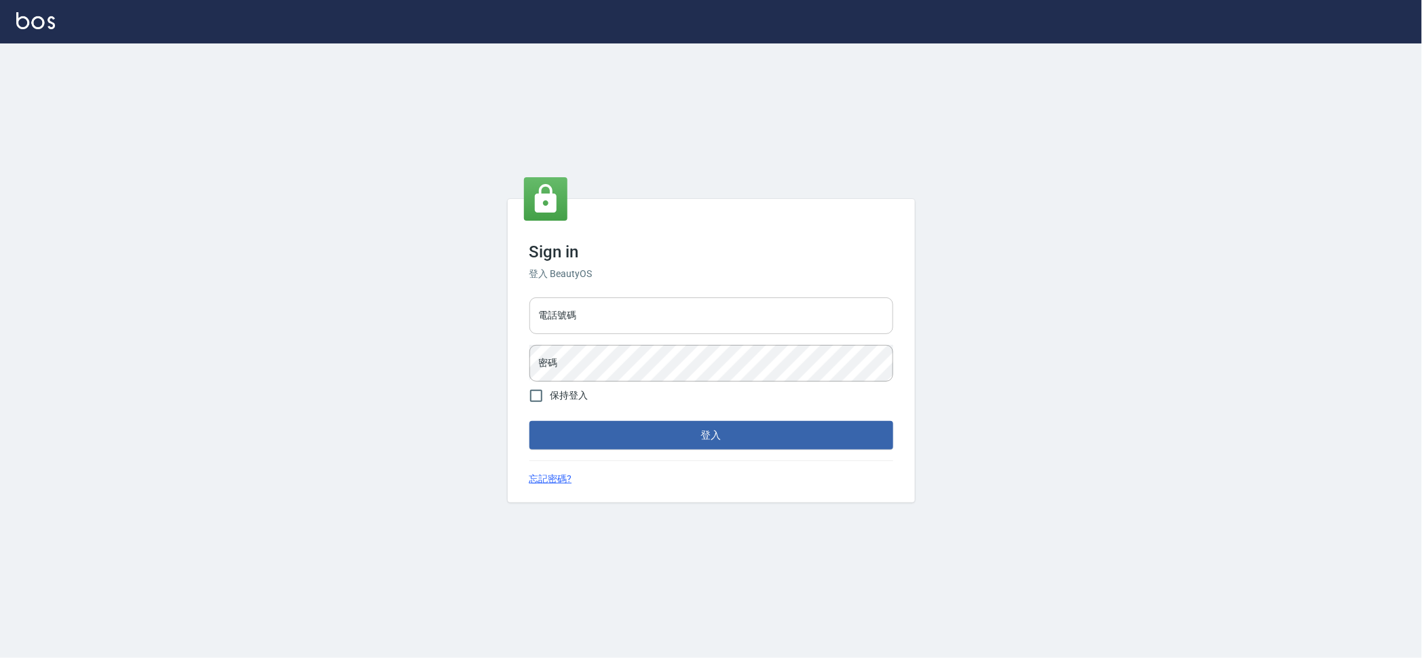
drag, startPoint x: 584, startPoint y: 330, endPoint x: 589, endPoint y: 325, distance: 7.2
click at [584, 329] on div "電話號碼 電話號碼 密碼 密碼" at bounding box center [711, 339] width 375 height 95
click at [592, 317] on input "電話號碼" at bounding box center [711, 315] width 364 height 37
click at [610, 382] on form "電話號碼 09280728846 電話號碼 密碼 密碼 保持登入 登入" at bounding box center [711, 370] width 364 height 157
click at [586, 314] on input "09280728846" at bounding box center [711, 315] width 364 height 37
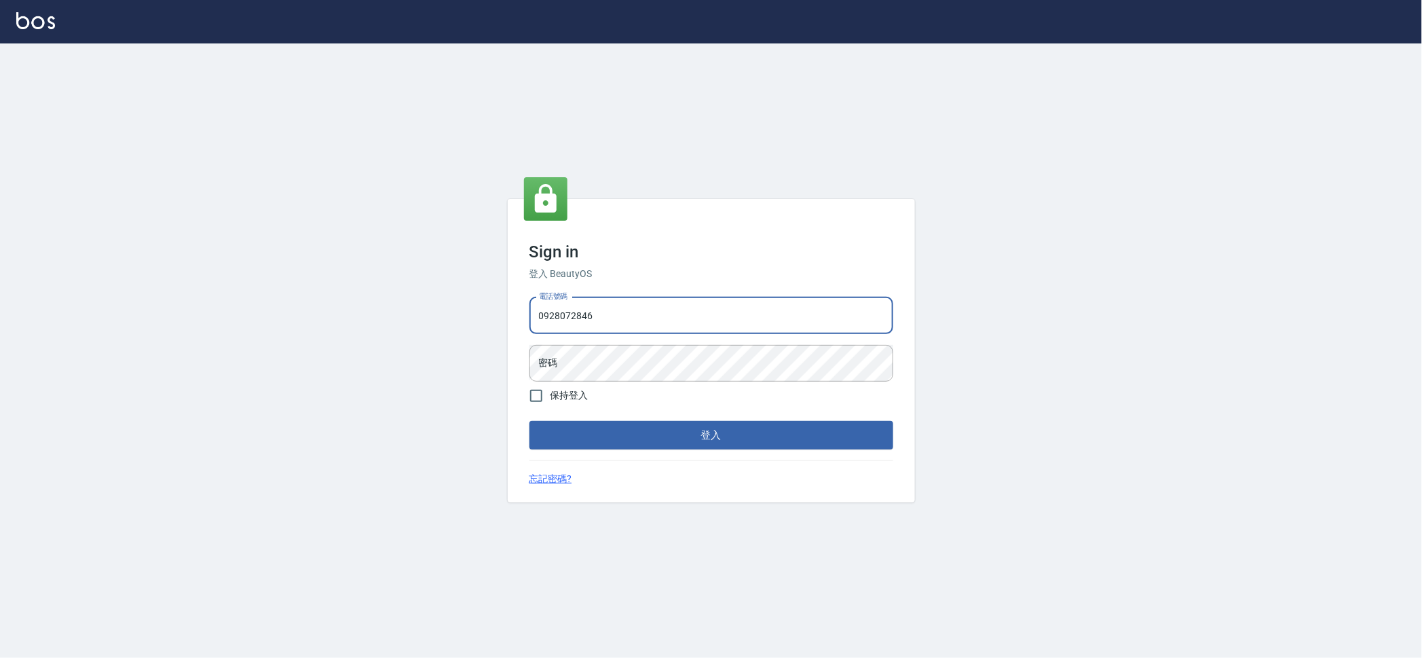
type input "0928072846"
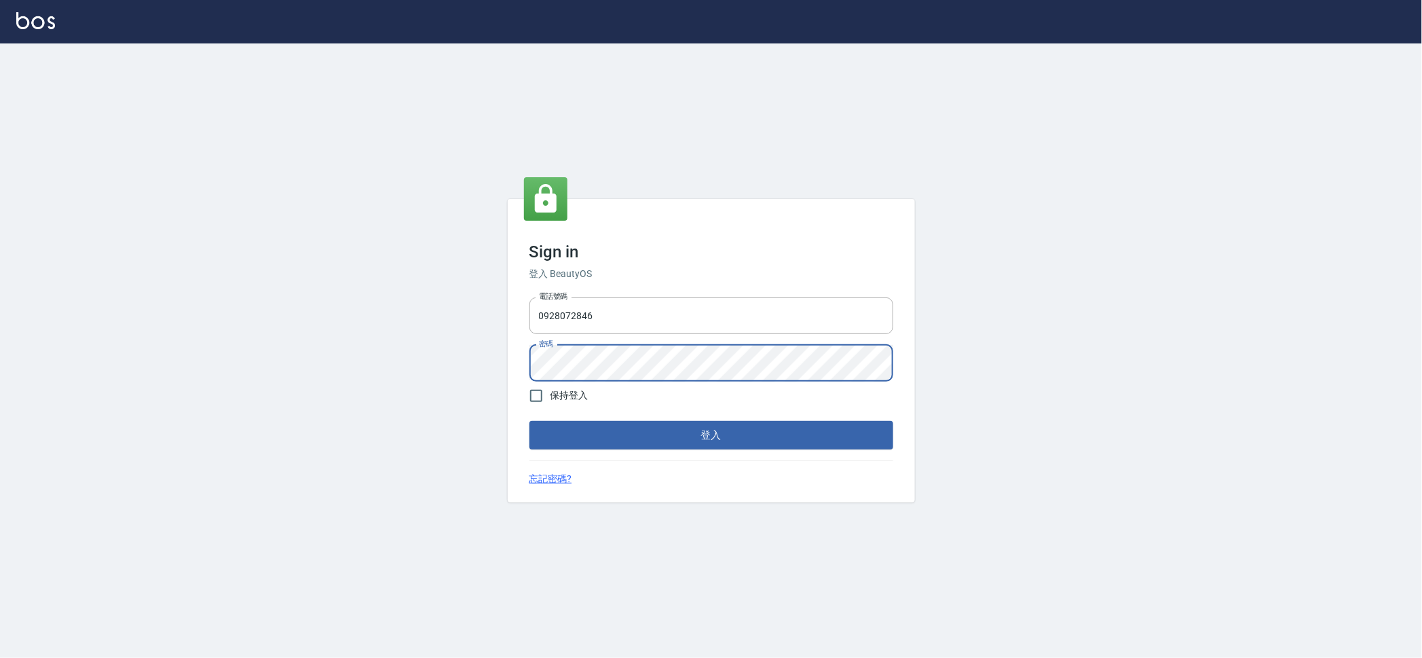
click at [529, 421] on button "登入" at bounding box center [711, 435] width 364 height 29
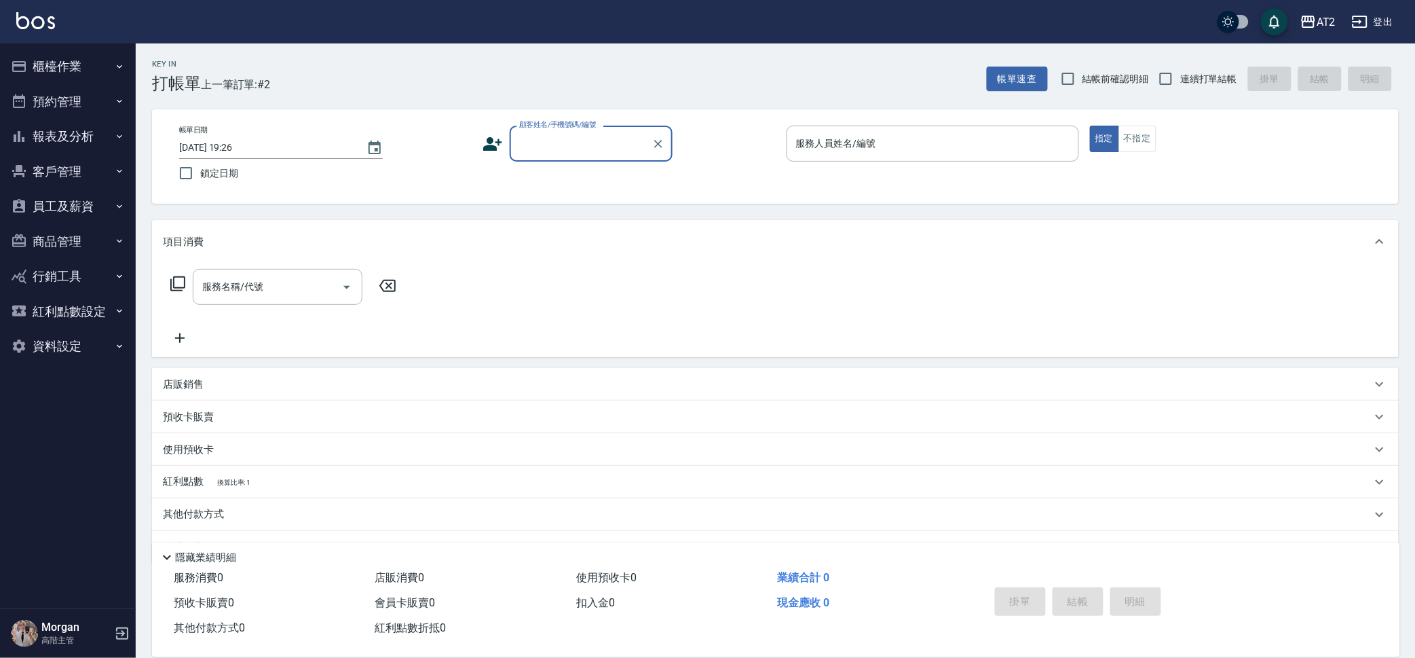
click at [43, 60] on button "櫃檯作業" at bounding box center [67, 66] width 125 height 35
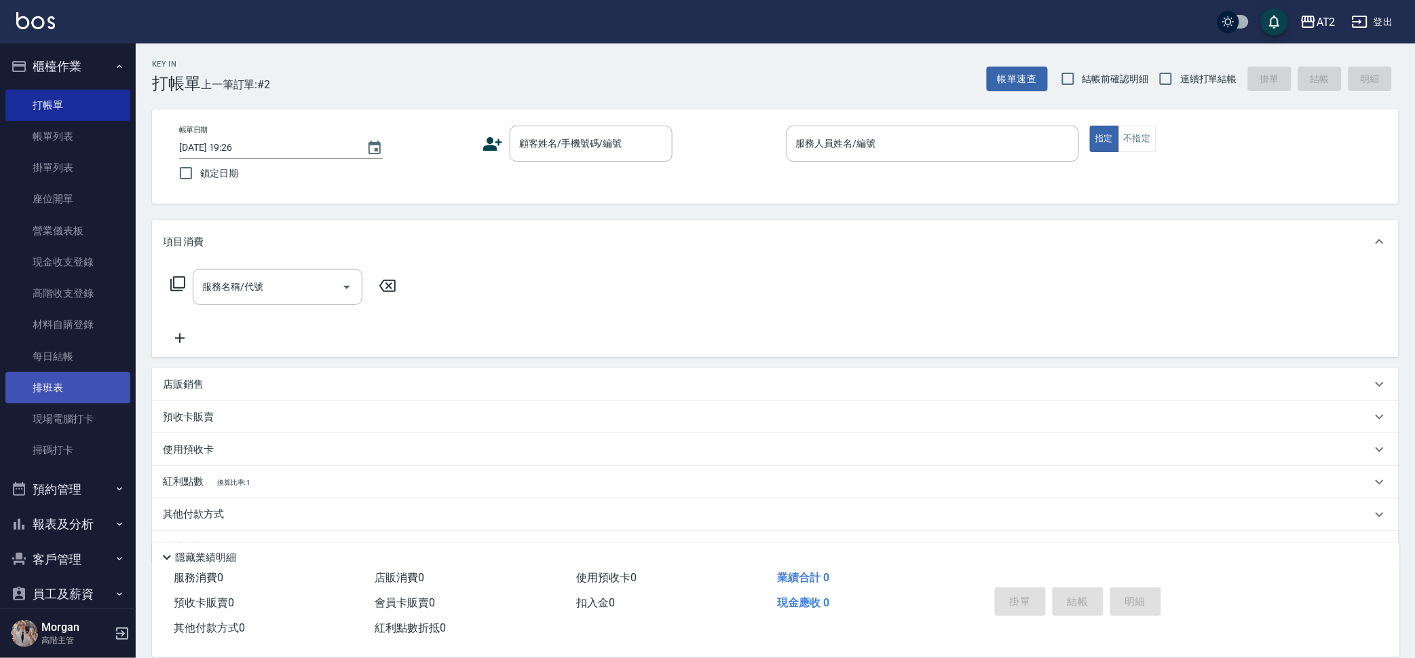
click at [88, 390] on link "排班表" at bounding box center [67, 387] width 125 height 31
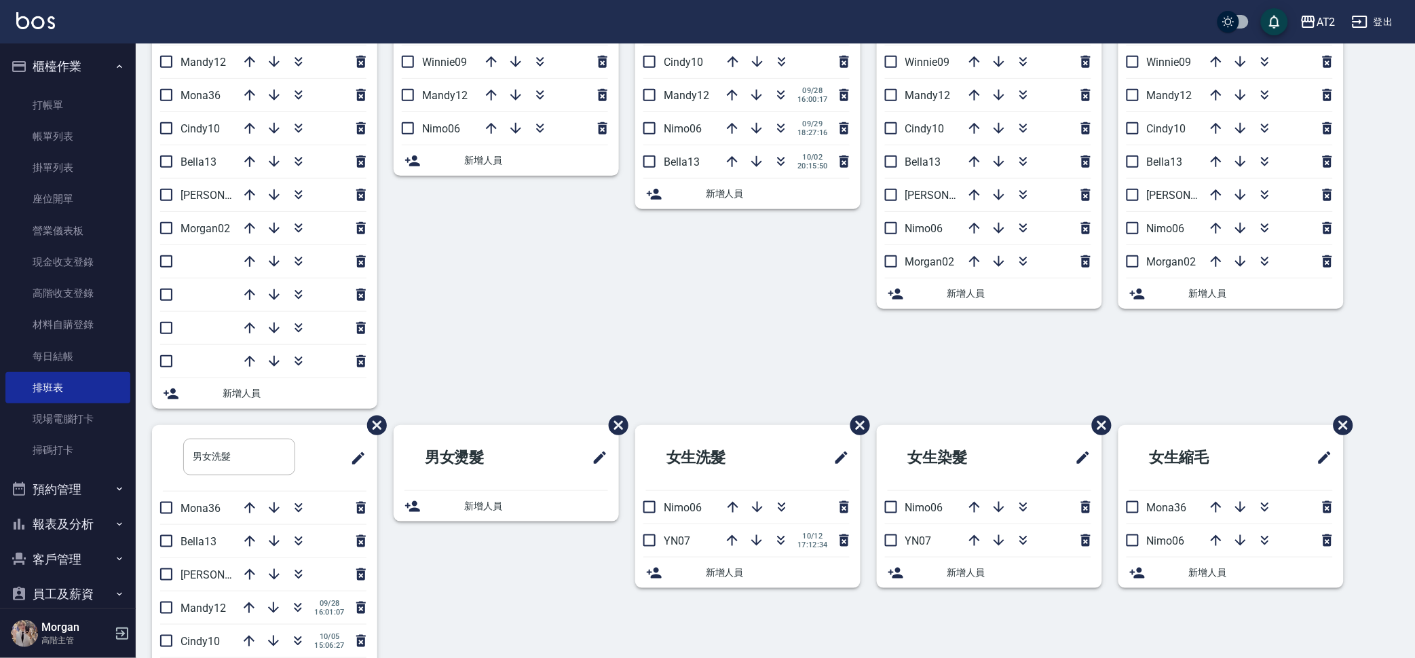
scroll to position [247, 0]
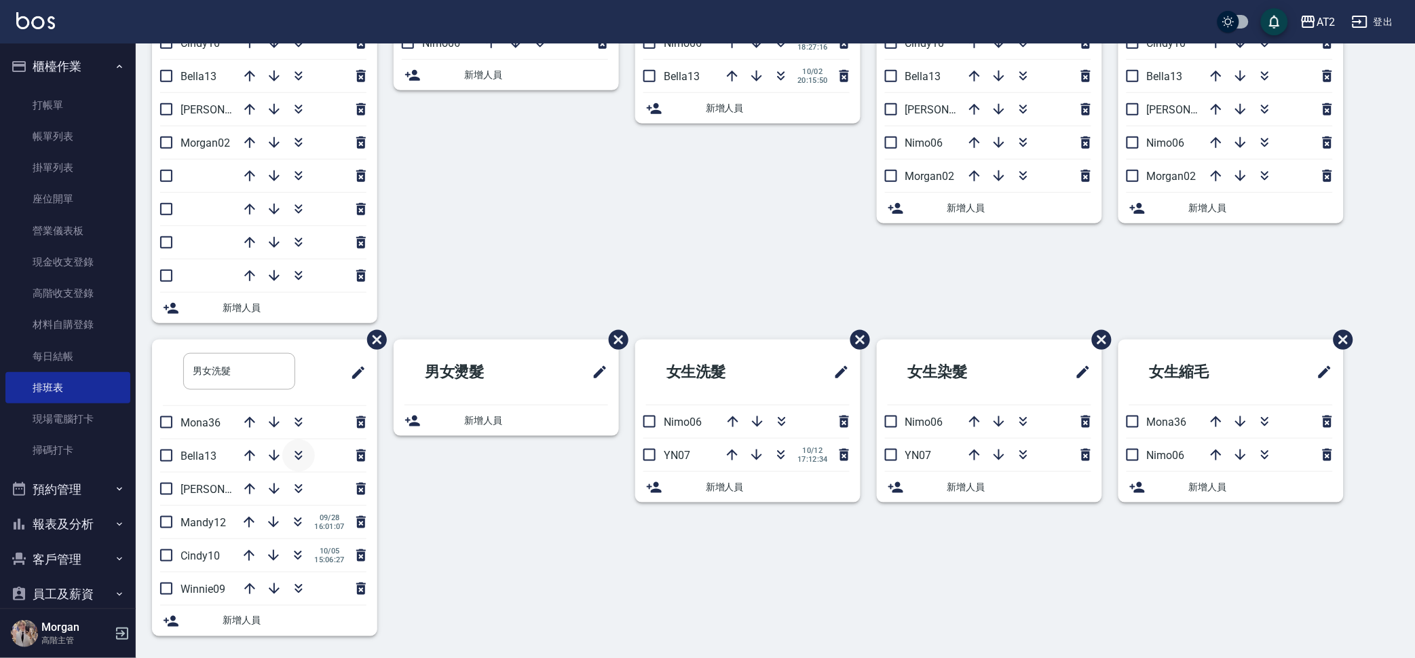
click at [305, 455] on icon "button" at bounding box center [298, 455] width 16 height 16
click at [67, 113] on link "打帳單" at bounding box center [67, 105] width 125 height 31
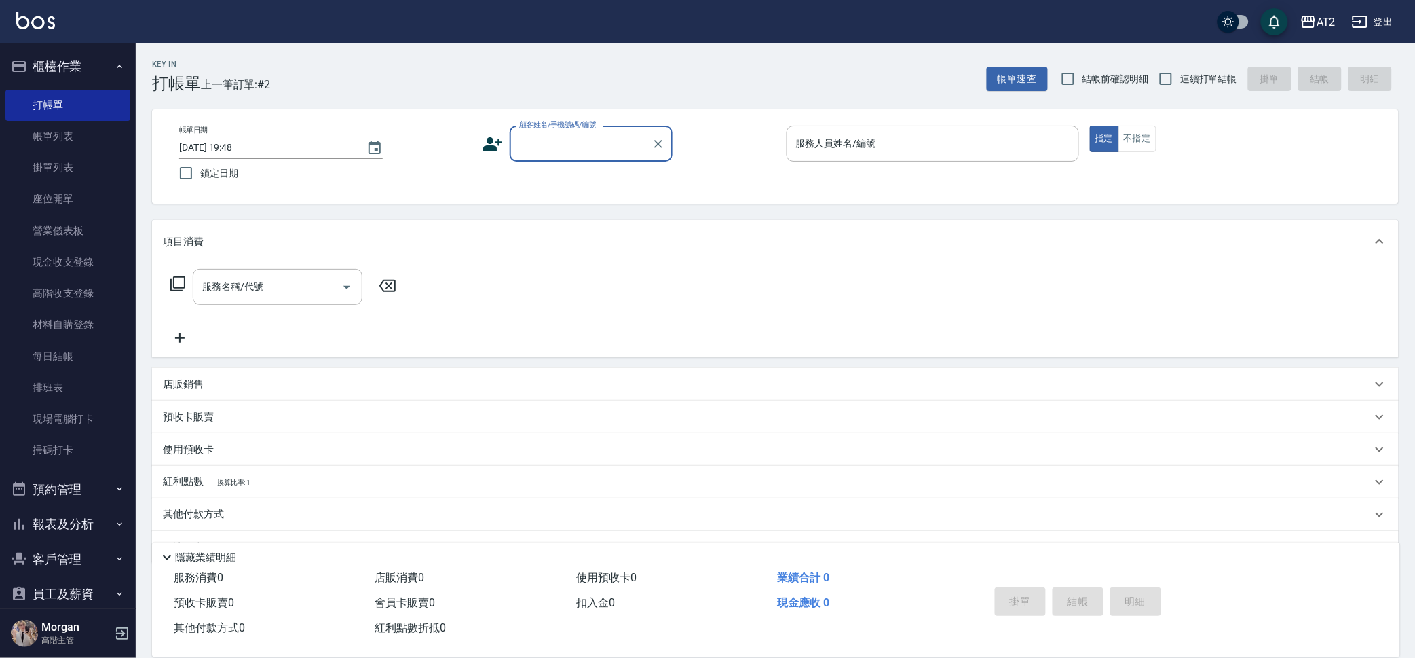
click at [1125, 69] on label "結帳前確認明細" at bounding box center [1101, 78] width 95 height 29
click at [1082, 69] on input "結帳前確認明細" at bounding box center [1068, 78] width 29 height 29
checkbox input "true"
click at [1208, 88] on label "連續打單結帳" at bounding box center [1195, 78] width 86 height 29
click at [1180, 88] on input "連續打單結帳" at bounding box center [1166, 78] width 29 height 29
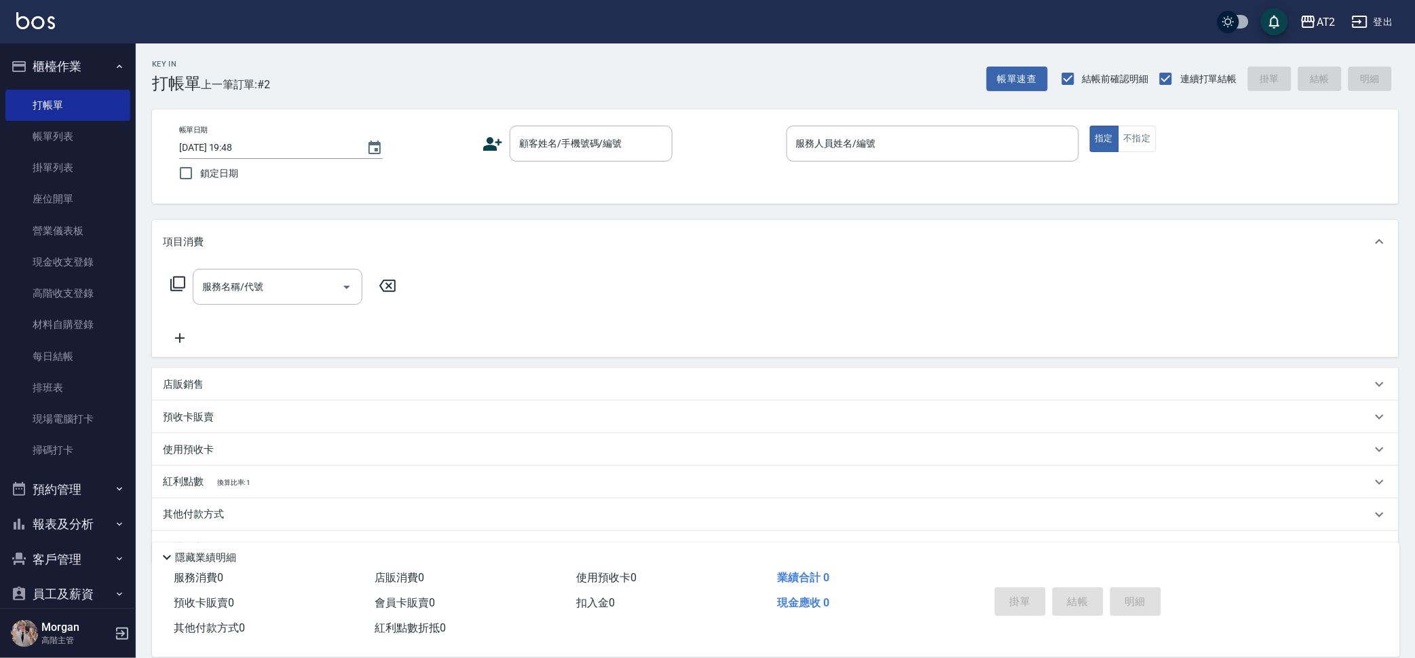
click at [1208, 88] on label "連續打單結帳" at bounding box center [1195, 78] width 86 height 29
click at [1180, 88] on input "連續打單結帳" at bounding box center [1166, 78] width 29 height 29
click at [1214, 77] on span "連續打單結帳" at bounding box center [1208, 79] width 57 height 14
click at [1180, 77] on input "連續打單結帳" at bounding box center [1166, 78] width 29 height 29
checkbox input "true"
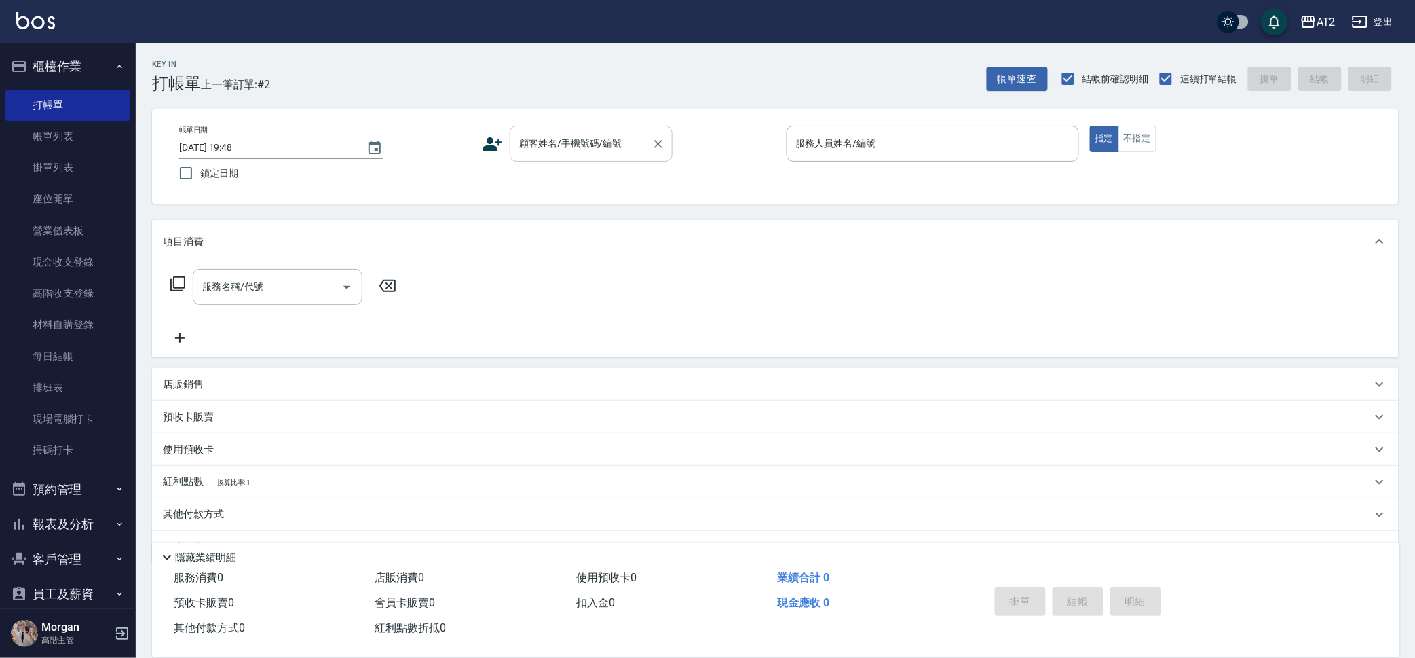
click at [607, 138] on div "顧客姓名/手機號碼/編號 顧客姓名/手機號碼/編號" at bounding box center [591, 144] width 163 height 36
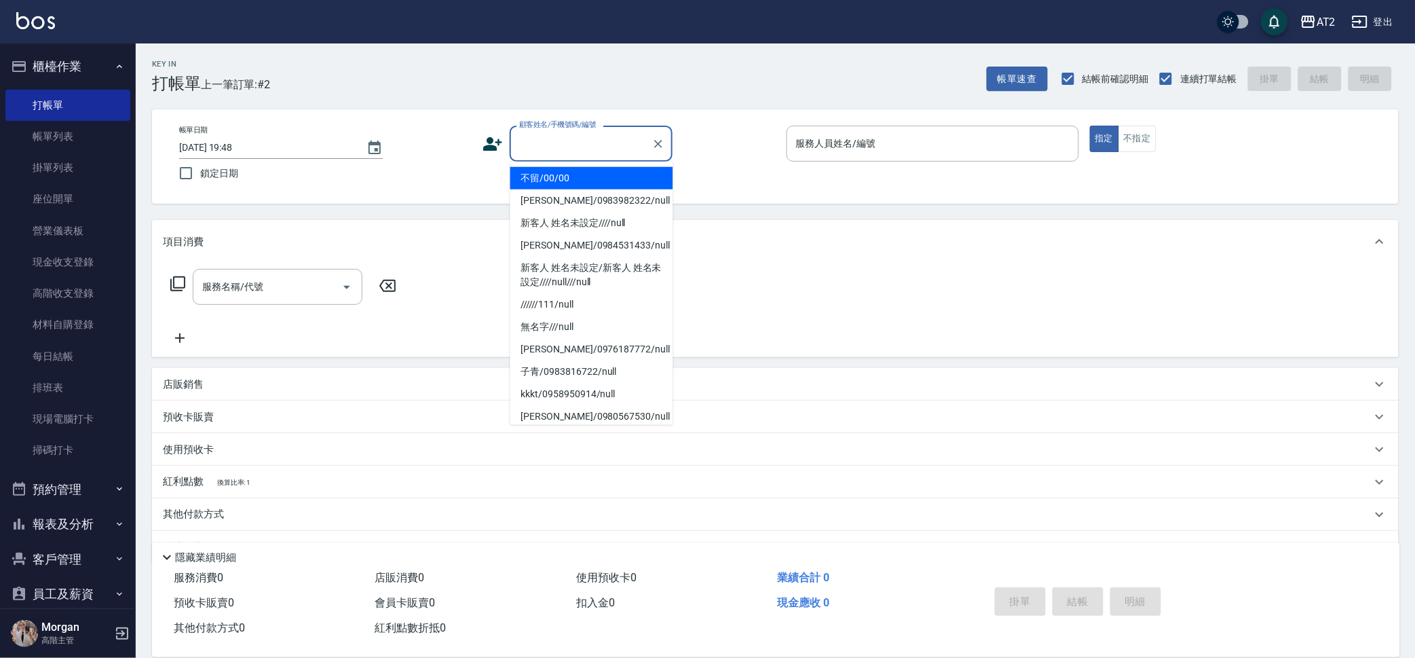
click at [609, 171] on li "不留/00/00" at bounding box center [591, 178] width 163 height 22
type input "不留/00/00"
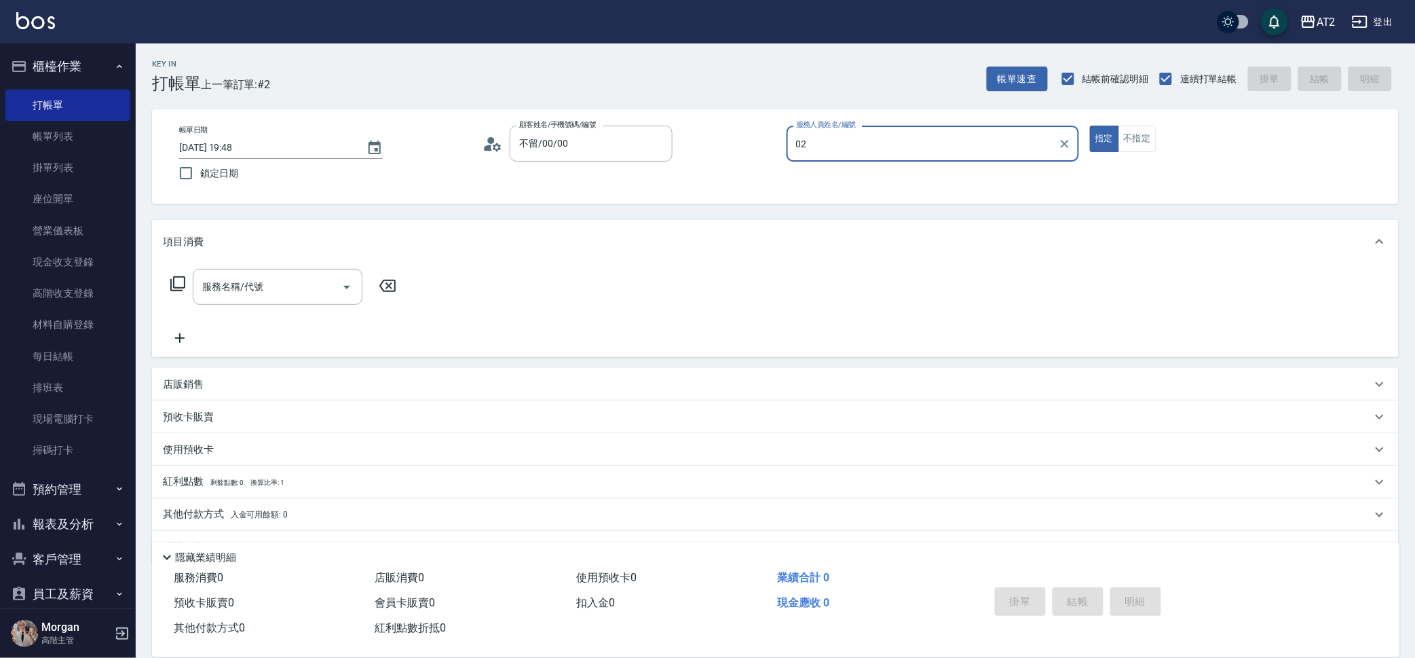
type input "02"
type button "true"
type input "Morgan-02"
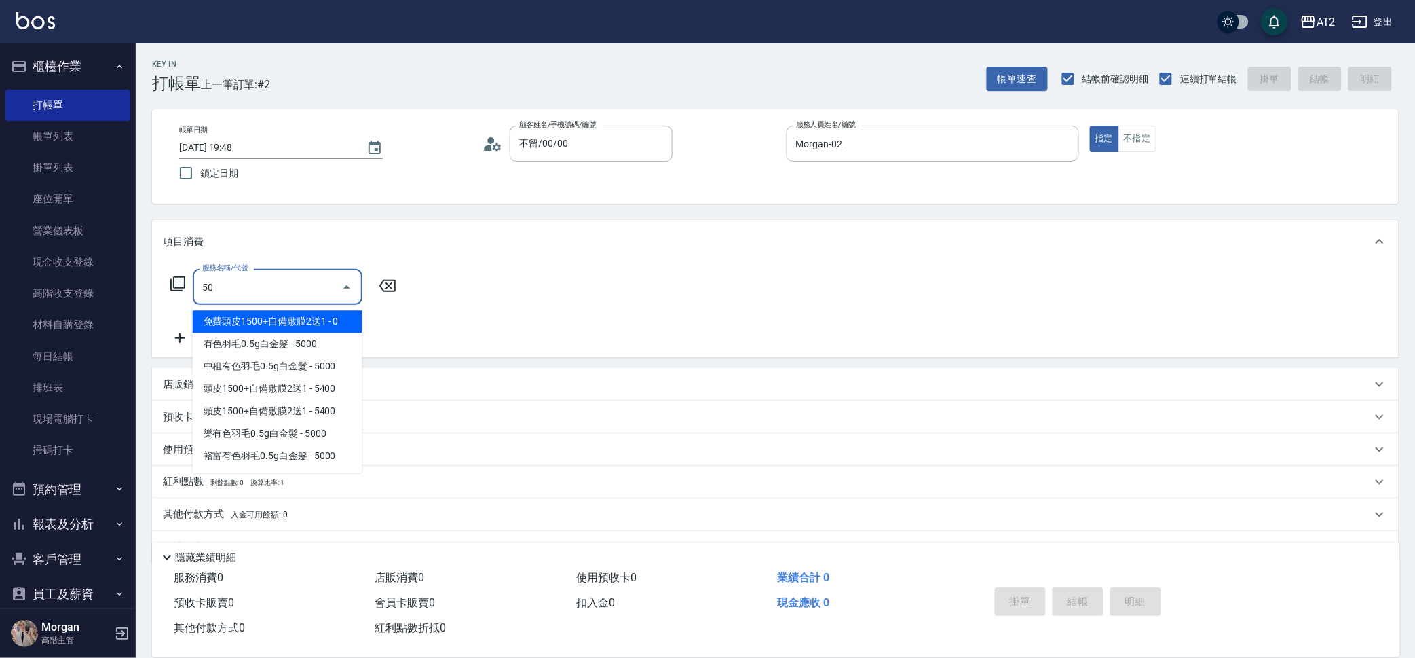
type input "501"
type input "100"
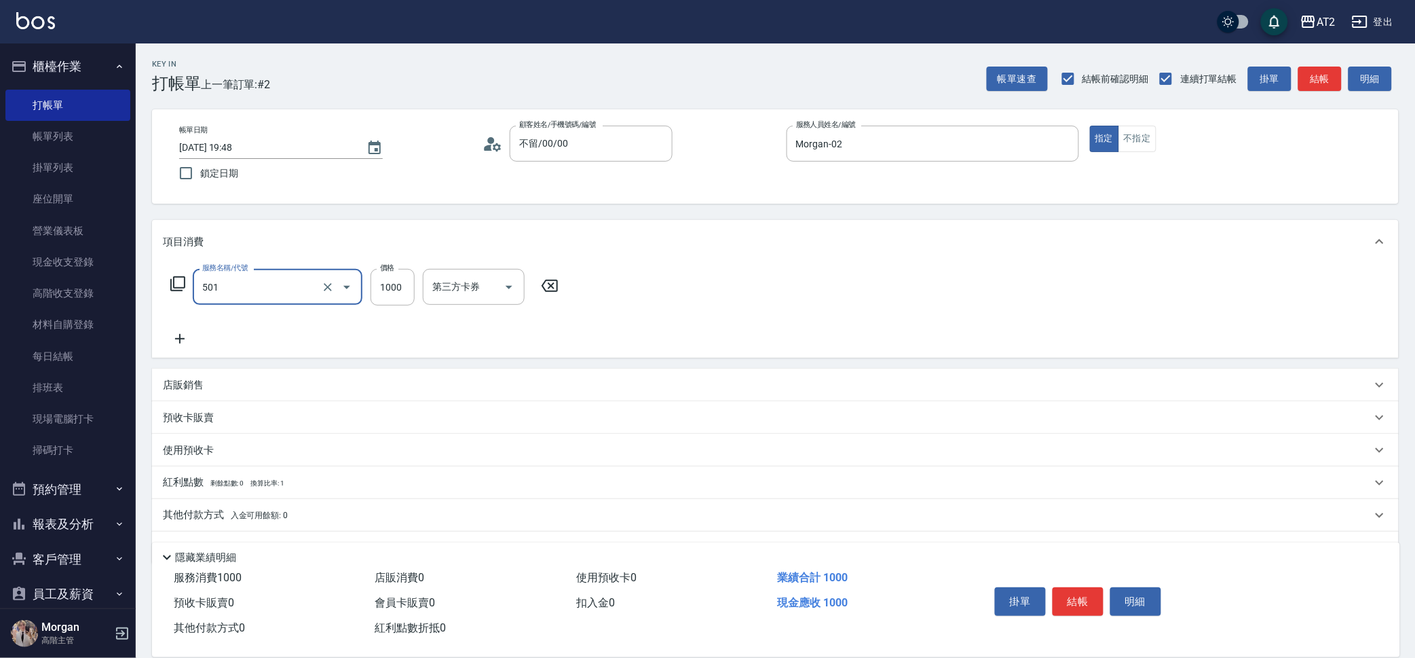
type input "染髮(501)"
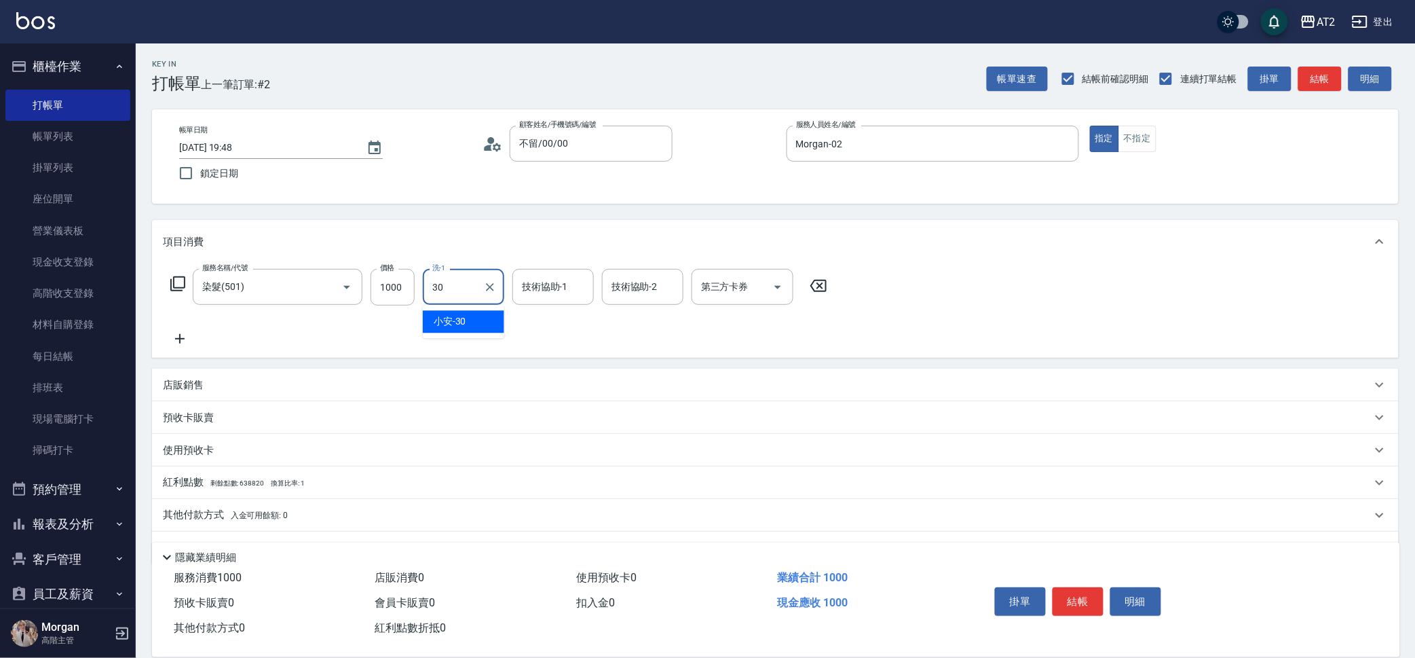
type input "小安-30"
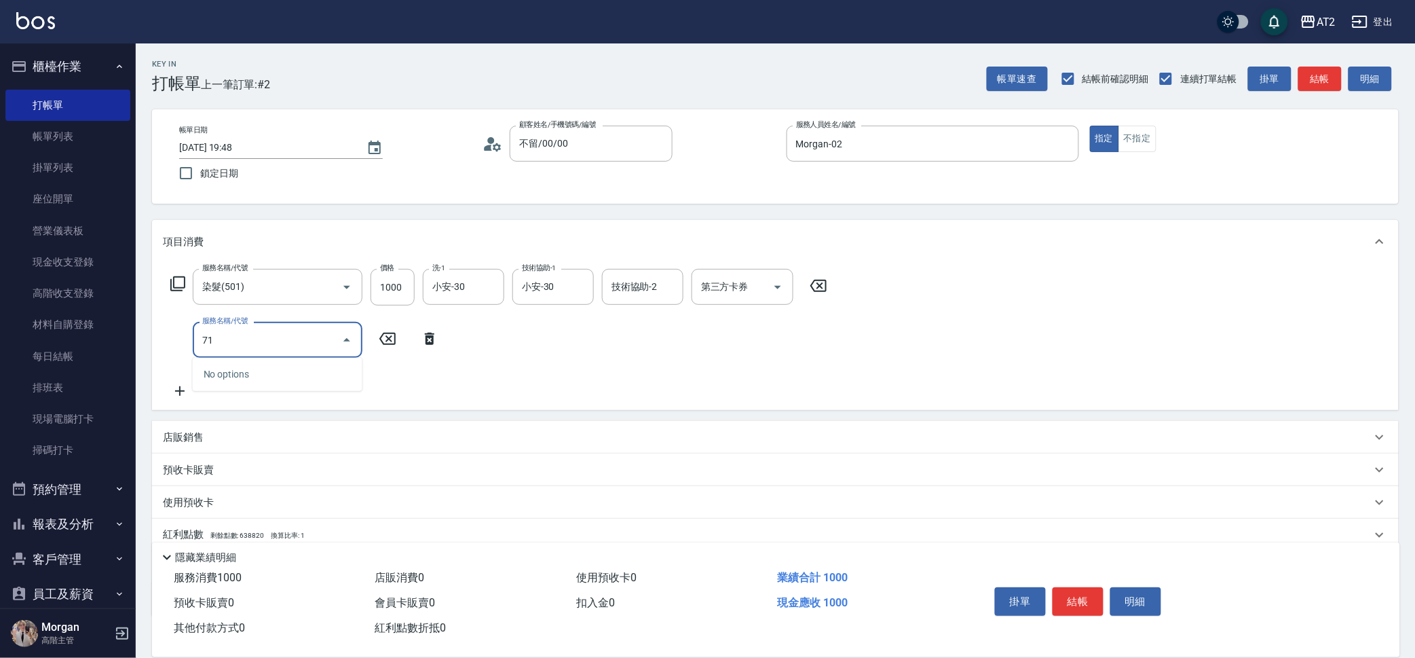
type input "714"
type input "250"
type input "單拆/單串(714)"
type input "小安-30"
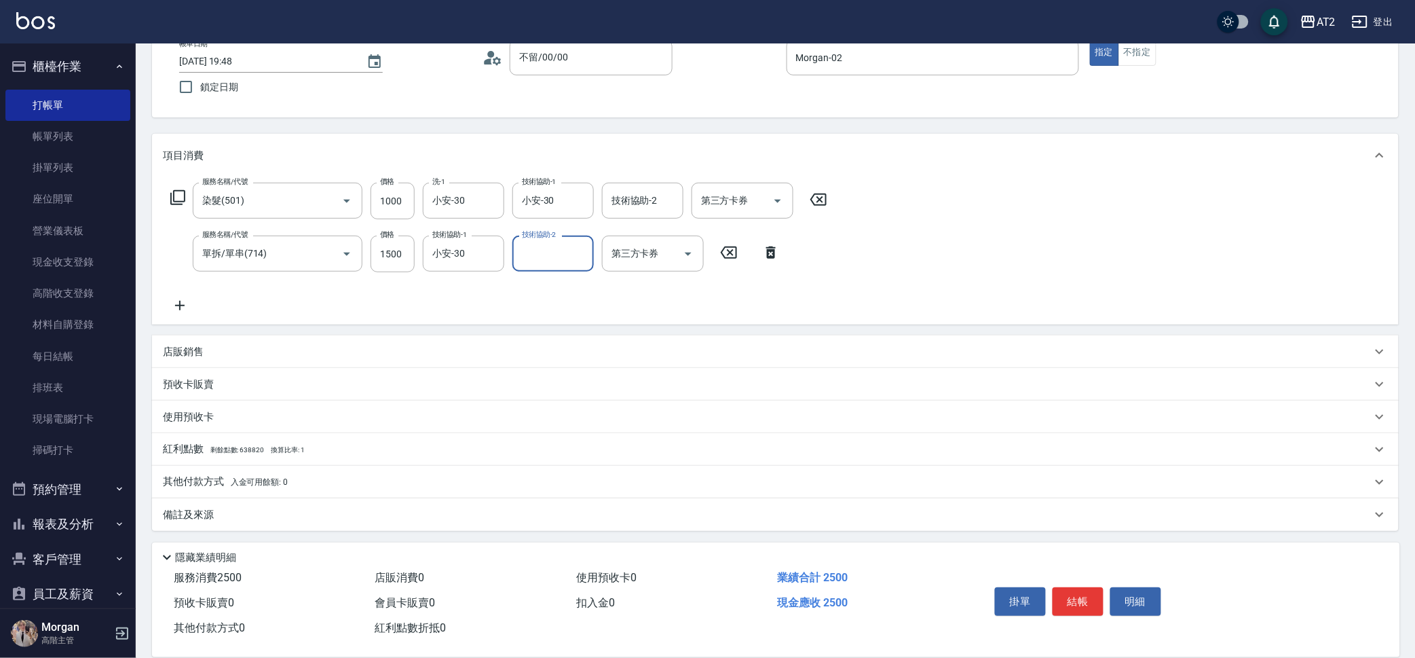
scroll to position [87, 0]
click at [311, 474] on div "其他付款方式 入金可用餘額: 0" at bounding box center [767, 481] width 1209 height 15
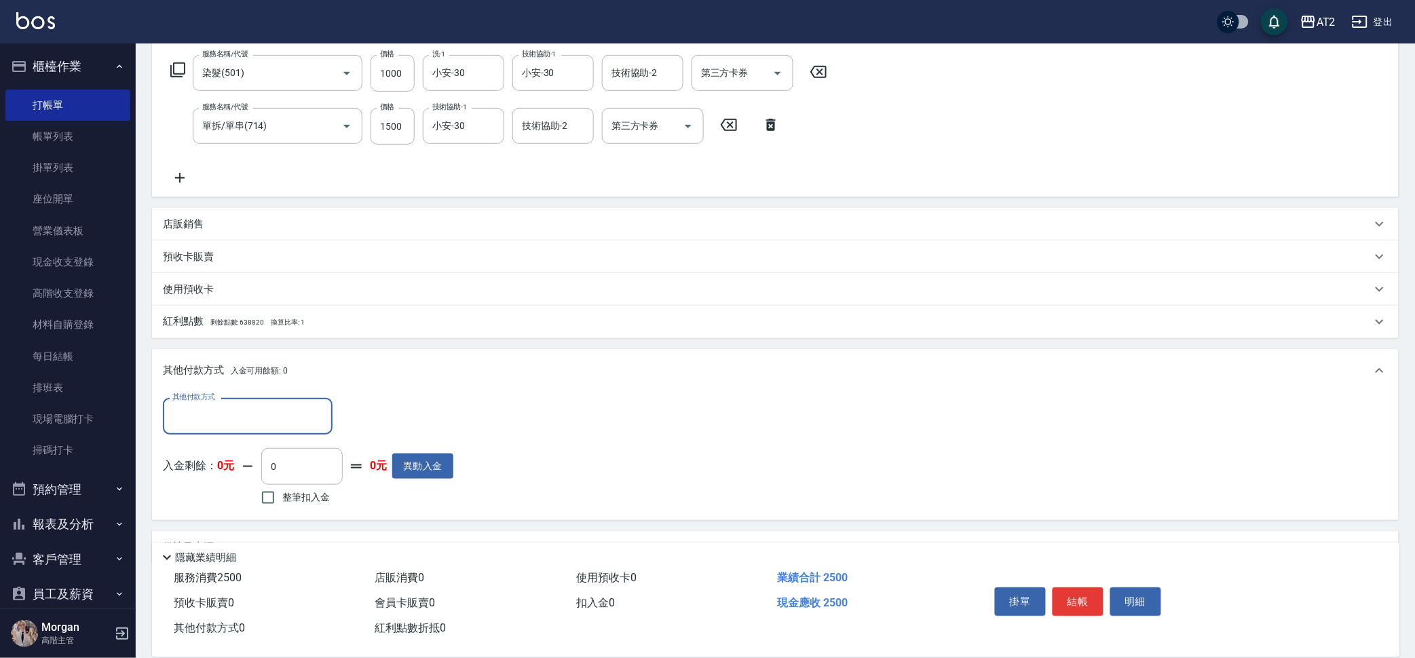
scroll to position [214, 0]
click at [295, 397] on div "其他付款方式" at bounding box center [248, 415] width 170 height 36
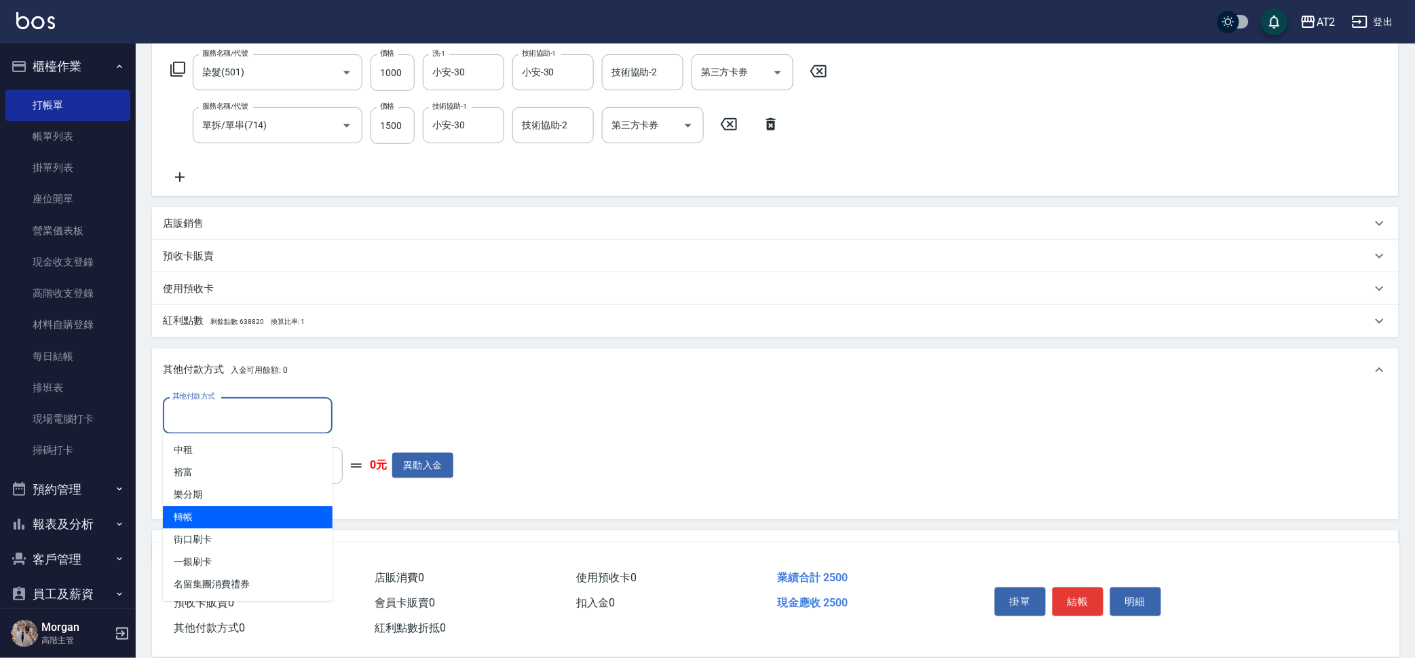
click at [262, 508] on ul "中租 裕富 樂分期 轉帳 街口刷卡 一銀刷卡 名留集團消費禮券" at bounding box center [248, 518] width 170 height 168
click at [262, 508] on span "轉帳" at bounding box center [248, 517] width 170 height 22
type input "轉帳"
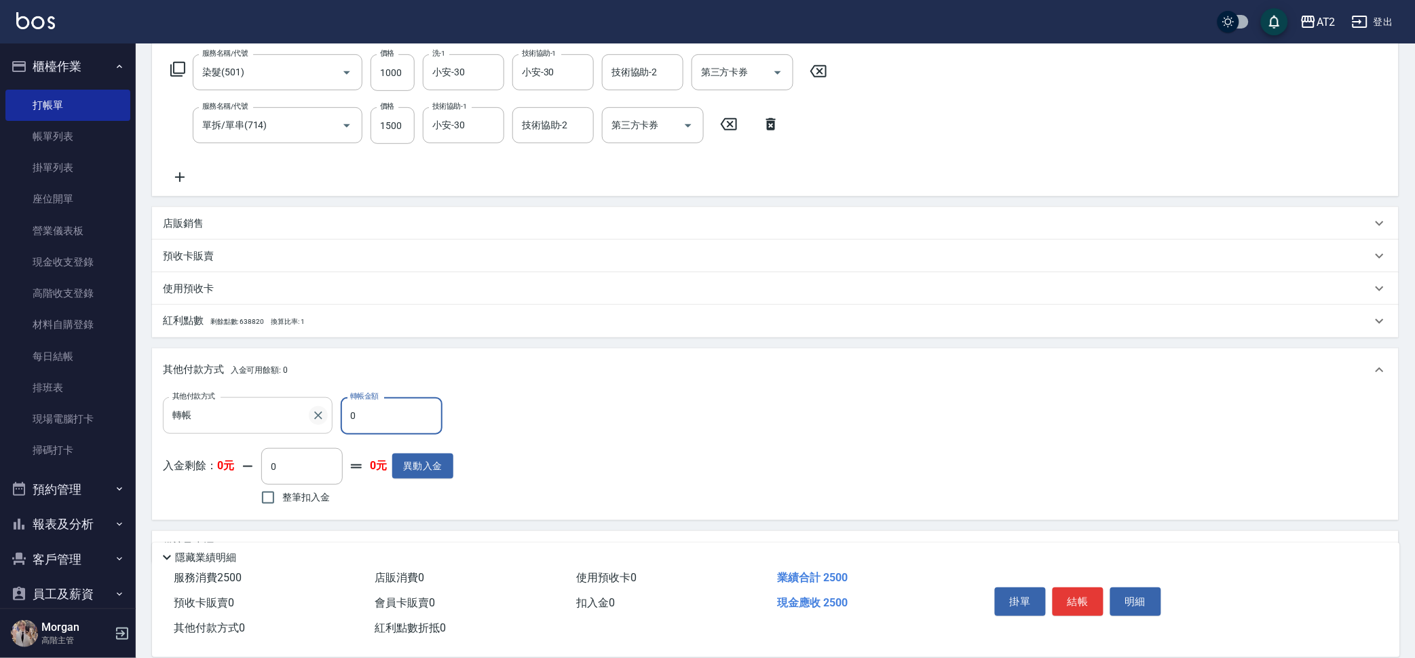
drag, startPoint x: 372, startPoint y: 414, endPoint x: 317, endPoint y: 419, distance: 55.2
click at [323, 418] on div "其他付款方式 轉帳 其他付款方式 轉帳金額 0 轉帳金額" at bounding box center [308, 415] width 290 height 37
type input "240"
type input "250"
type input "0"
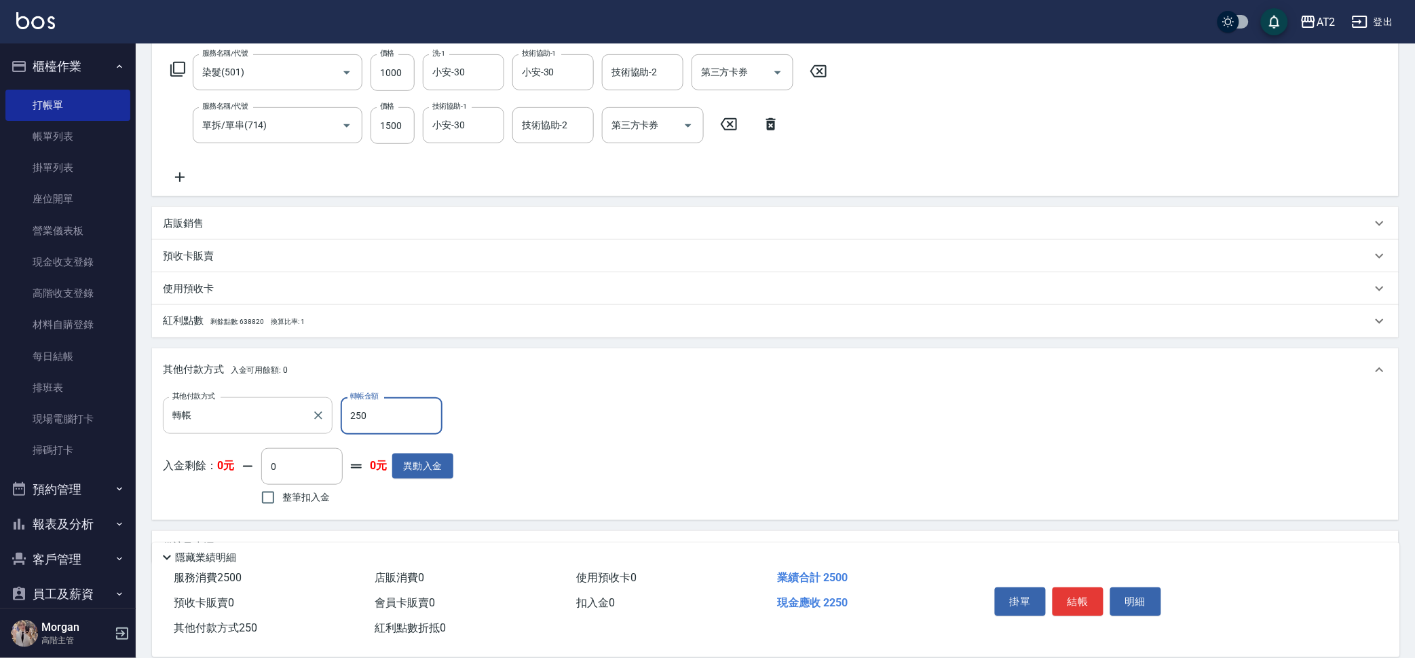
type input "2500"
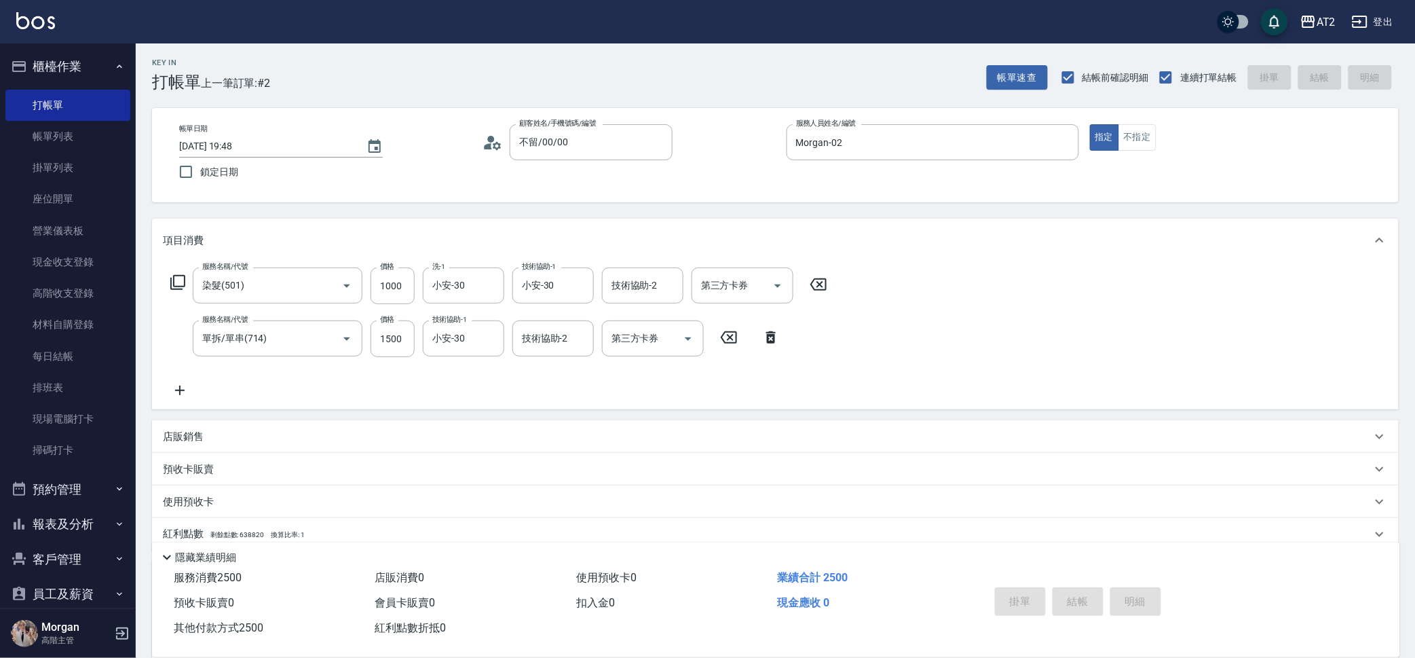
scroll to position [0, 0]
type input "2025/10/14 20:05"
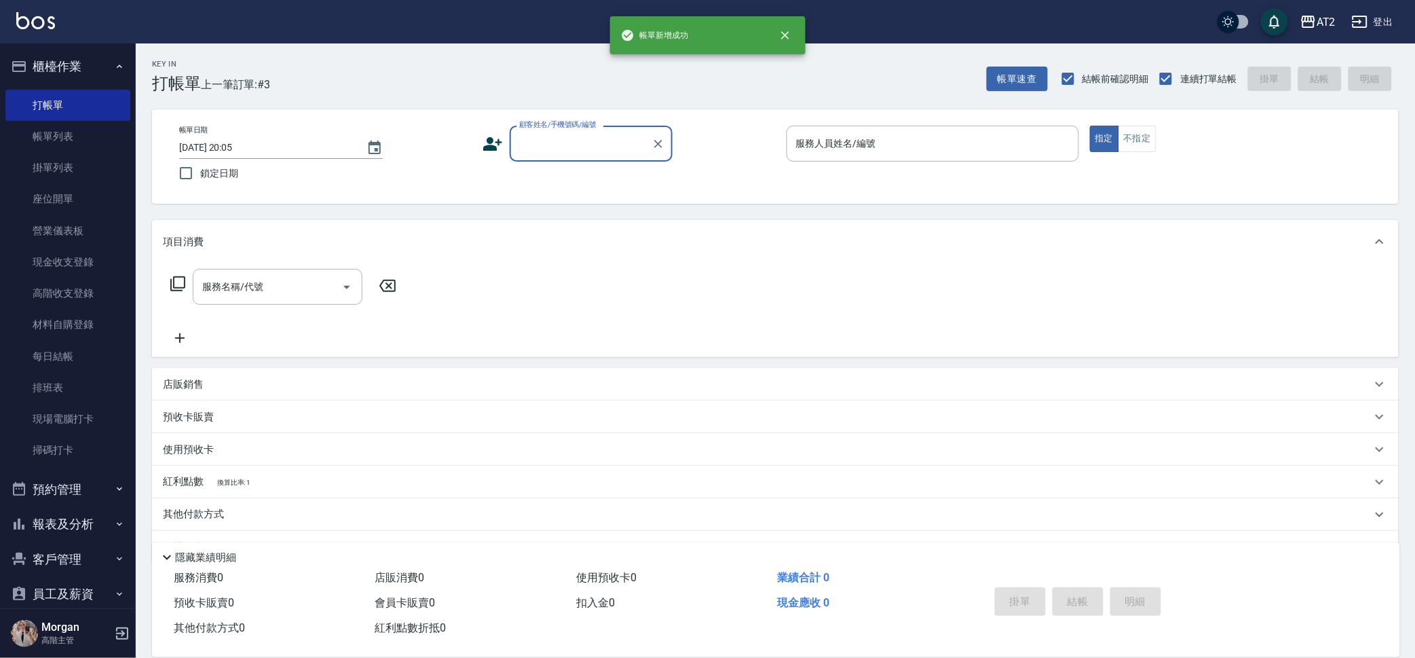
click at [601, 154] on input "顧客姓名/手機號碼/編號" at bounding box center [581, 144] width 130 height 24
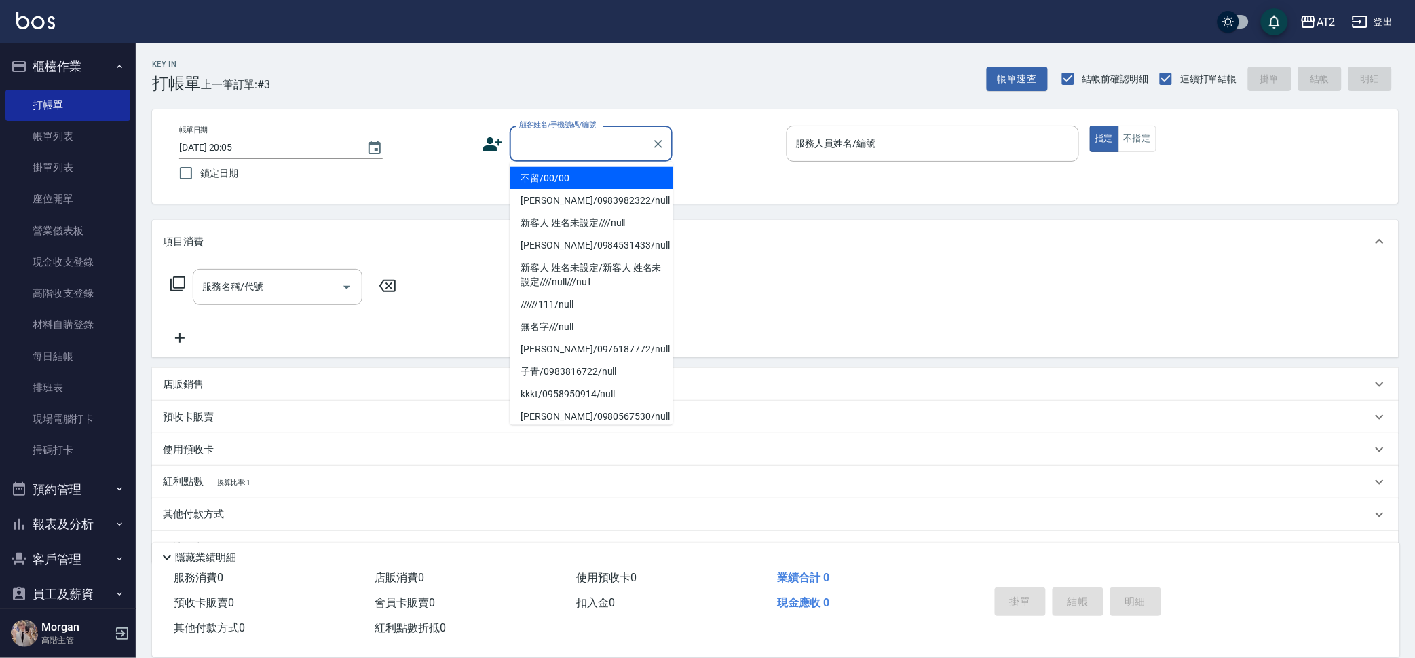
click at [625, 180] on li "不留/00/00" at bounding box center [591, 178] width 163 height 22
type input "不留/00/00"
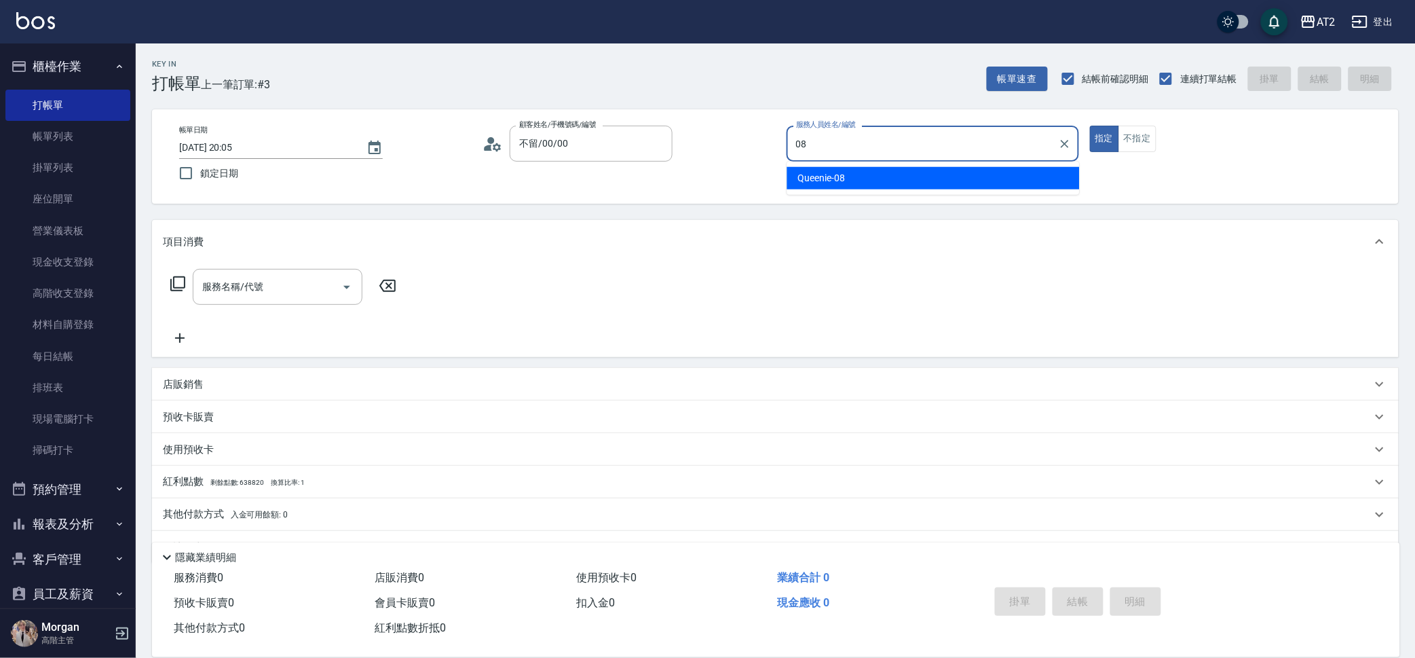
type input "Queenie-08"
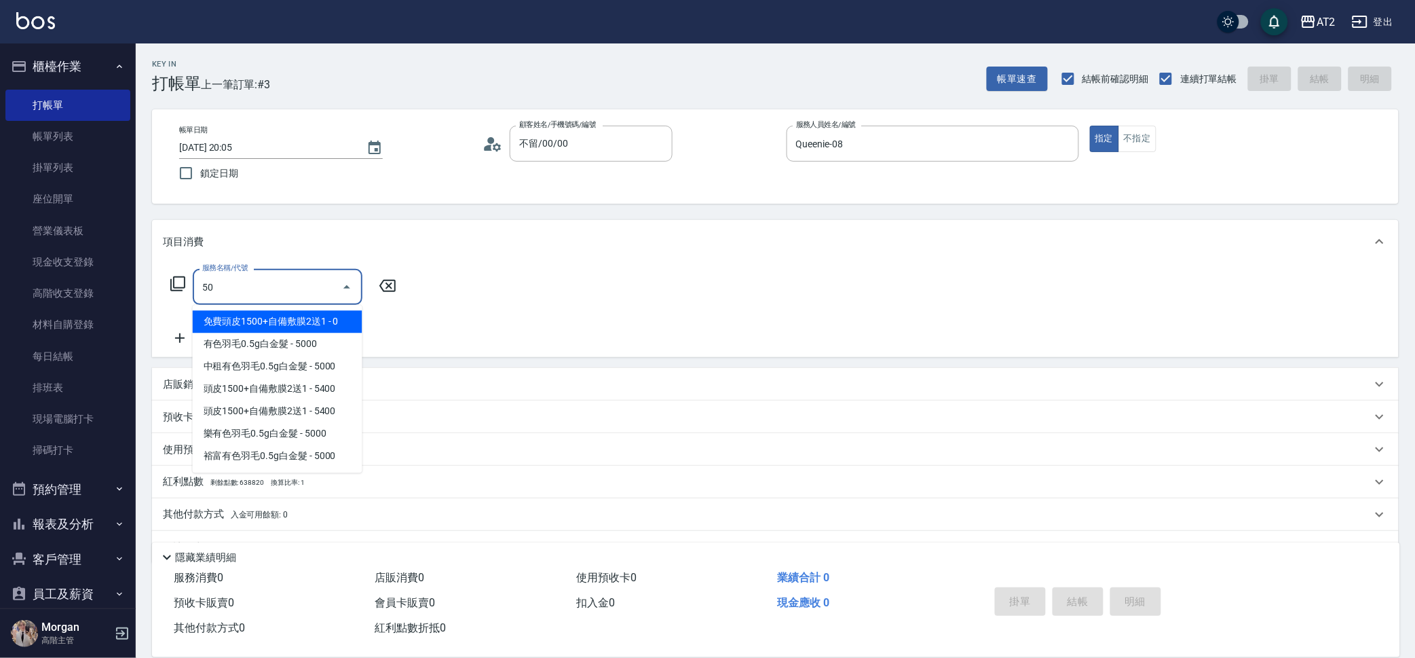
type input "501"
type input "100"
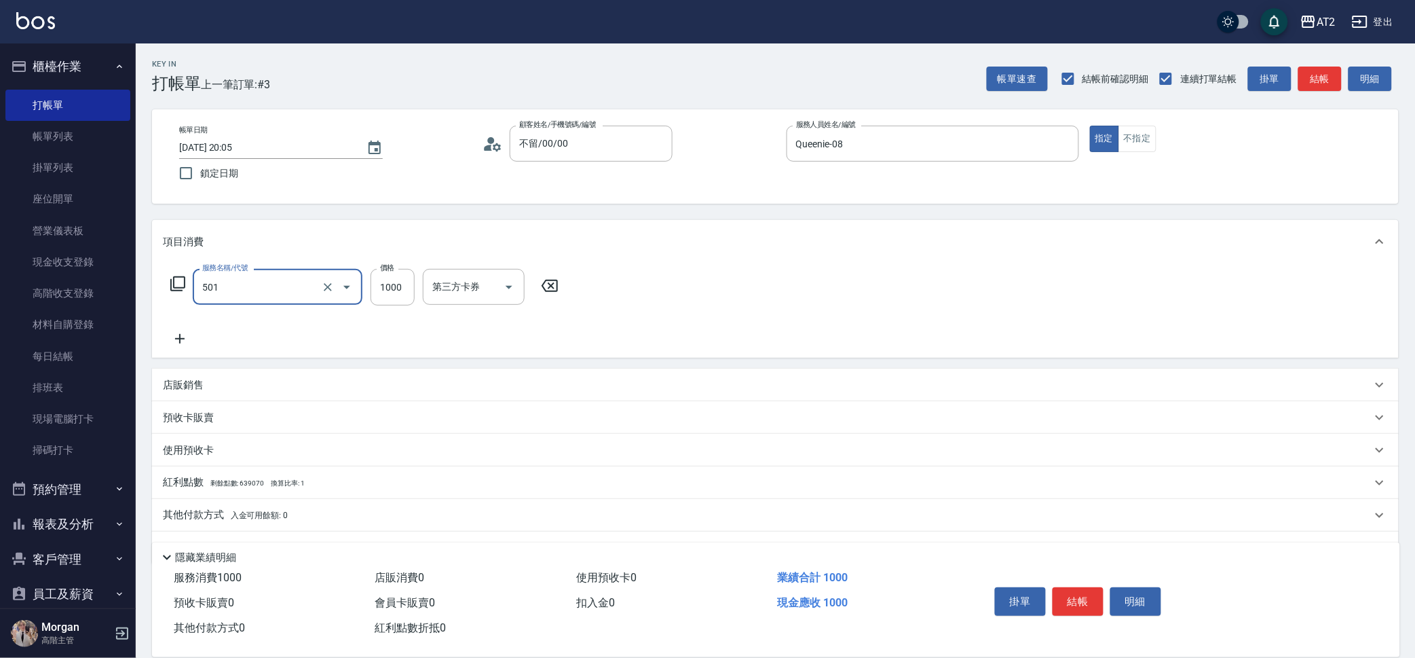
type input "染髮(501)"
type input "0"
type input "20"
type input "209"
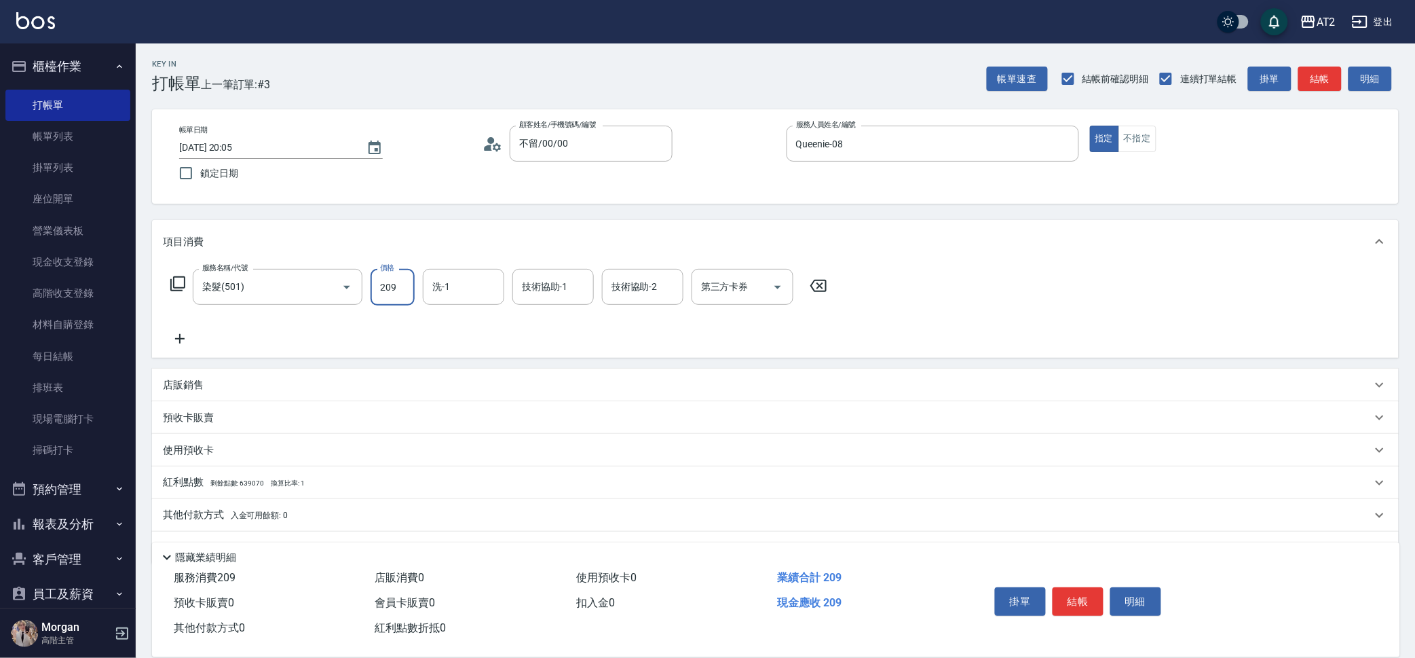
type input "200"
type input "2099"
type input "小潔-34"
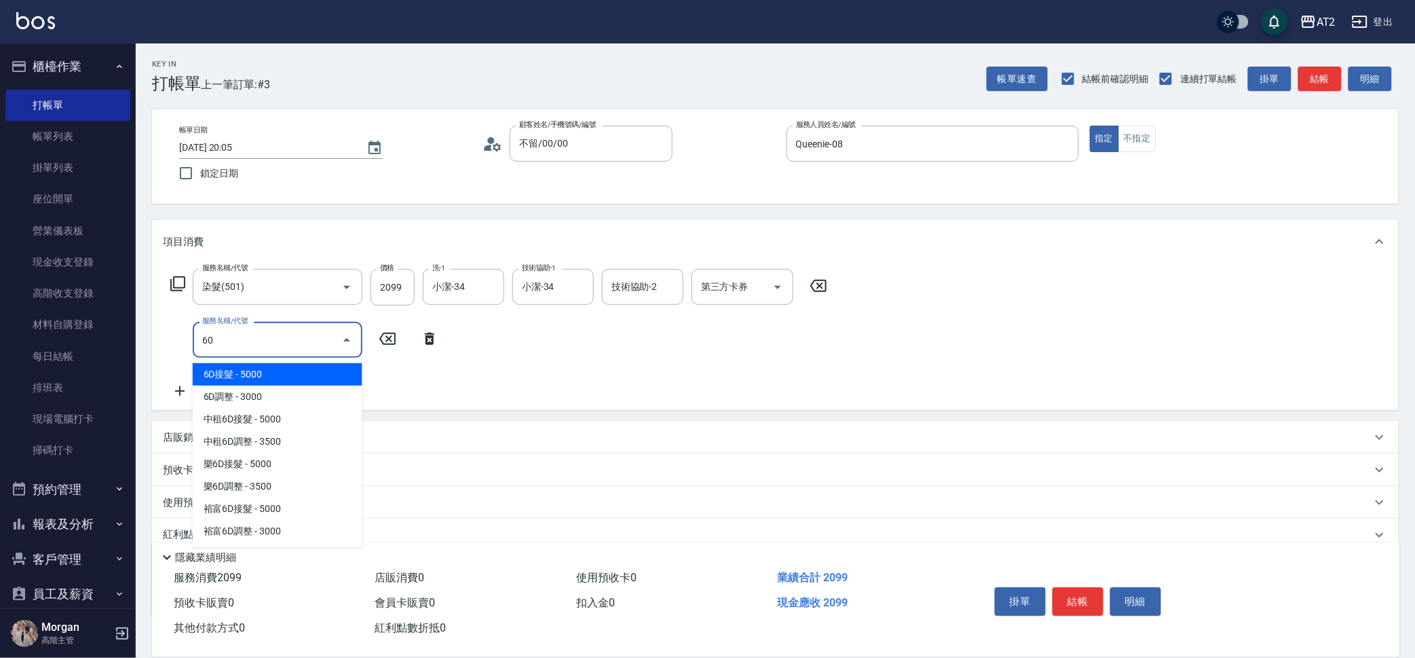
type input "601"
type input "300"
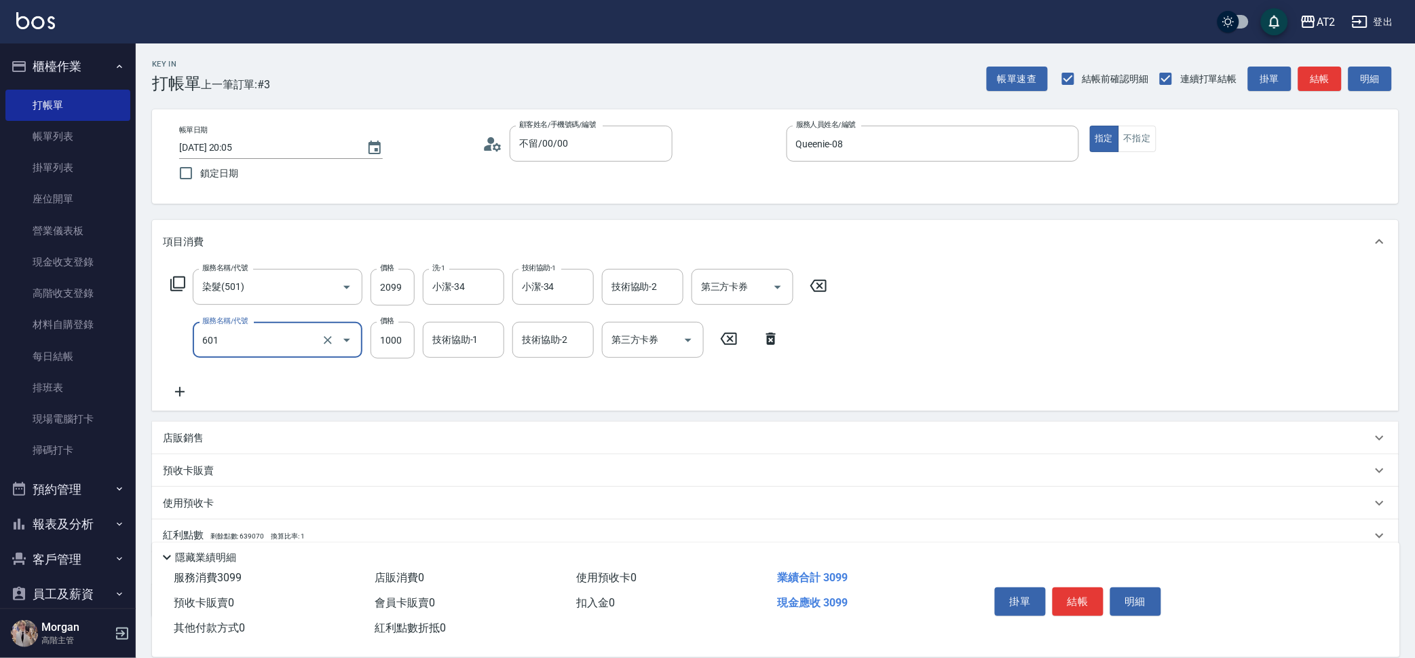
type input "自備護髮(601)"
type input "3"
type input "210"
type input "30"
type input "230"
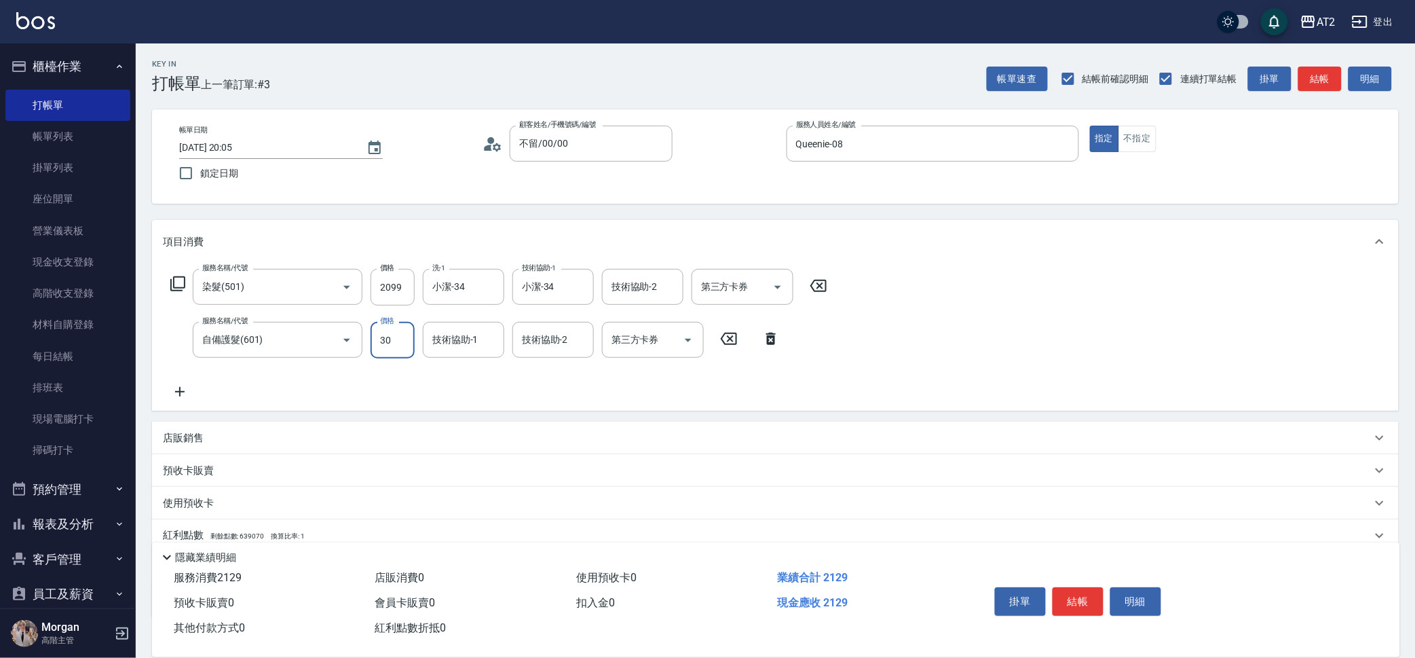
type input "300"
type input "500"
type input "3000"
type input "小潔-34"
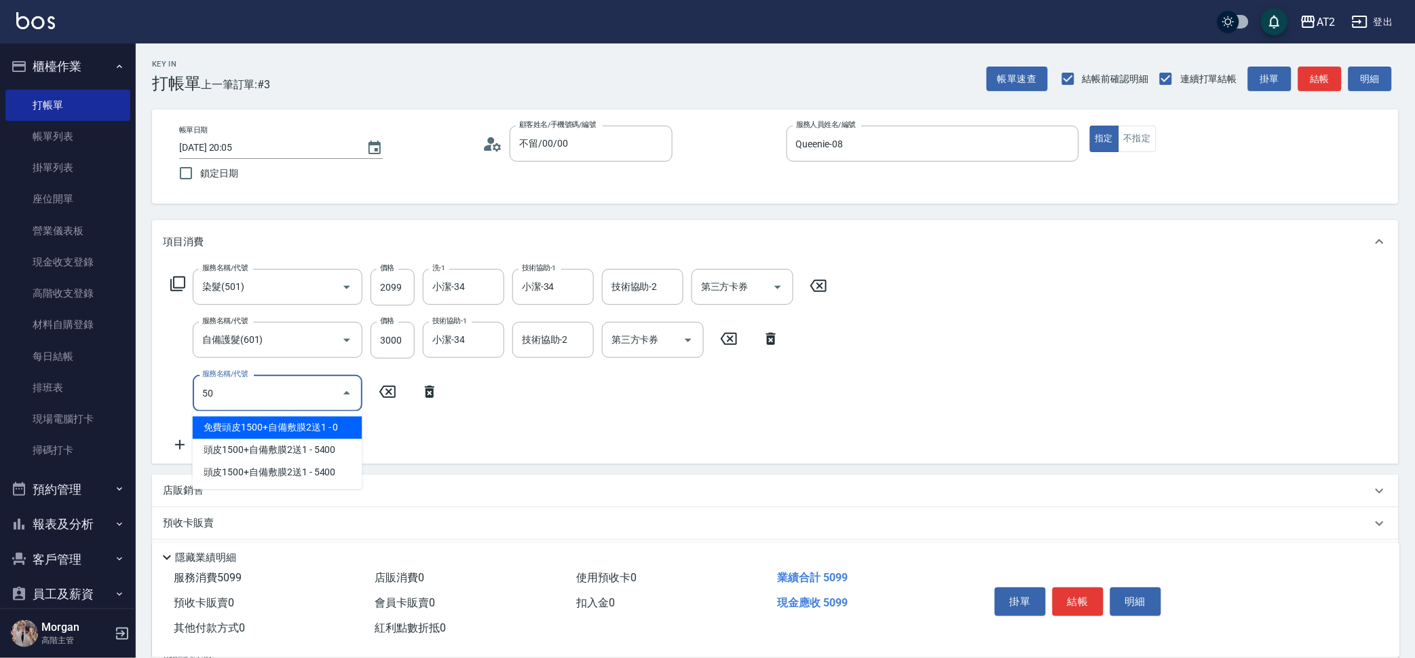
type input "502"
type input "550"
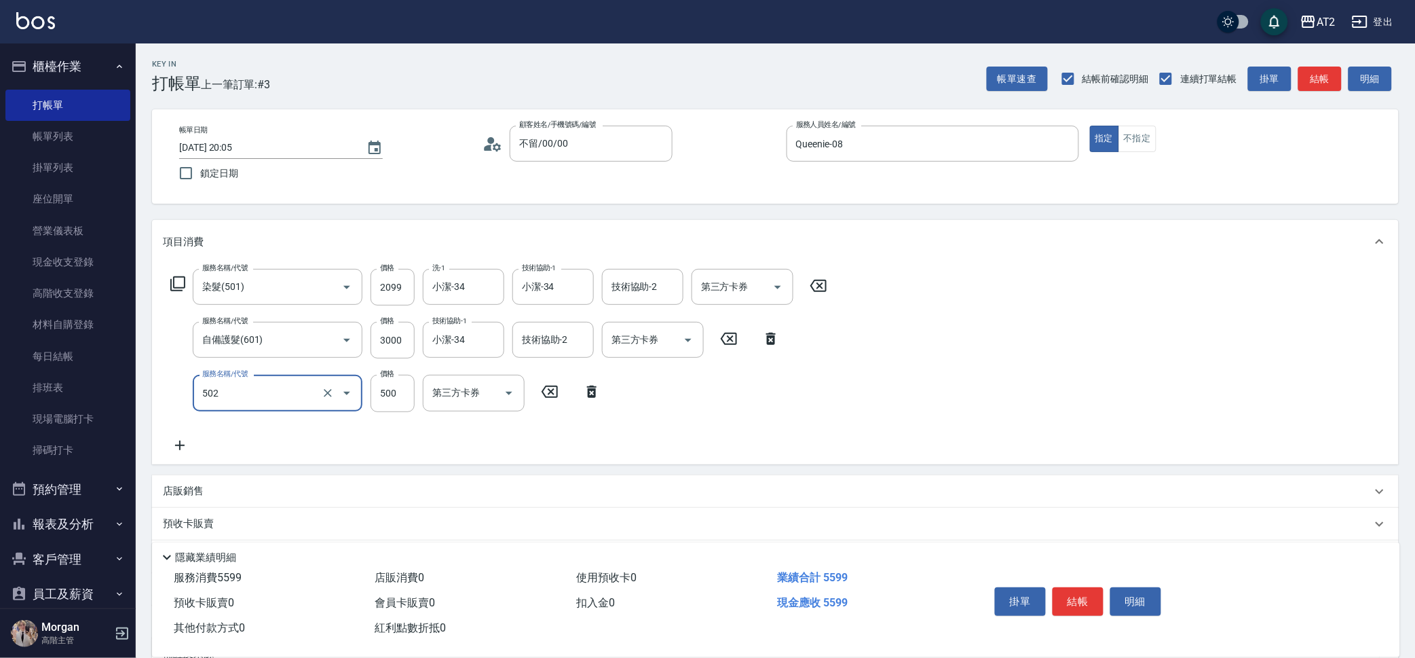
type input "漂髮(502)"
type input "0"
type input "500"
type input "0"
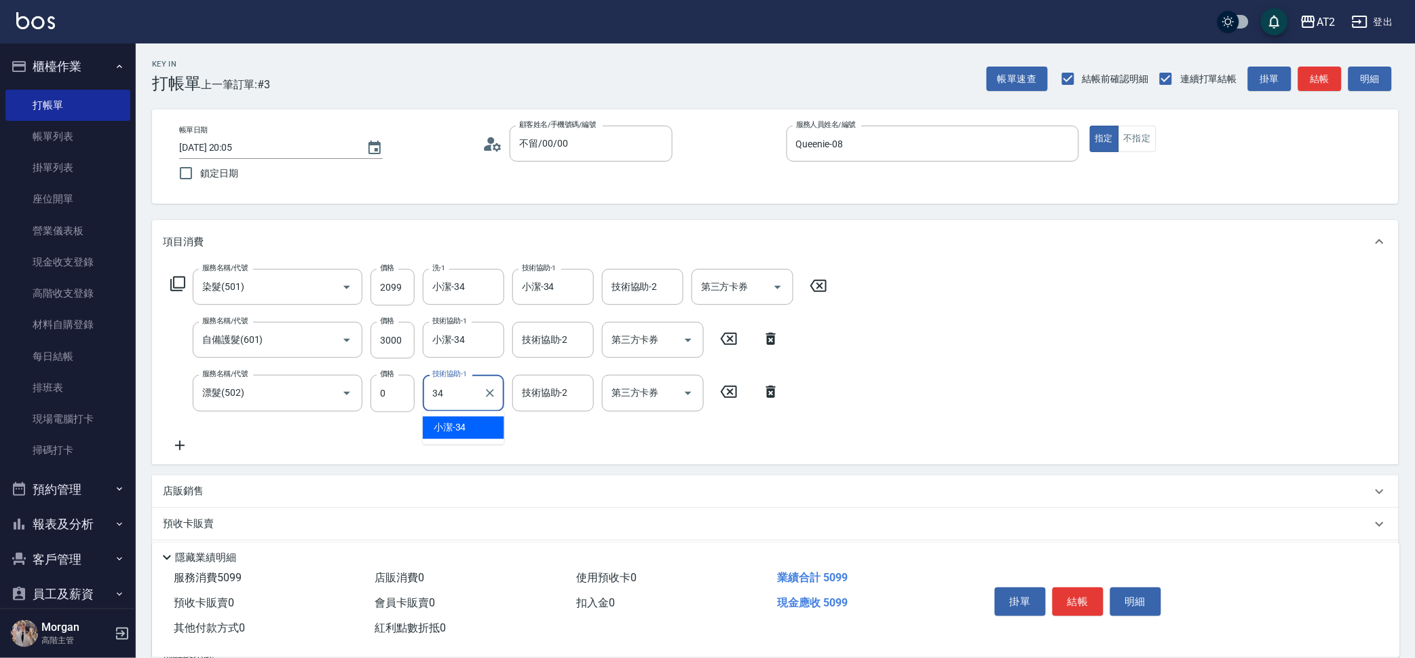
type input "小潔-34"
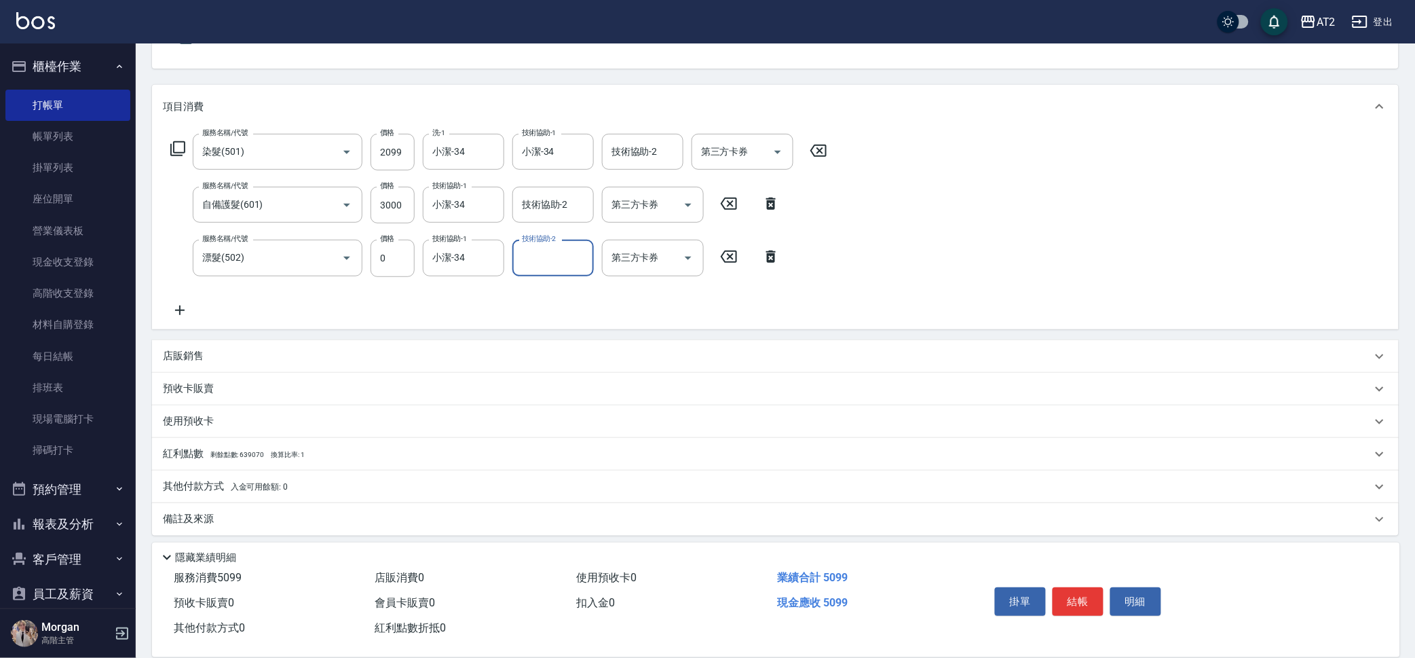
scroll to position [140, 0]
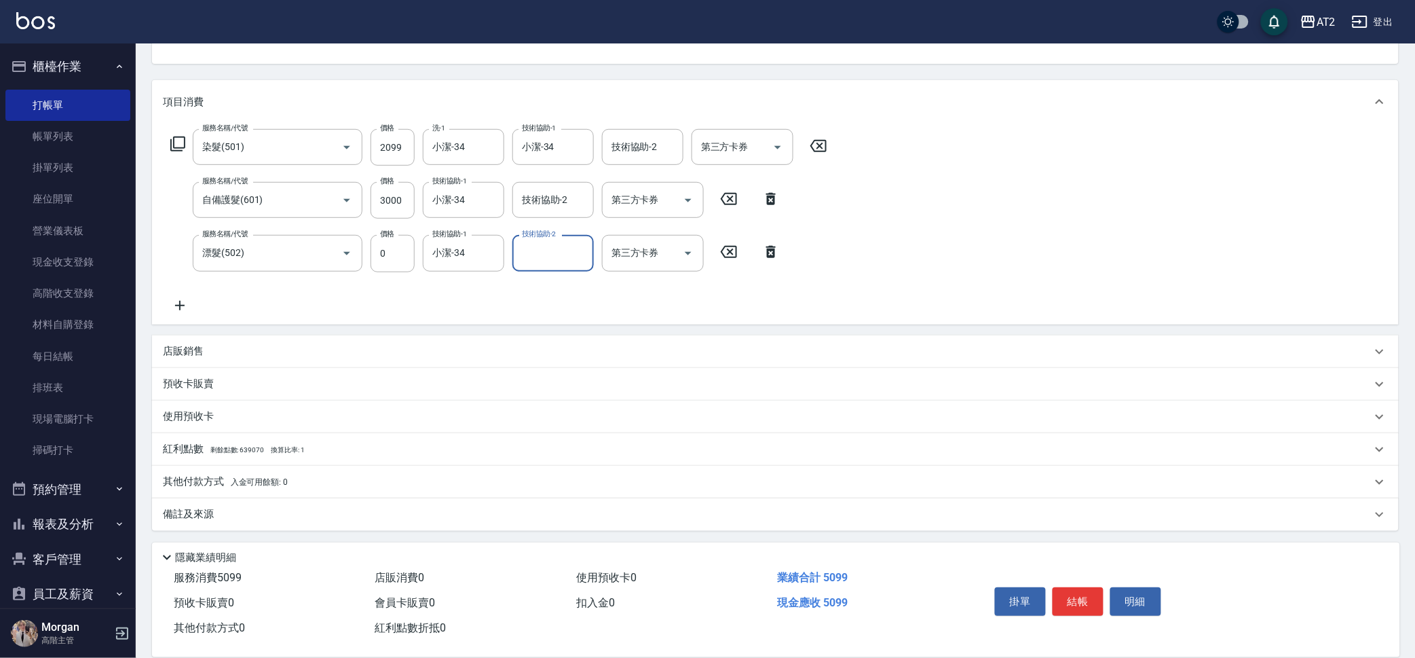
click at [237, 480] on span "入金可用餘額: 0" at bounding box center [260, 482] width 58 height 10
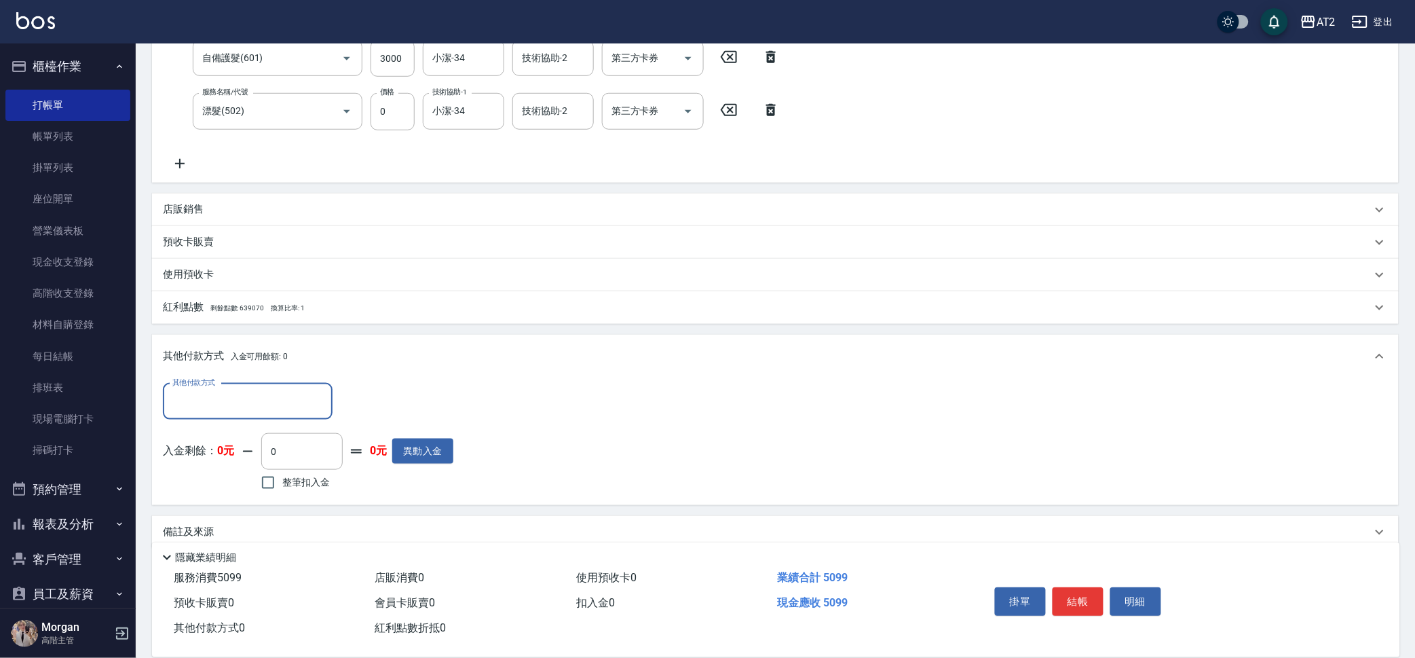
scroll to position [297, 0]
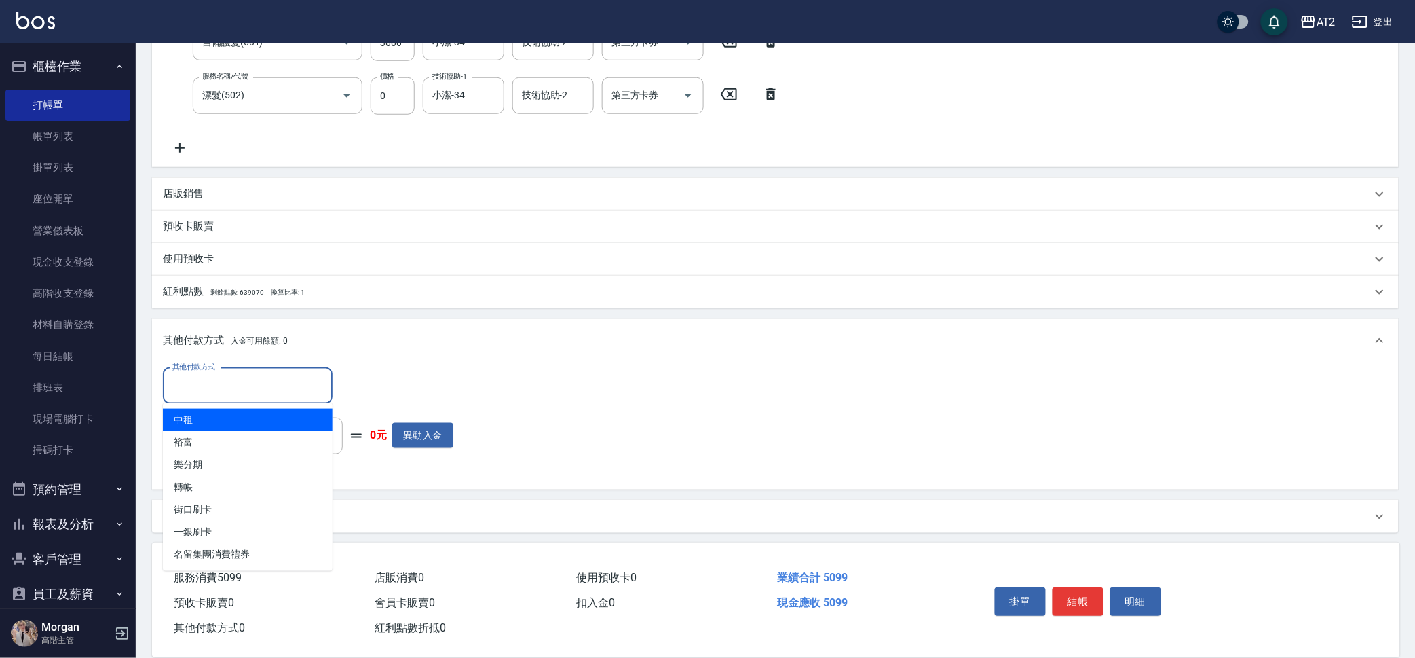
click at [270, 381] on input "其他付款方式" at bounding box center [247, 386] width 157 height 24
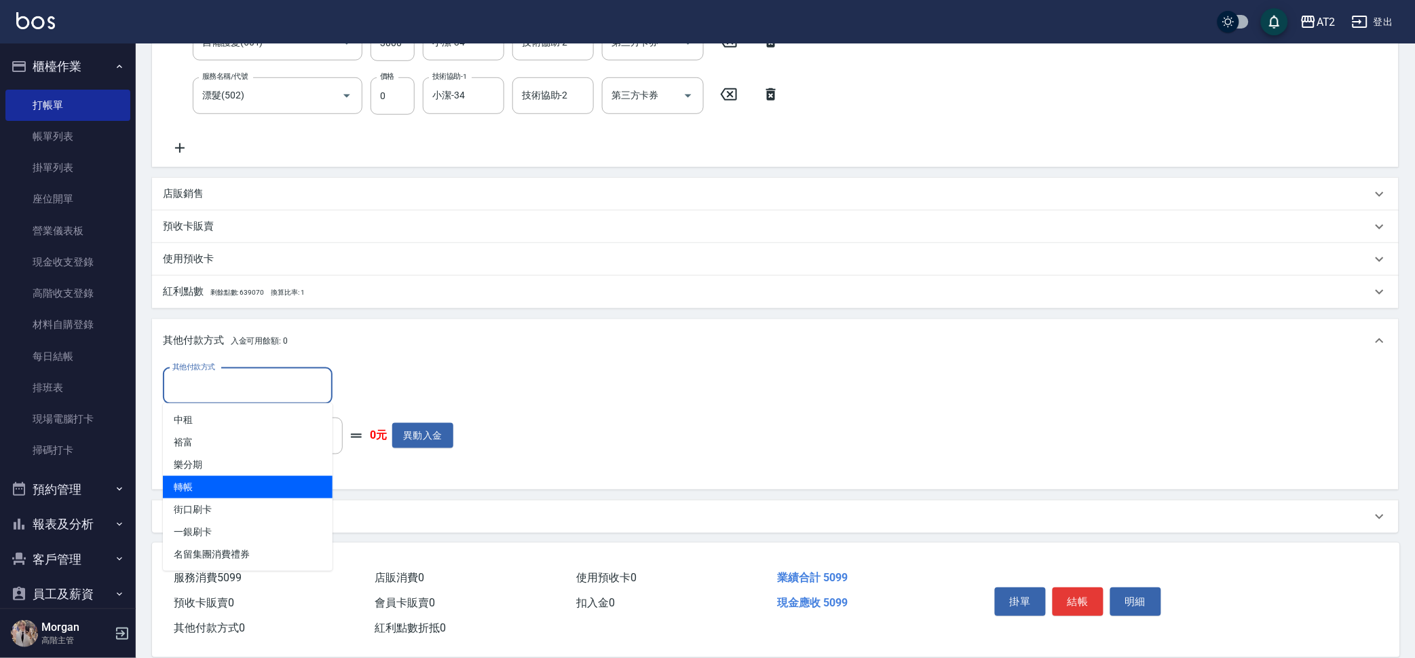
click at [294, 496] on span "轉帳" at bounding box center [248, 487] width 170 height 22
type input "轉帳"
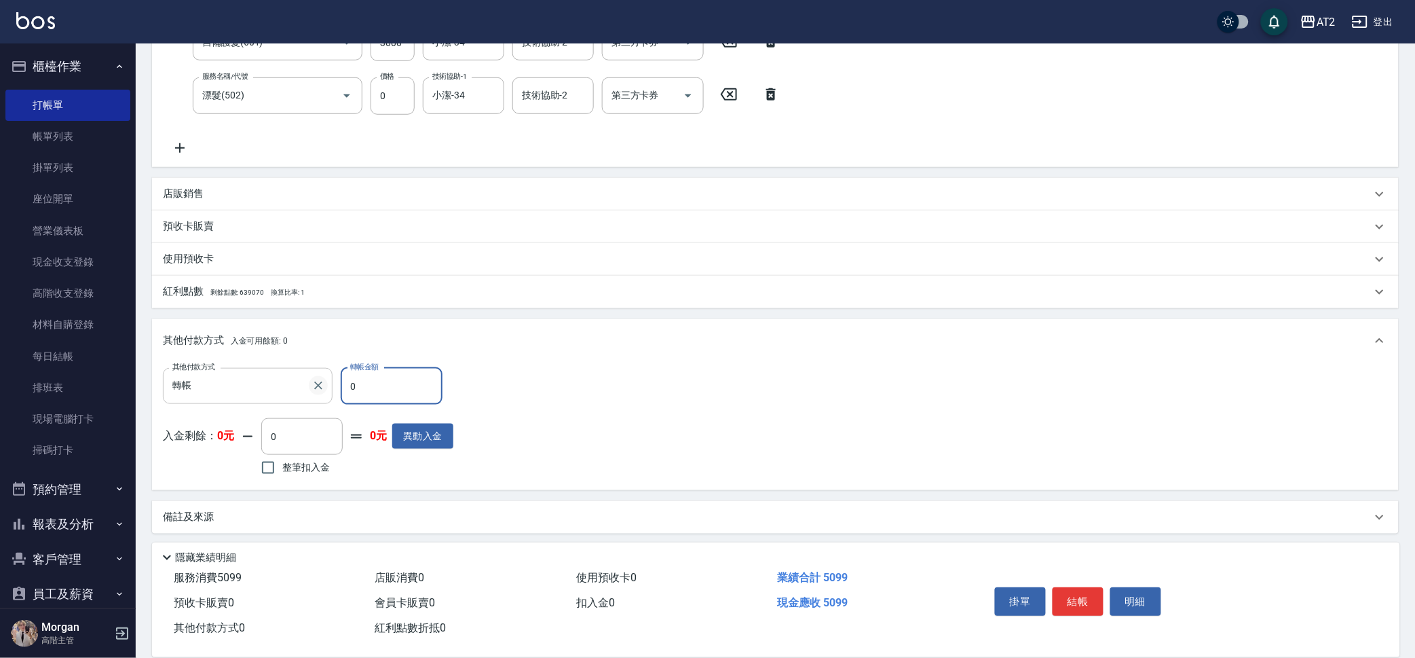
drag, startPoint x: 329, startPoint y: 389, endPoint x: 319, endPoint y: 390, distance: 10.2
click at [319, 390] on div "其他付款方式 轉帳 其他付款方式 轉帳金額 0 轉帳金額" at bounding box center [308, 386] width 290 height 37
type input "50"
type input "450"
type input "509"
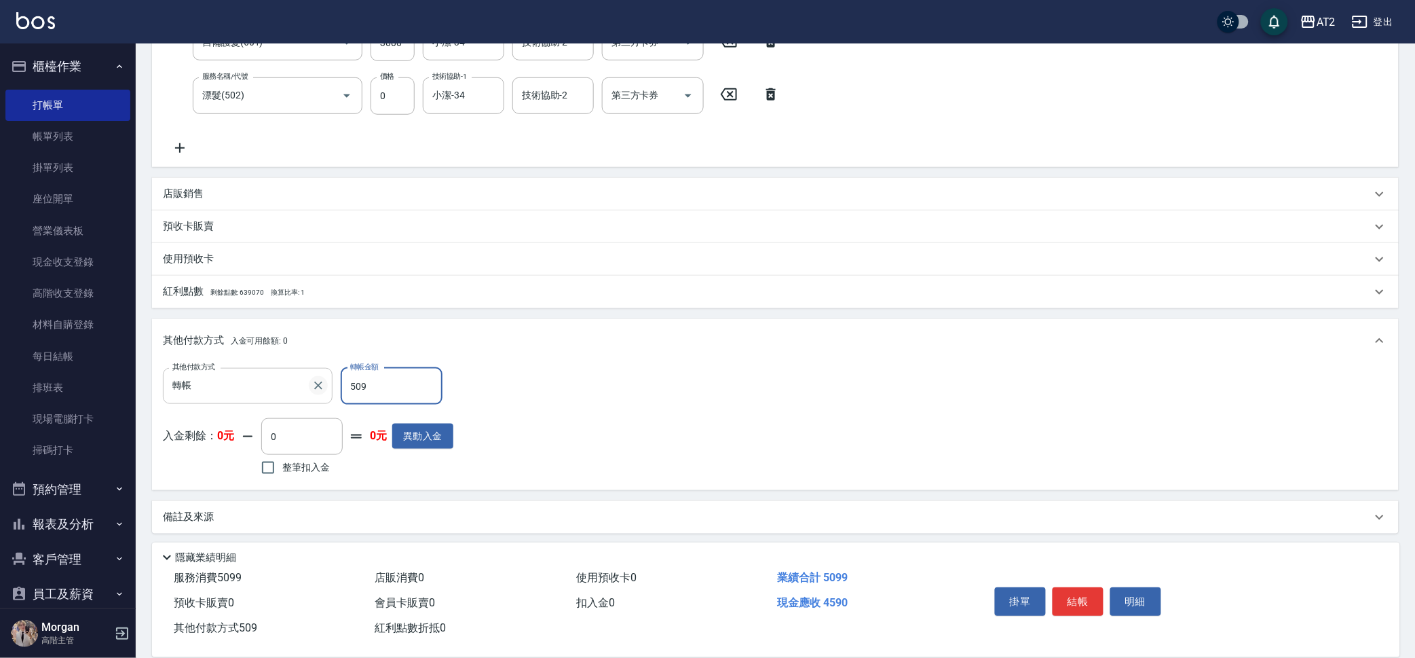
type input "0"
type input "5099"
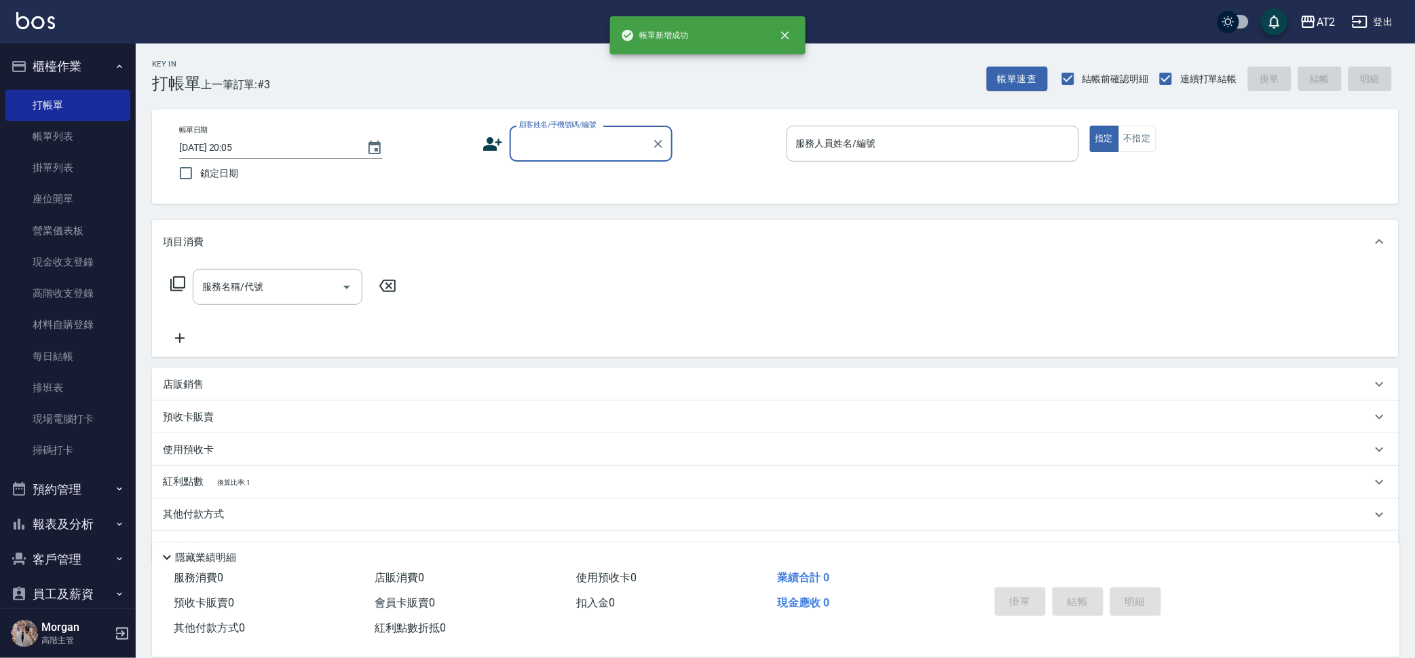
scroll to position [0, 0]
click at [621, 136] on input "顧客姓名/手機號碼/編號" at bounding box center [581, 144] width 130 height 24
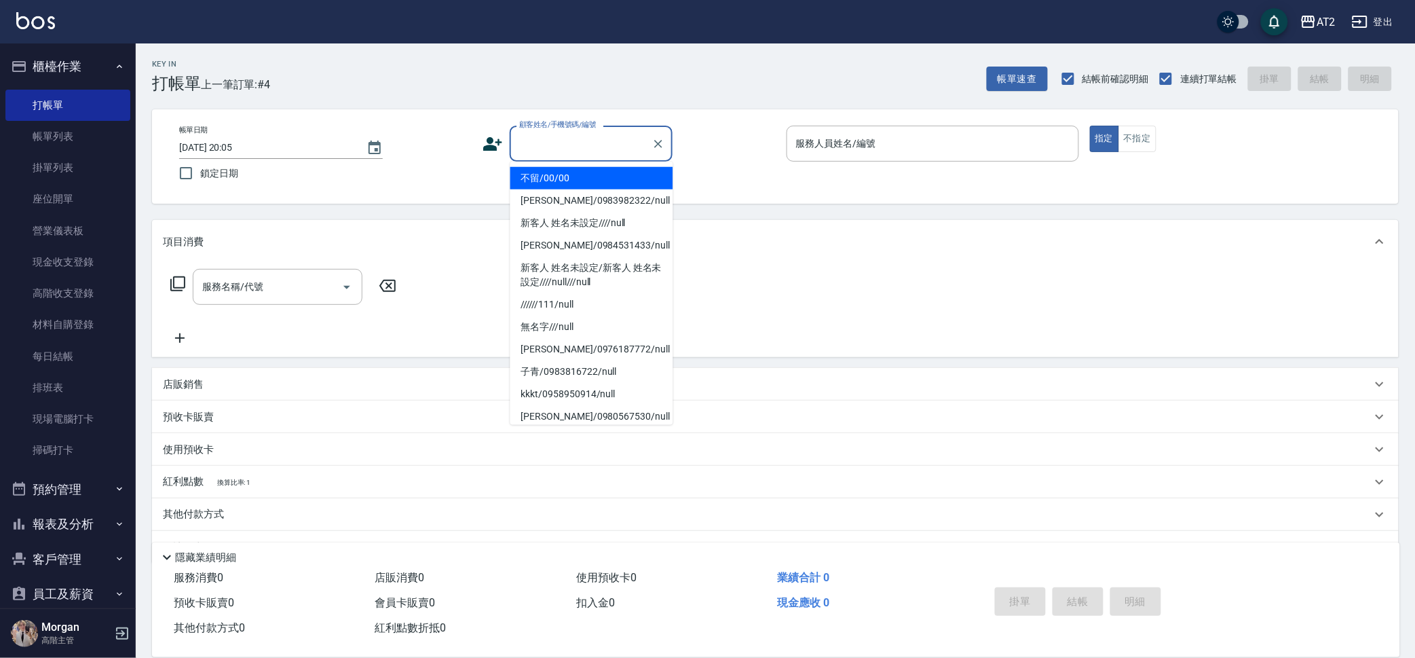
click at [627, 167] on li "不留/00/00" at bounding box center [591, 178] width 163 height 22
type input "不留/00/00"
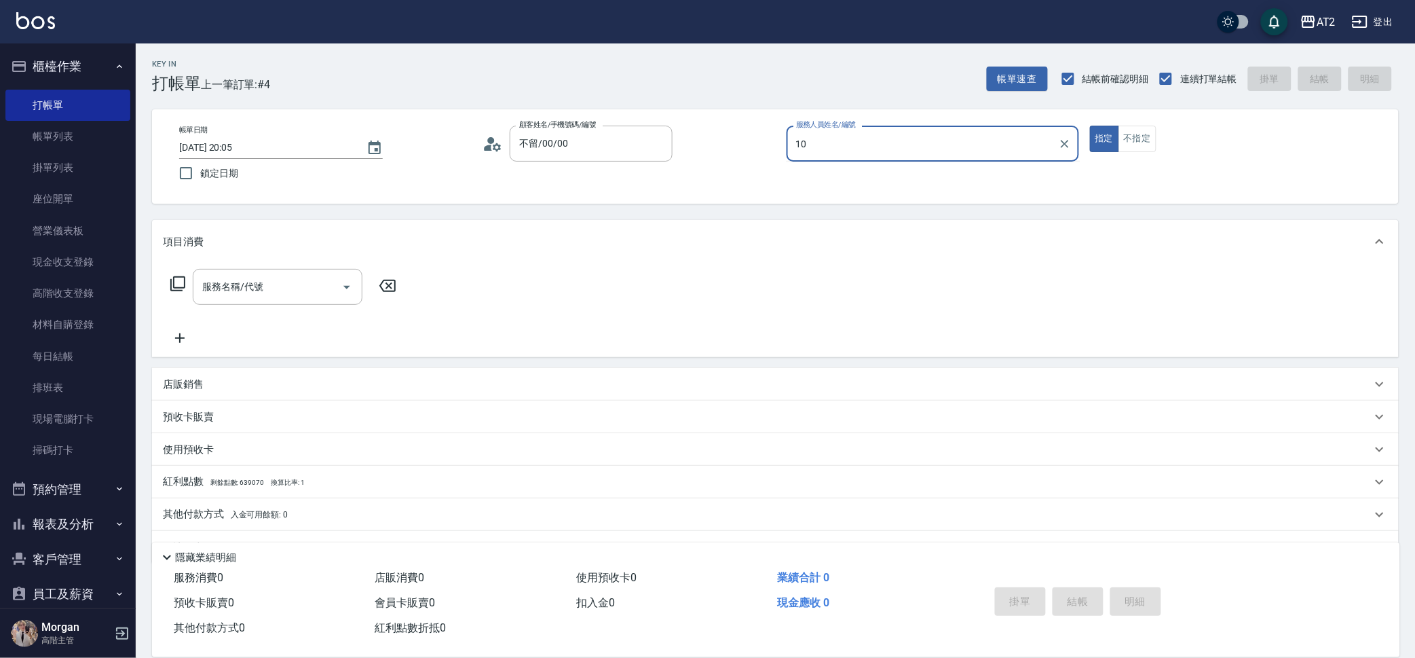
type input "Cindy-10"
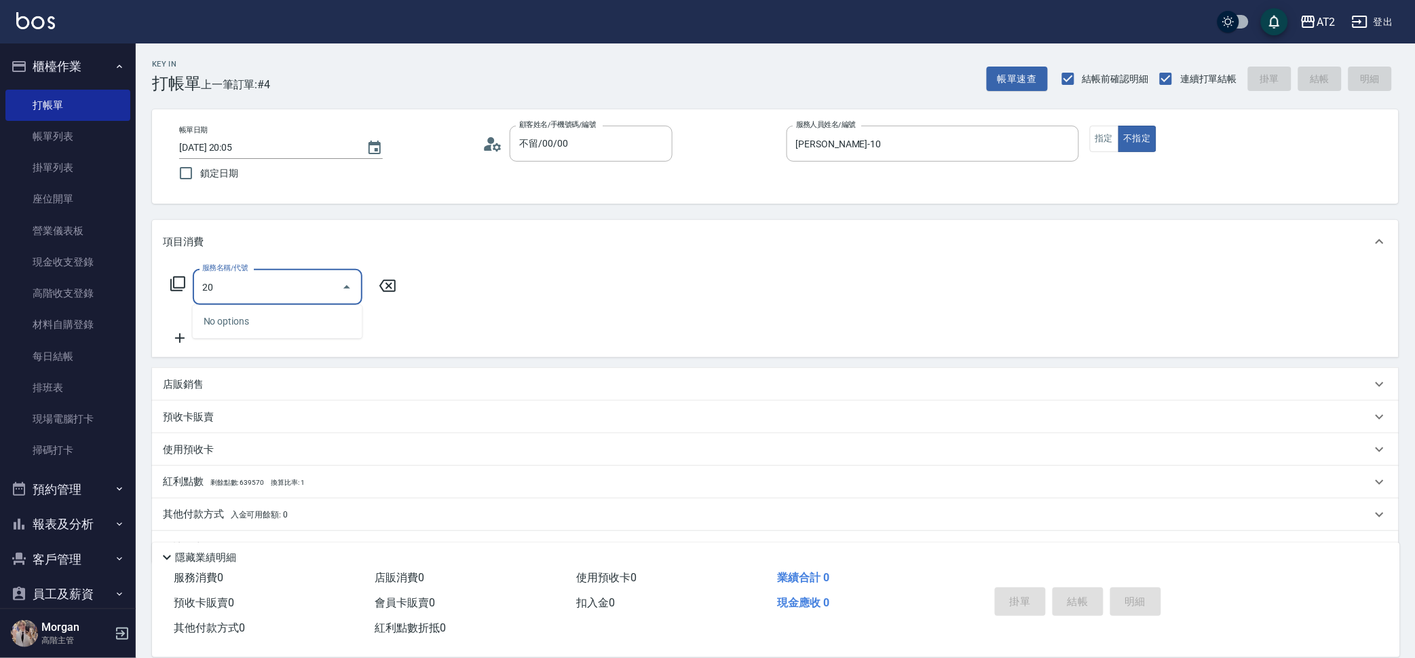
type input "201"
type input "20"
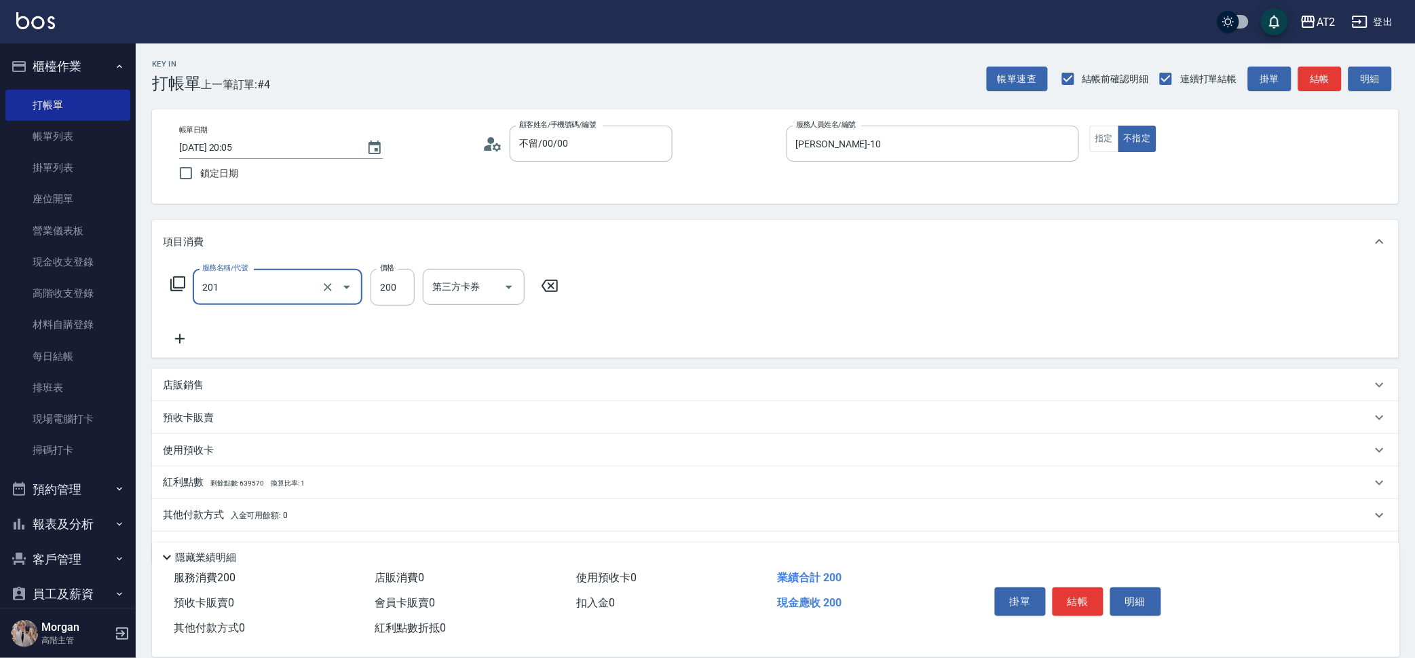
type input "洗髮(201)"
type input "0"
type input "350"
type input "30"
type input "350"
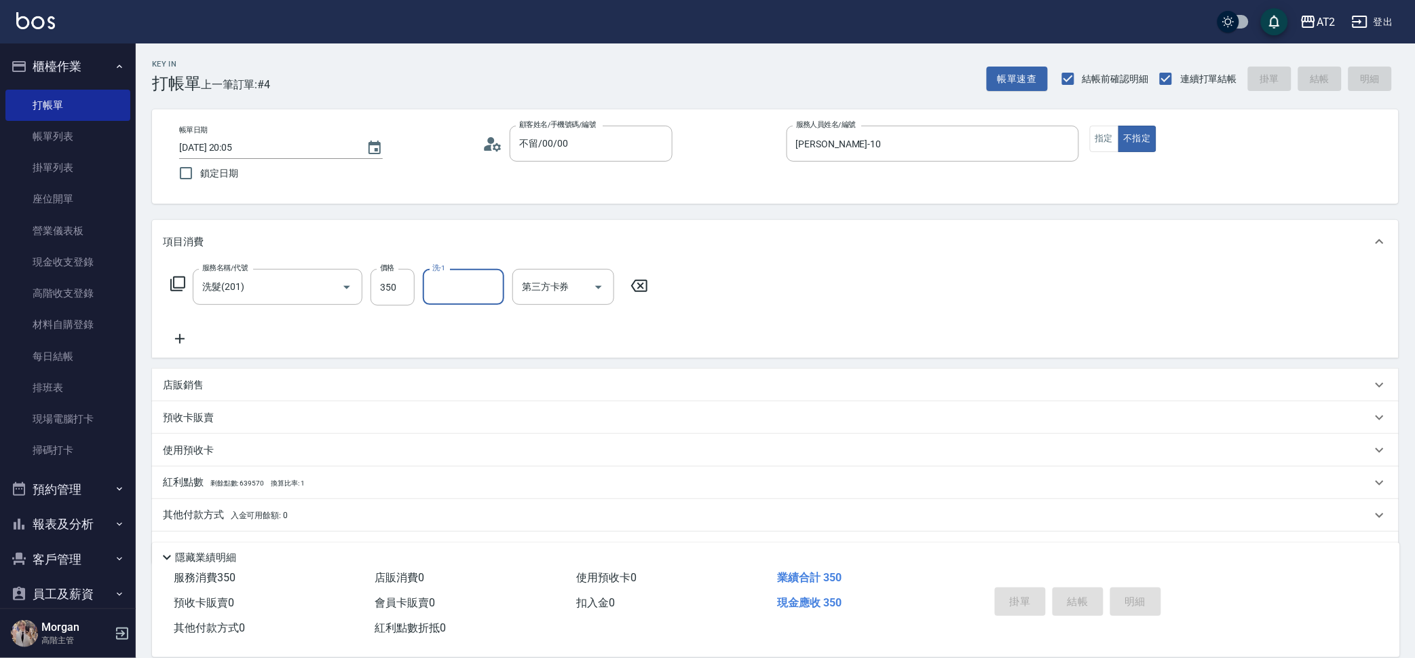
type input "2025/10/14 20:06"
type input "0"
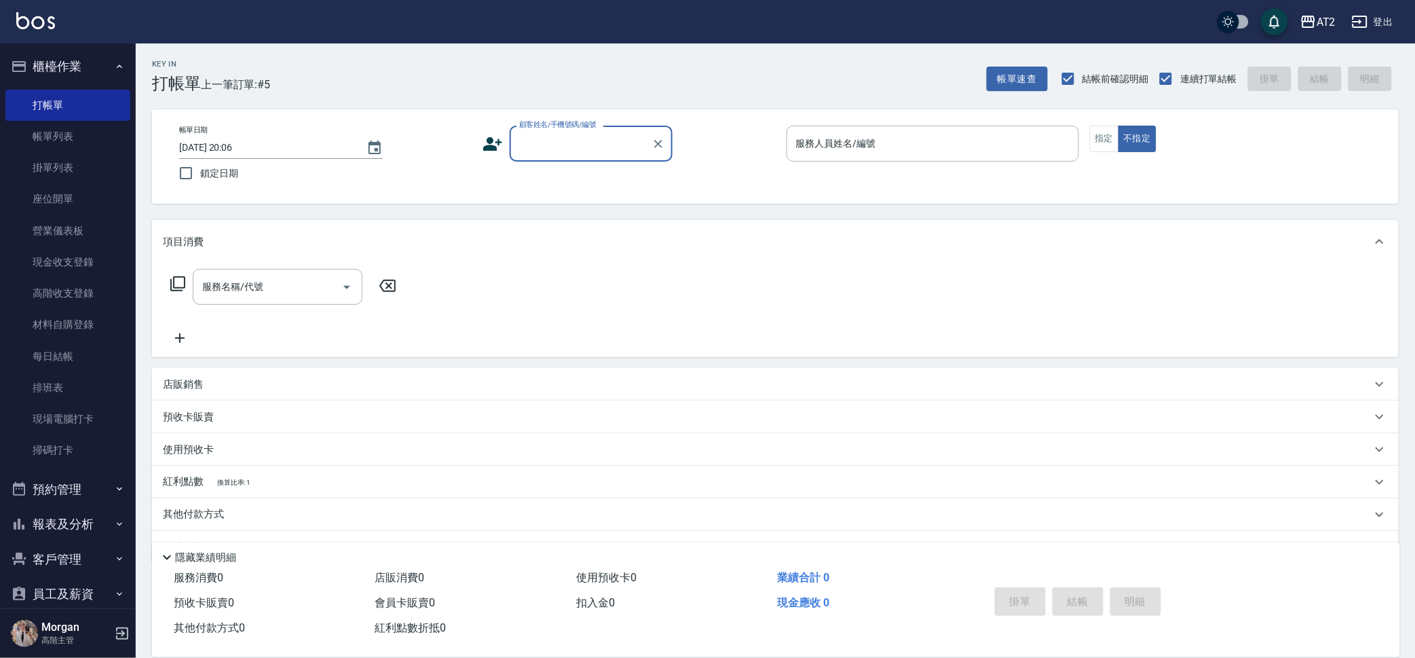
click at [588, 130] on label "顧客姓名/手機號碼/編號" at bounding box center [557, 124] width 77 height 10
click at [588, 132] on input "顧客姓名/手機號碼/編號" at bounding box center [581, 144] width 130 height 24
click at [585, 152] on input "顧客姓名/手機號碼/編號" at bounding box center [581, 144] width 130 height 24
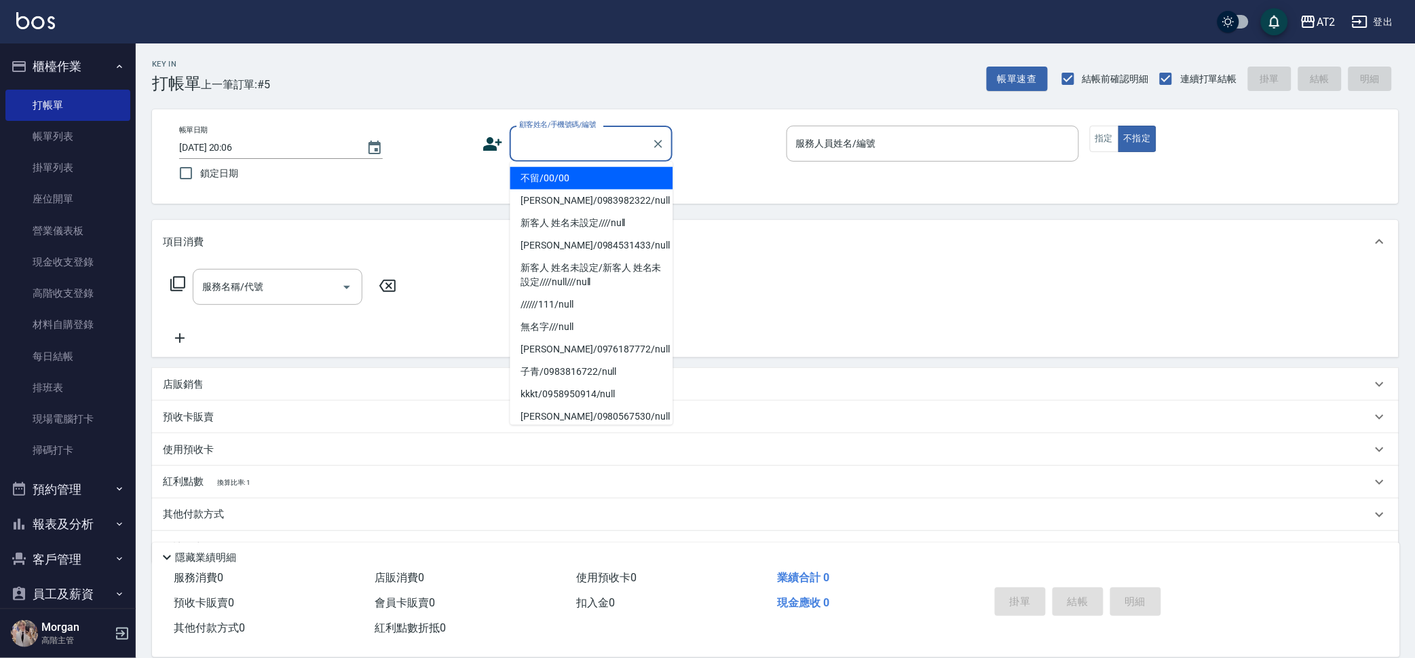
click at [583, 172] on li "不留/00/00" at bounding box center [591, 178] width 163 height 22
type input "不留/00/00"
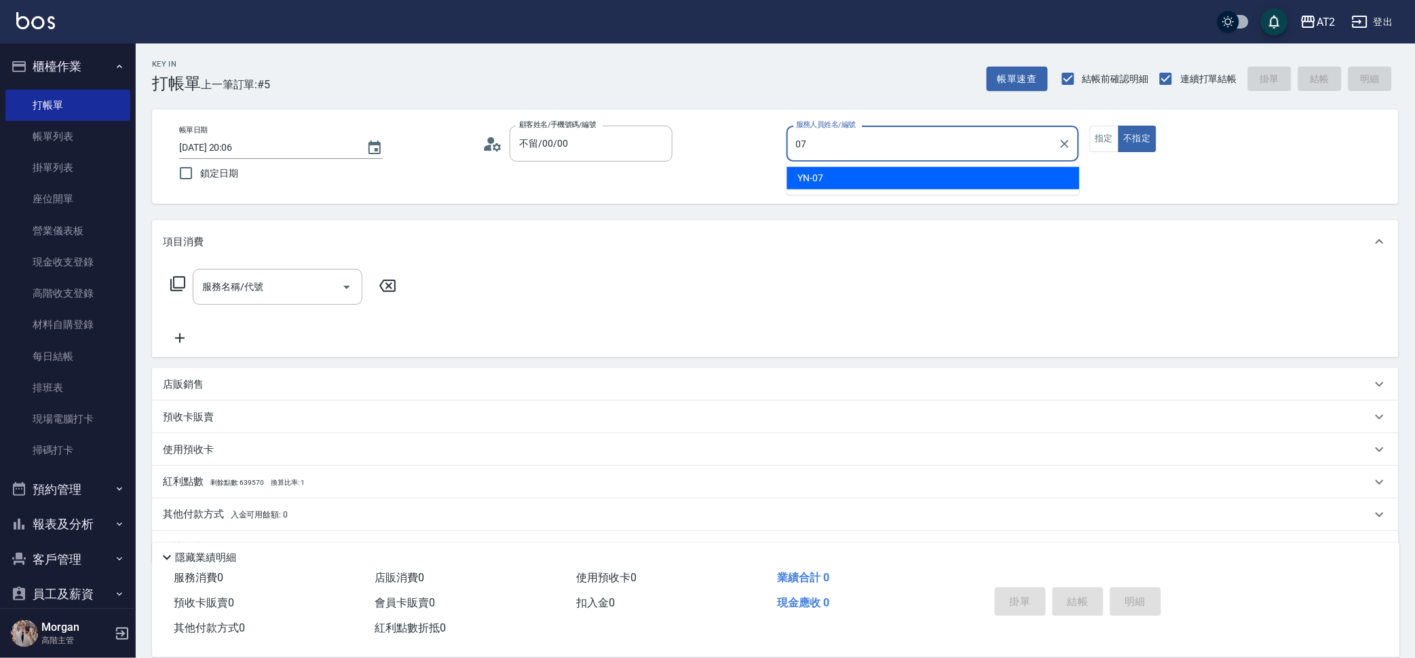
type input "YN-07"
type button "false"
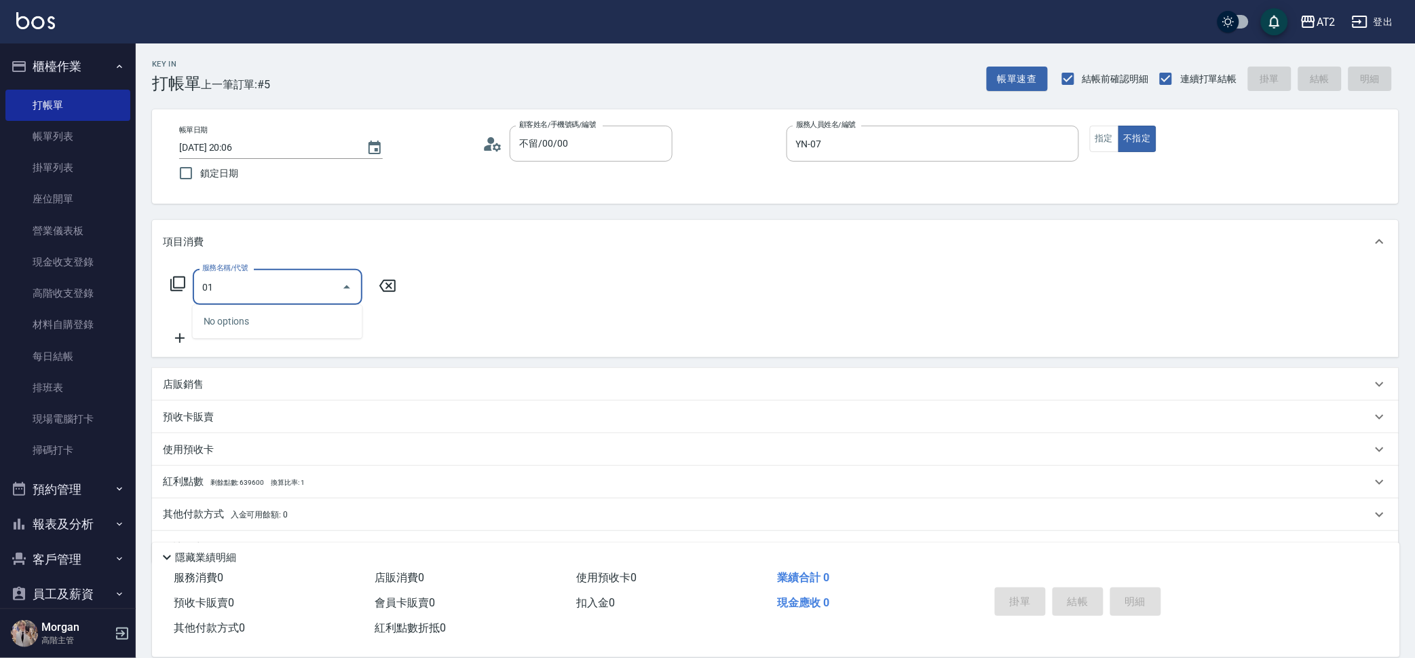
type input "201"
type input "20"
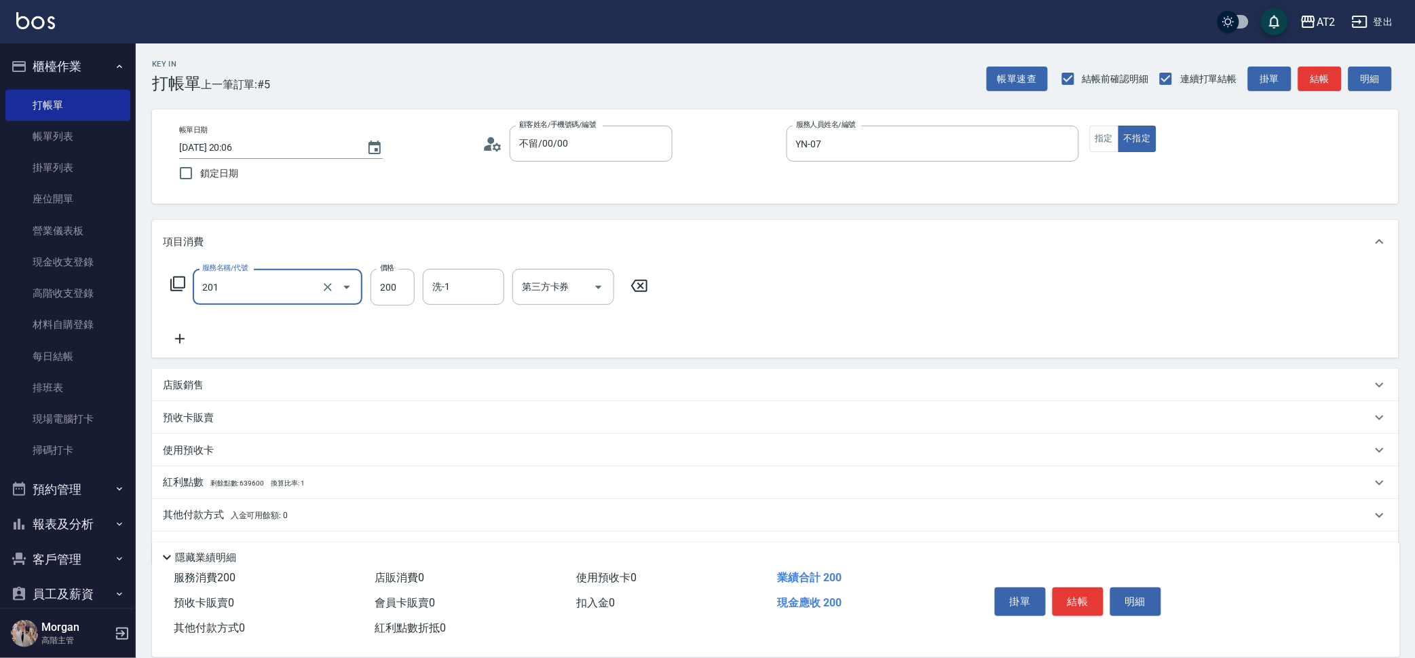
type input "洗髮(201)"
type input "0"
type input "35"
type input "30"
type input "350"
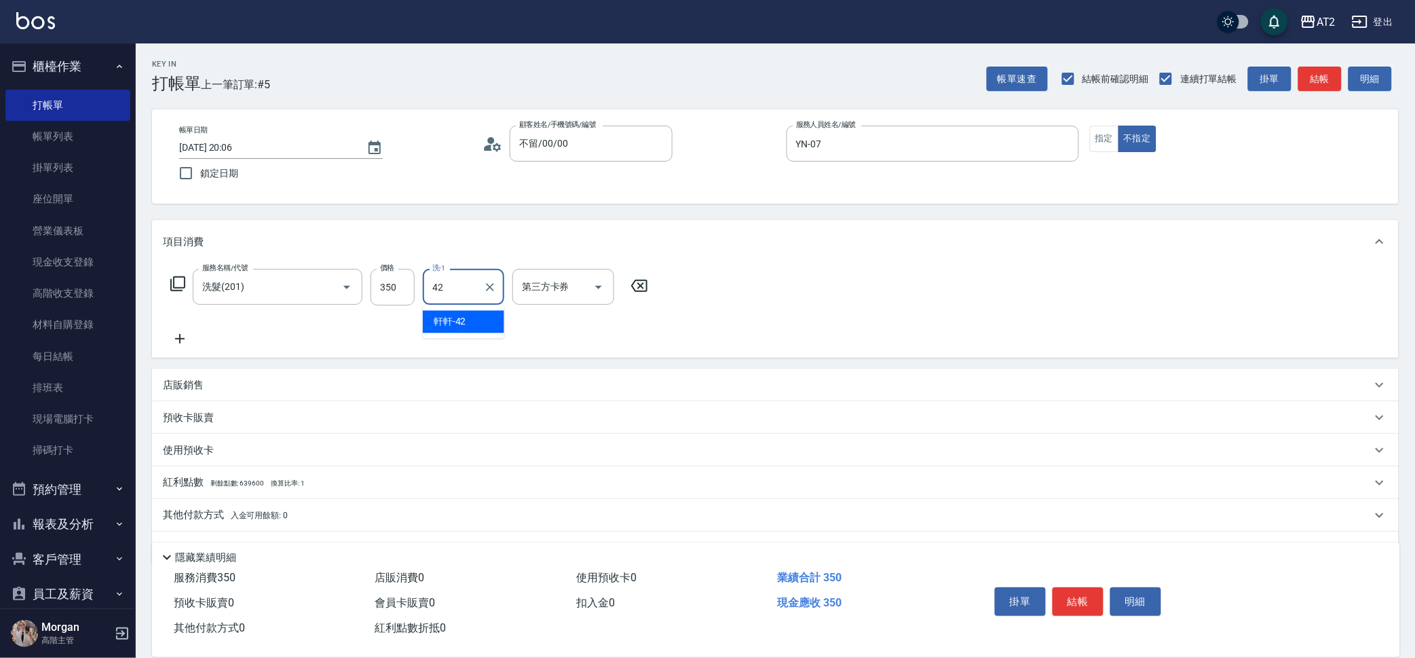
type input "軒軒-42"
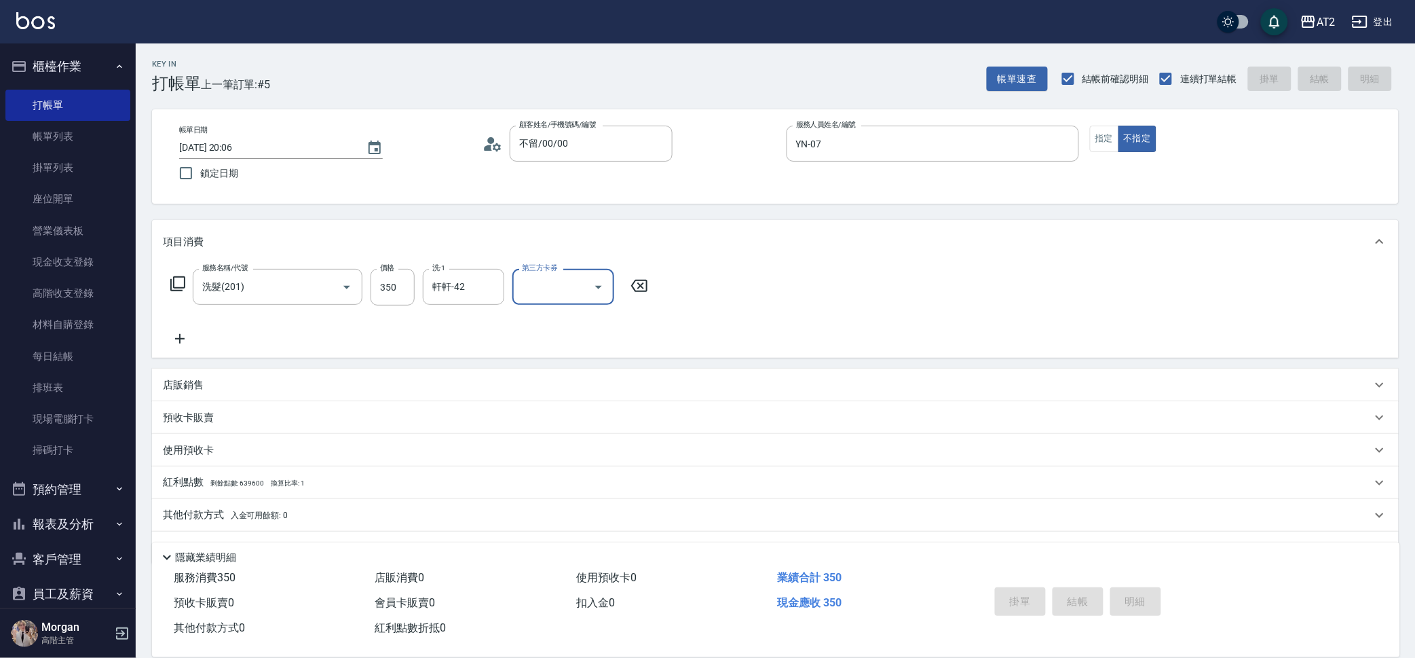
type input "0"
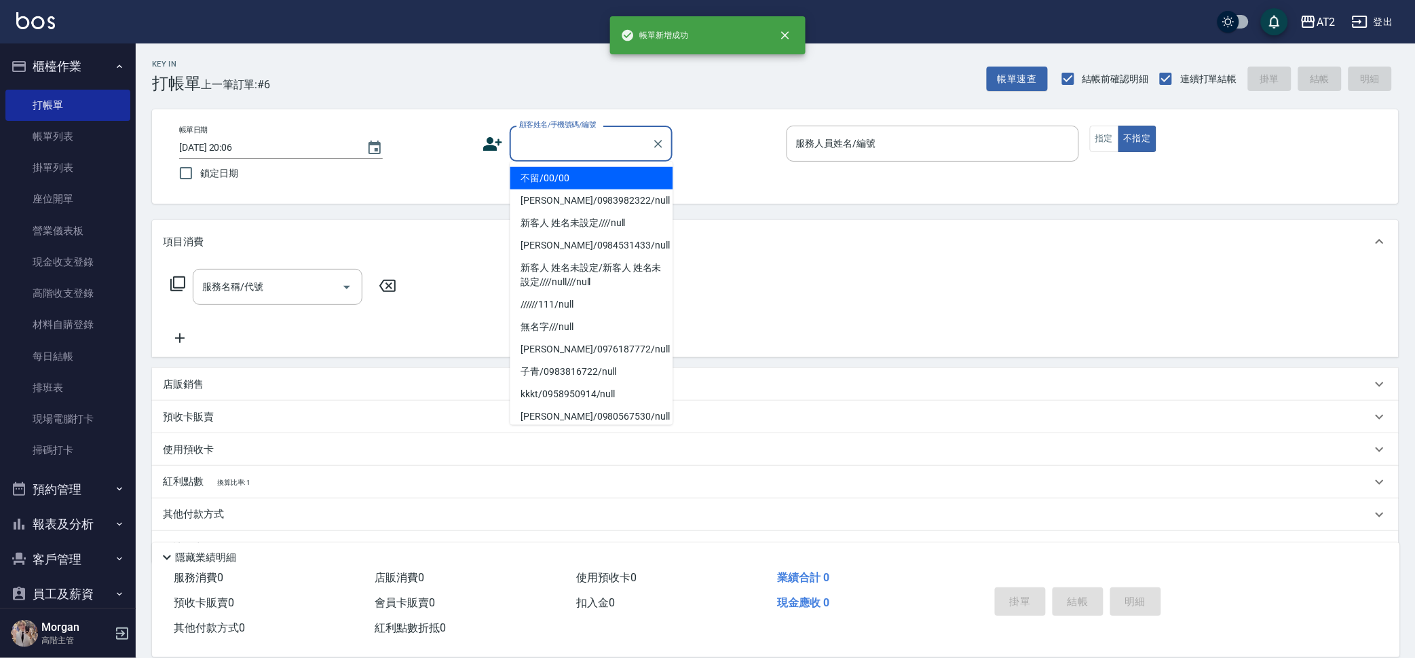
click at [604, 137] on input "顧客姓名/手機號碼/編號" at bounding box center [581, 144] width 130 height 24
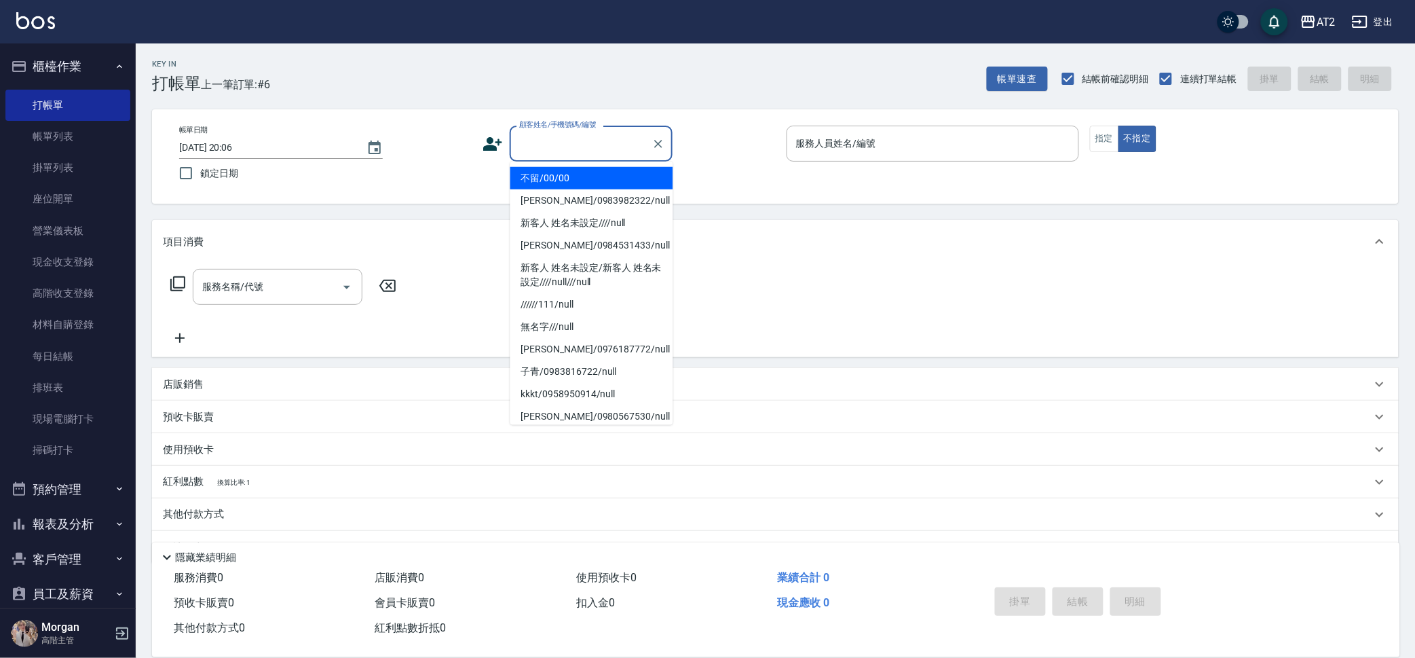
click at [586, 182] on li "不留/00/00" at bounding box center [591, 178] width 163 height 22
type input "不留/00/00"
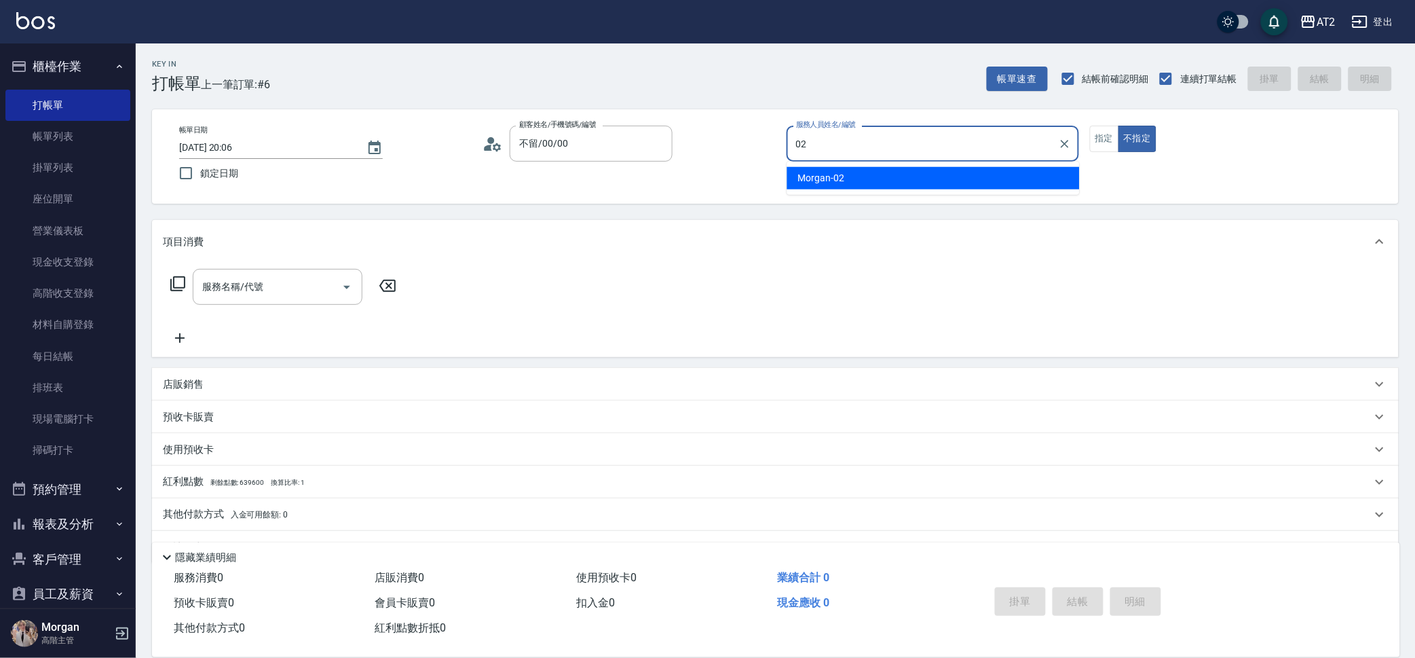
type input "Morgan-02"
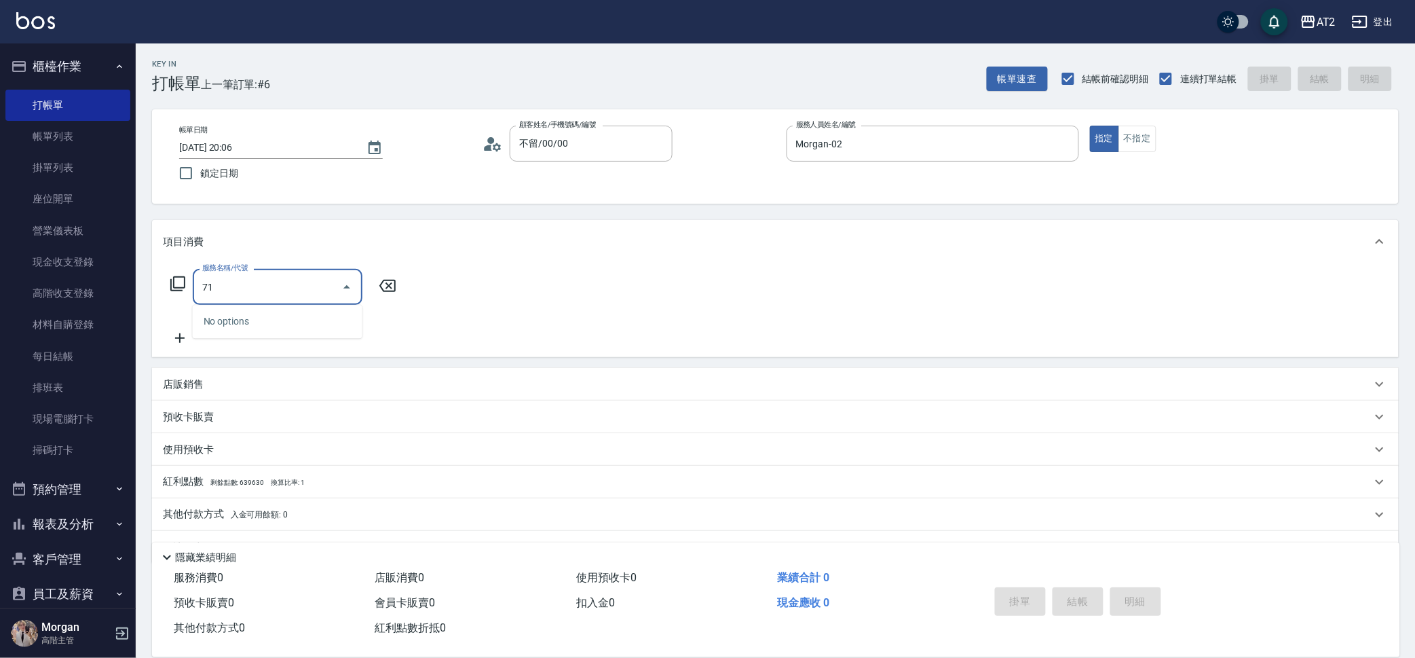
type input "714"
type input "150"
type input "單拆/單串(714)"
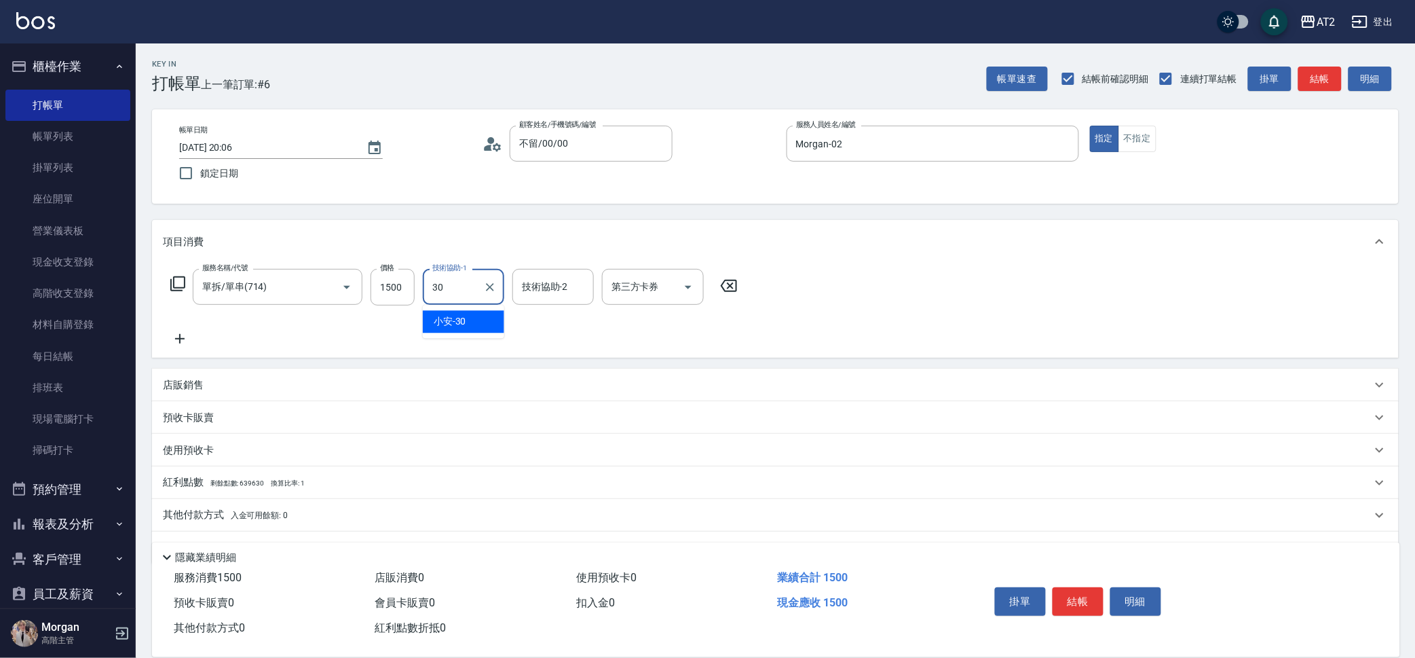
type input "小安-30"
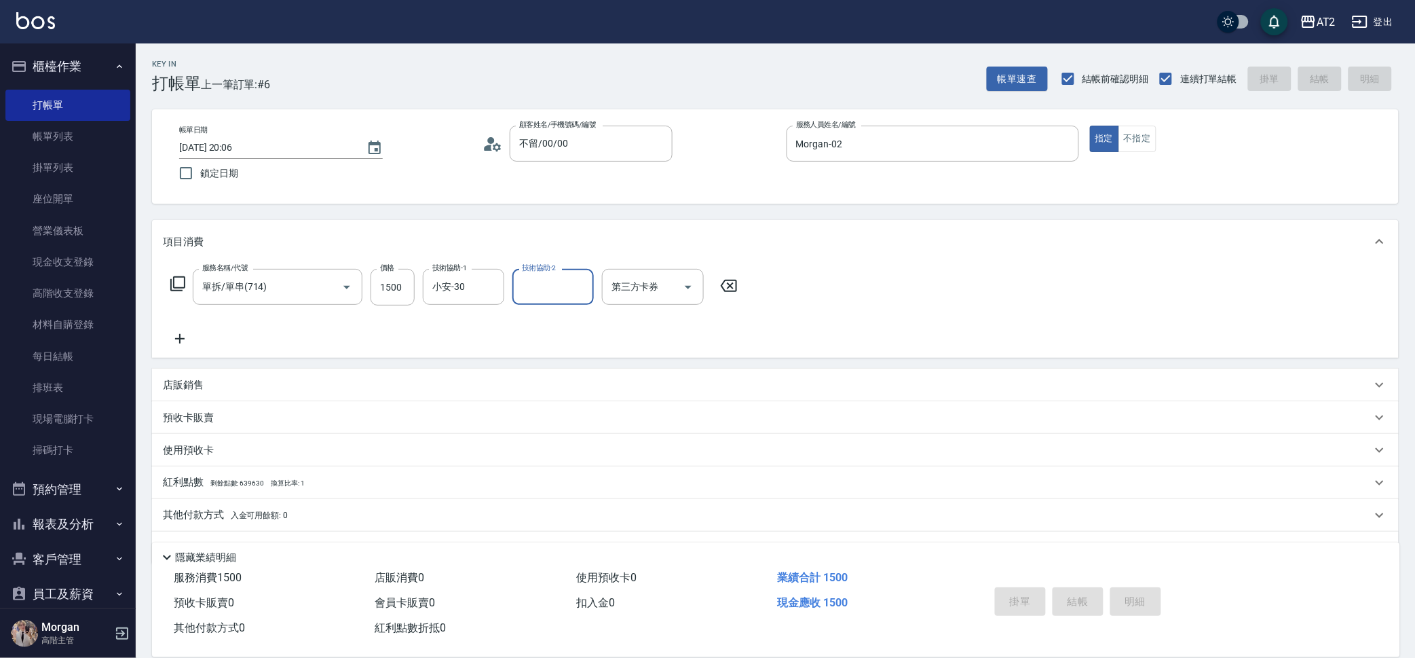
type input "0"
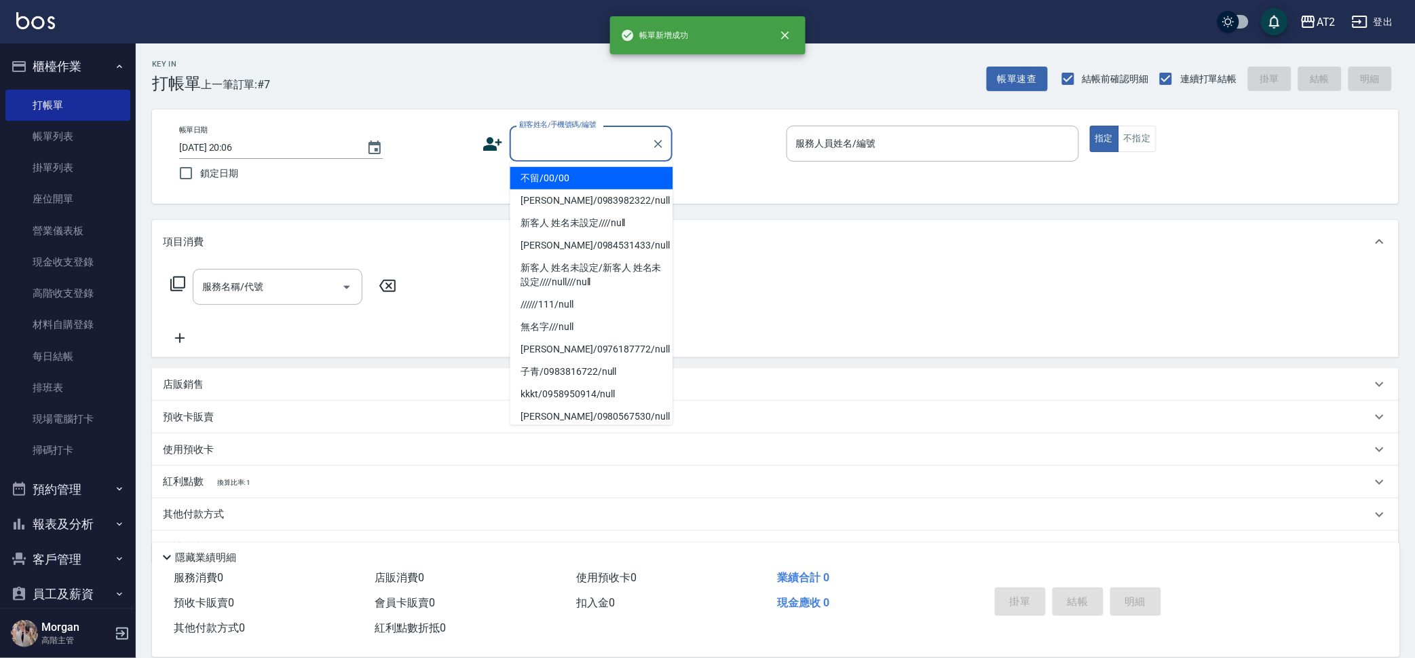
click at [606, 133] on input "顧客姓名/手機號碼/編號" at bounding box center [581, 144] width 130 height 24
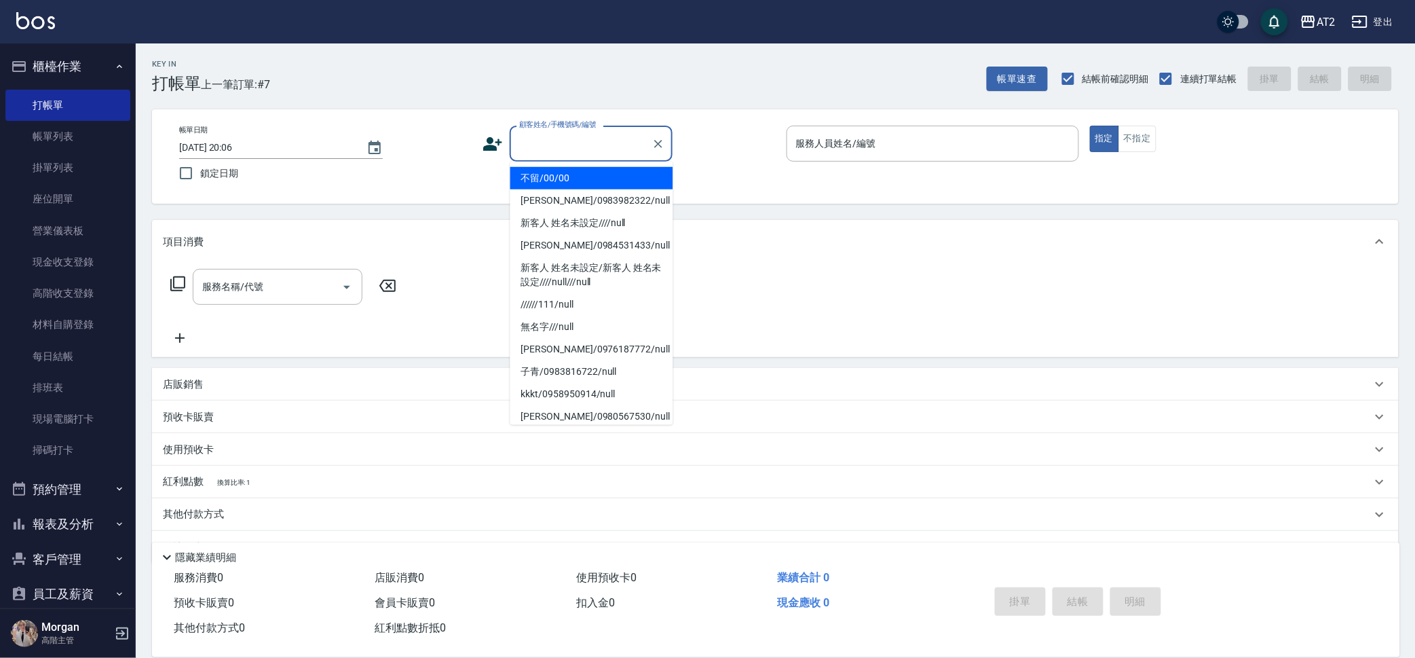
click at [606, 170] on li "不留/00/00" at bounding box center [591, 178] width 163 height 22
type input "不留/00/00"
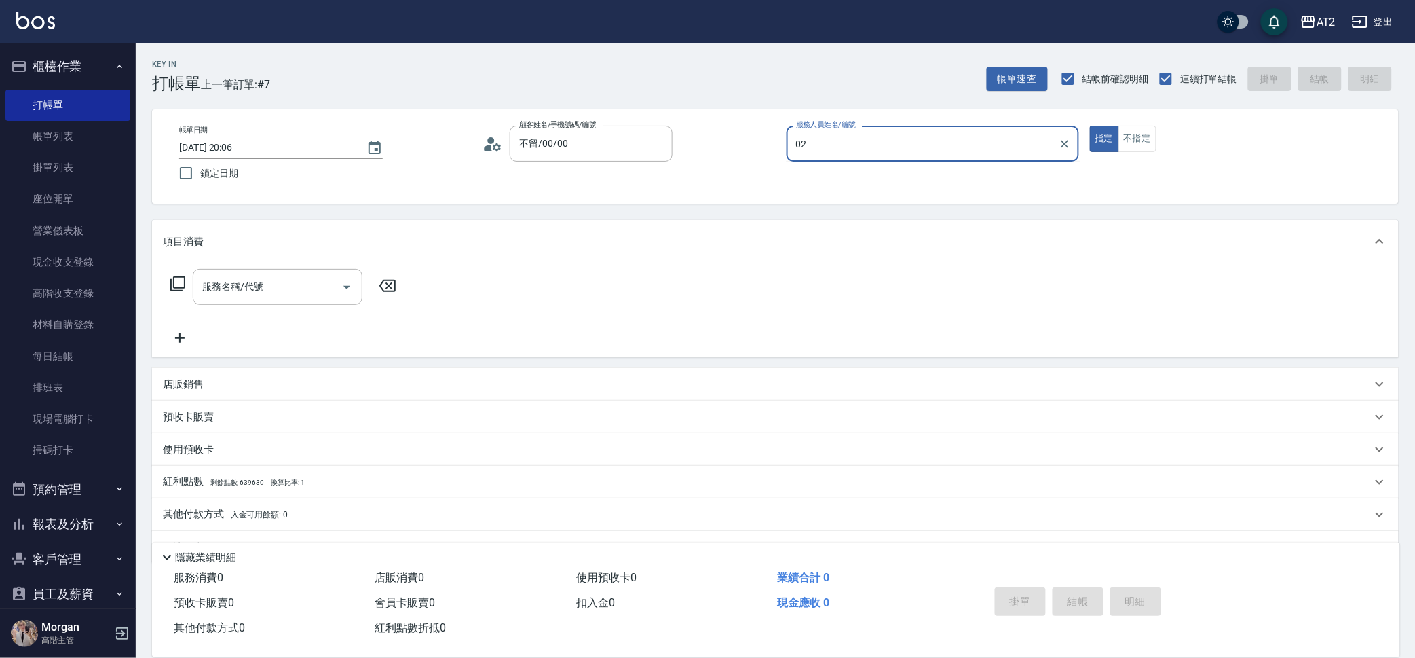
type input "Morgan-02"
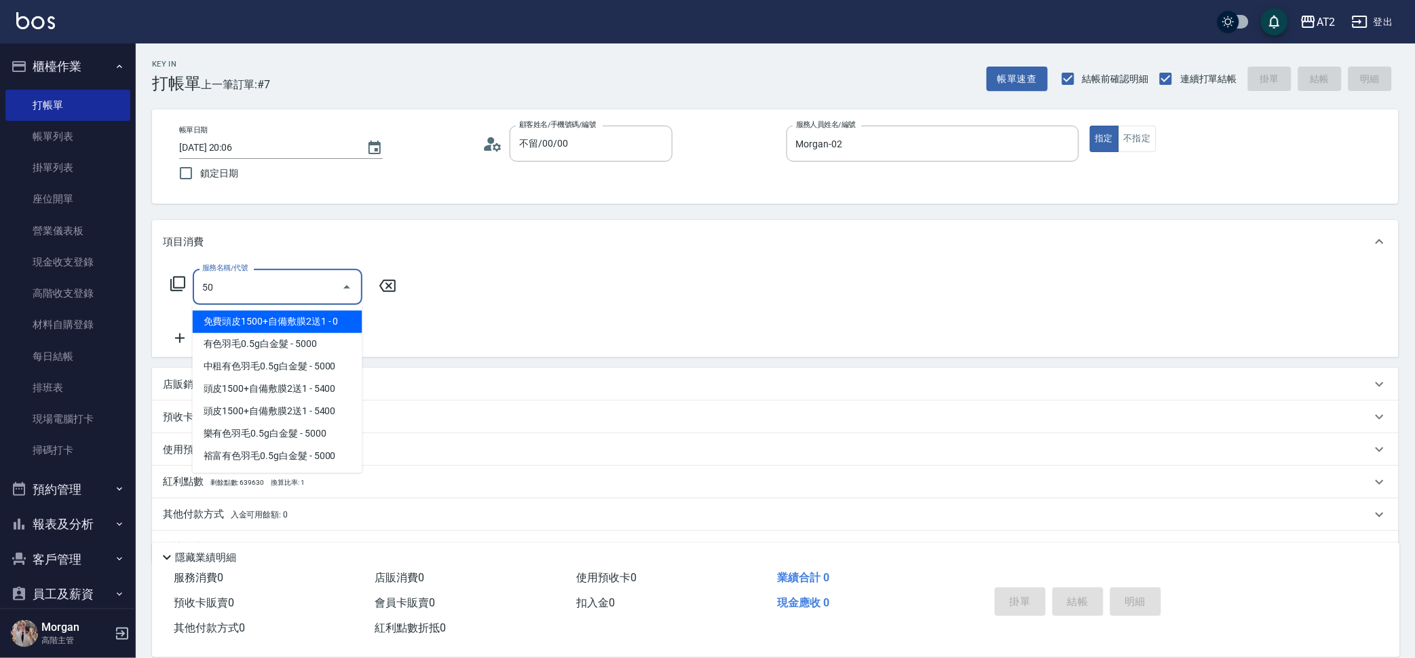
type input "501"
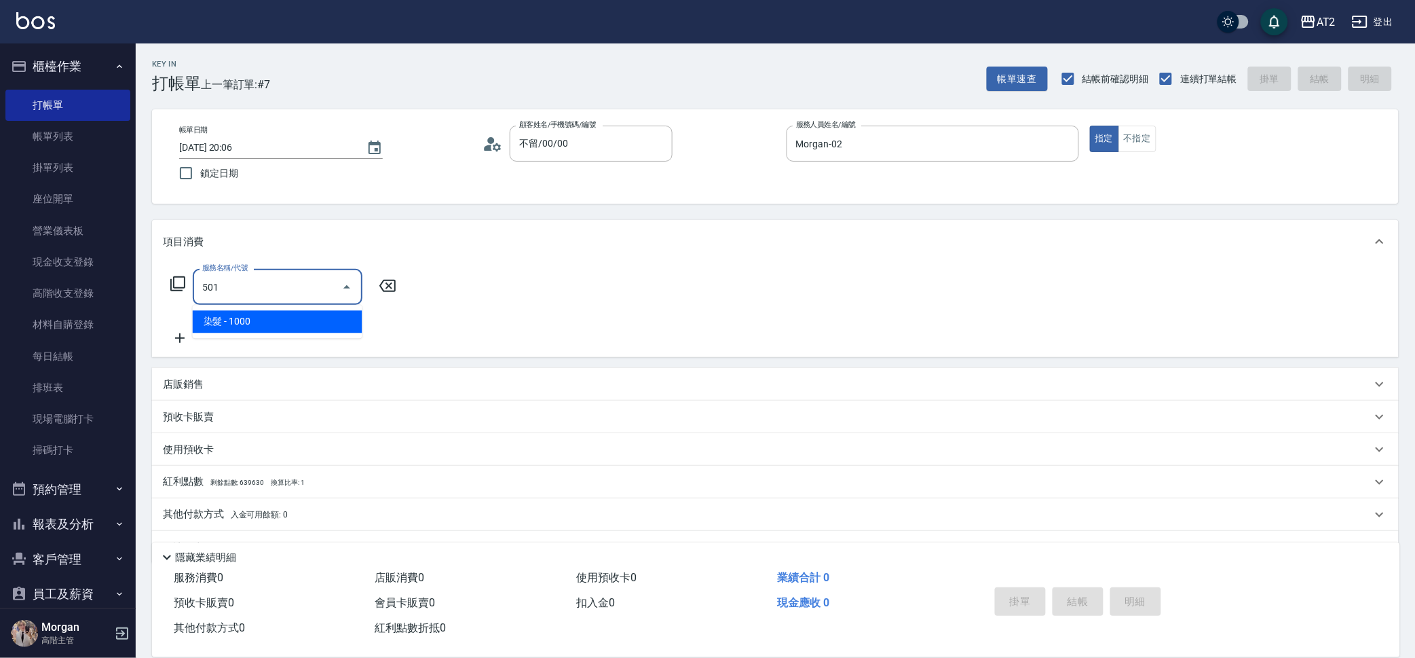
type input "100"
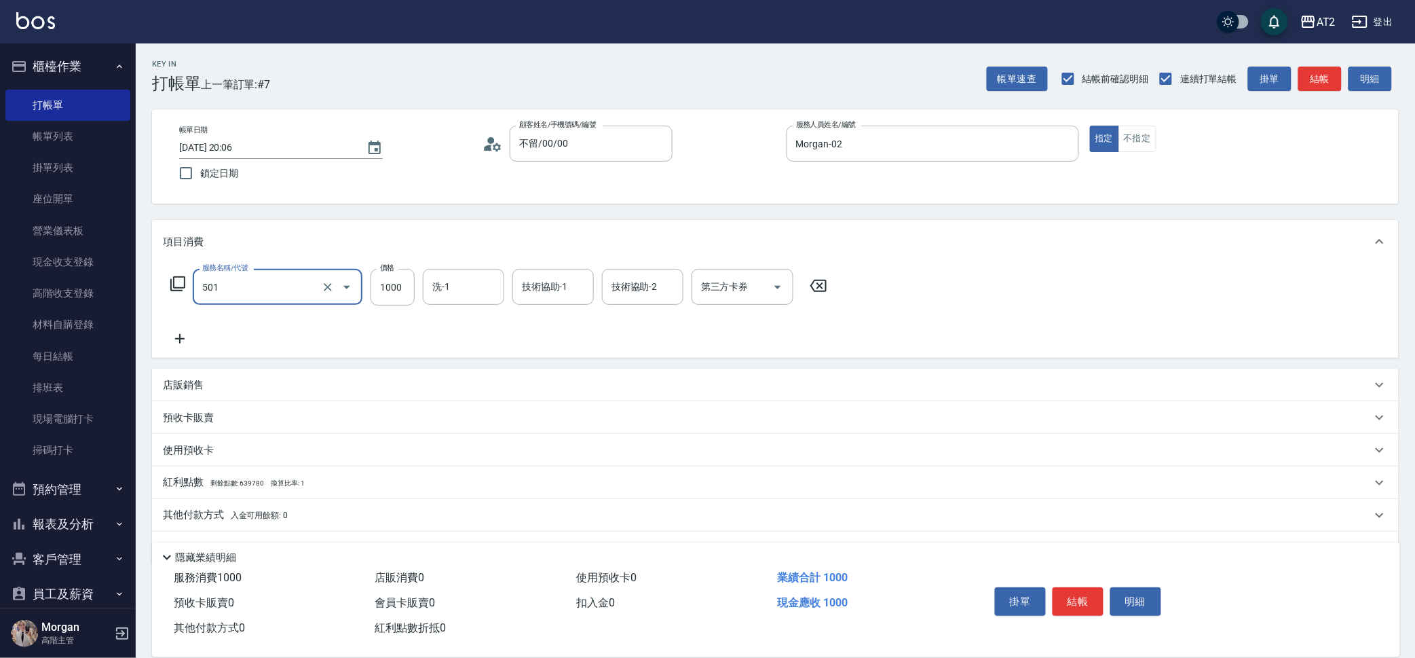
type input "染髮(501)"
type input "0"
type input "305"
type input "300"
type input "3050"
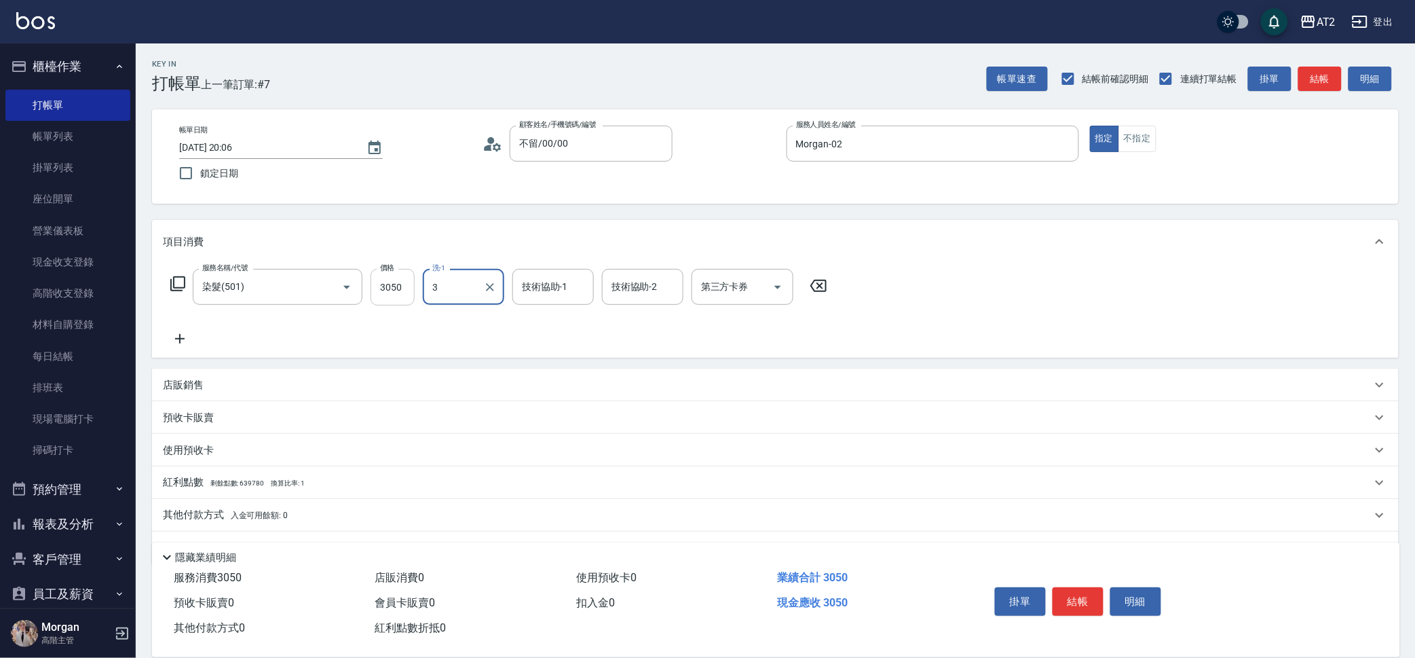
type input "3"
click at [383, 279] on input "3050" at bounding box center [393, 287] width 44 height 37
type input "0"
type input "35"
type input "30"
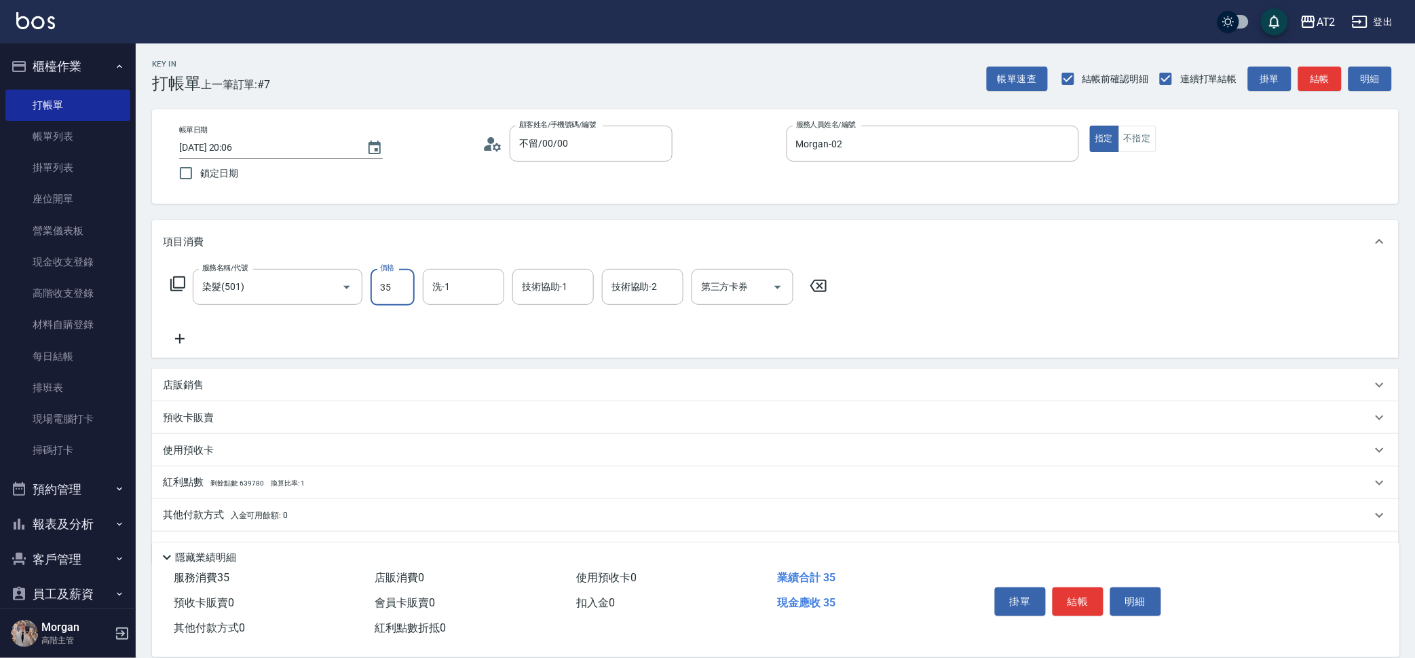
type input "350"
type input "3500"
click at [447, 283] on div "洗-1 洗-1" at bounding box center [463, 287] width 81 height 36
type input "小安-30"
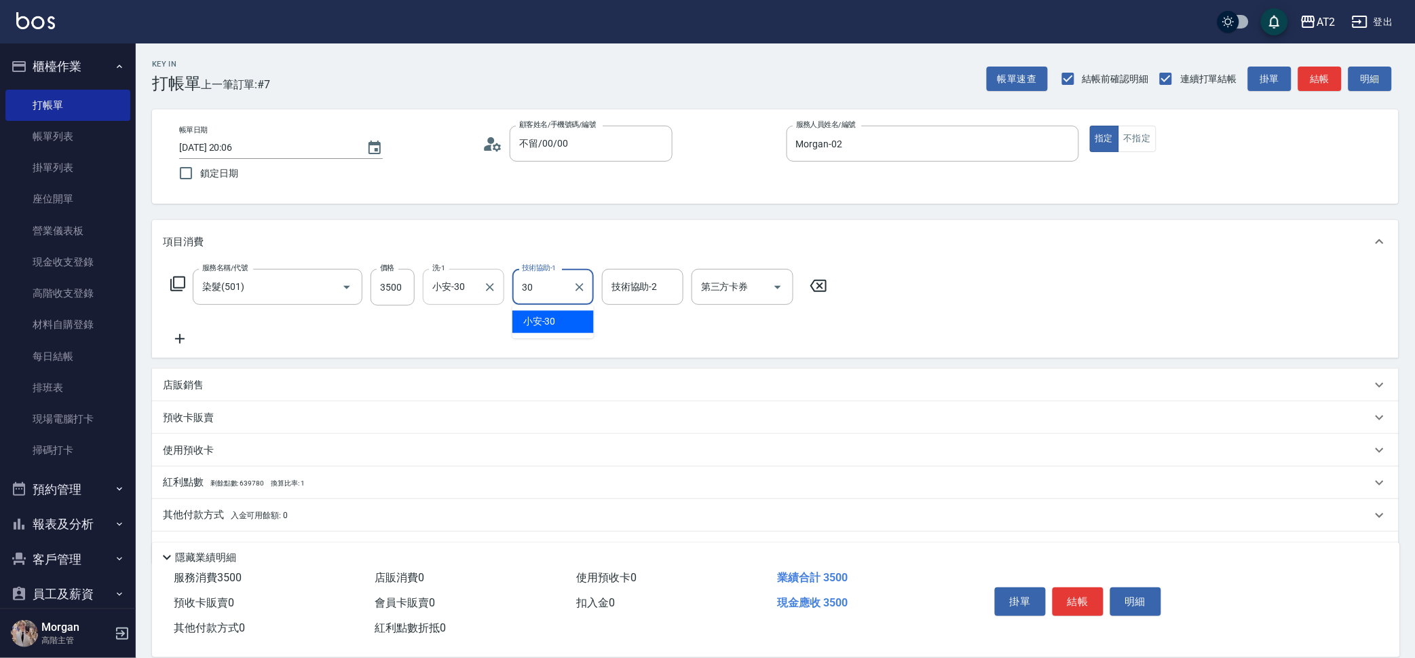
type input "小安-30"
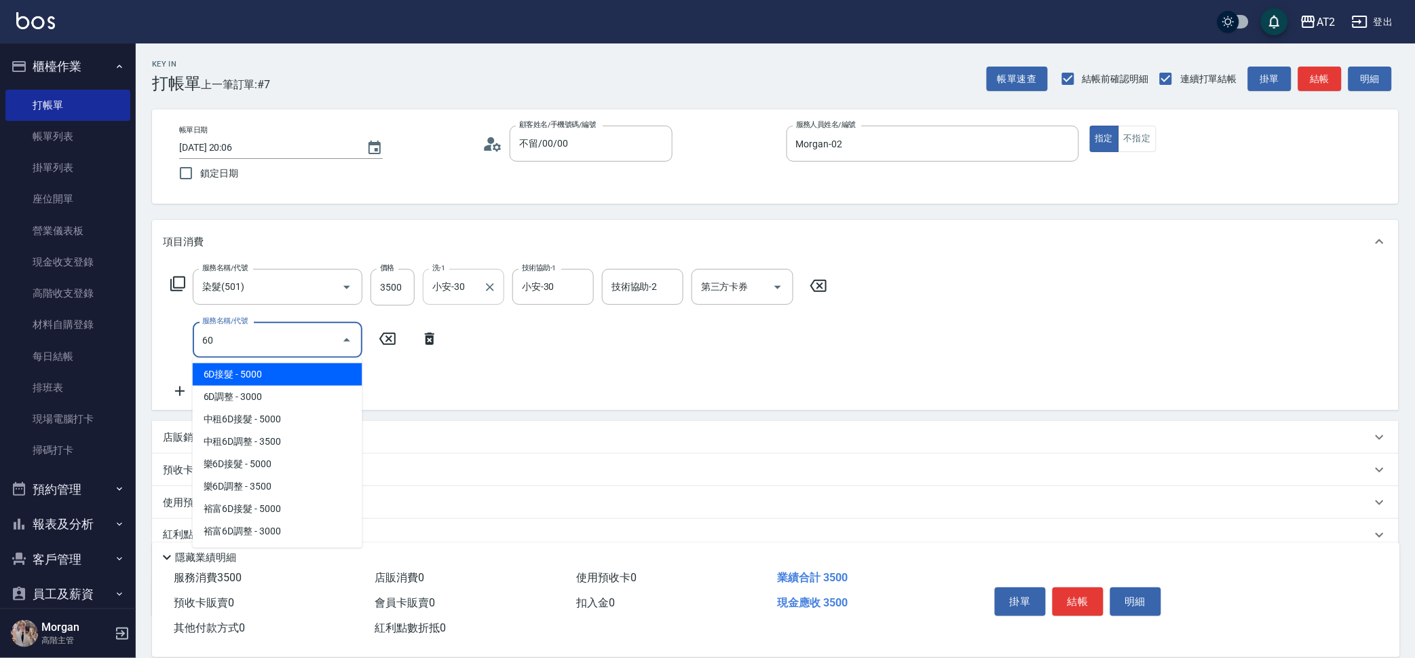
type input "601"
type input "450"
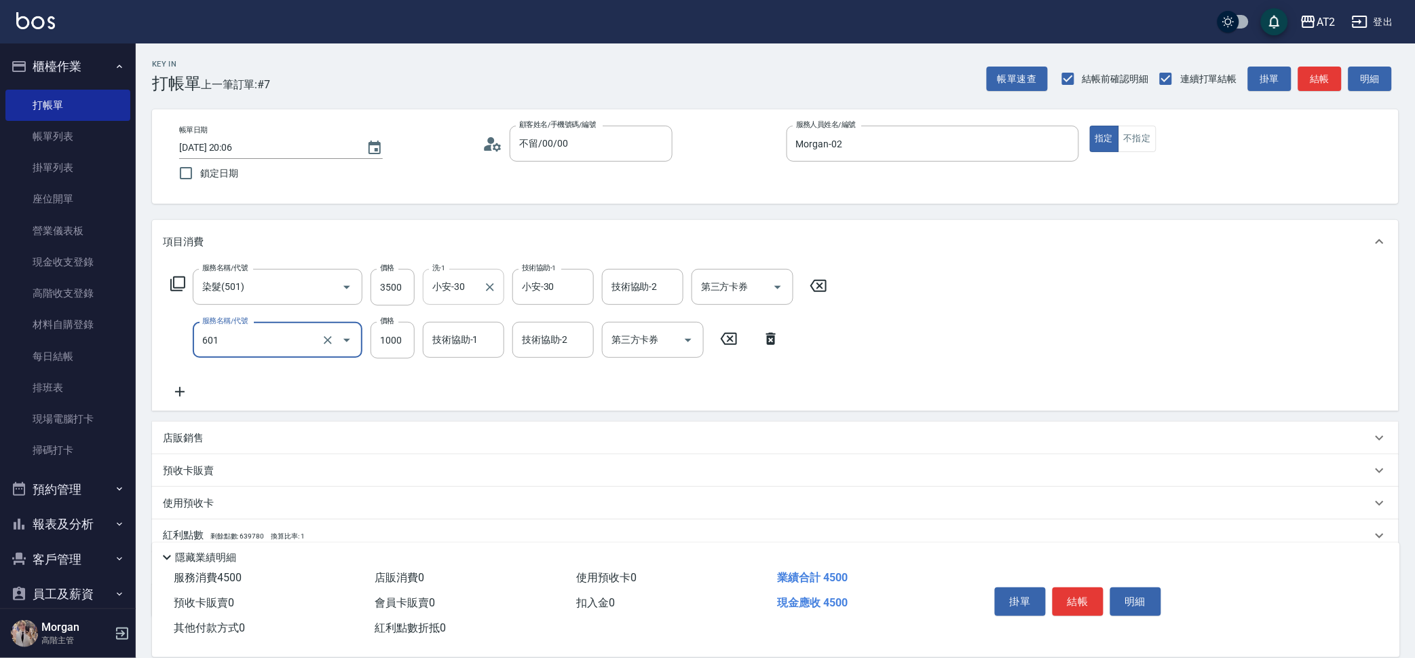
type input "自備護髮(601)"
type input "3"
type input "350"
type input "30"
type input "380"
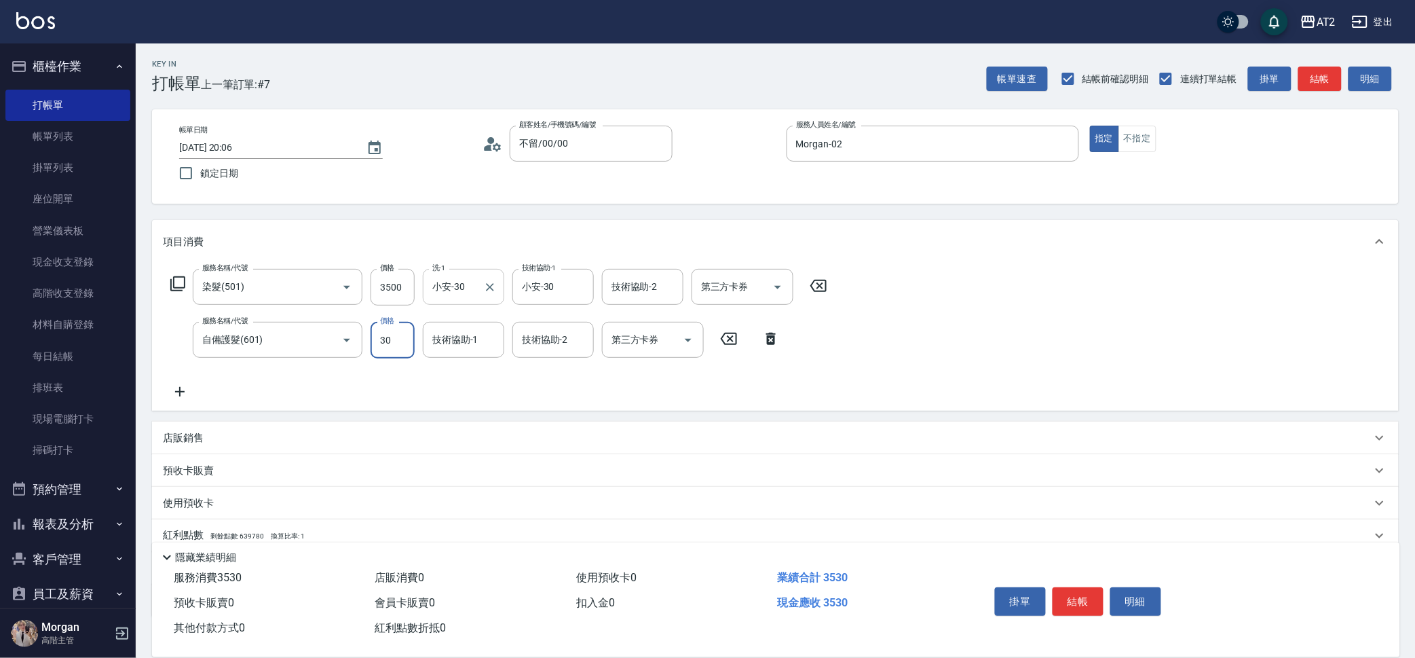
type input "300"
type input "650"
type input "3000"
type input "小安-30"
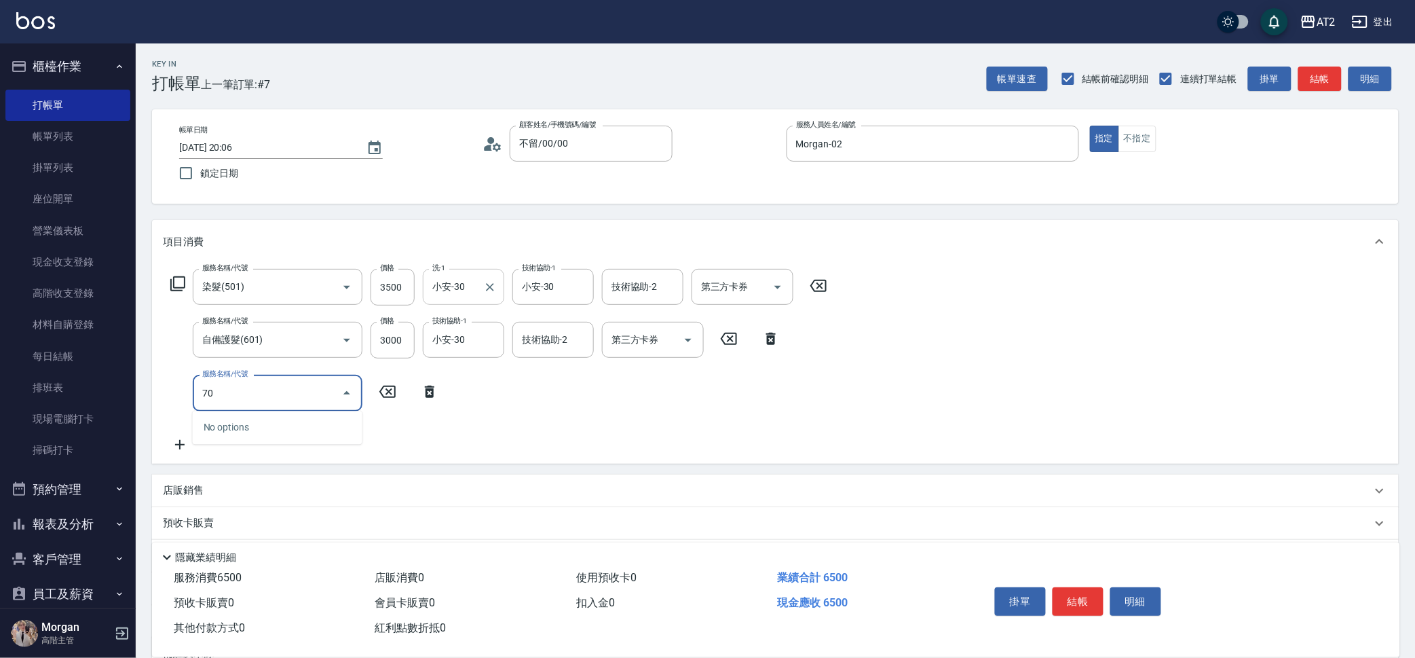
type input "704"
type input "1150"
type input "新羽毛鉑金接髮(704)"
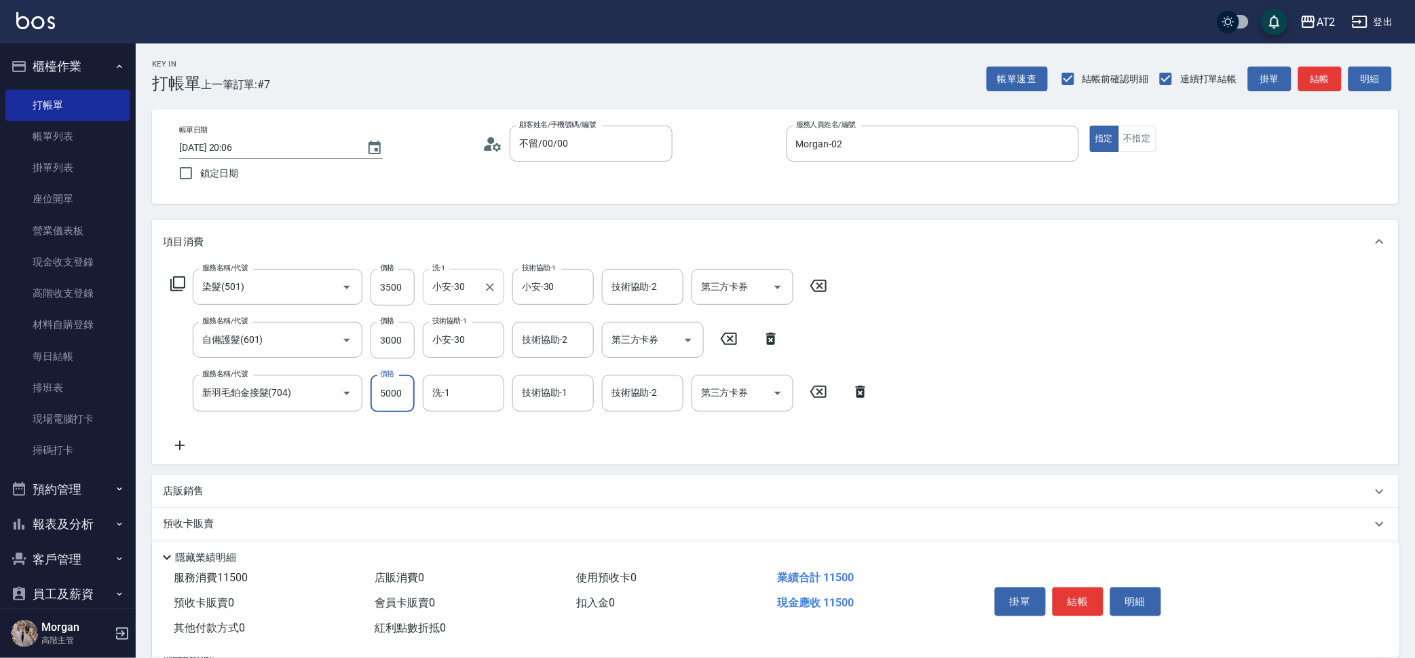
type input "650"
type input "120"
type input "770"
type input "1200"
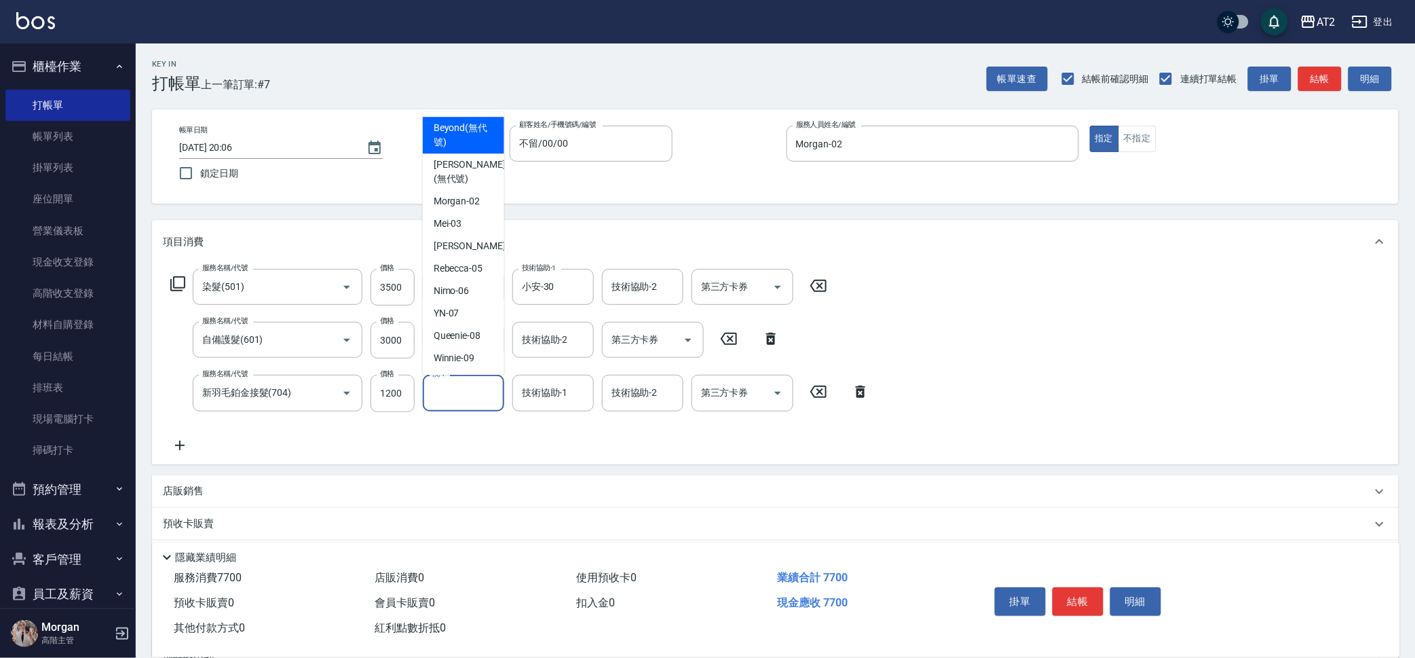
click at [490, 385] on input "洗-1" at bounding box center [463, 393] width 69 height 24
type input "小安-30"
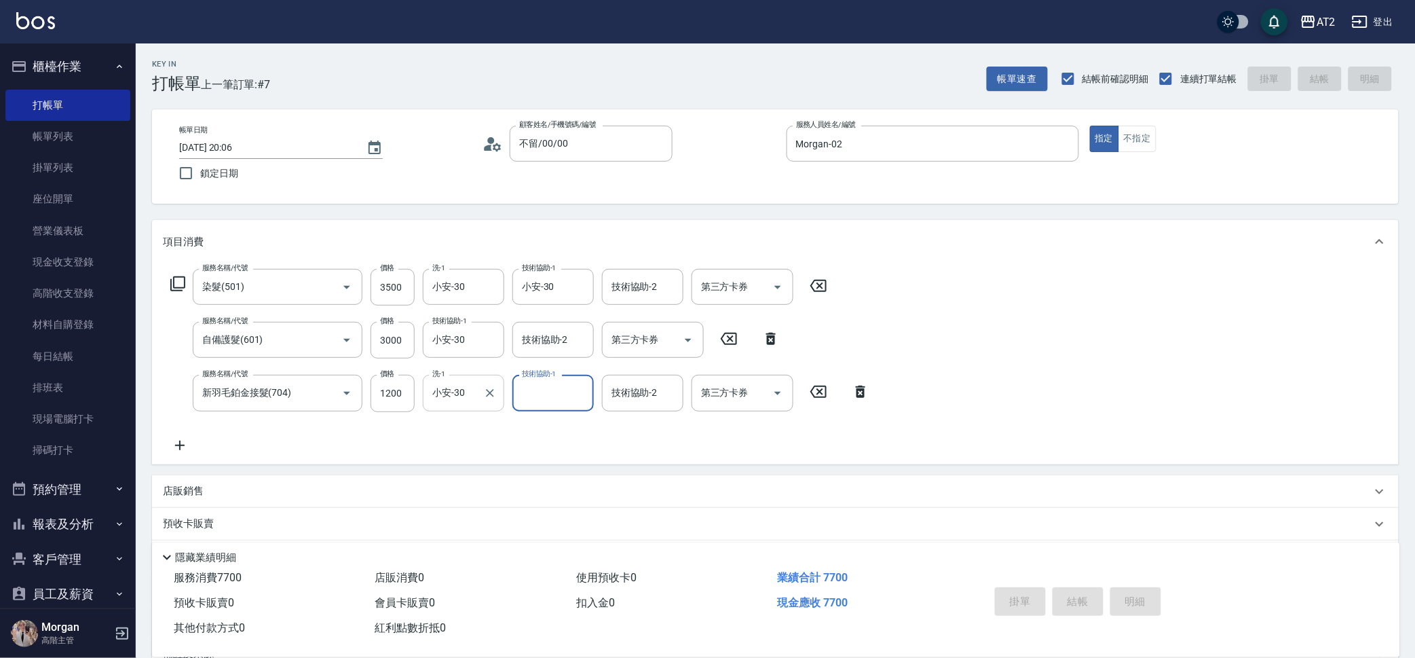
type input "2025/10/14 20:07"
type input "0"
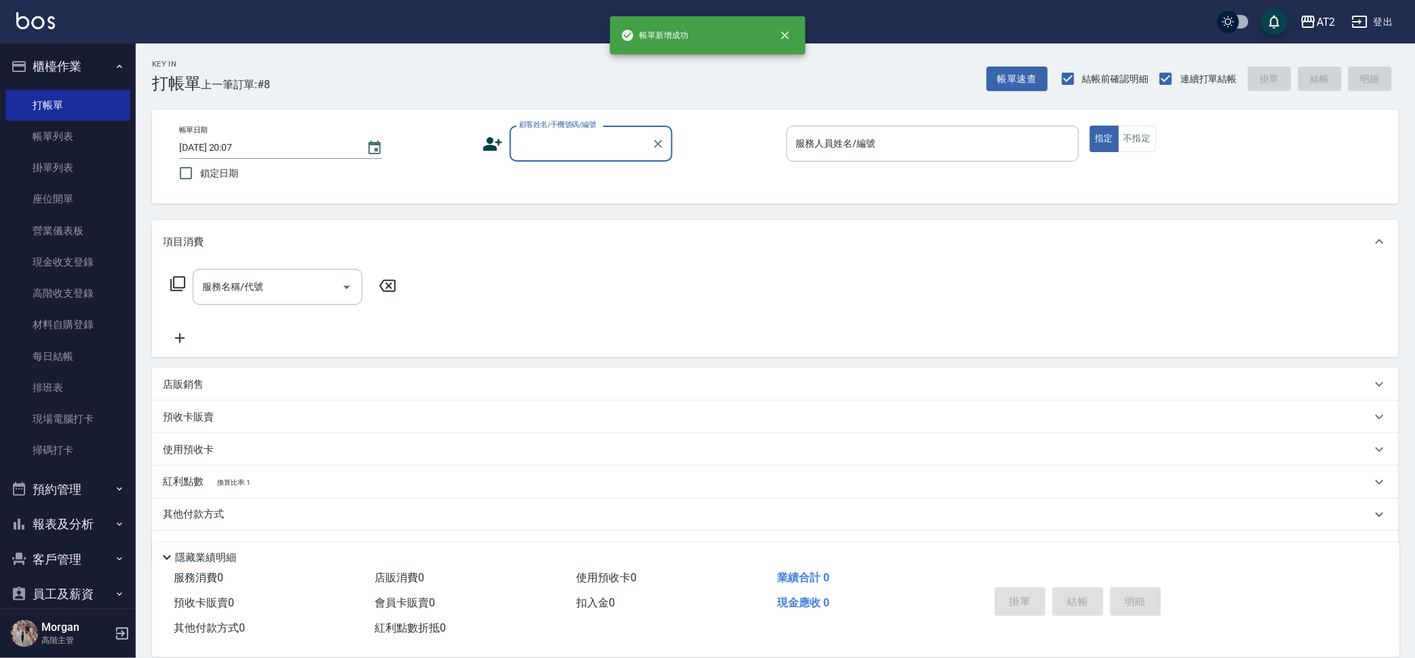
click at [575, 153] on input "顧客姓名/手機號碼/編號" at bounding box center [581, 144] width 130 height 24
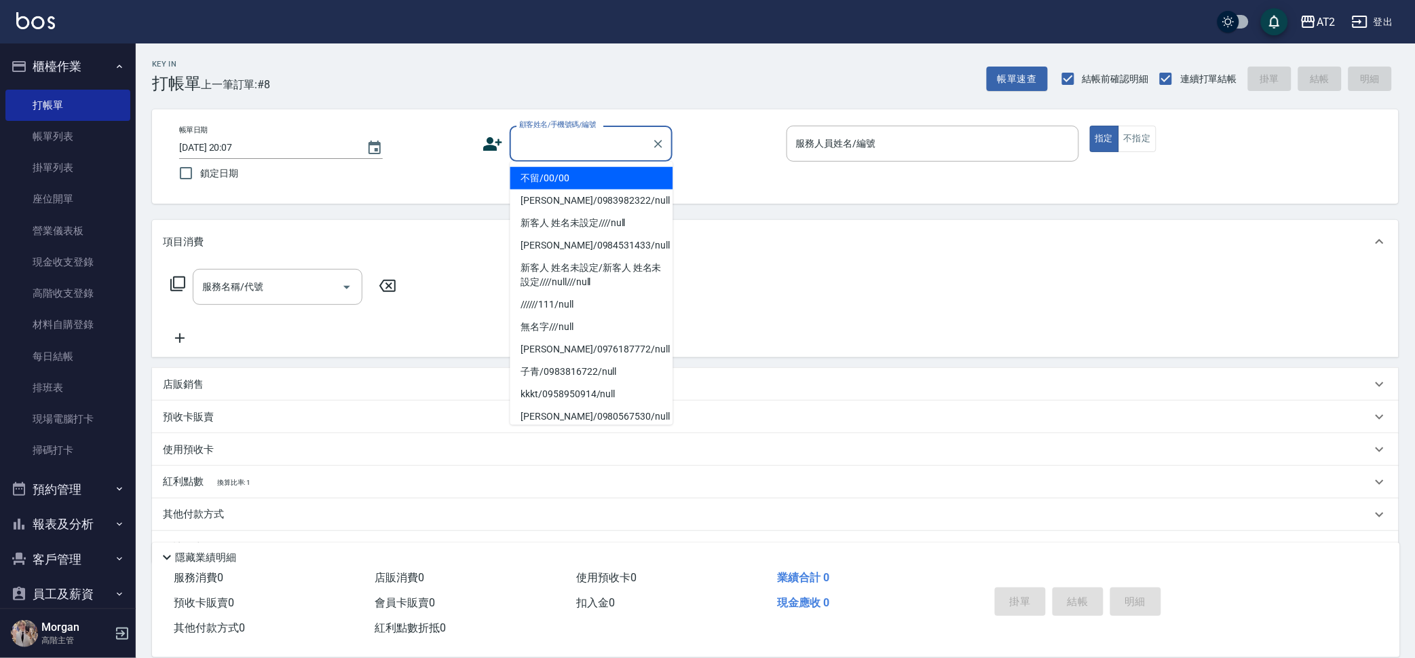
click at [579, 167] on li "不留/00/00" at bounding box center [591, 178] width 163 height 22
type input "不留/00/00"
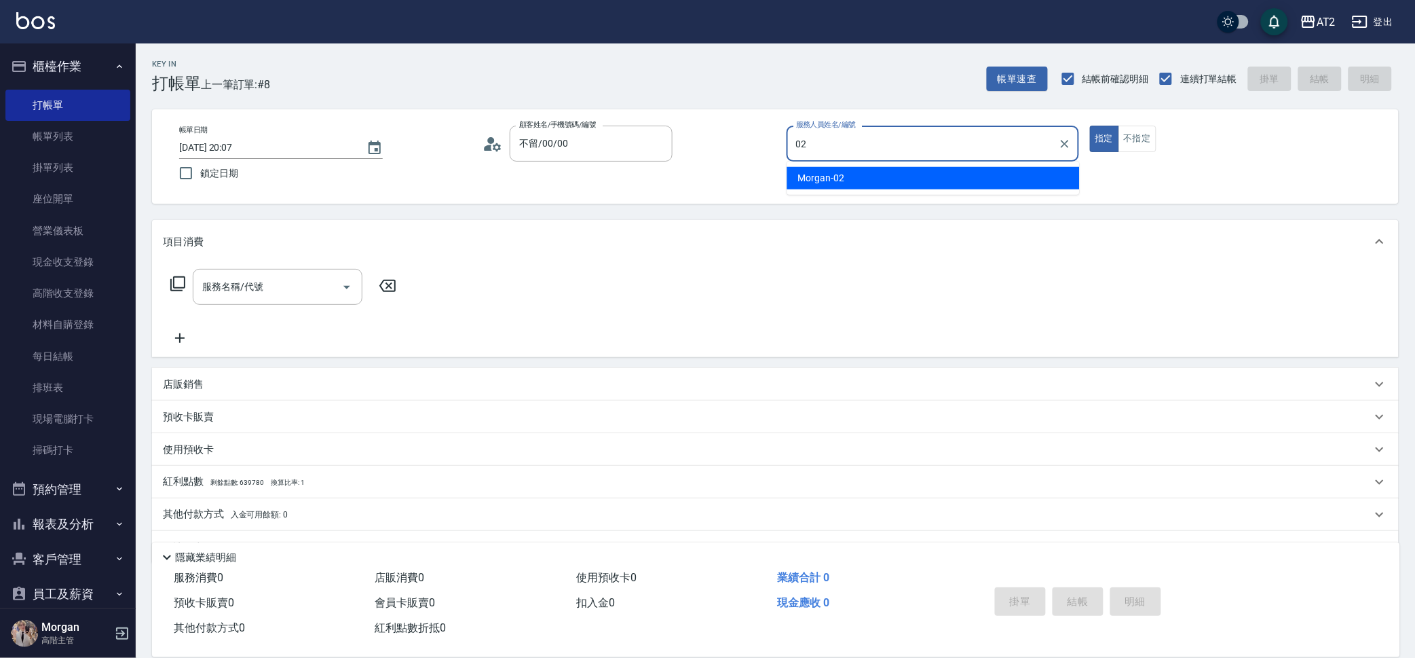
type input "Morgan-02"
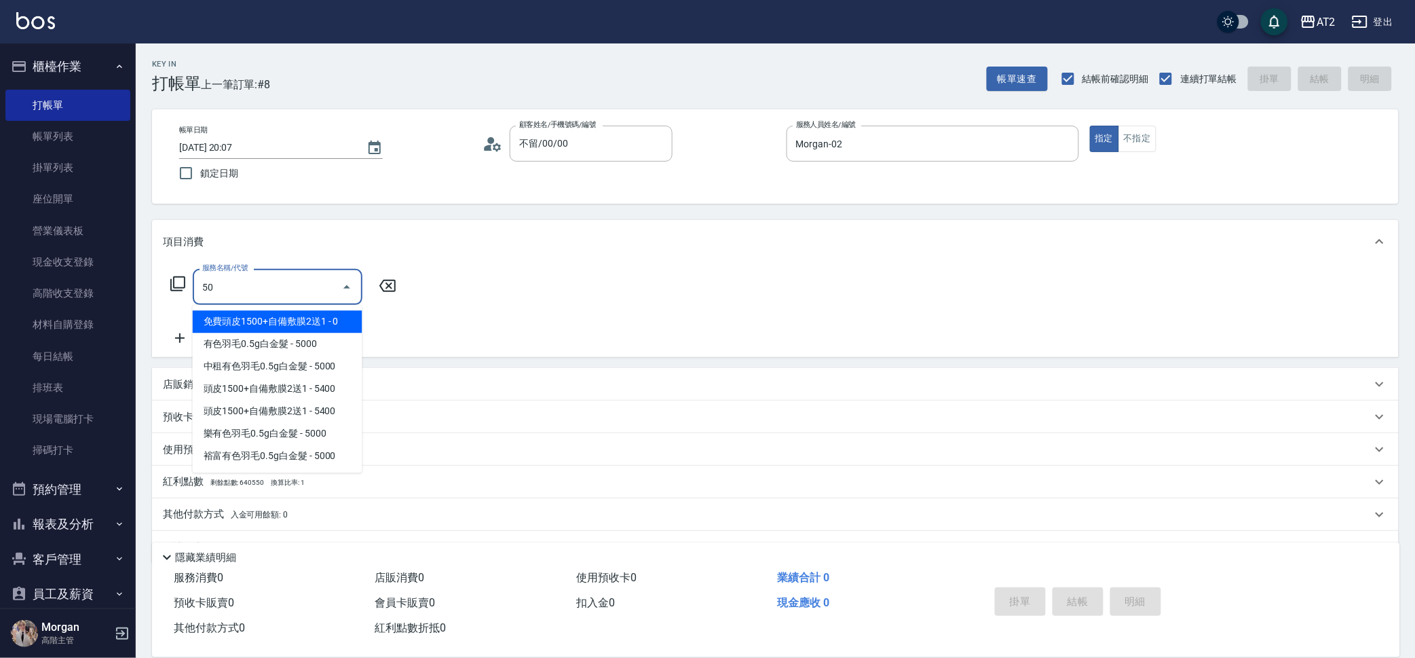
type input "501"
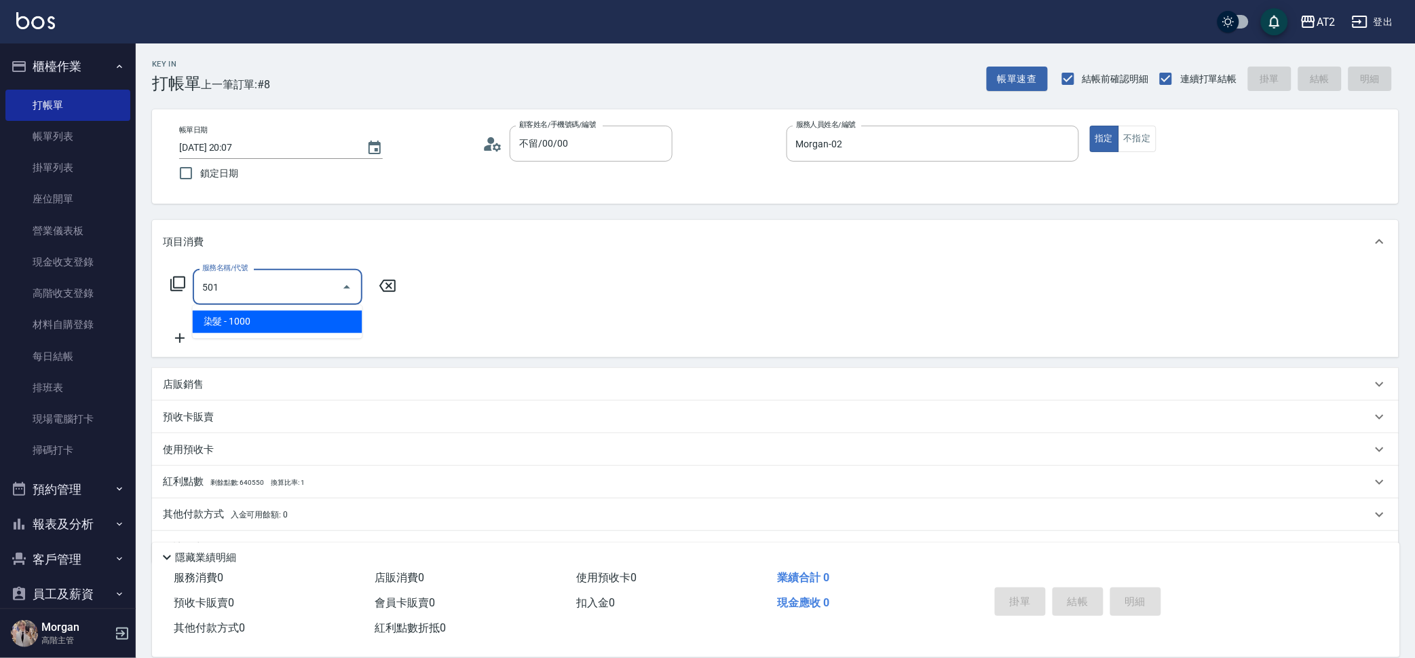
type input "100"
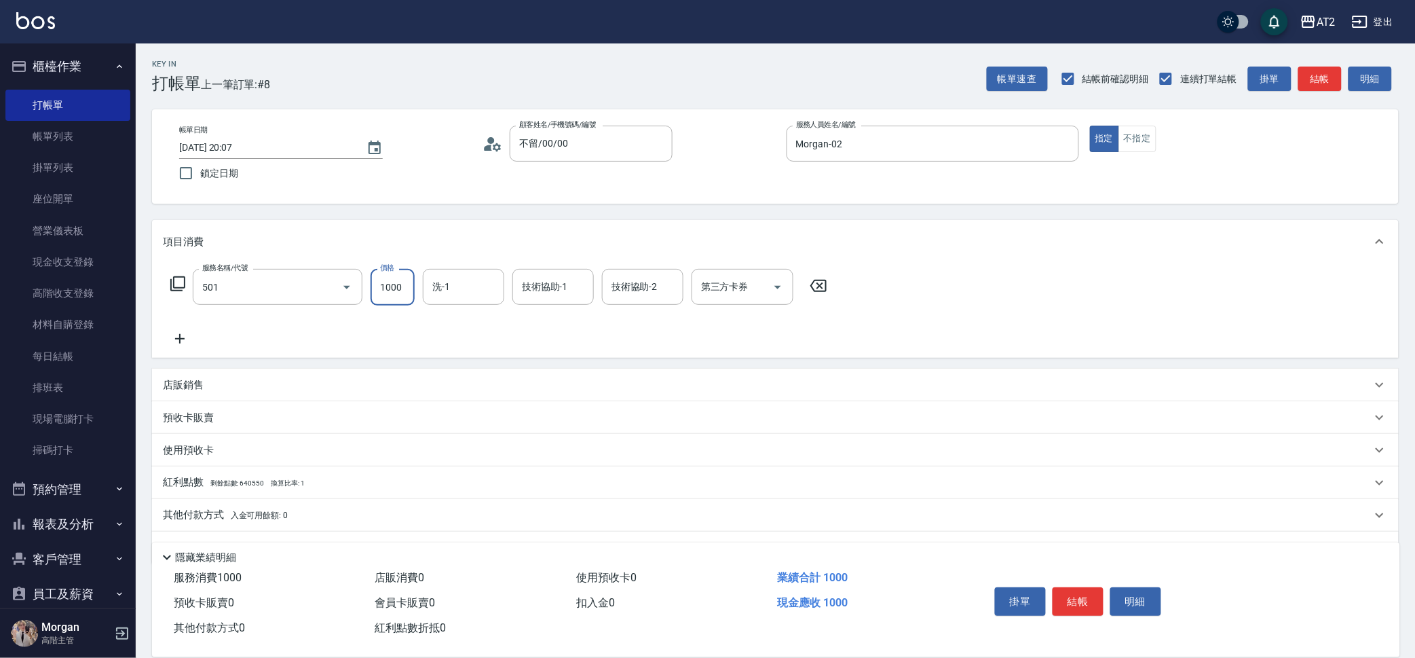
type input "染髮(501)"
type input "0"
type input "250"
type input "2500"
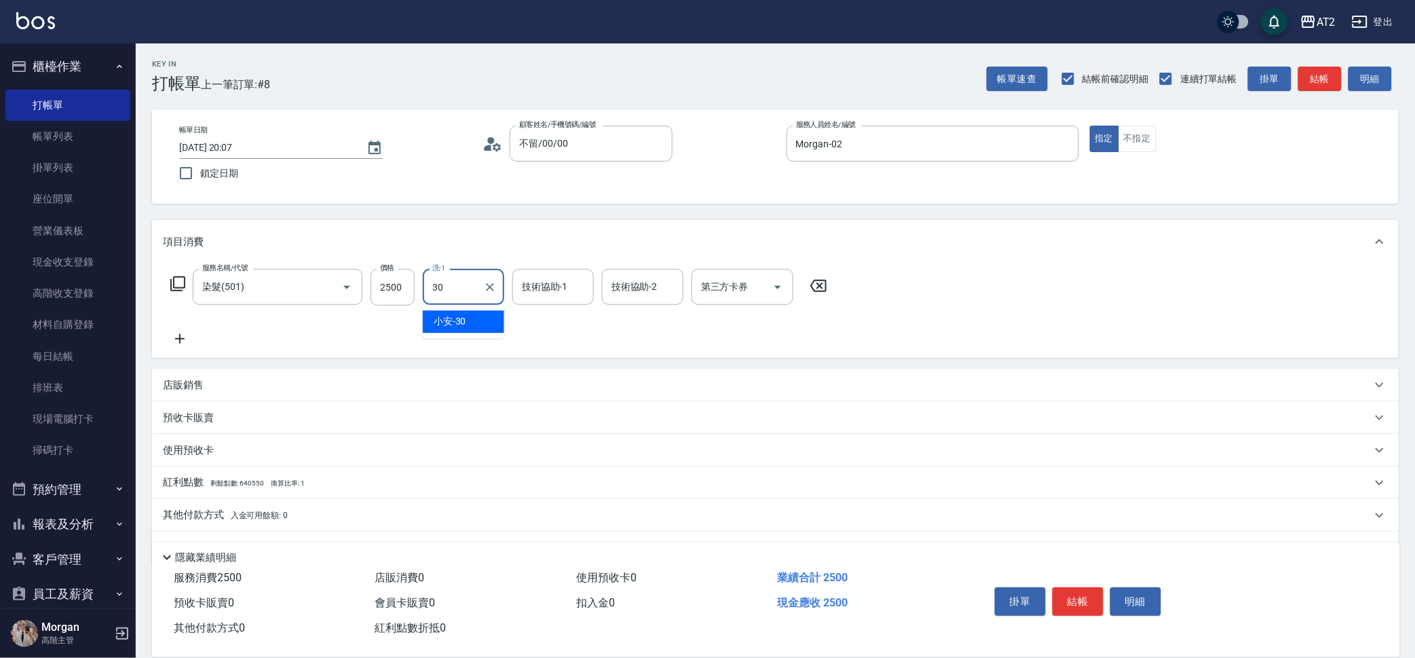
type input "小安-30"
type input "3"
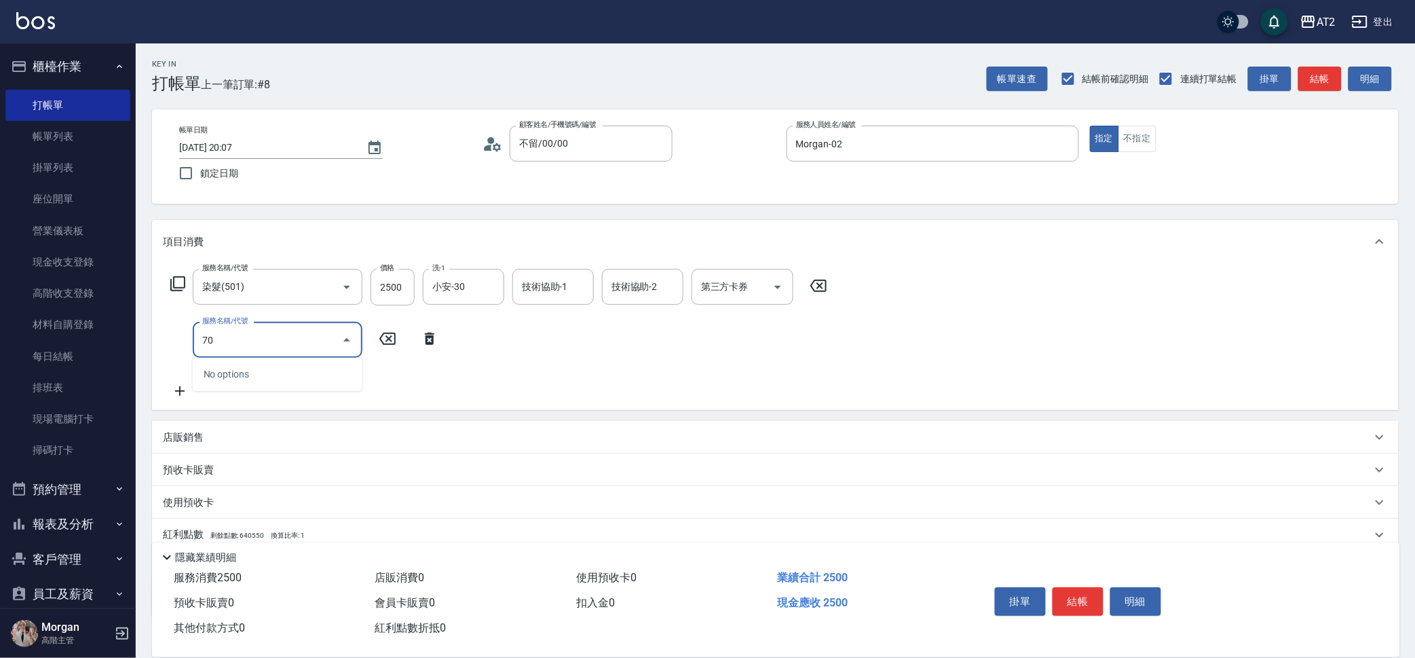
type input "705"
type input "750"
type input "新羽毛鉑金接髮調整(705)"
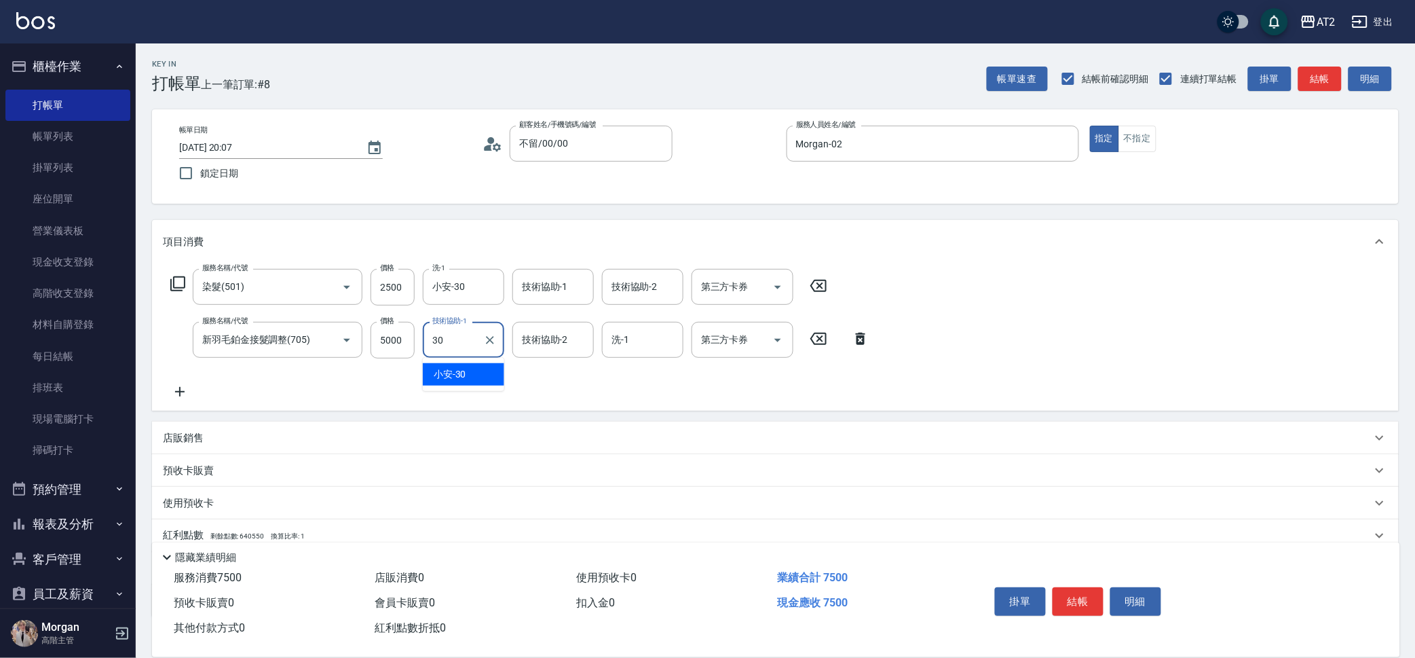
type input "小安-30"
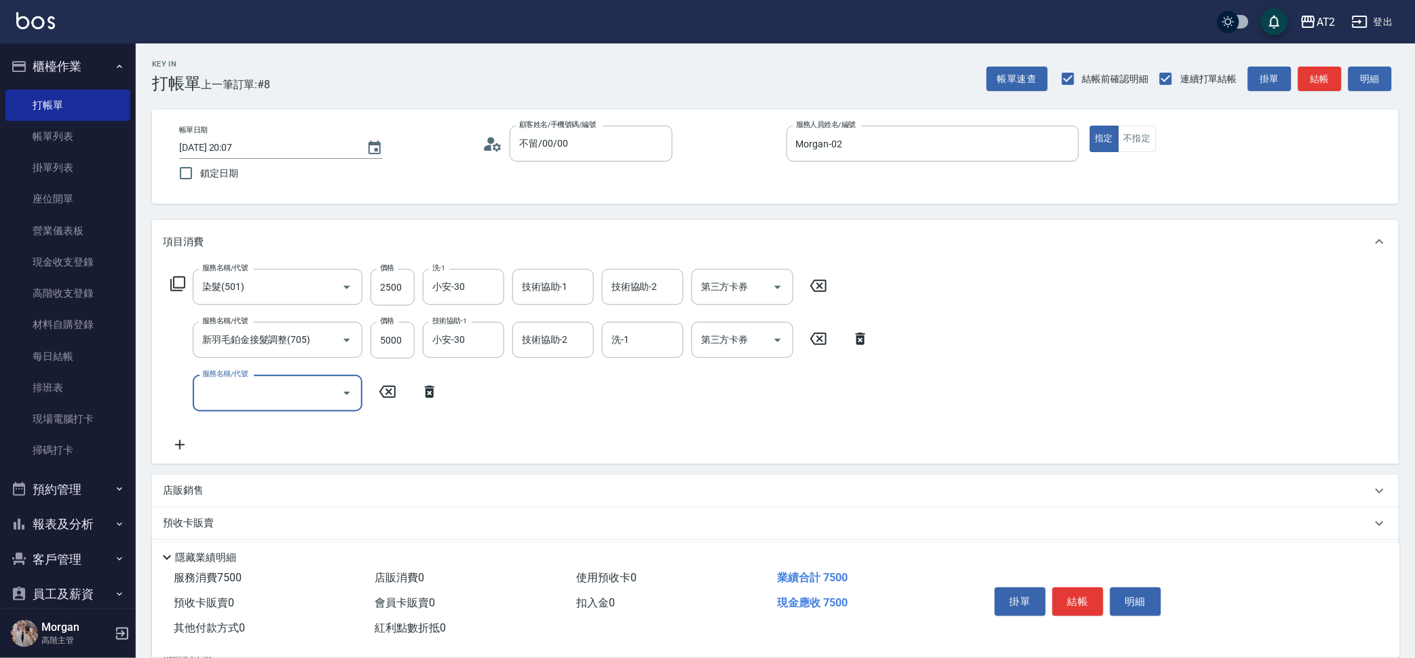
type input "7"
click at [227, 392] on input "服務名稱/代號" at bounding box center [267, 393] width 137 height 24
type input "7"
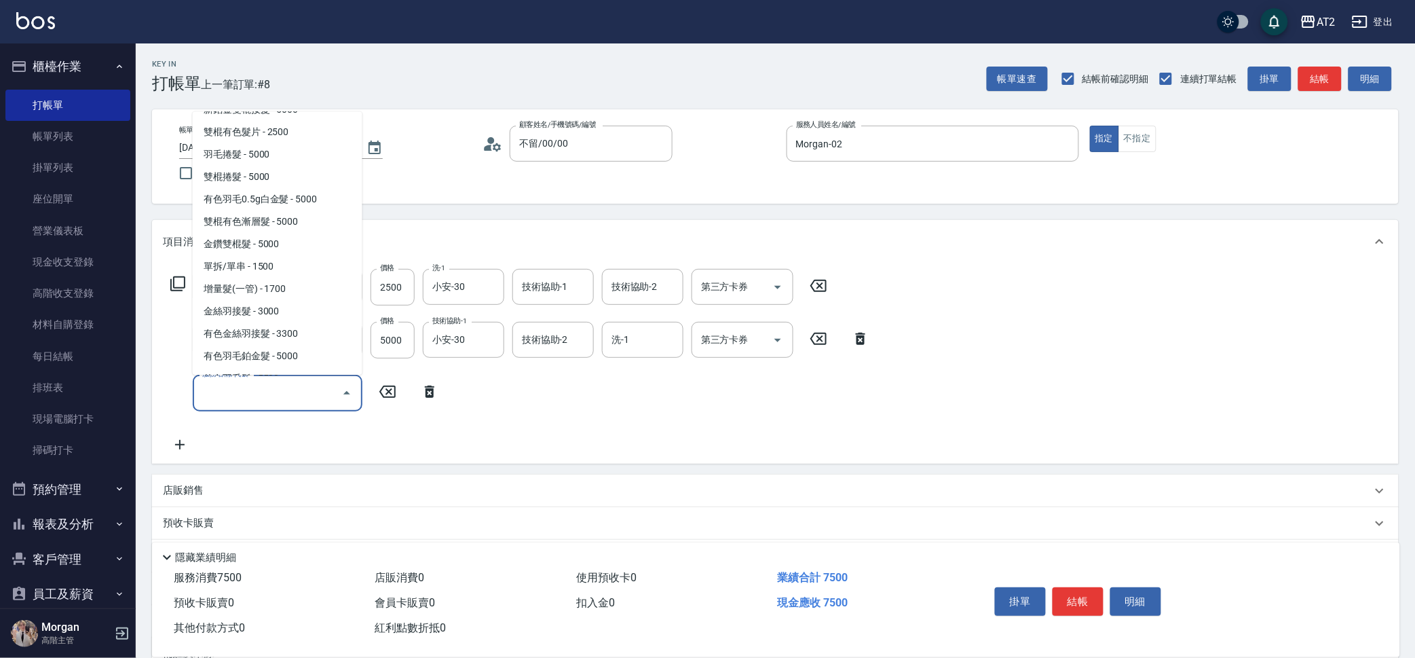
scroll to position [1697, 0]
click at [298, 183] on span "金絲羽接髮 - 3000" at bounding box center [278, 179] width 170 height 22
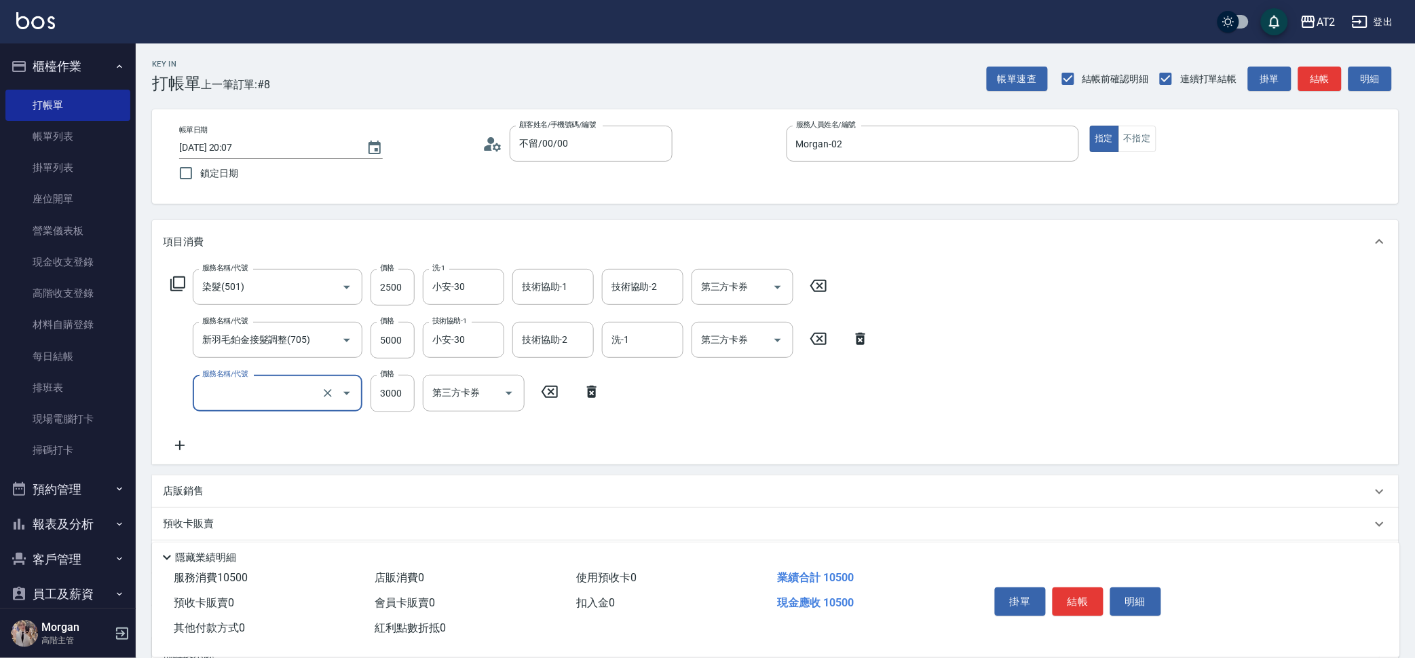
type input "1050"
type input "金絲羽接髮(716)"
click at [396, 400] on input "3000" at bounding box center [393, 393] width 44 height 37
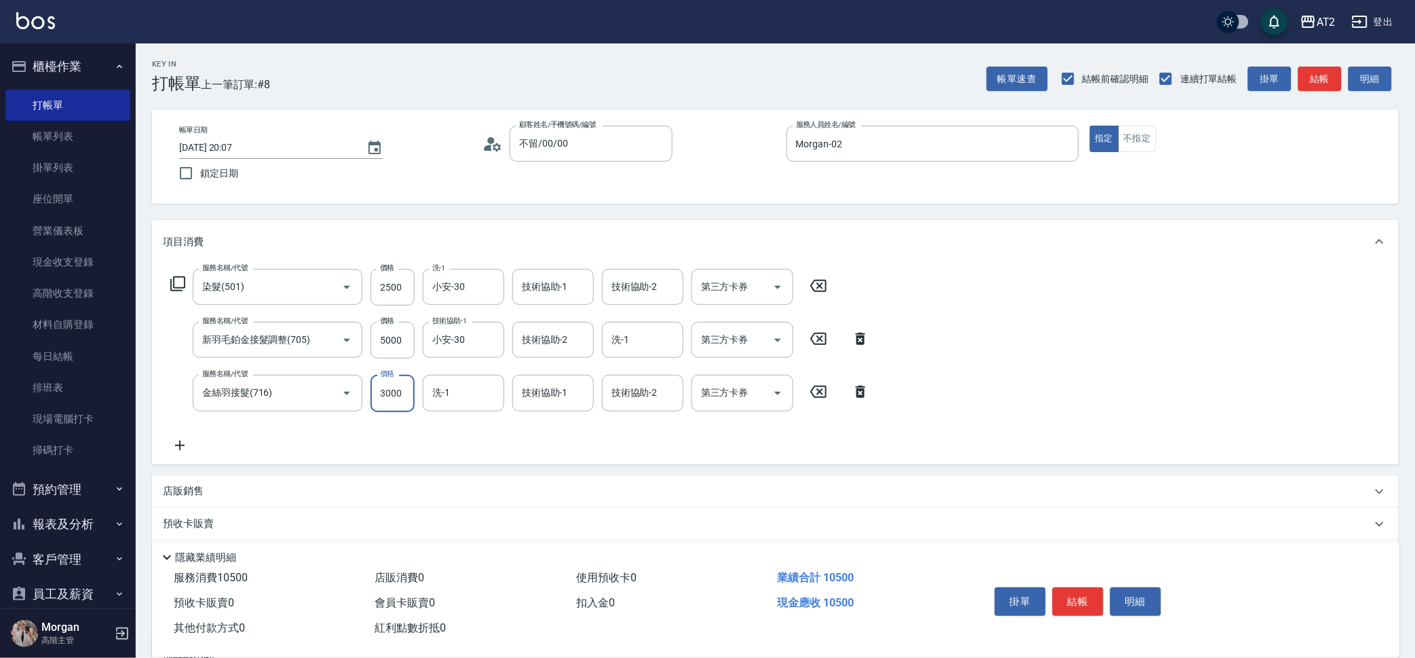
type input "750"
type input "49"
type input "790"
type input "4940"
type input "1240"
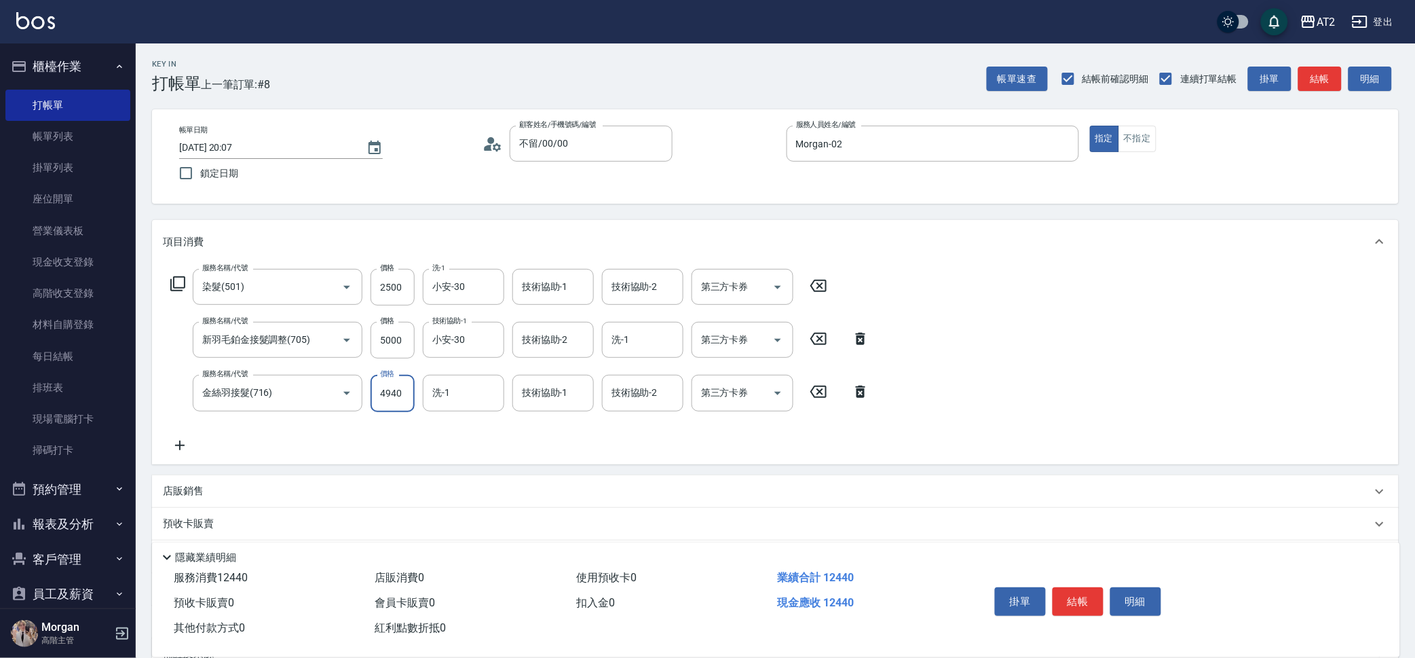
type input "4940"
click at [558, 303] on div "技術協助-1" at bounding box center [552, 287] width 81 height 36
type input "小安-30"
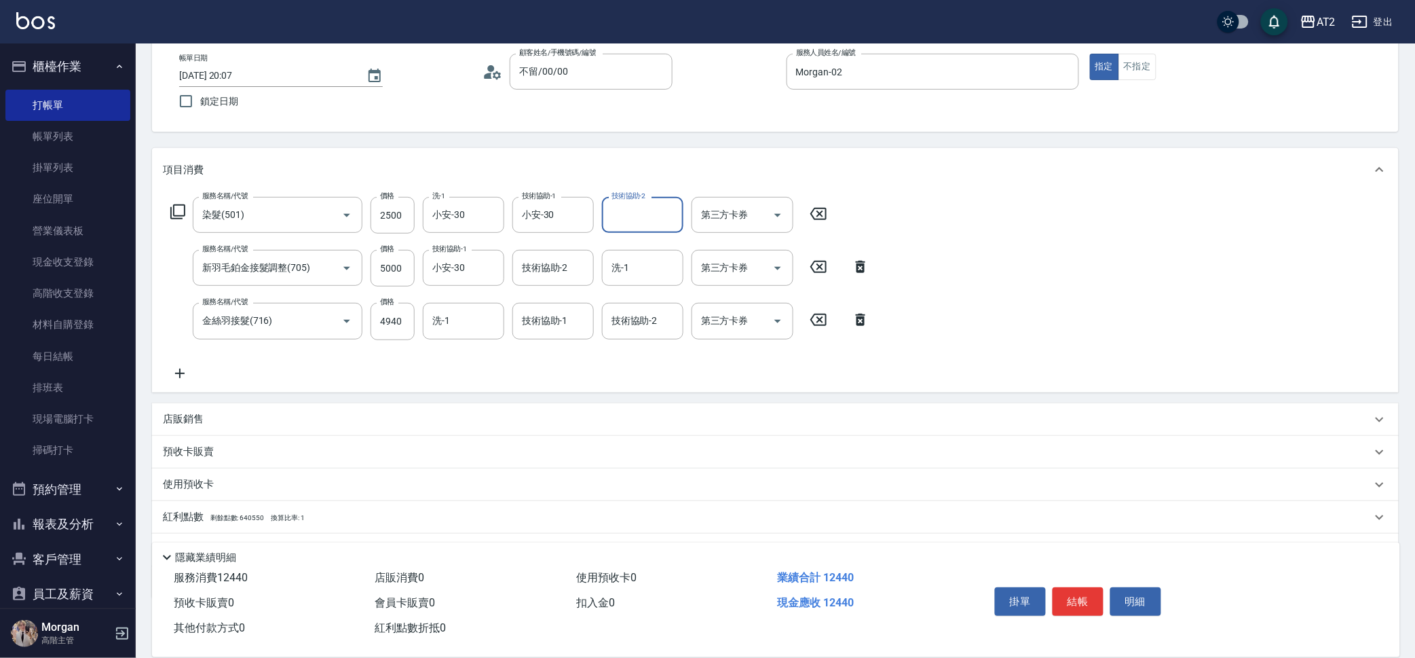
scroll to position [140, 0]
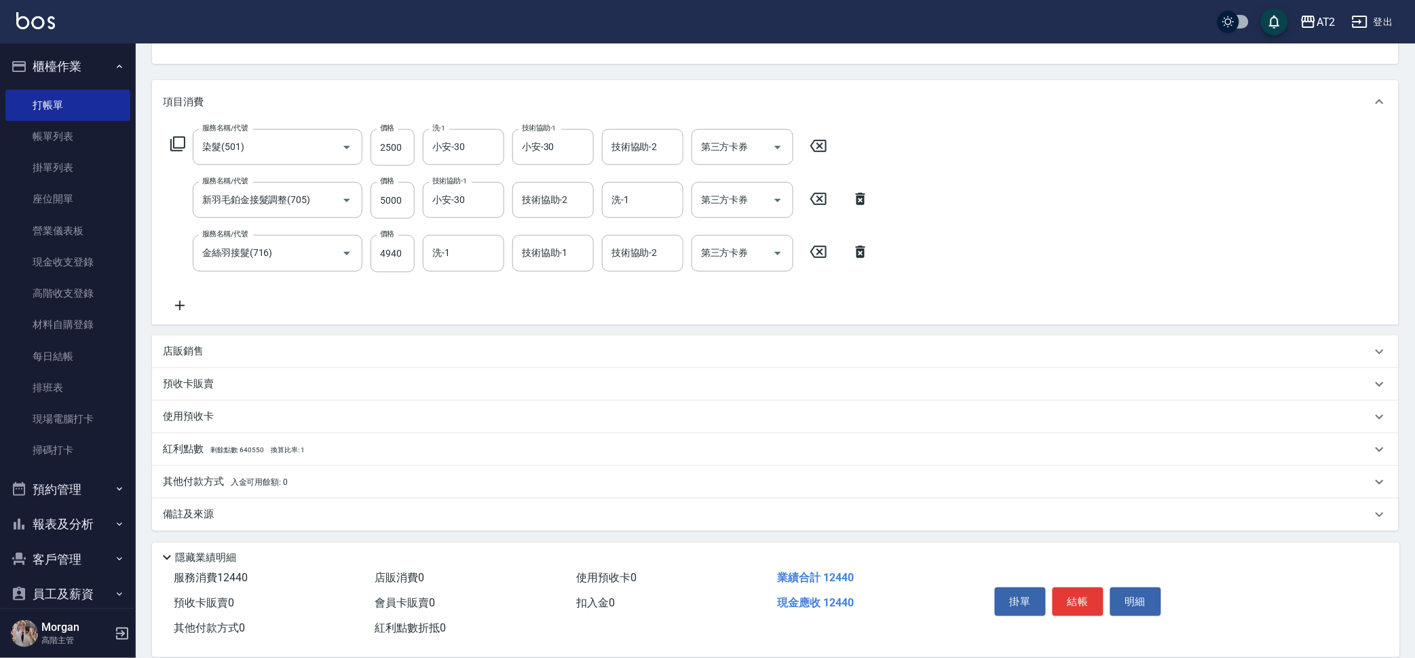
click at [267, 479] on span "入金可用餘額: 0" at bounding box center [260, 482] width 58 height 10
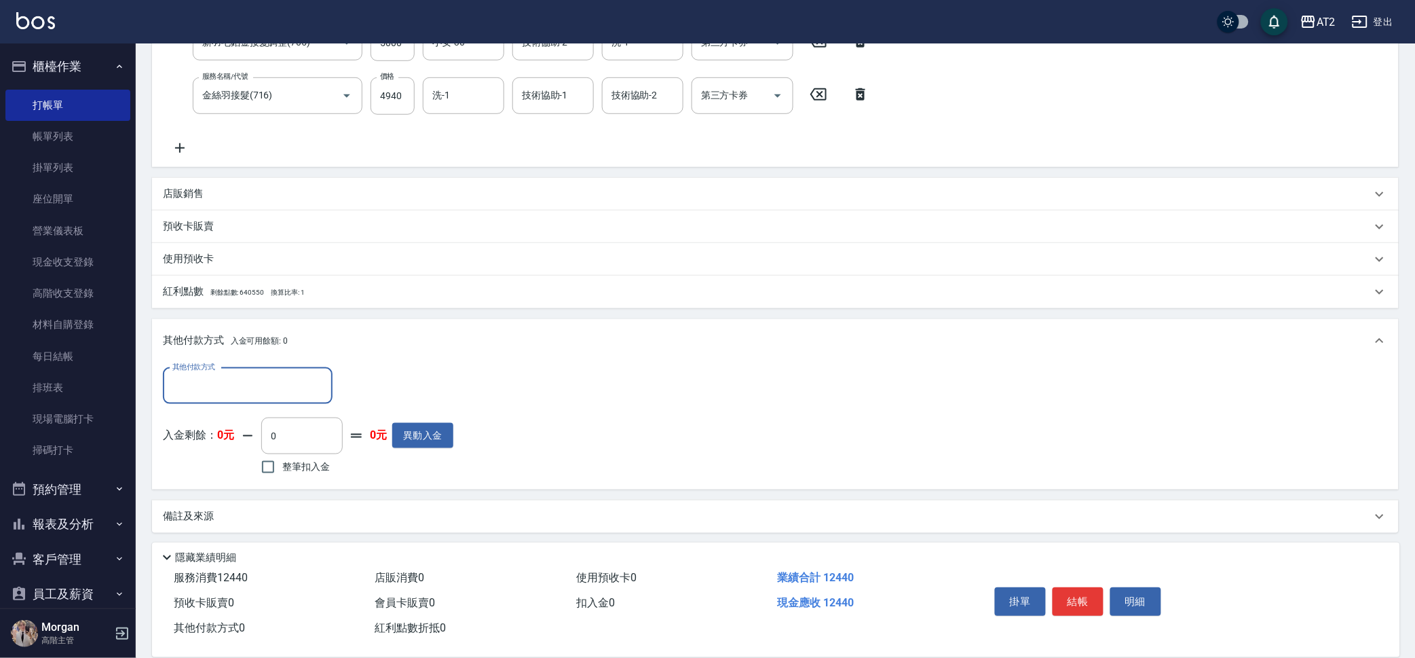
scroll to position [299, 0]
click at [246, 376] on input "其他付款方式" at bounding box center [247, 385] width 157 height 24
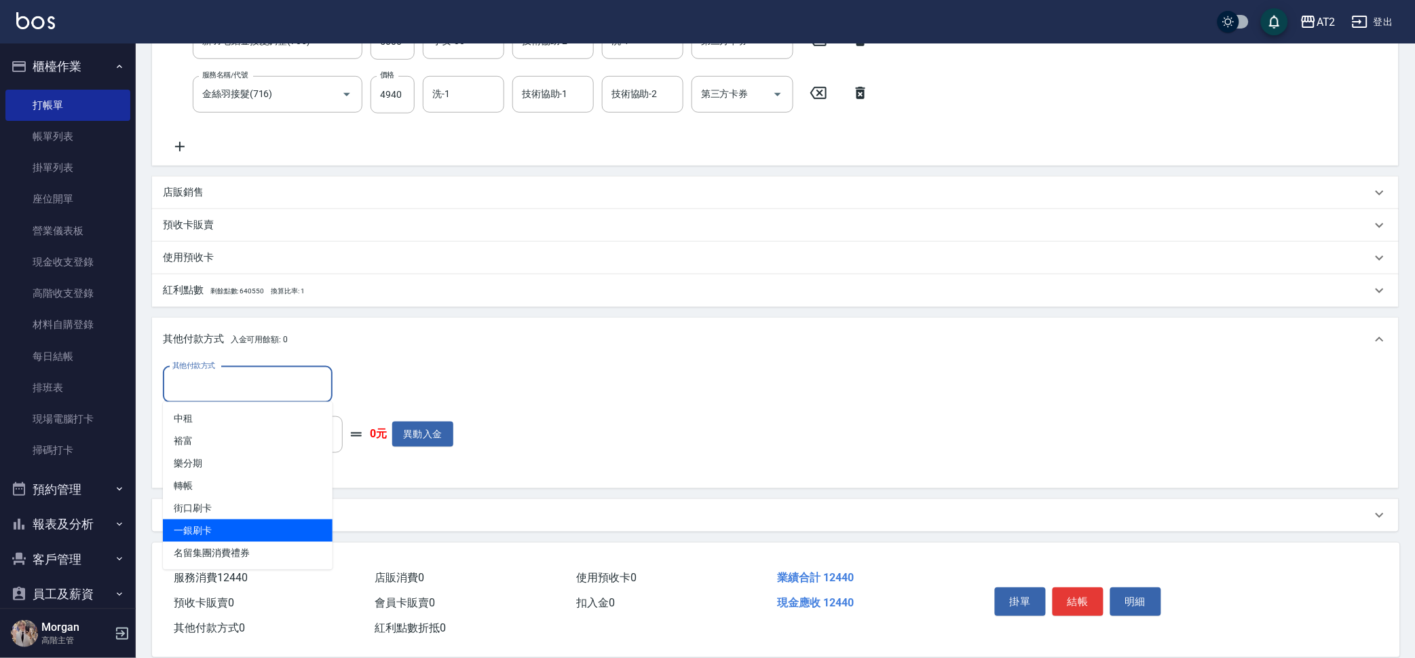
click at [266, 535] on span "一銀刷卡" at bounding box center [248, 530] width 170 height 22
type input "一銀刷卡"
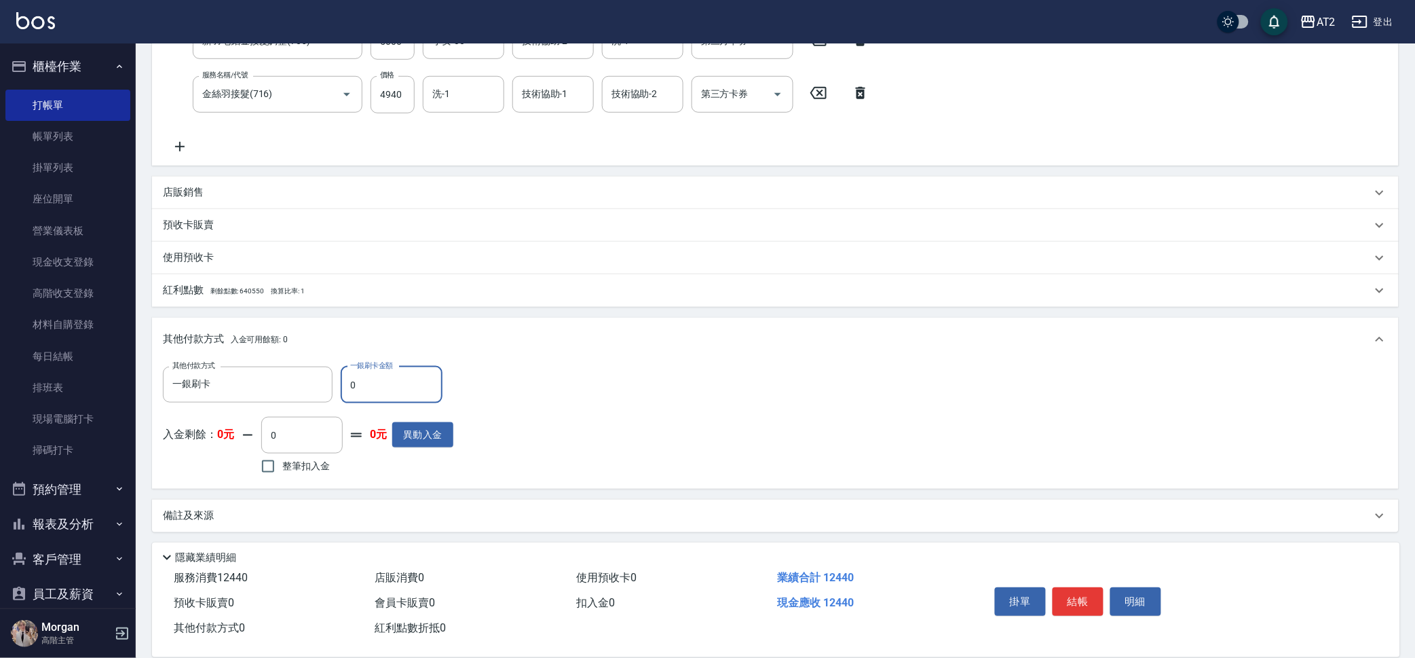
drag, startPoint x: 356, startPoint y: 397, endPoint x: 336, endPoint y: 398, distance: 19.7
click at [336, 398] on div "其他付款方式 一銀刷卡 其他付款方式 一銀刷卡金額 0 一銀刷卡金額" at bounding box center [308, 384] width 290 height 37
type input "12"
type input "1230"
type input "124"
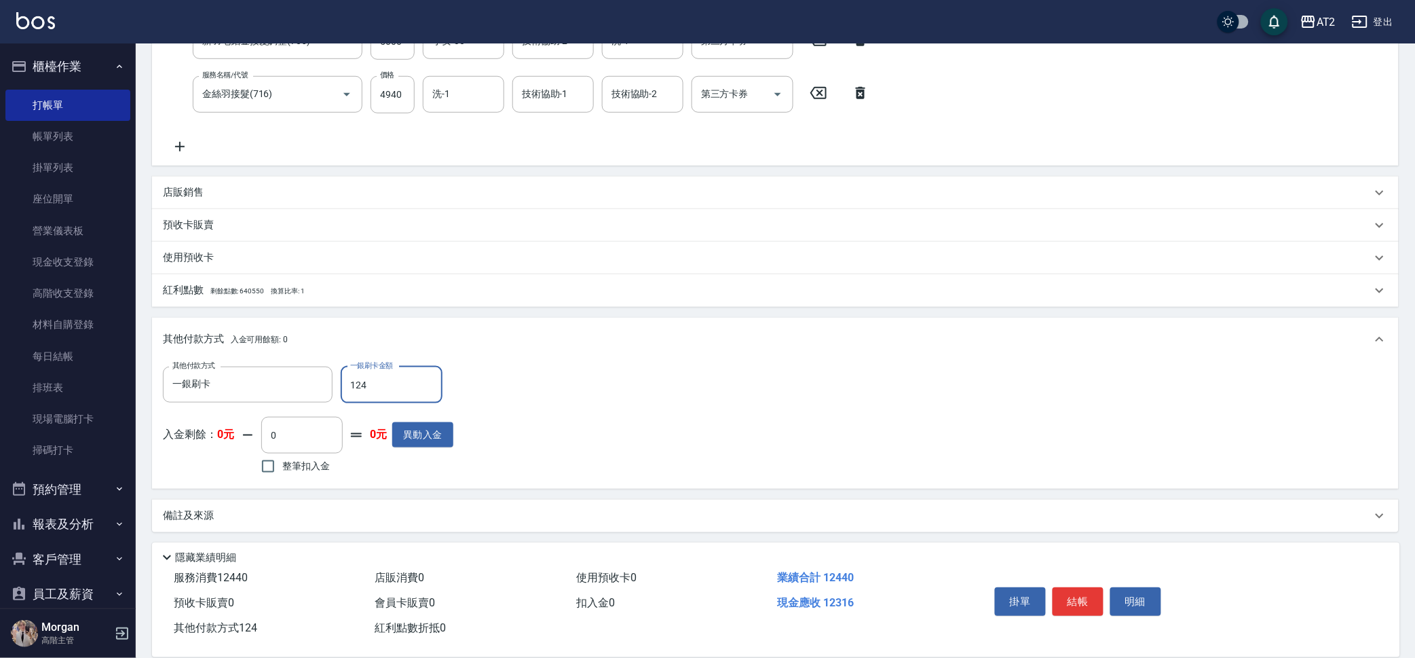
type input "1110"
type input "1244"
type input "0"
type input "12440"
type input "2025/10/14 20:09"
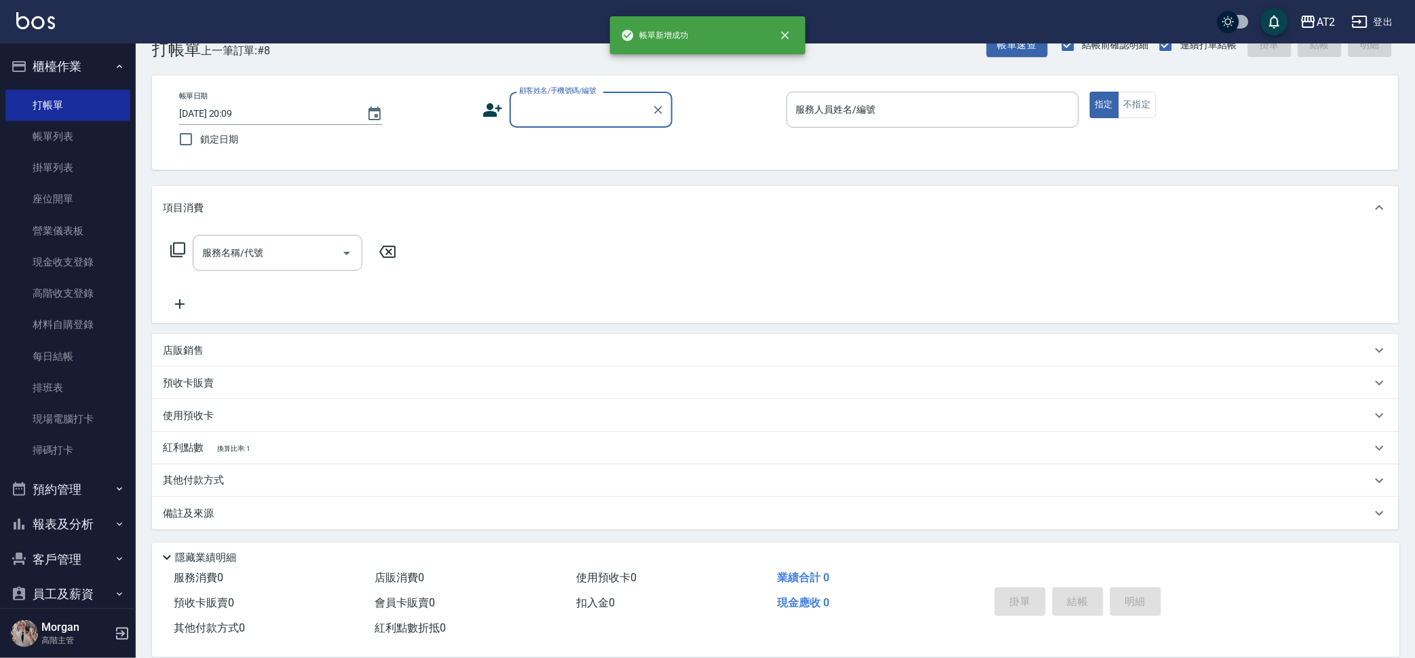
scroll to position [0, 0]
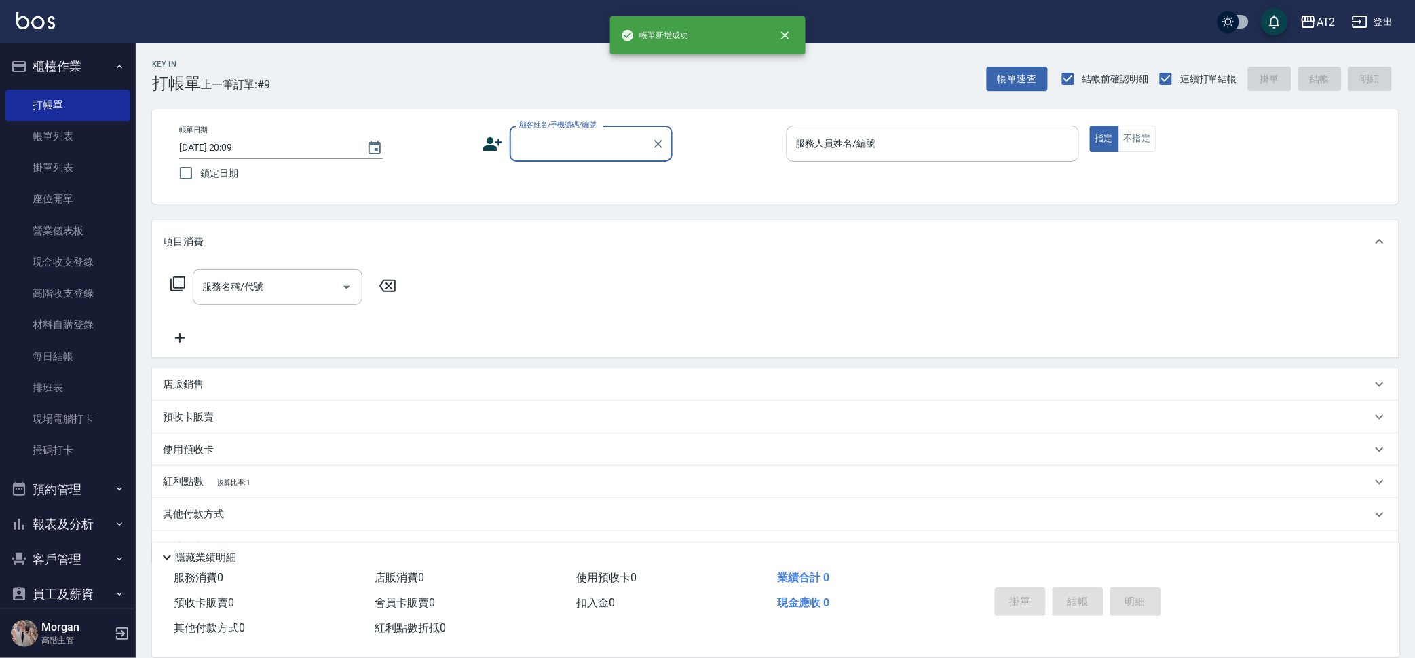
click at [559, 136] on input "顧客姓名/手機號碼/編號" at bounding box center [581, 144] width 130 height 24
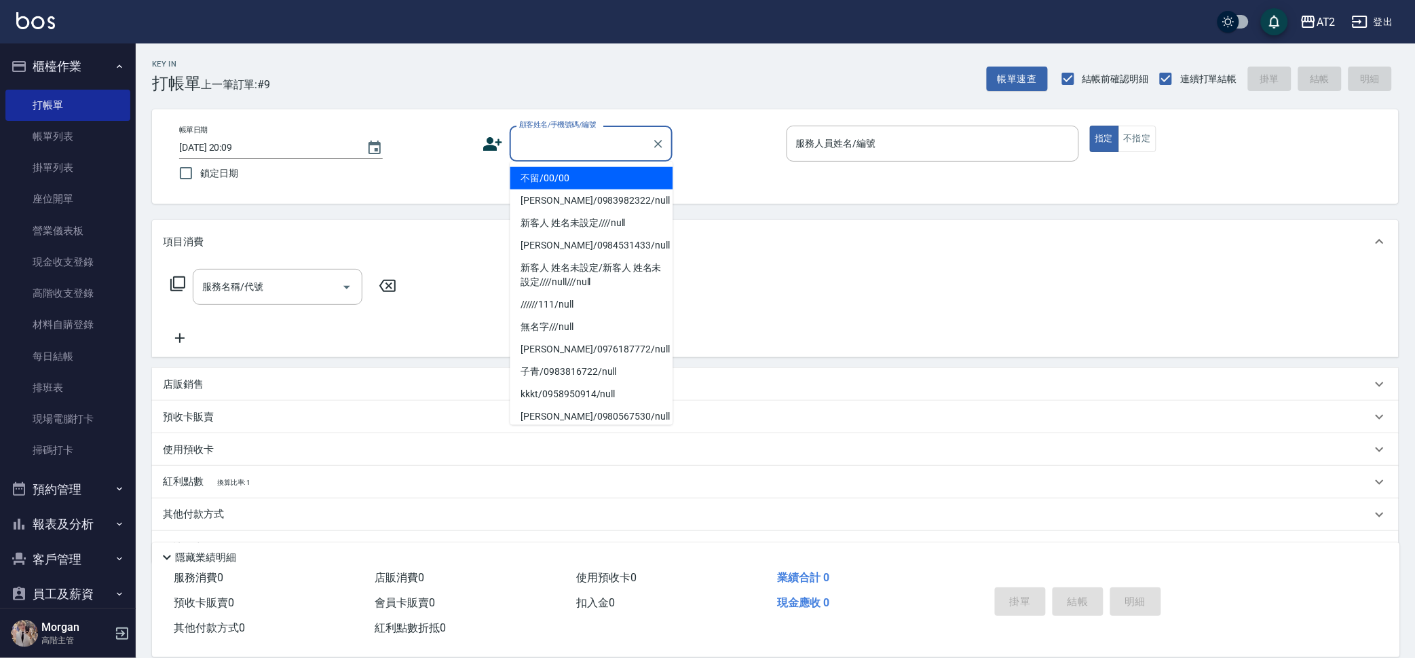
drag, startPoint x: 553, startPoint y: 153, endPoint x: 543, endPoint y: 179, distance: 28.4
click at [543, 179] on li "不留/00/00" at bounding box center [591, 178] width 163 height 22
type input "不留/00/00"
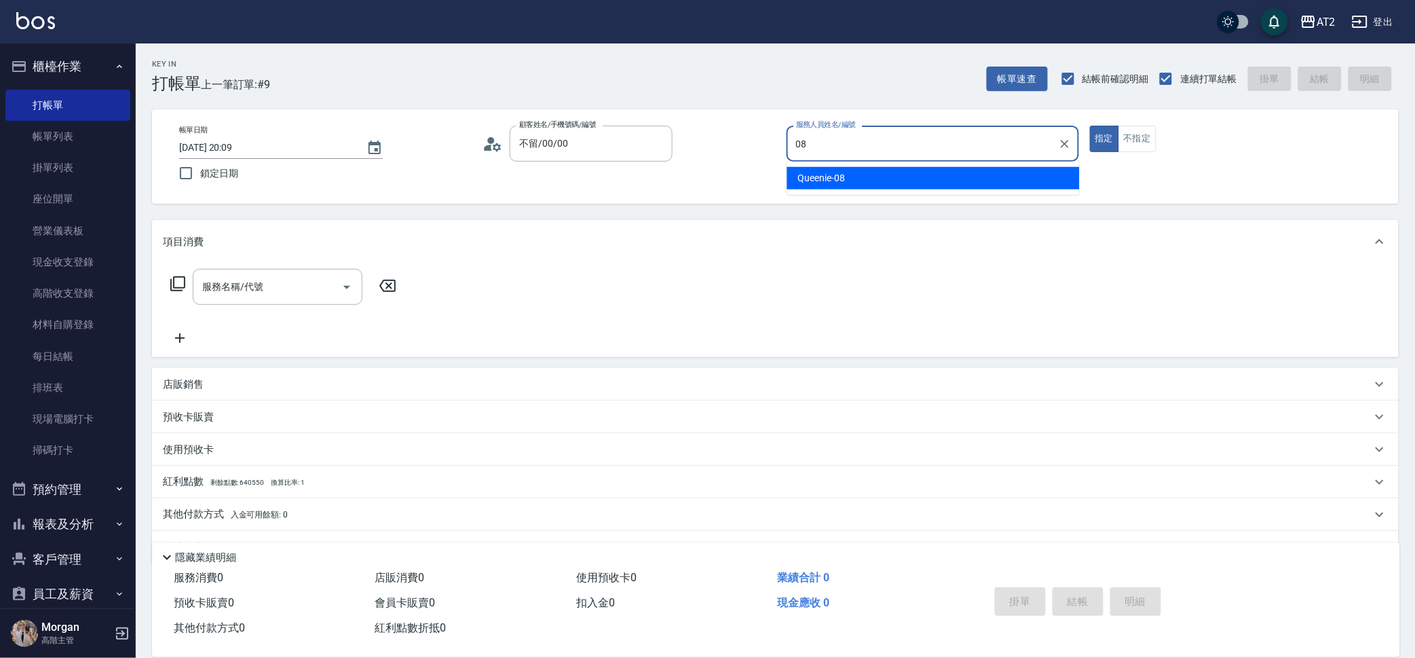
type input "Queenie-08"
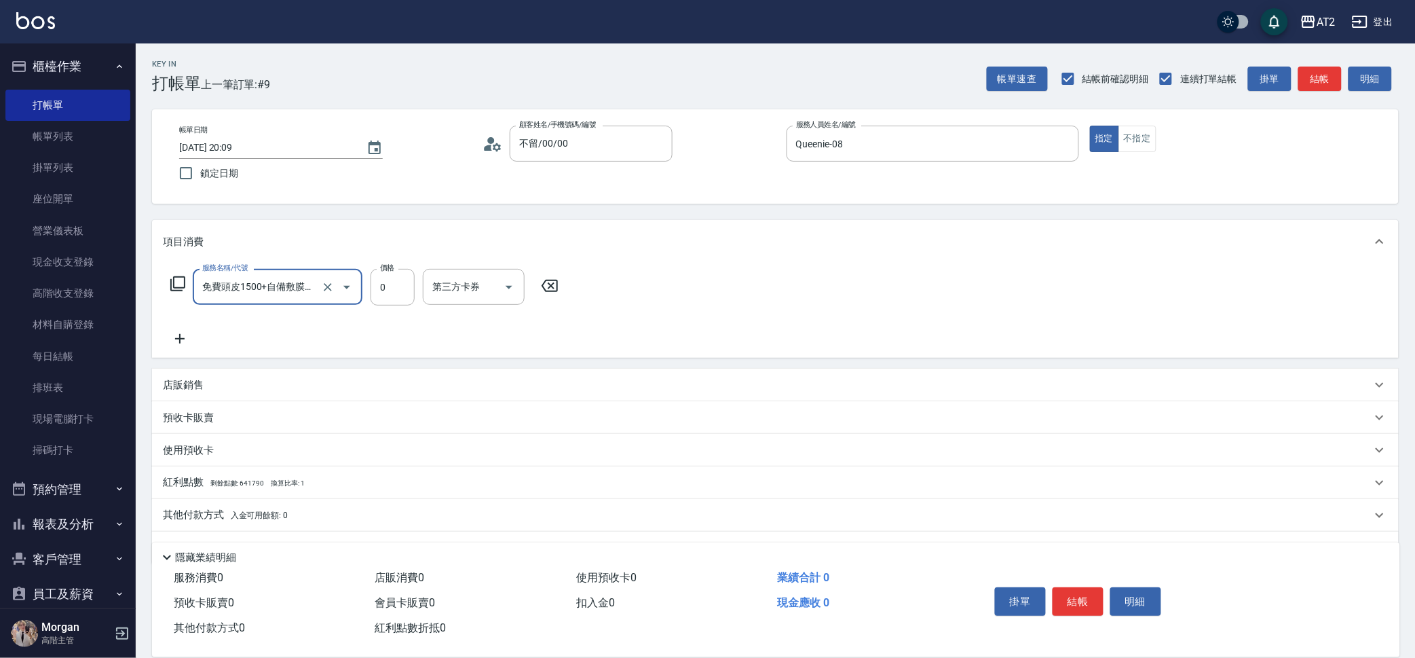
type input "免費頭皮1500+自備敷膜2送1(116)"
type input "24"
click at [314, 291] on input "免費頭皮1500+自備敷膜2送1(116)" at bounding box center [258, 287] width 119 height 24
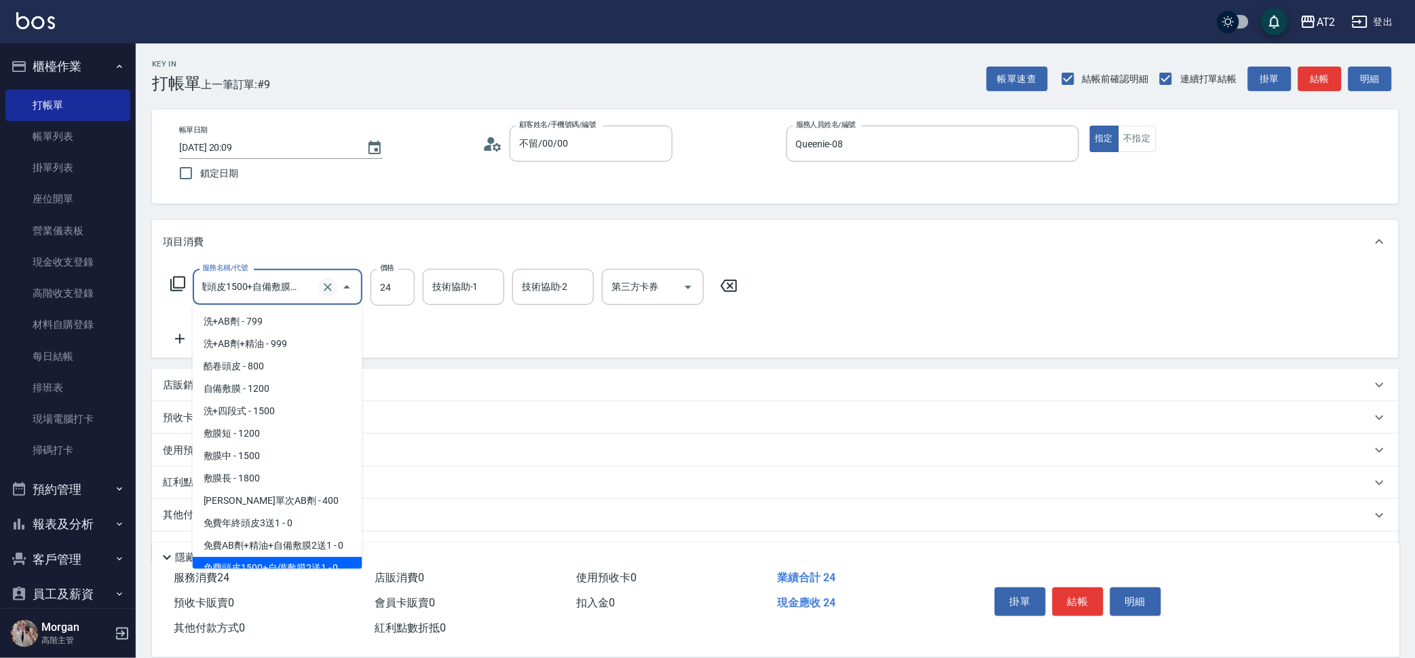
scroll to position [11, 0]
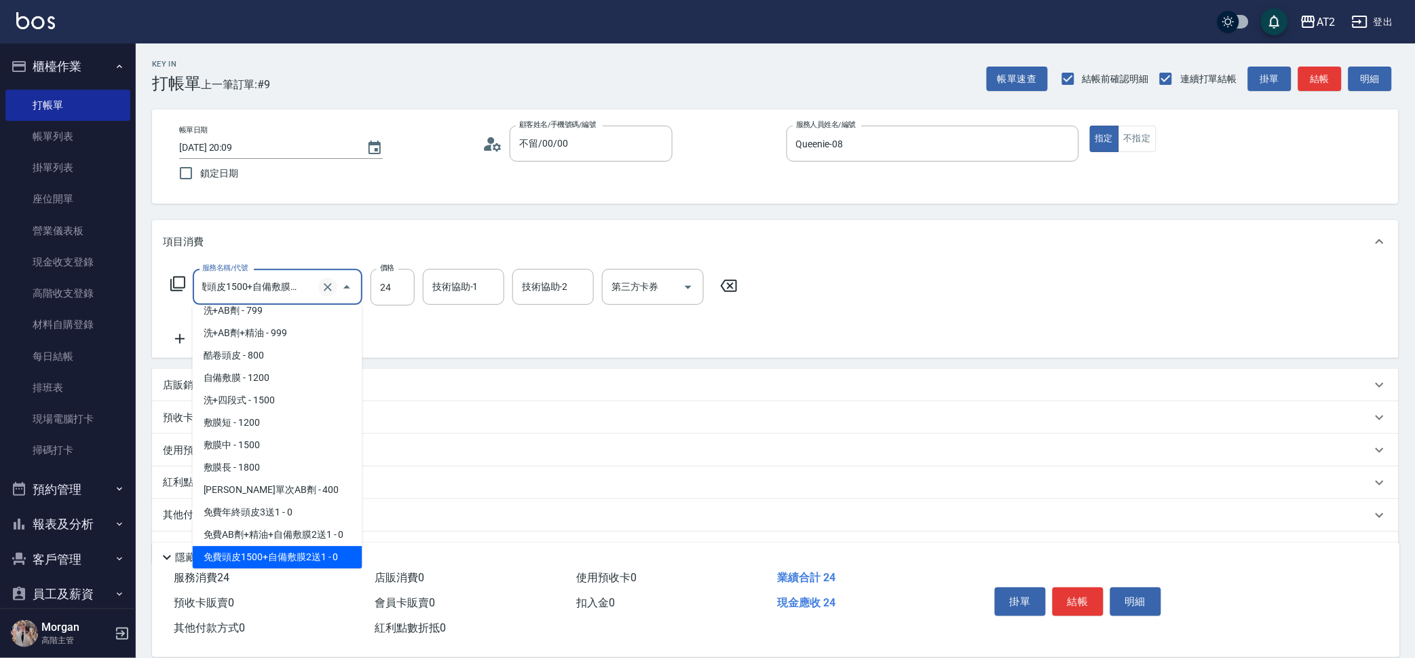
click at [332, 290] on icon "Clear" at bounding box center [328, 287] width 14 height 14
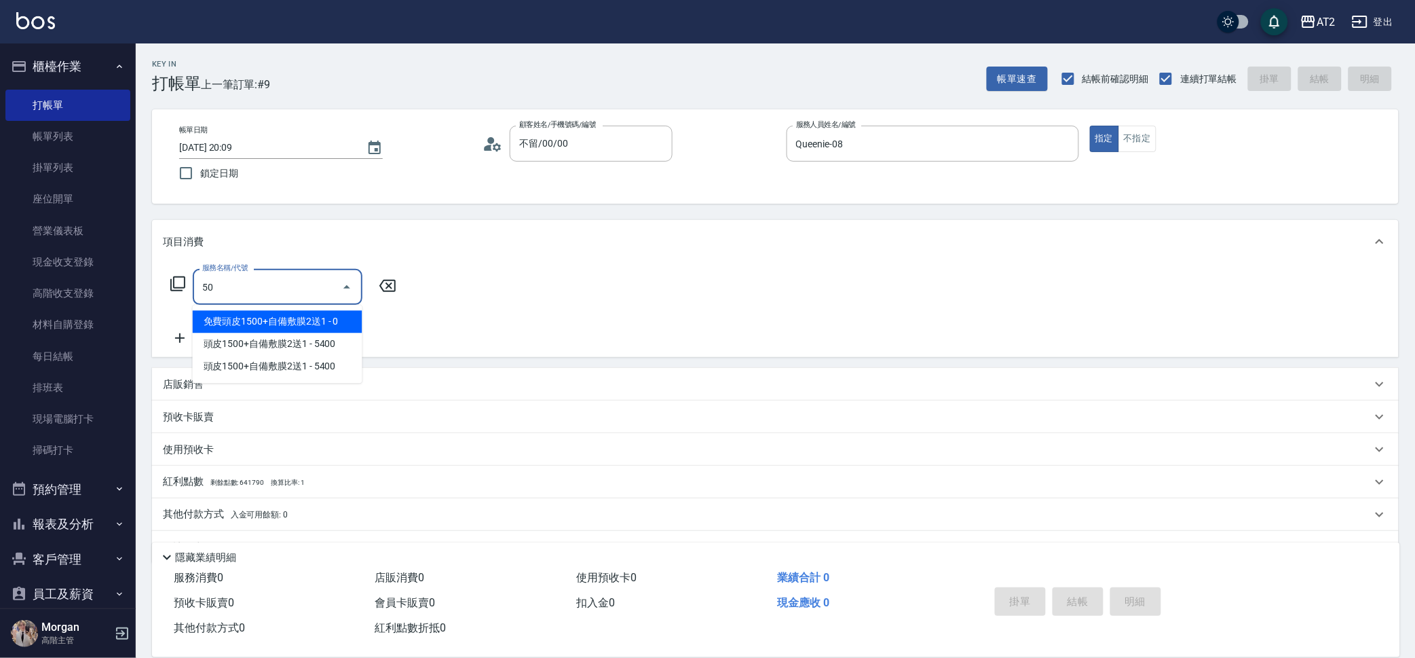
type input "501"
type input "100"
type input "染髮(501)"
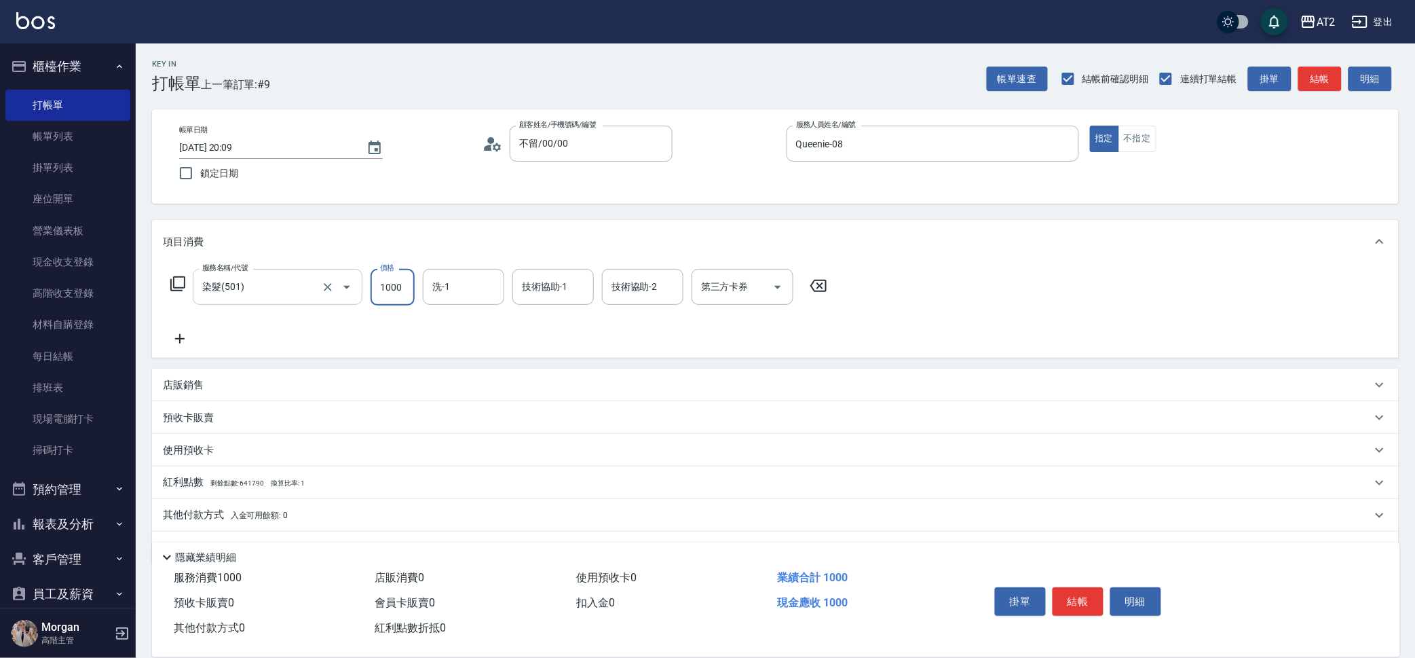
type input "0"
type input "24"
type input "20"
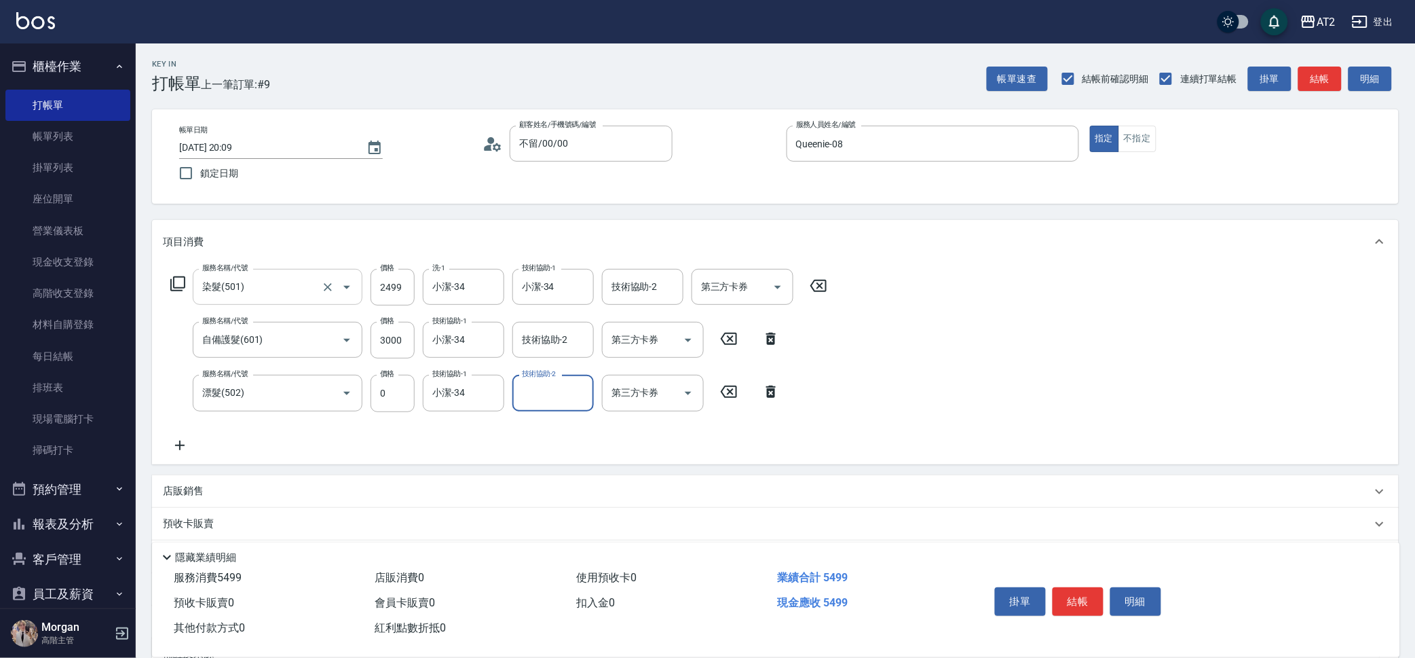
scroll to position [140, 0]
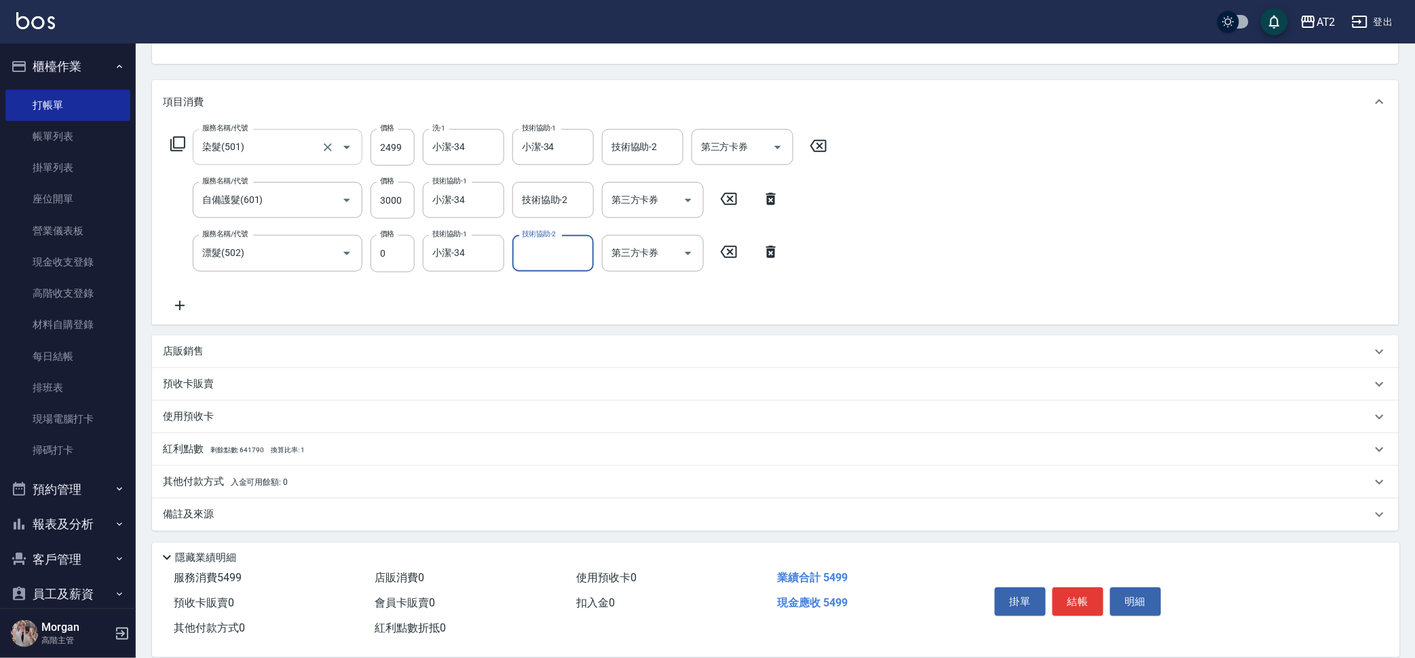
click at [225, 467] on div "其他付款方式 入金可用餘額: 0" at bounding box center [775, 482] width 1247 height 33
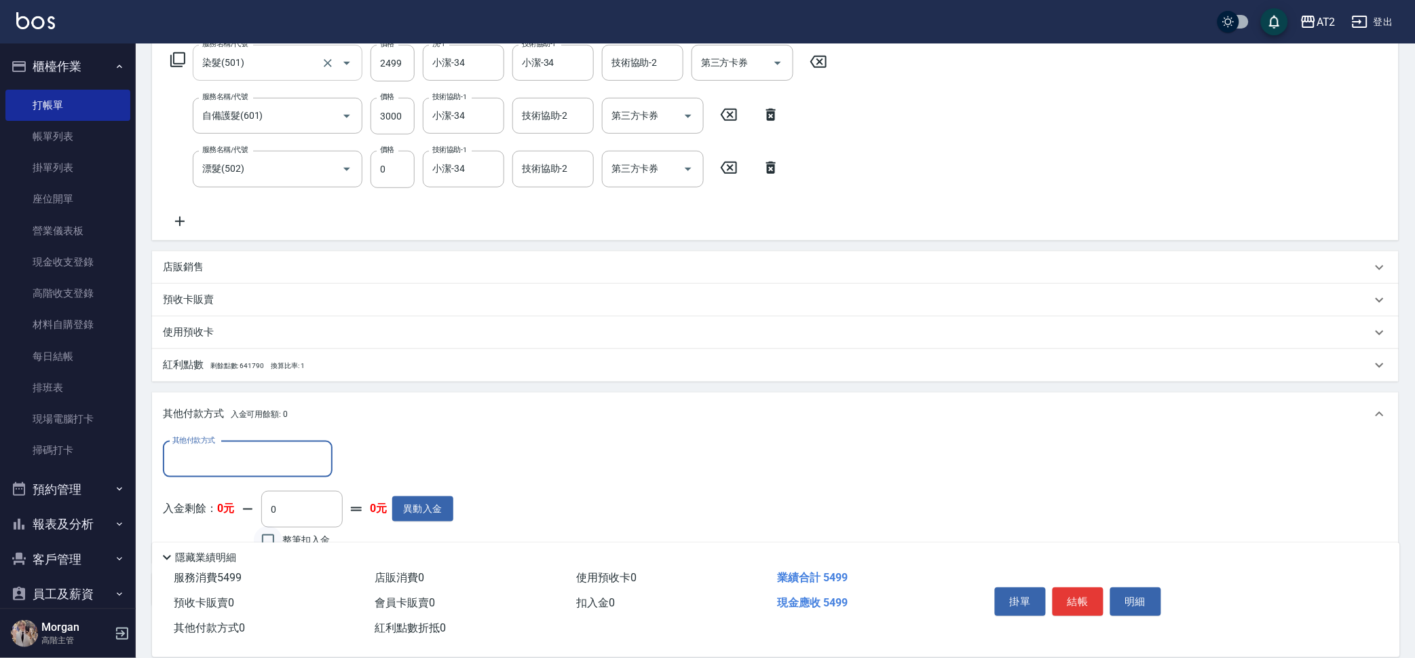
scroll to position [299, 0]
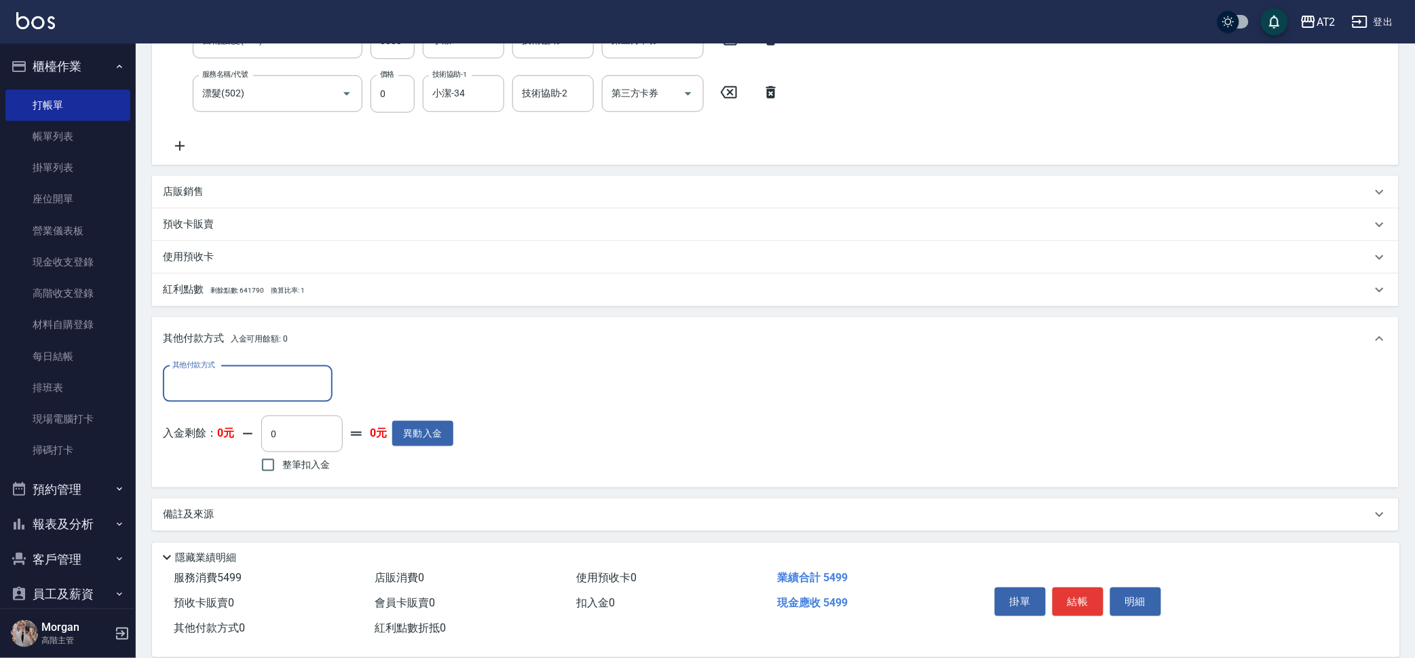
click at [286, 379] on input "其他付款方式" at bounding box center [247, 384] width 157 height 24
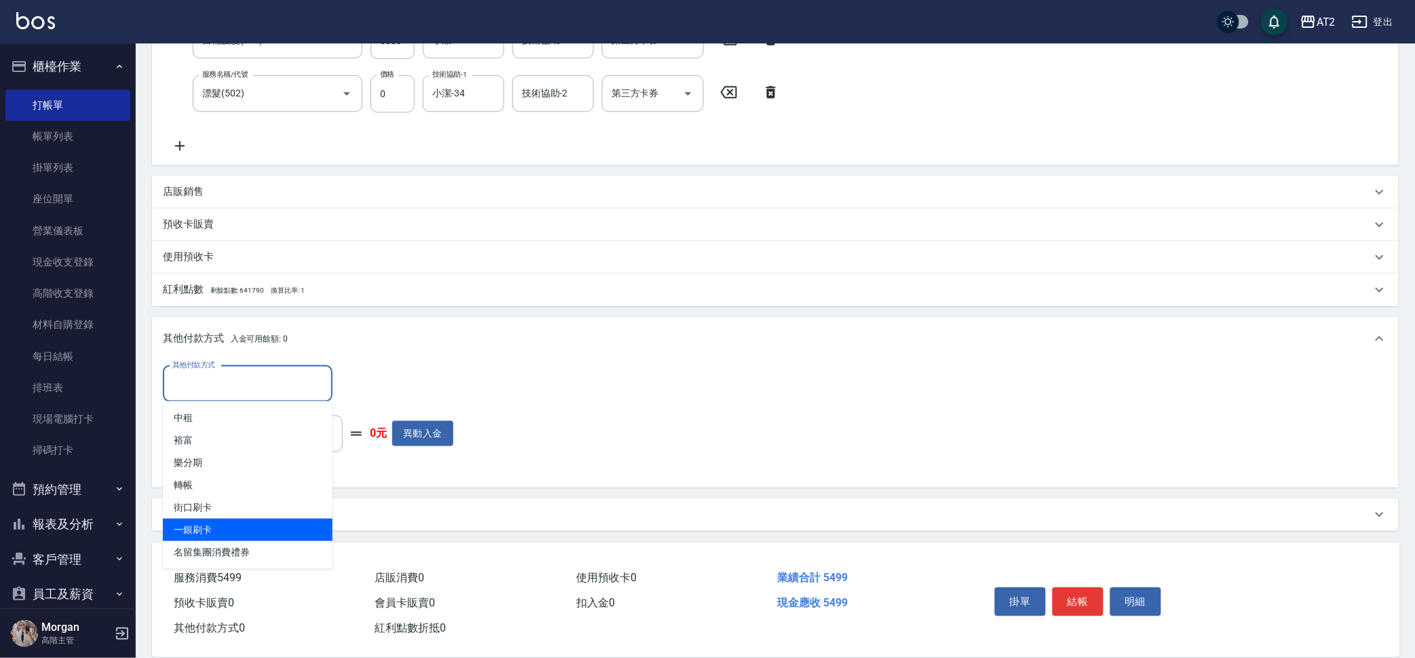
click at [267, 521] on span "一銀刷卡" at bounding box center [248, 529] width 170 height 22
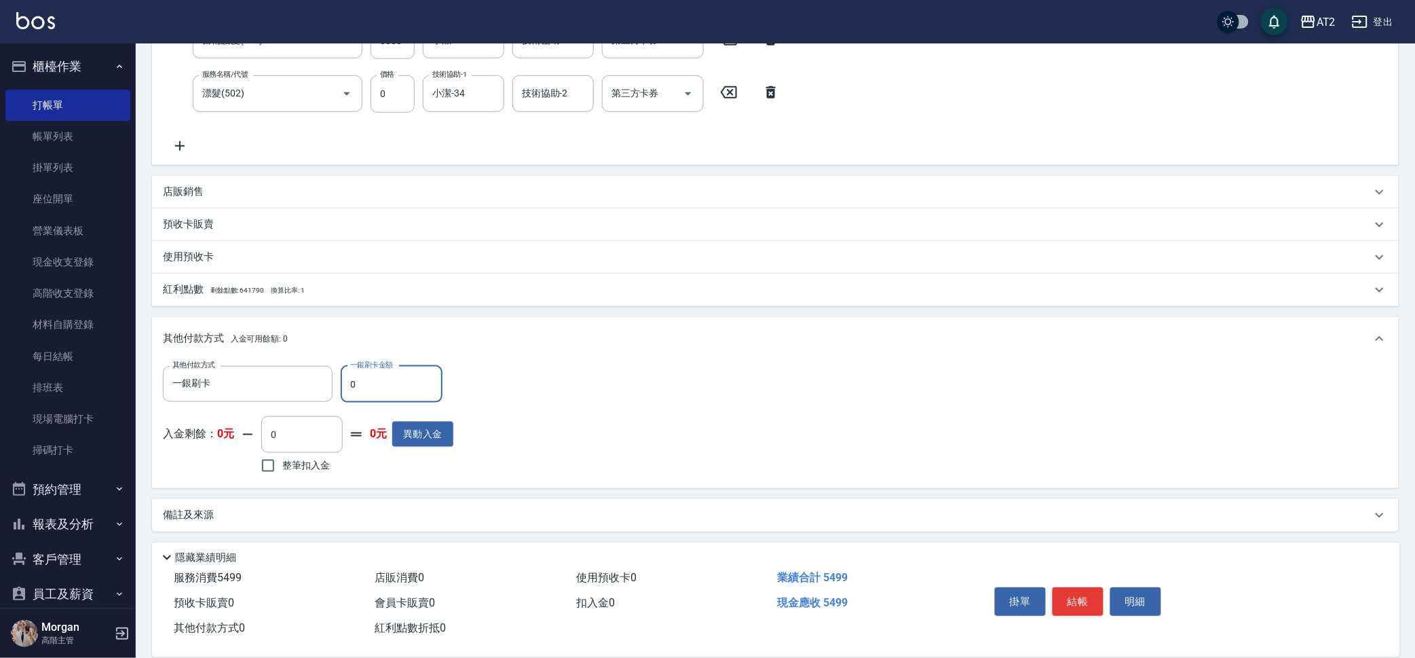
drag, startPoint x: 363, startPoint y: 383, endPoint x: 337, endPoint y: 383, distance: 25.8
click at [337, 383] on div "其他付款方式 一銀刷卡 其他付款方式 一銀刷卡金額 0 一銀刷卡金額" at bounding box center [308, 384] width 290 height 37
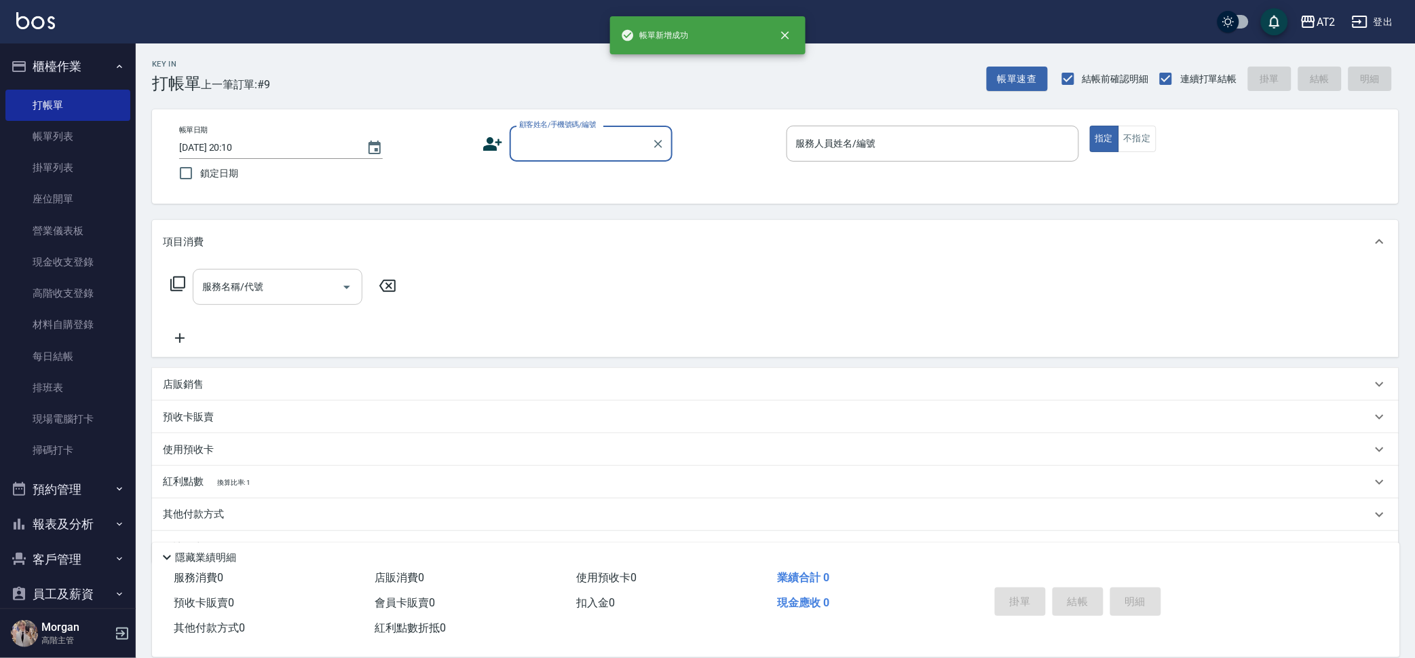
scroll to position [0, 0]
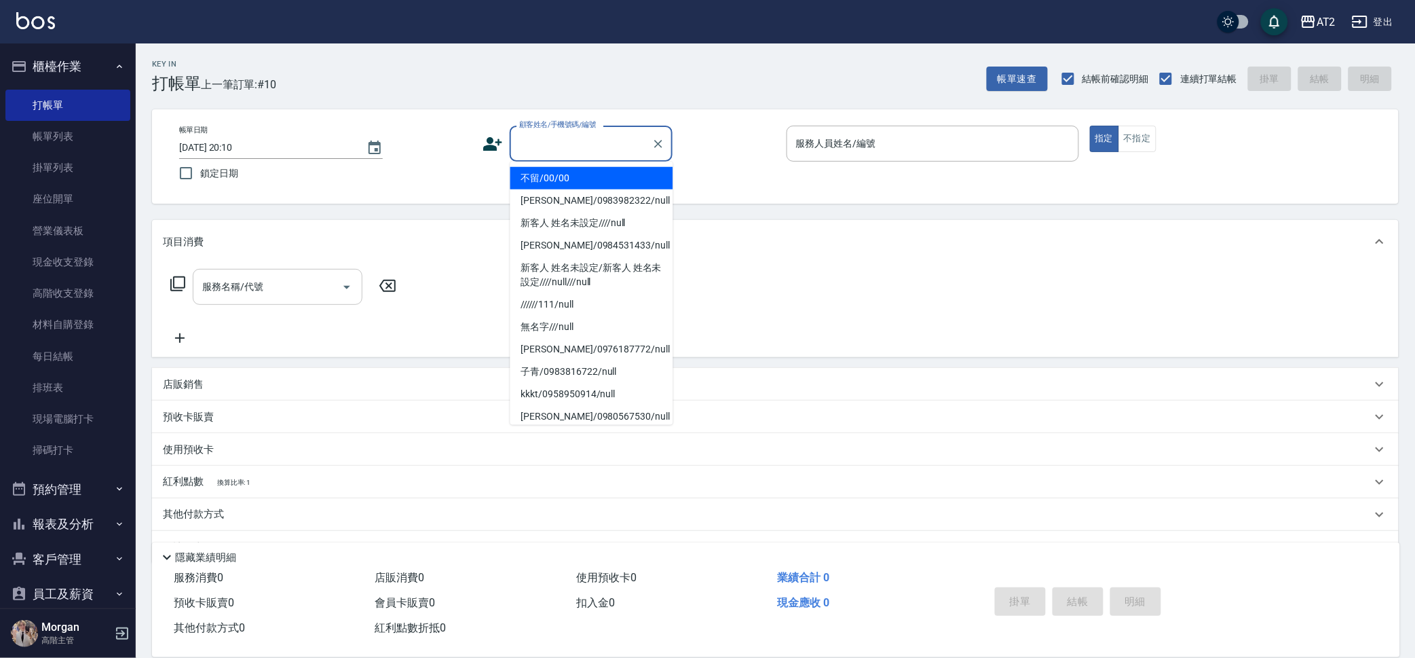
click at [582, 133] on input "顧客姓名/手機號碼/編號" at bounding box center [581, 144] width 130 height 24
click at [582, 172] on li "不留/00/00" at bounding box center [591, 178] width 163 height 22
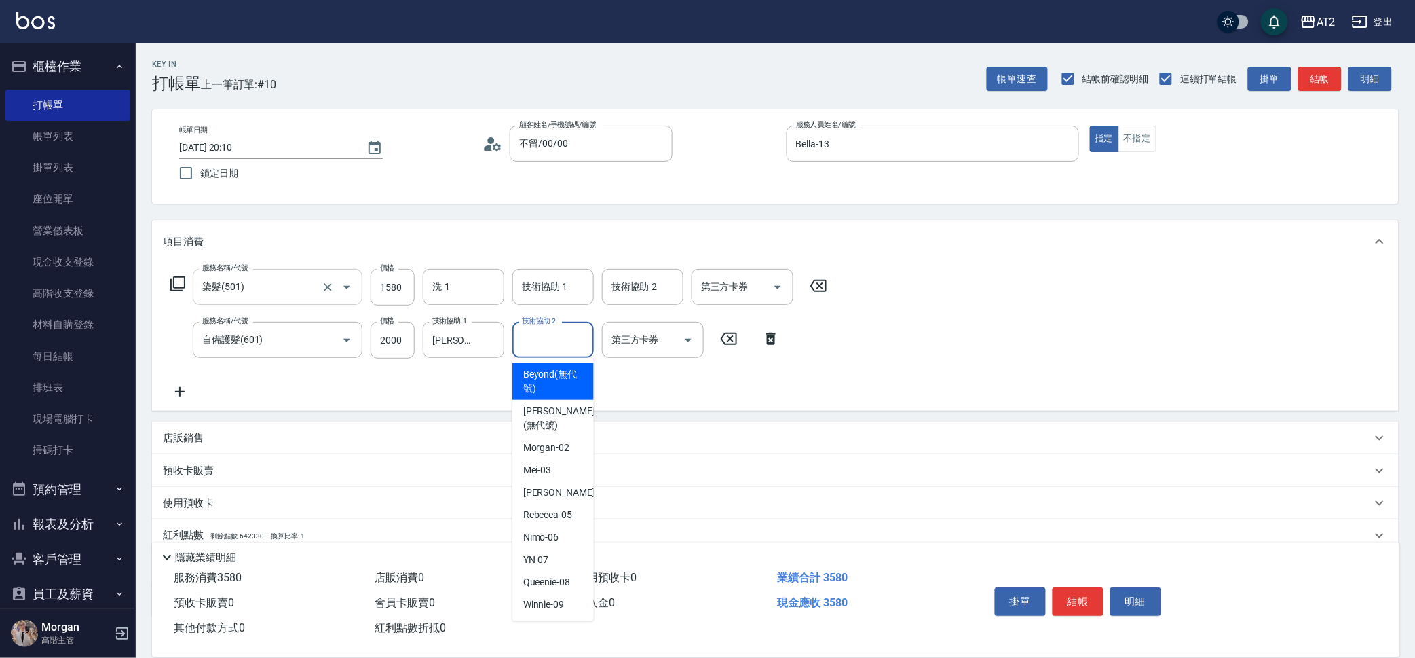
click at [541, 349] on input "技術協助-2" at bounding box center [552, 340] width 69 height 24
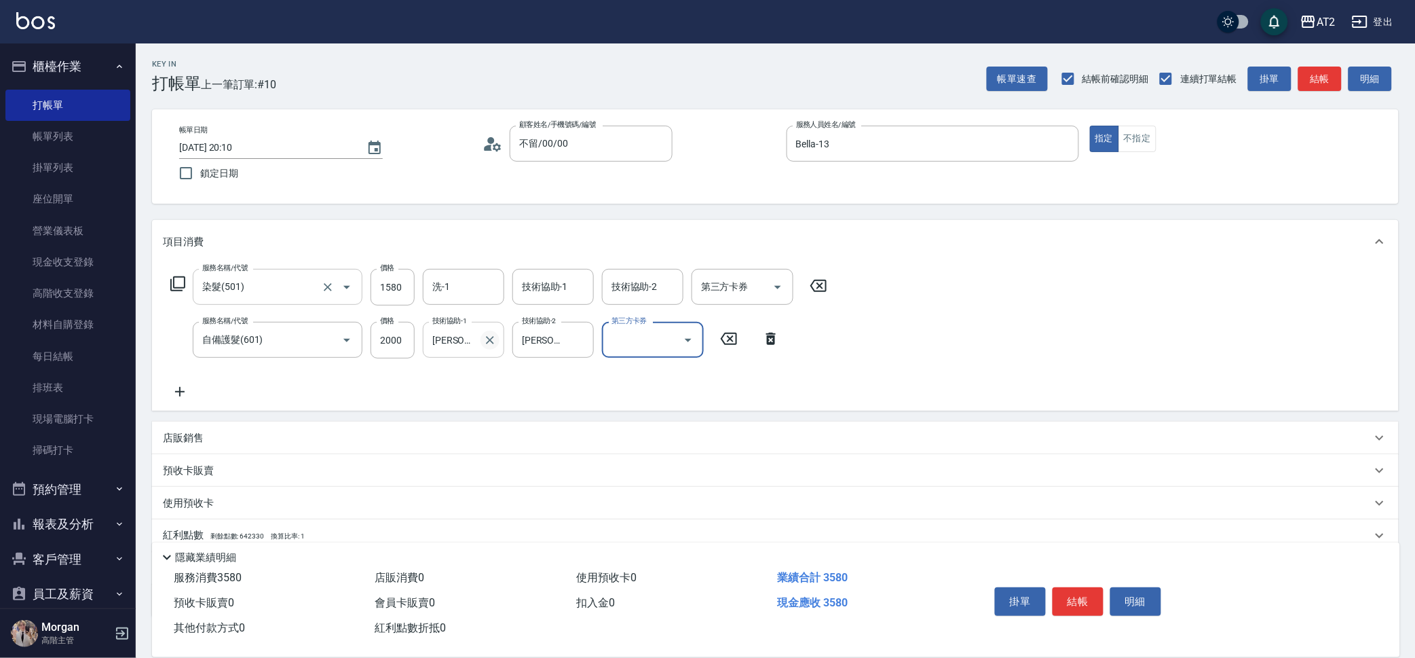
click at [487, 336] on icon "Clear" at bounding box center [490, 340] width 8 height 8
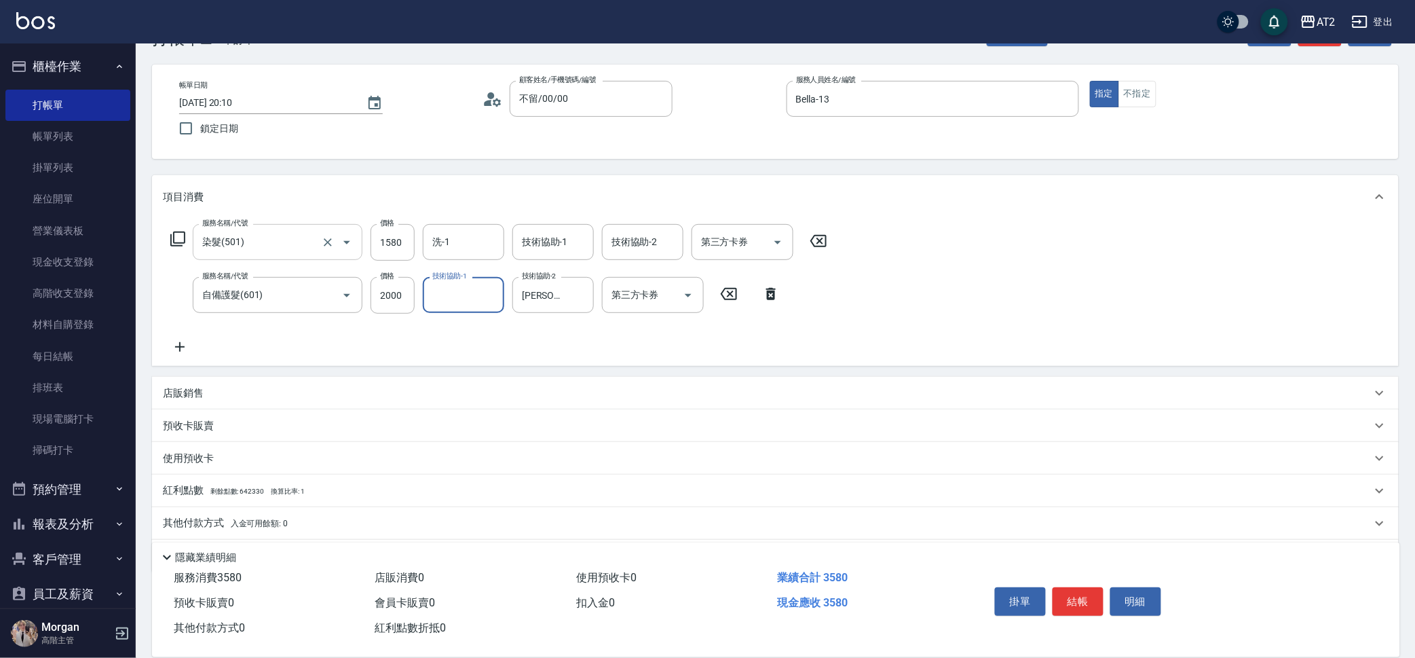
scroll to position [87, 0]
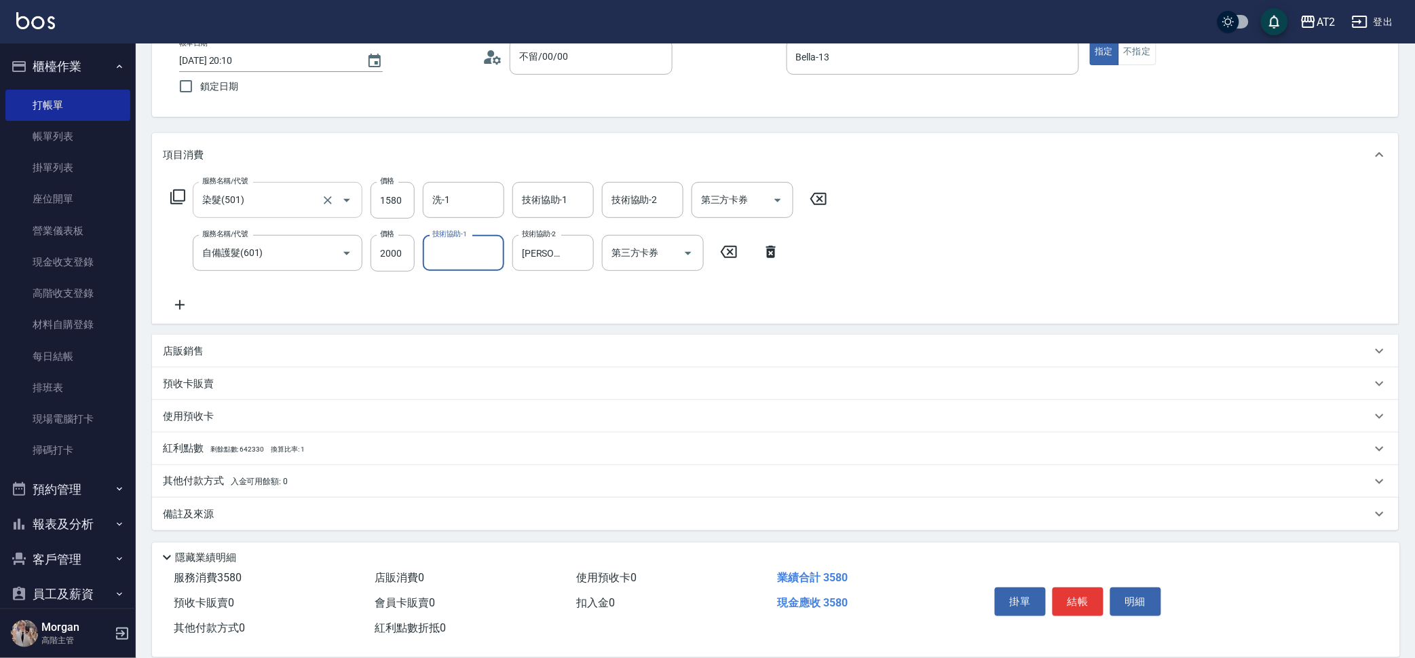
click at [273, 486] on p "其他付款方式 入金可用餘額: 0" at bounding box center [225, 481] width 125 height 15
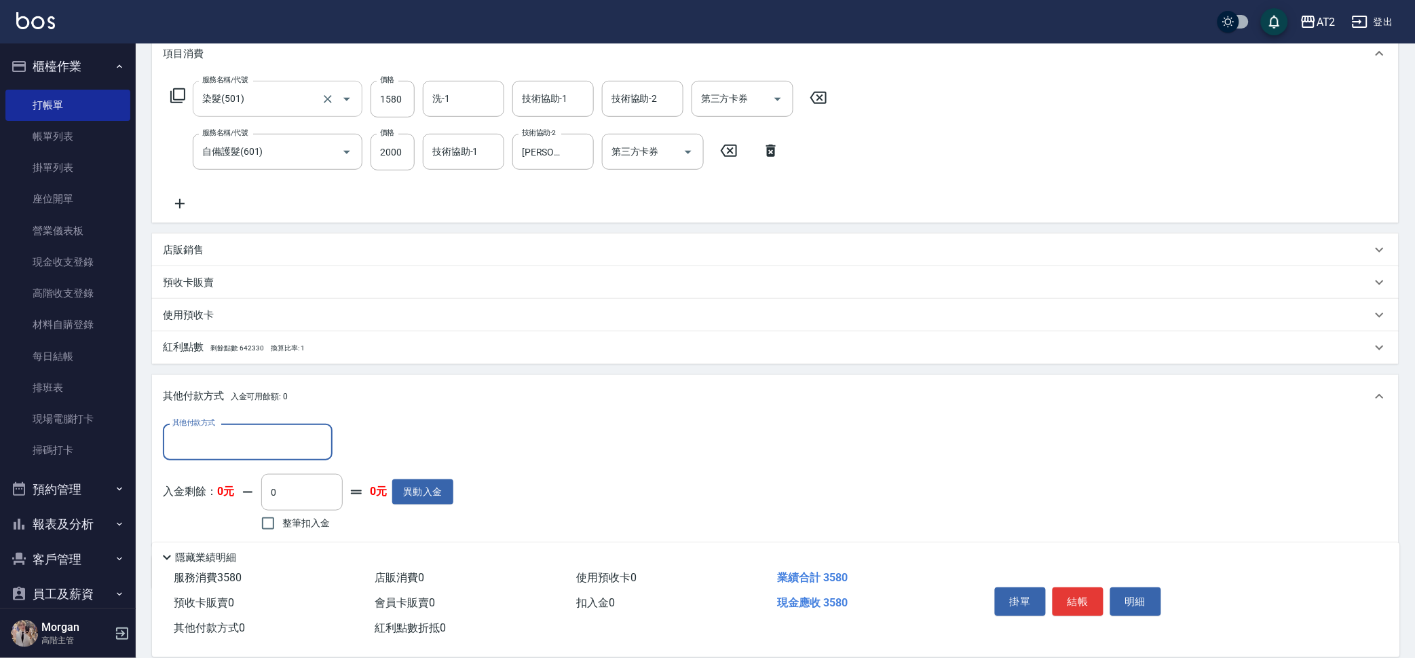
scroll to position [0, 0]
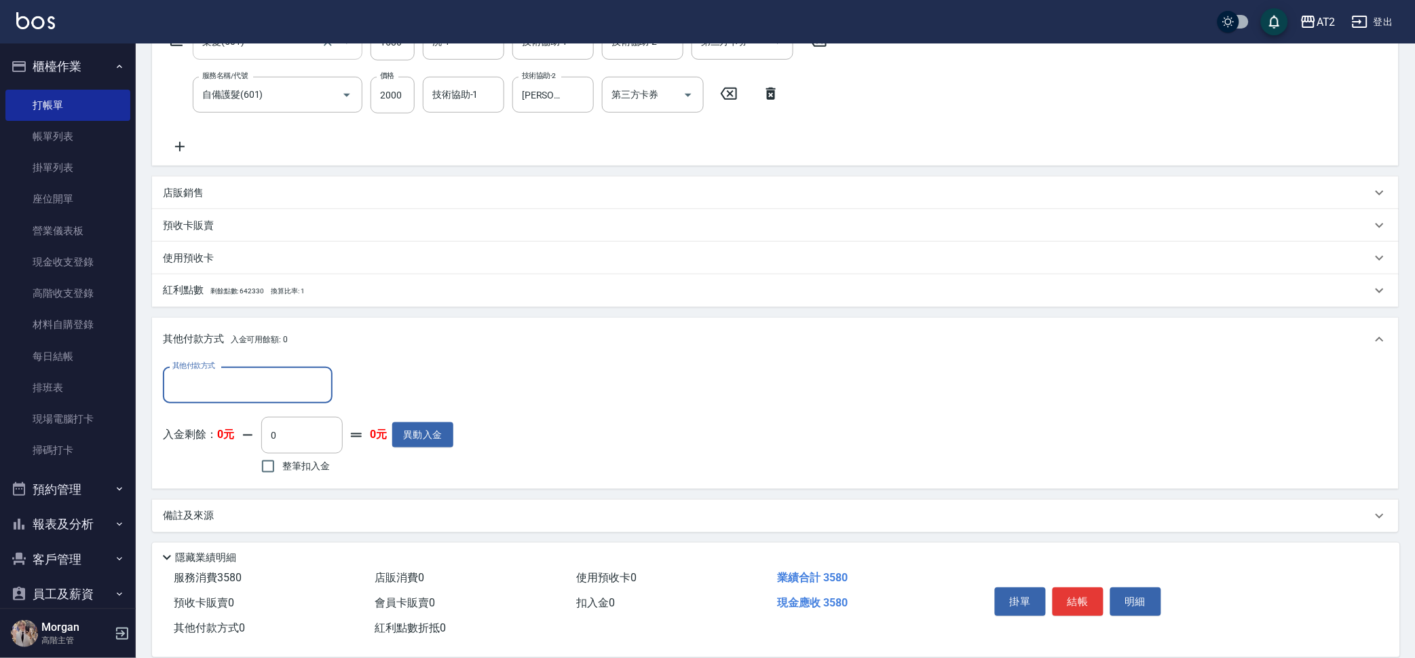
click at [259, 369] on div "其他付款方式" at bounding box center [248, 384] width 170 height 36
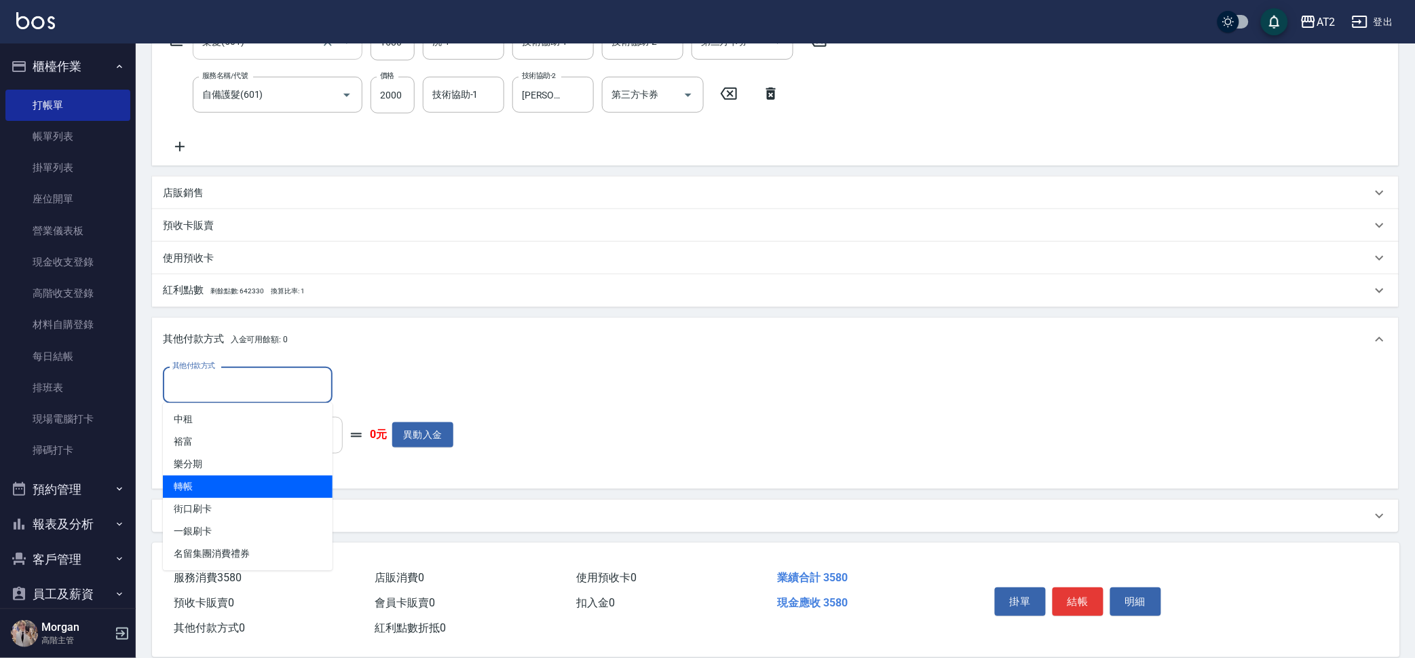
drag, startPoint x: 231, startPoint y: 487, endPoint x: 305, endPoint y: 430, distance: 93.8
click at [230, 487] on span "轉帳" at bounding box center [248, 487] width 170 height 22
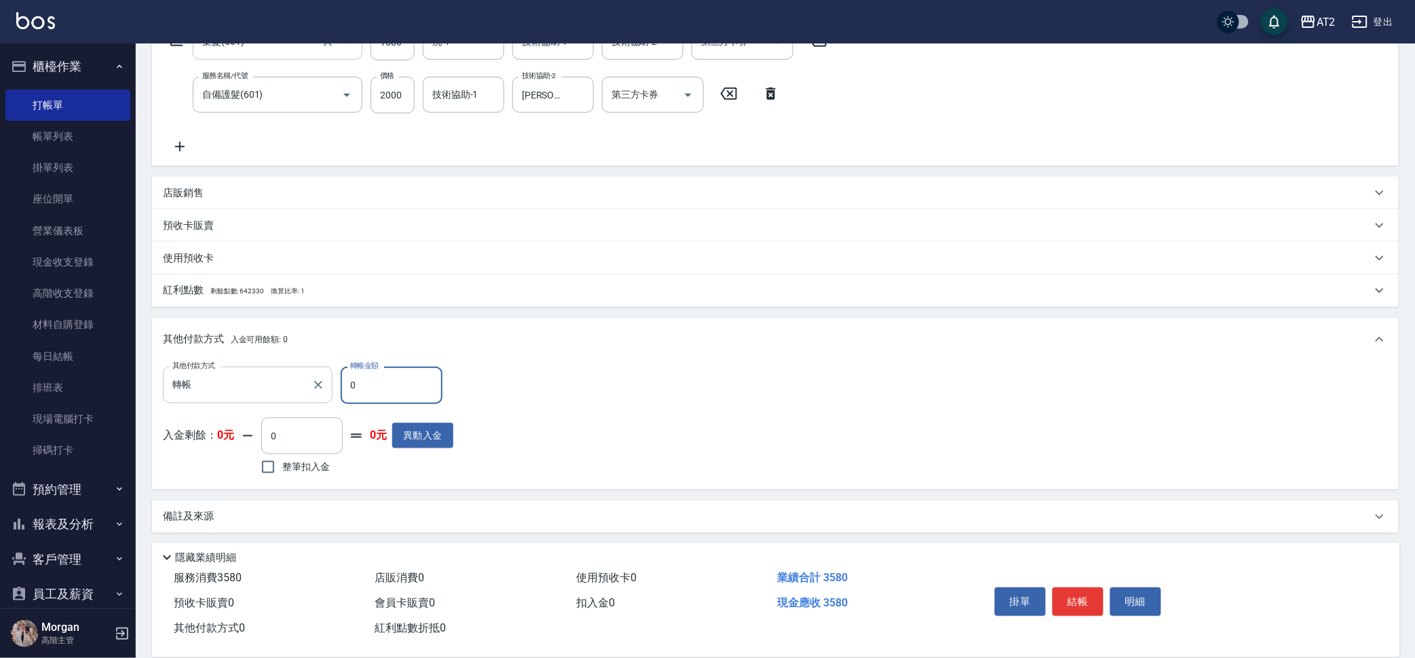
drag, startPoint x: 362, startPoint y: 382, endPoint x: 329, endPoint y: 386, distance: 33.5
click at [329, 386] on div "其他付款方式 轉帳 其他付款方式 轉帳金額 0 轉帳金額" at bounding box center [308, 384] width 290 height 37
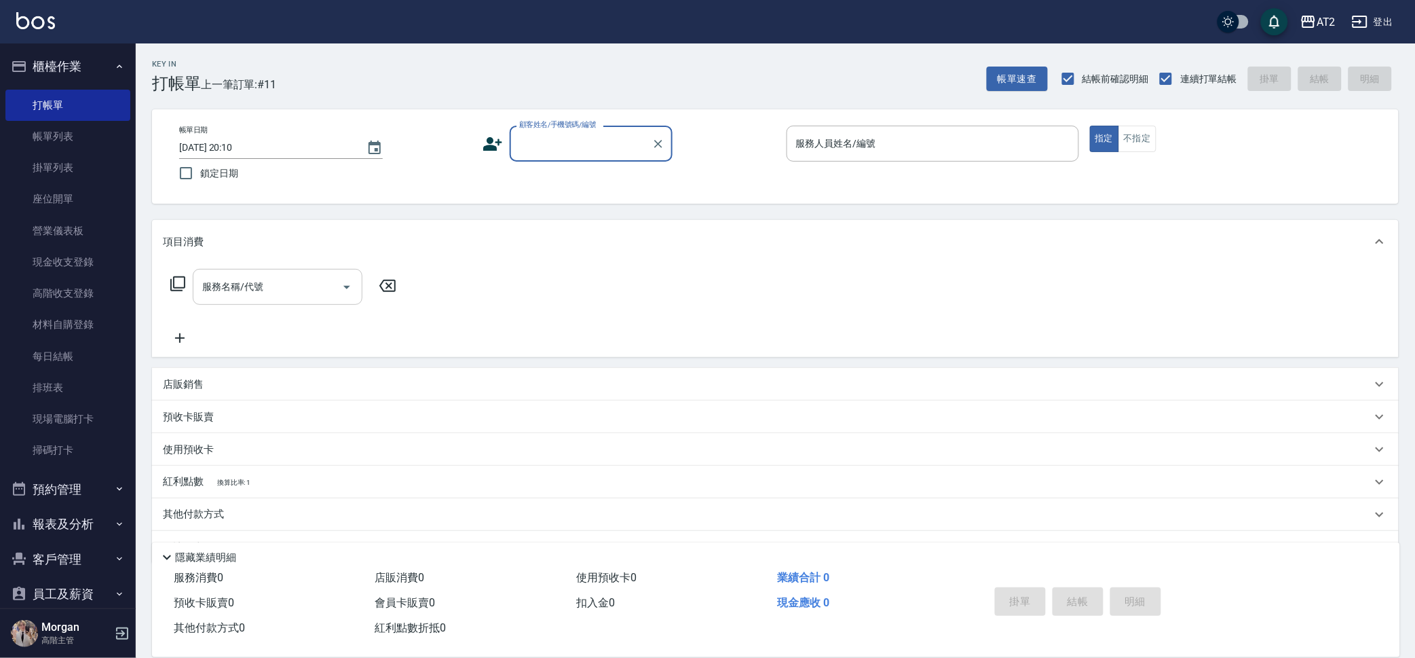
click at [565, 142] on input "顧客姓名/手機號碼/編號" at bounding box center [581, 144] width 130 height 24
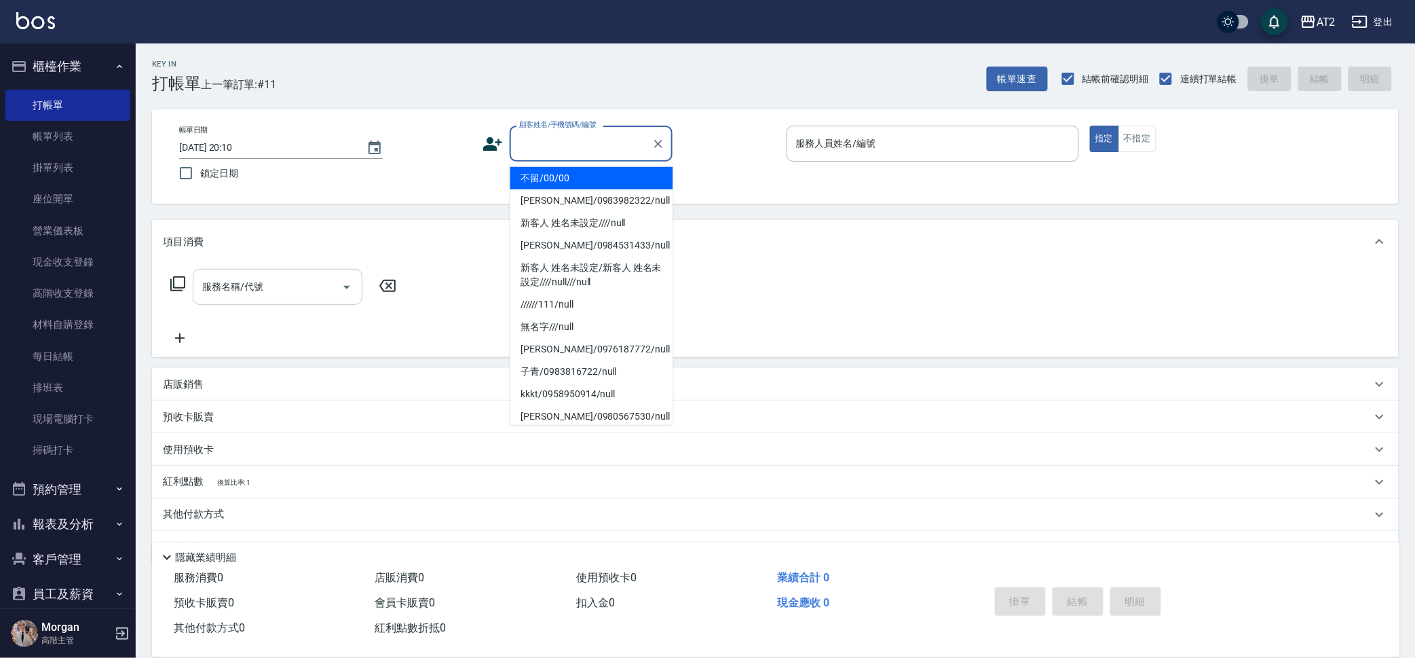
click at [594, 174] on li "不留/00/00" at bounding box center [591, 178] width 163 height 22
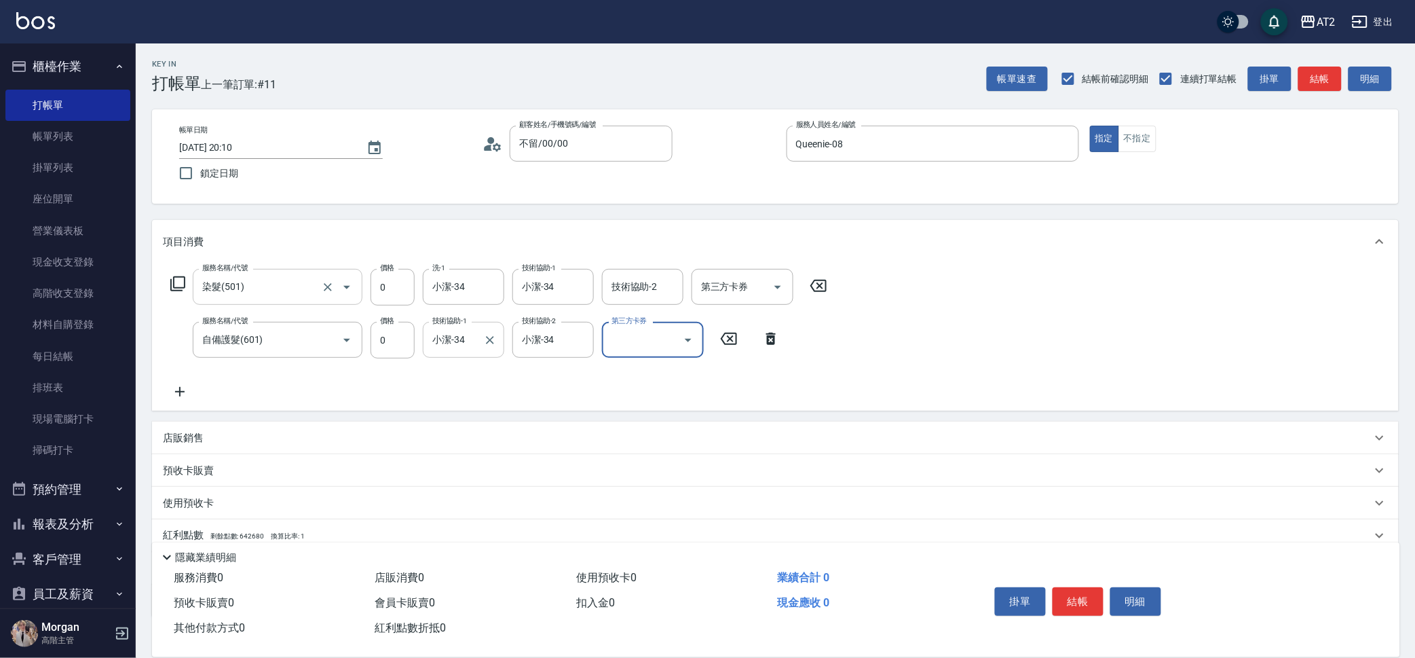
click at [486, 349] on div at bounding box center [489, 340] width 18 height 36
click at [489, 343] on icon "Clear" at bounding box center [490, 340] width 14 height 14
click at [181, 388] on icon at bounding box center [180, 391] width 34 height 16
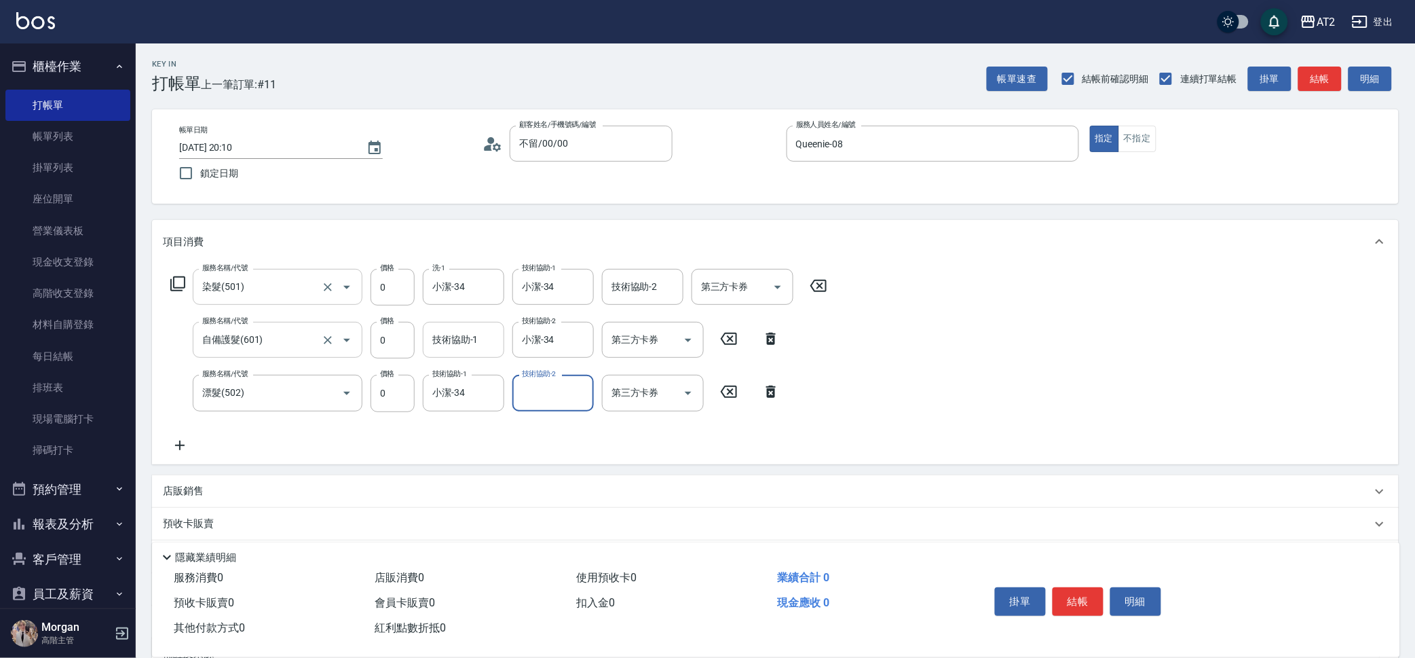
click at [311, 333] on input "自備護髮(601)" at bounding box center [258, 340] width 119 height 24
click at [330, 337] on icon "Clear" at bounding box center [328, 340] width 14 height 14
click at [379, 343] on input "500" at bounding box center [393, 340] width 44 height 37
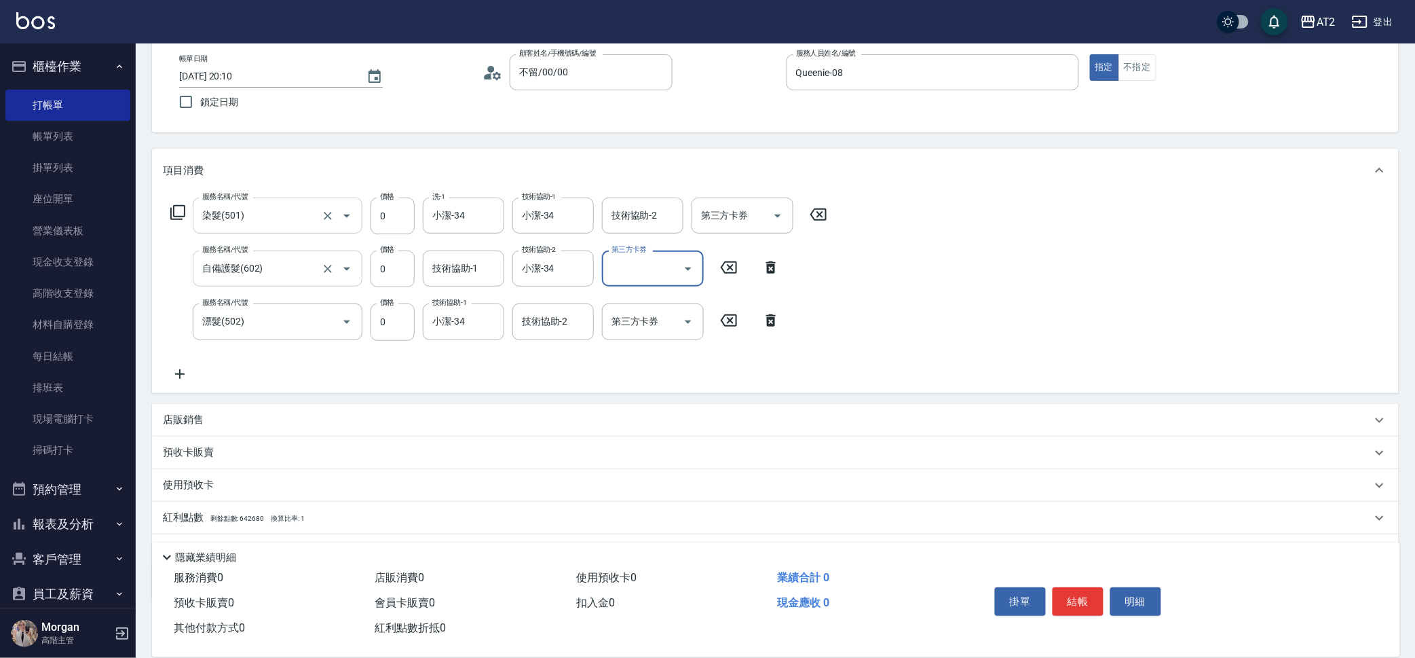
scroll to position [140, 0]
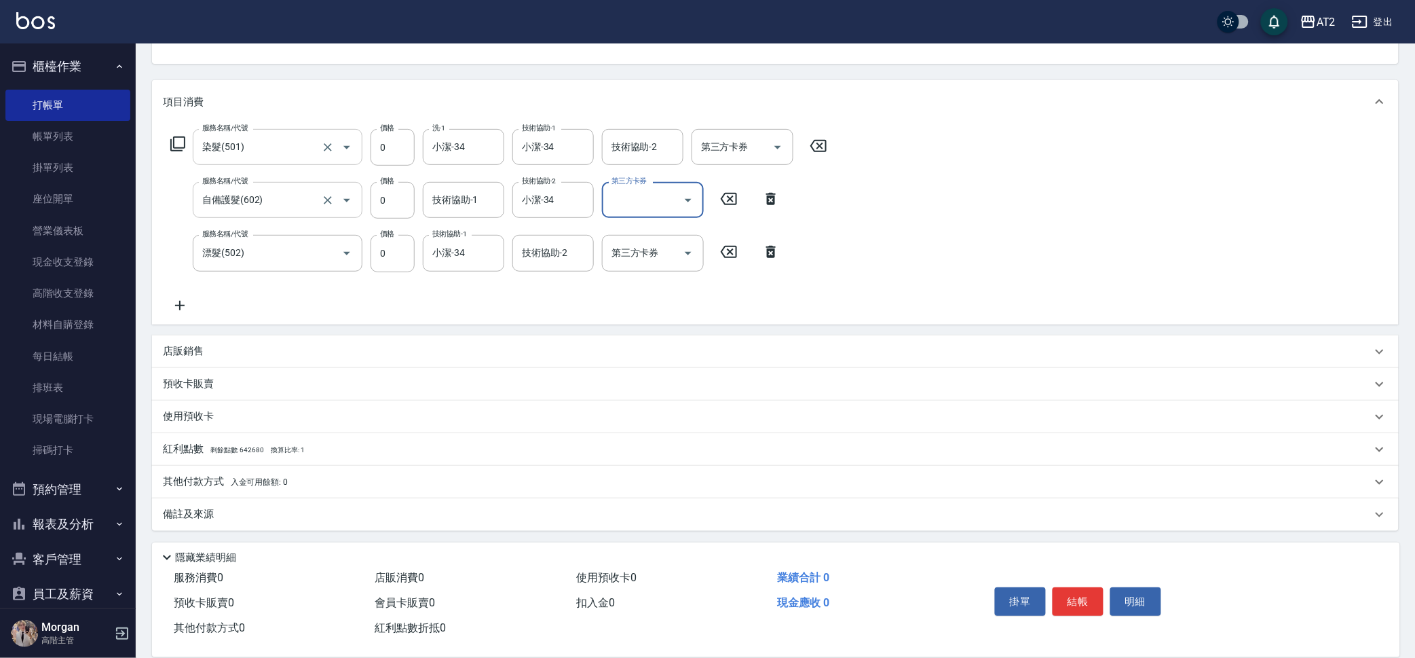
click at [171, 310] on icon at bounding box center [180, 305] width 34 height 16
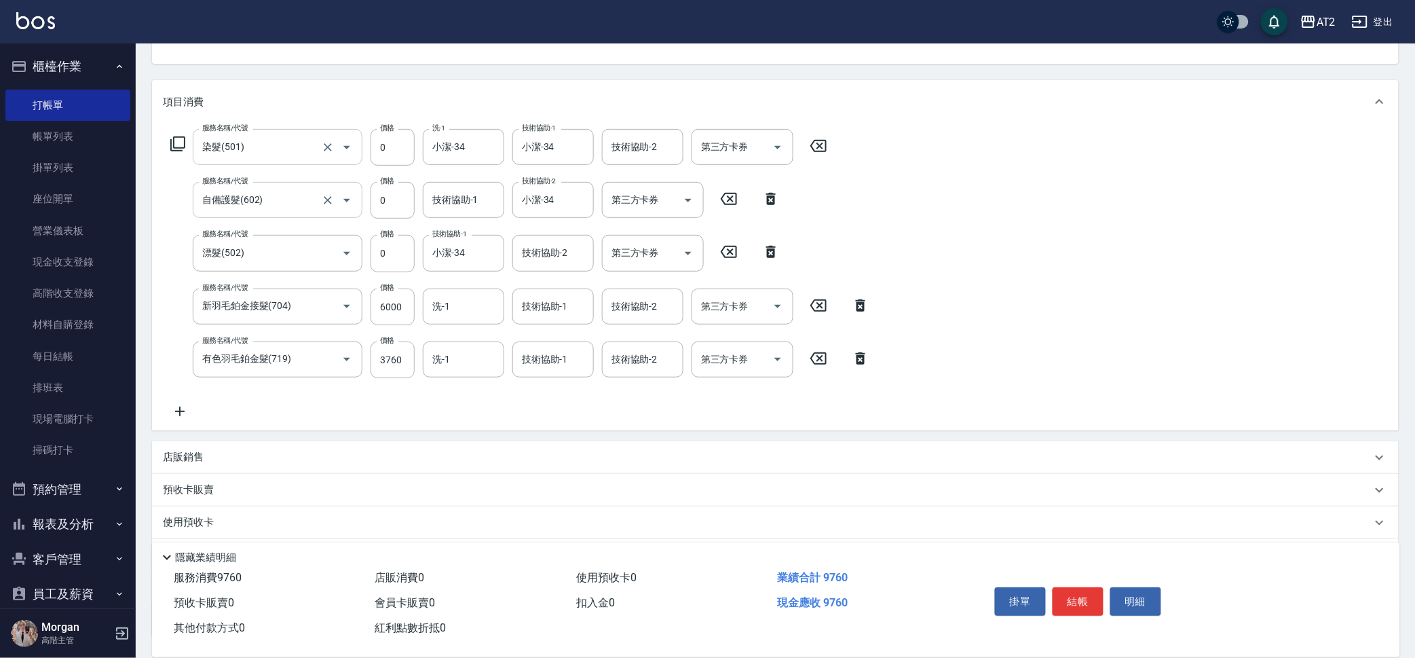
click at [569, 276] on div "服務名稱/代號 染髮(501) 服務名稱/代號 價格 0 價格 洗-1 小潔-34 洗-1 技術協助-1 小潔-34 技術協助-1 技術協助-2 技術協助-2…" at bounding box center [520, 274] width 715 height 290
click at [553, 320] on div "技術協助-1" at bounding box center [552, 306] width 81 height 36
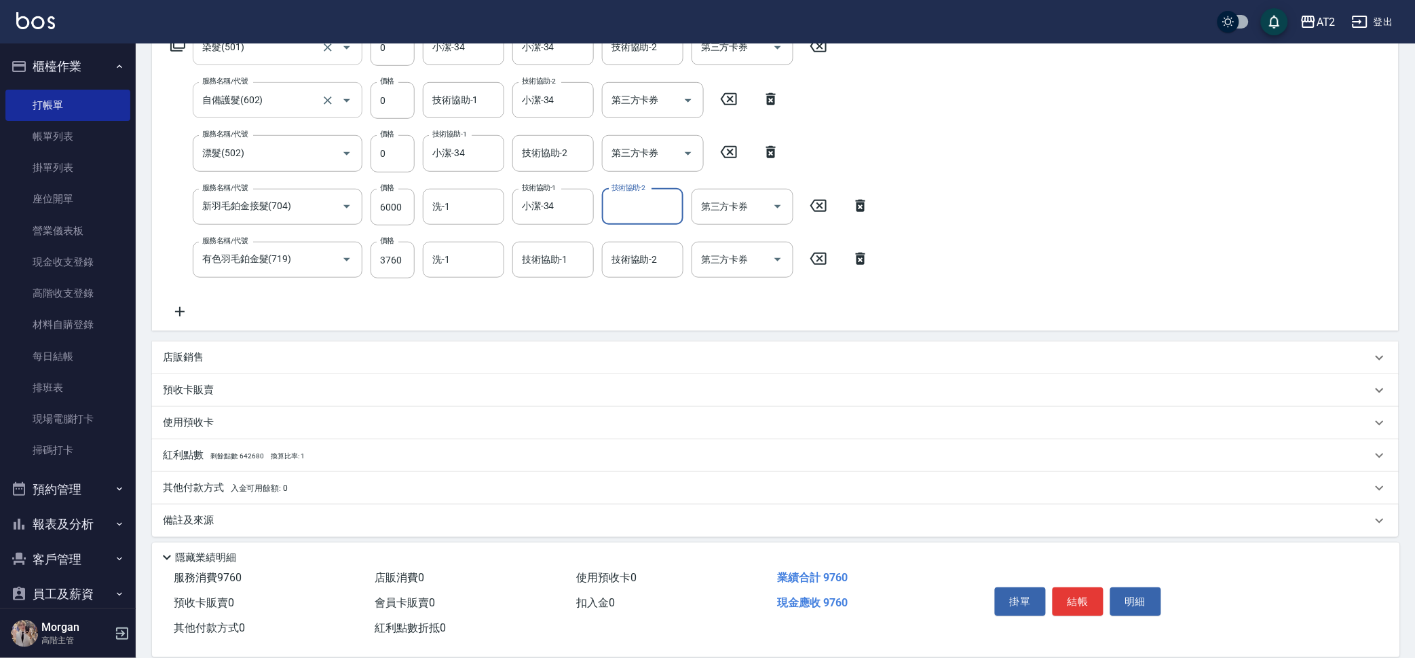
scroll to position [246, 0]
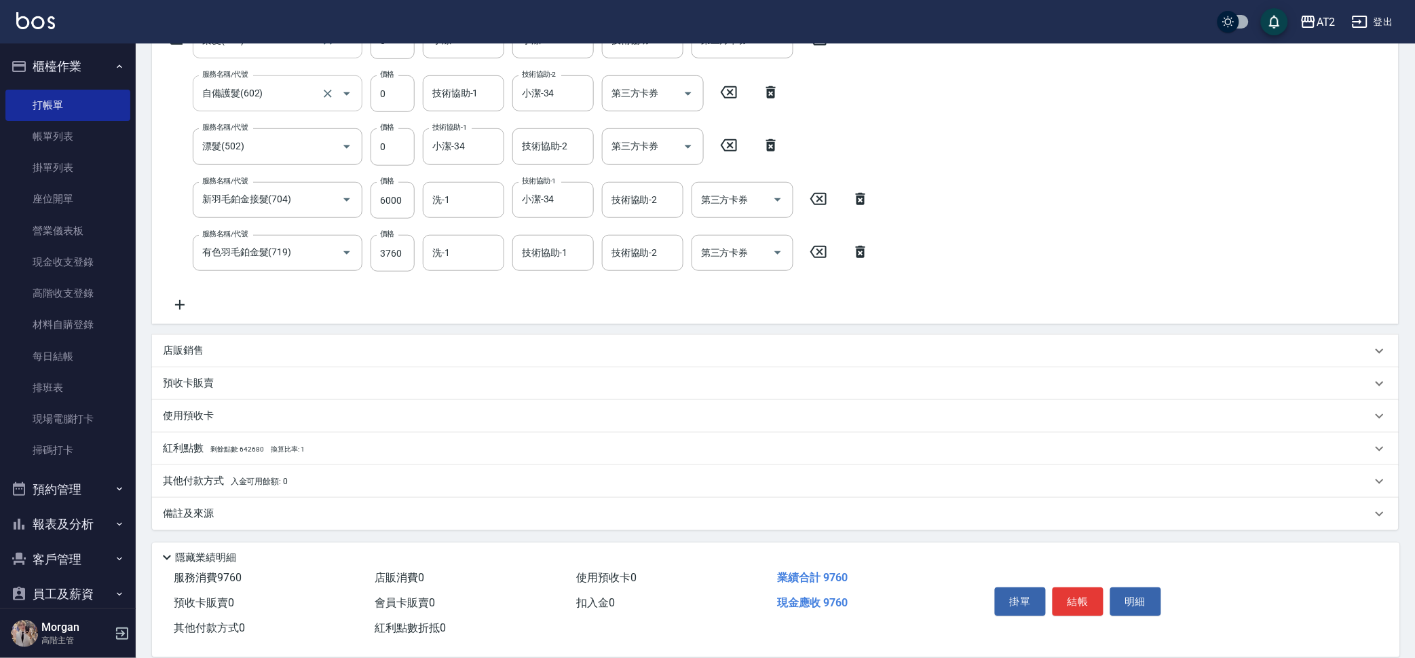
click at [219, 474] on p "其他付款方式 入金可用餘額: 0" at bounding box center [225, 481] width 125 height 15
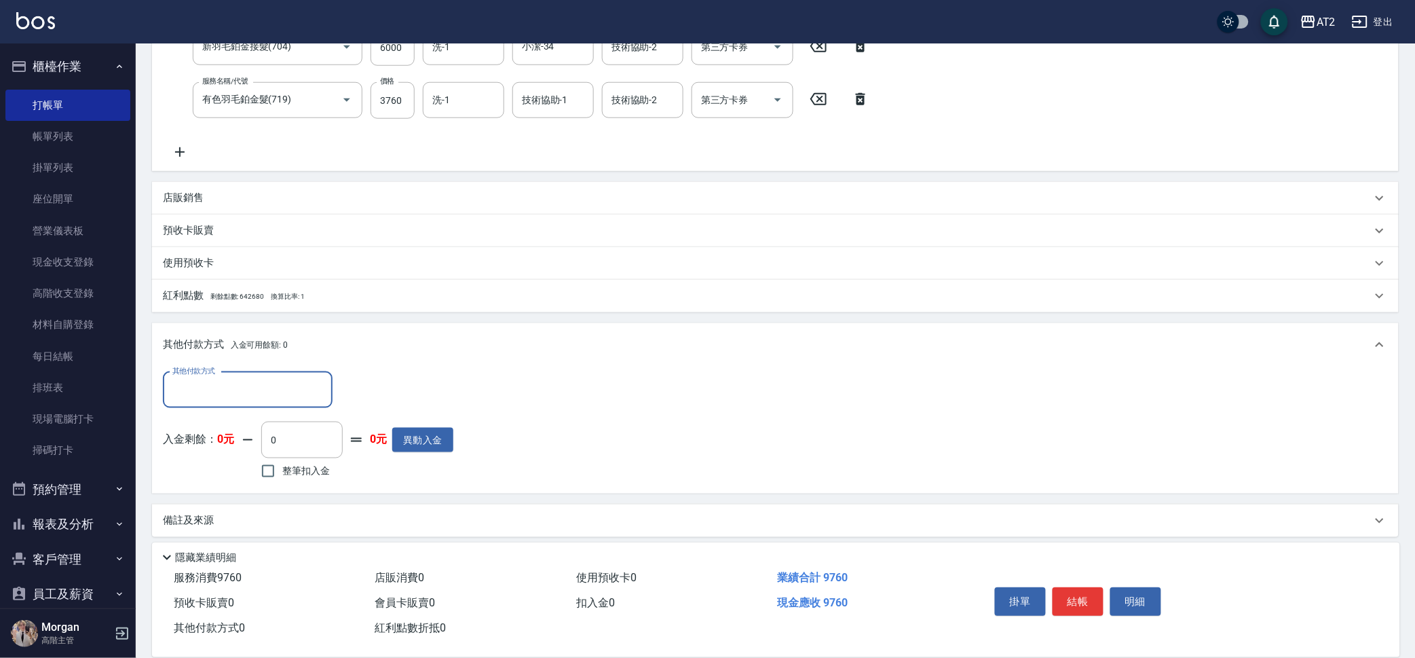
scroll to position [405, 0]
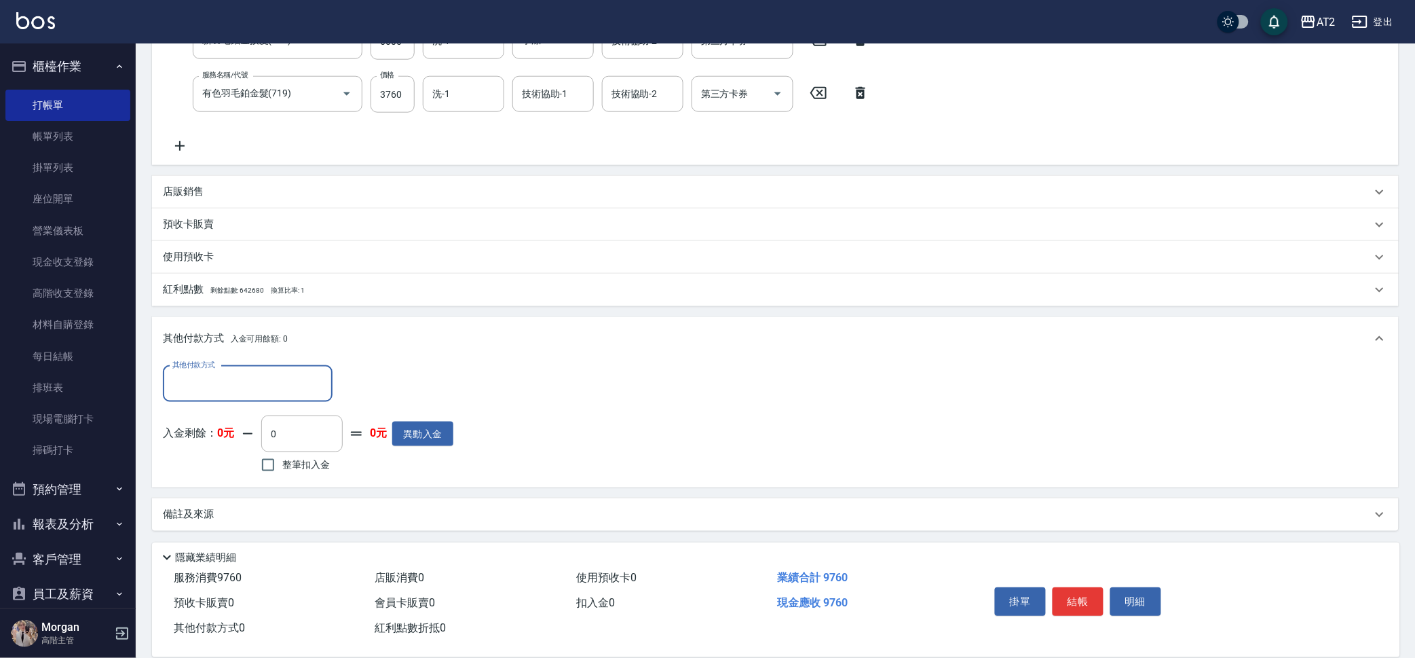
click at [244, 367] on div "其他付款方式" at bounding box center [248, 384] width 170 height 36
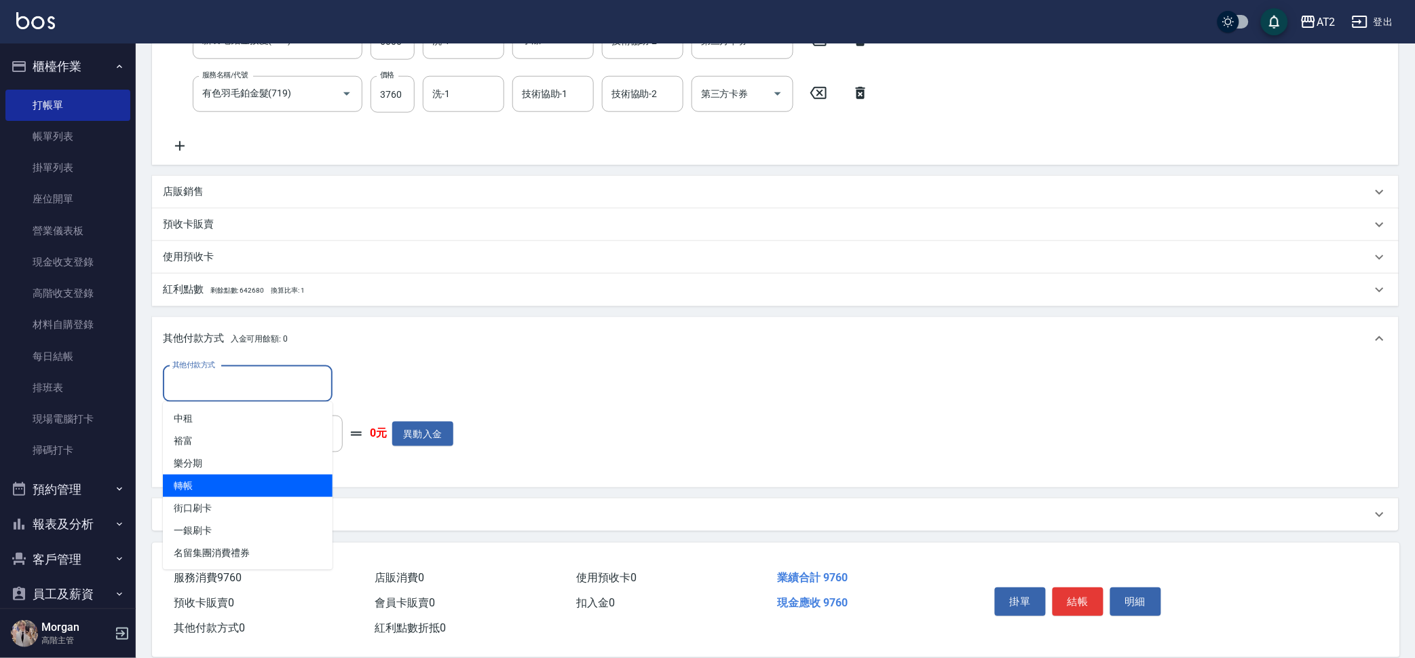
click at [225, 487] on span "轉帳" at bounding box center [248, 485] width 170 height 22
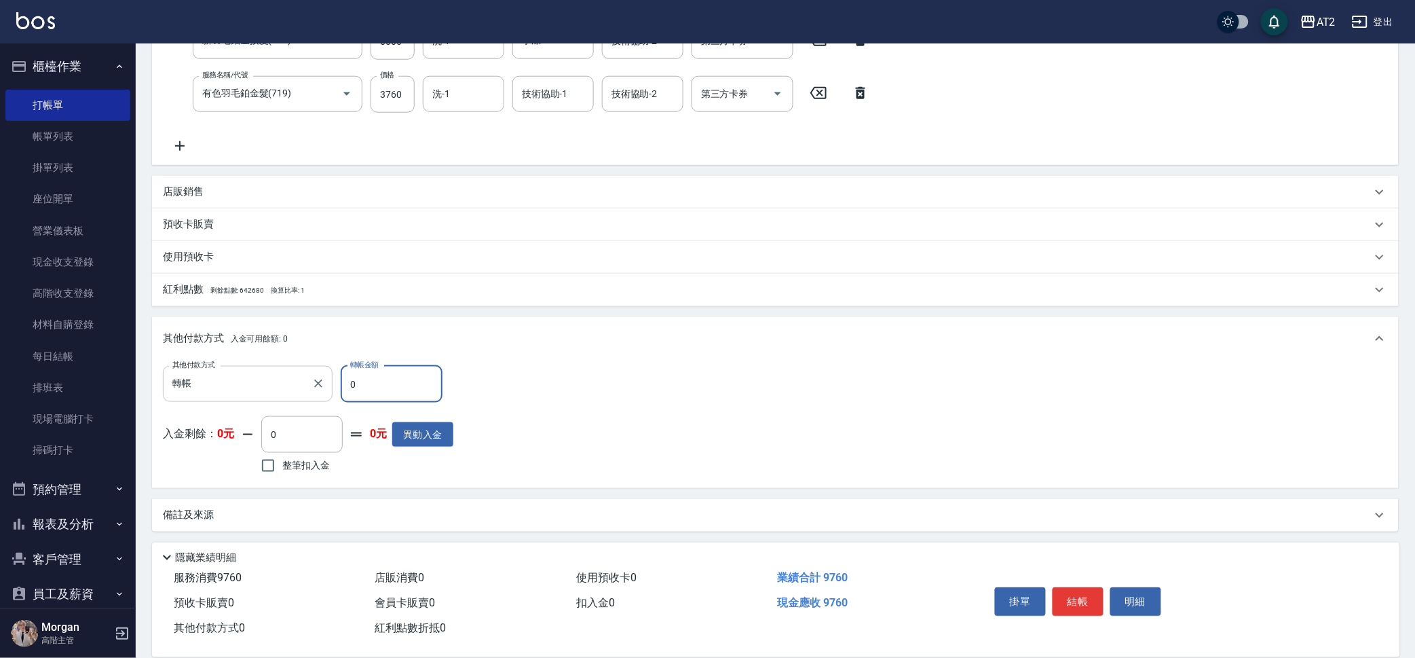
drag, startPoint x: 365, startPoint y: 385, endPoint x: 307, endPoint y: 384, distance: 57.7
click at [307, 384] on div "其他付款方式 轉帳 其他付款方式 轉帳金額 0 轉帳金額" at bounding box center [308, 384] width 290 height 37
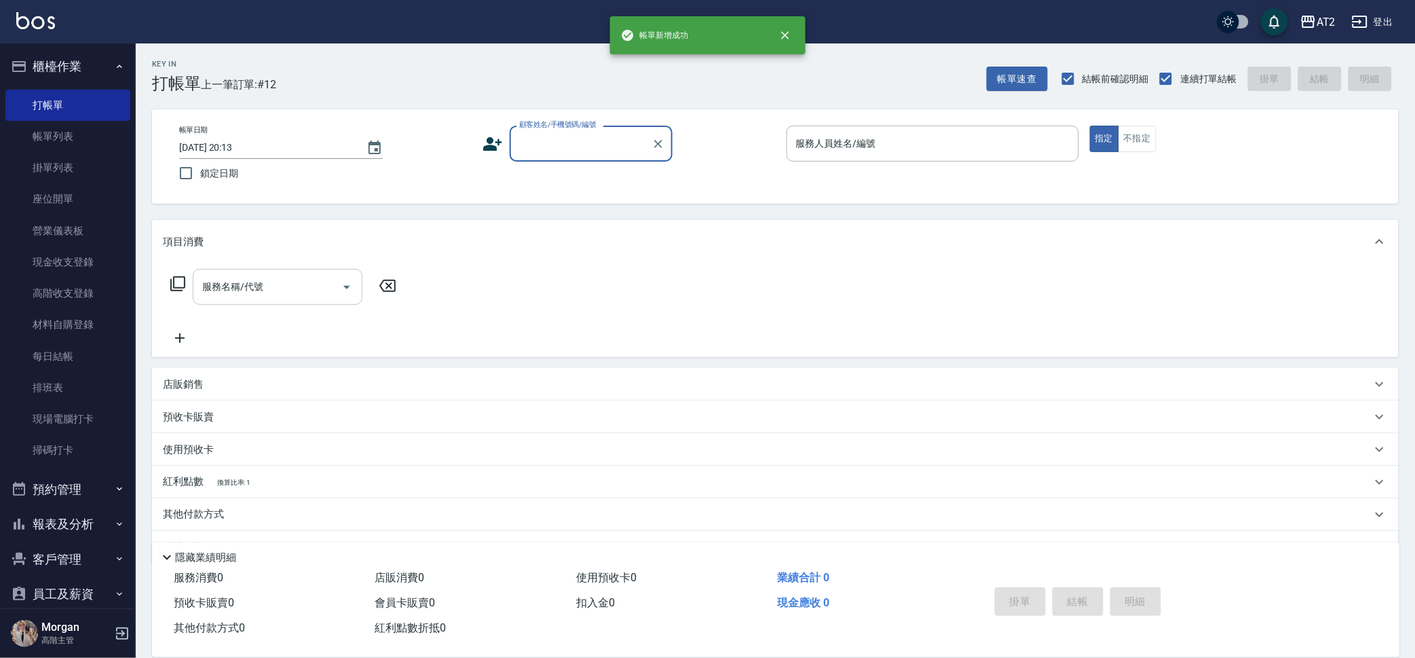
scroll to position [0, 0]
drag, startPoint x: 610, startPoint y: 124, endPoint x: 610, endPoint y: 134, distance: 10.2
click at [610, 125] on div "帳單日期 2025/10/14 20:13 鎖定日期 顧客姓名/手機號碼/編號 顧客姓名/手機號碼/編號 服務人員姓名/編號 服務人員姓名/編號 指定 不指定" at bounding box center [775, 156] width 1247 height 94
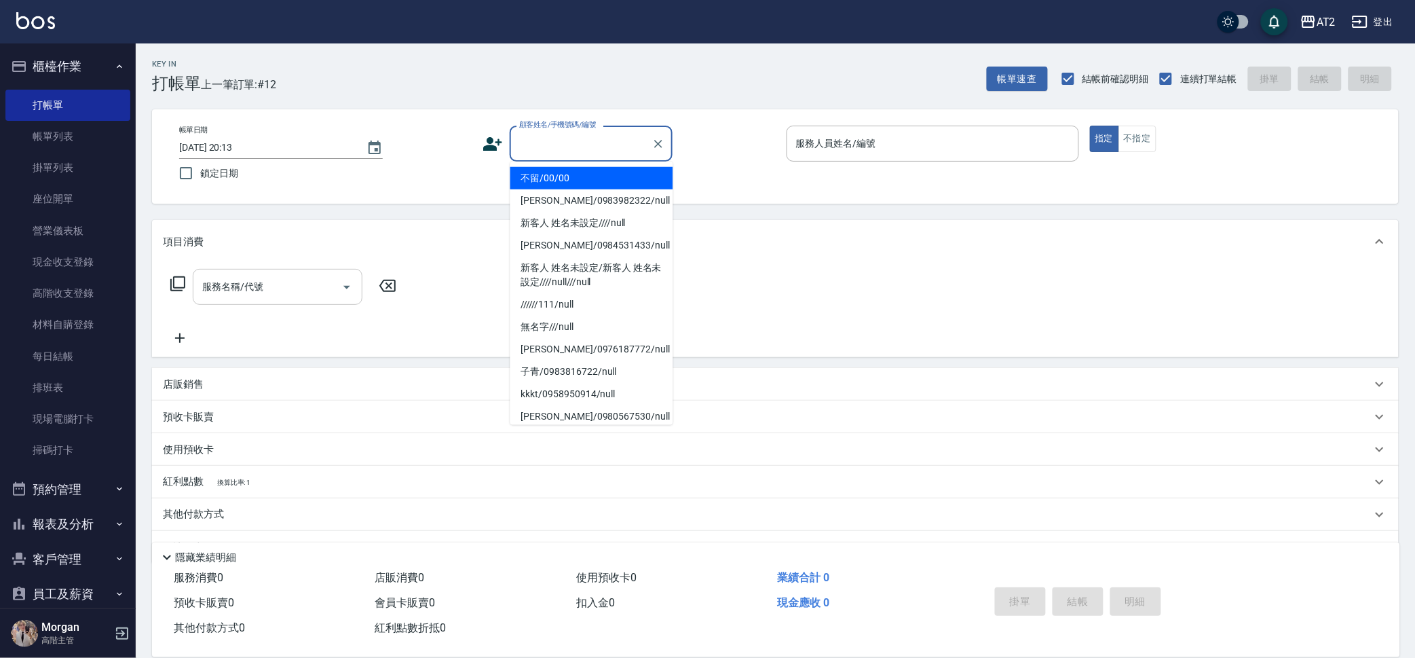
click at [606, 153] on input "顧客姓名/手機號碼/編號" at bounding box center [581, 144] width 130 height 24
click at [599, 174] on li "不留/00/00" at bounding box center [591, 178] width 163 height 22
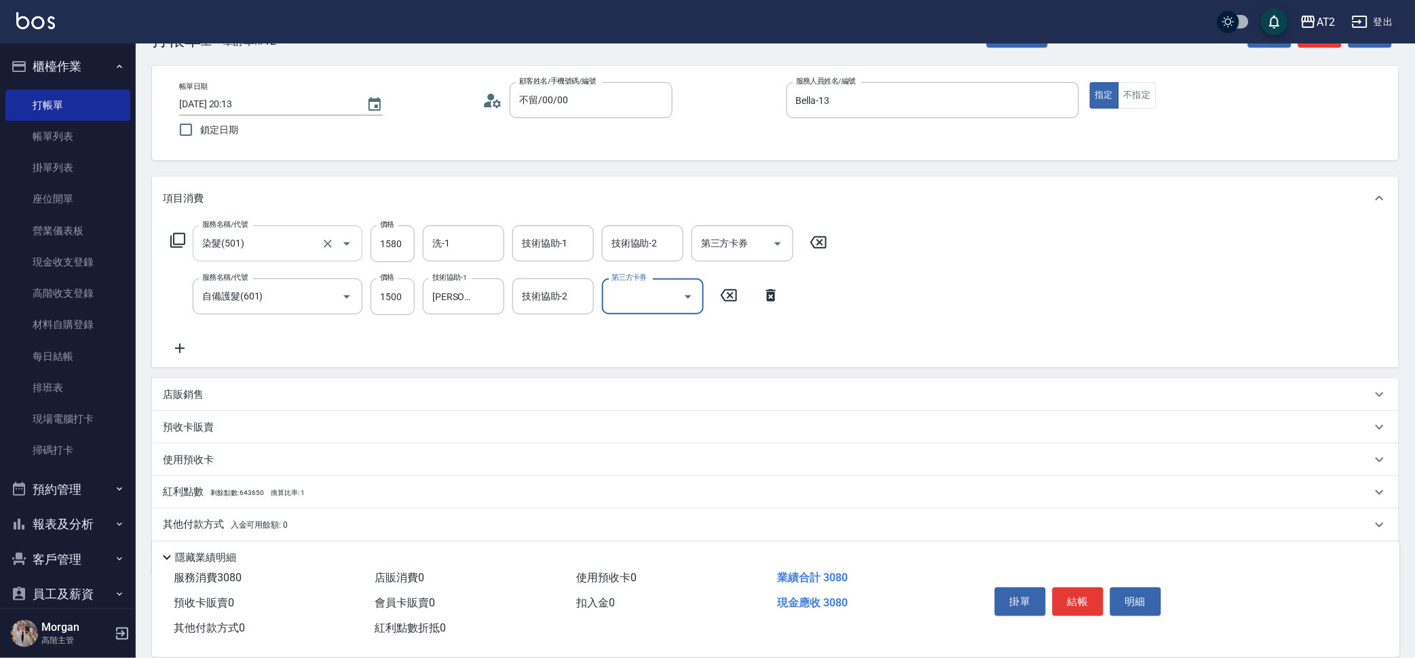
scroll to position [87, 0]
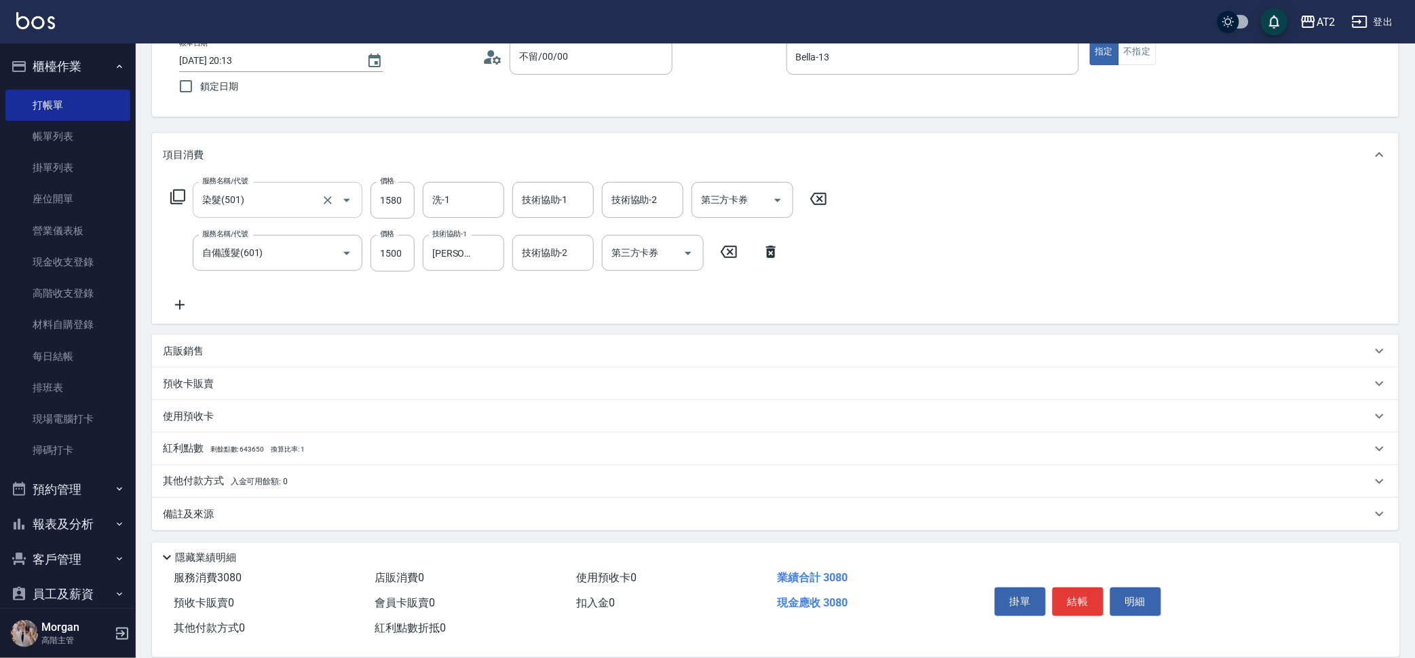
click at [316, 483] on div "其他付款方式 入金可用餘額: 0" at bounding box center [767, 481] width 1209 height 15
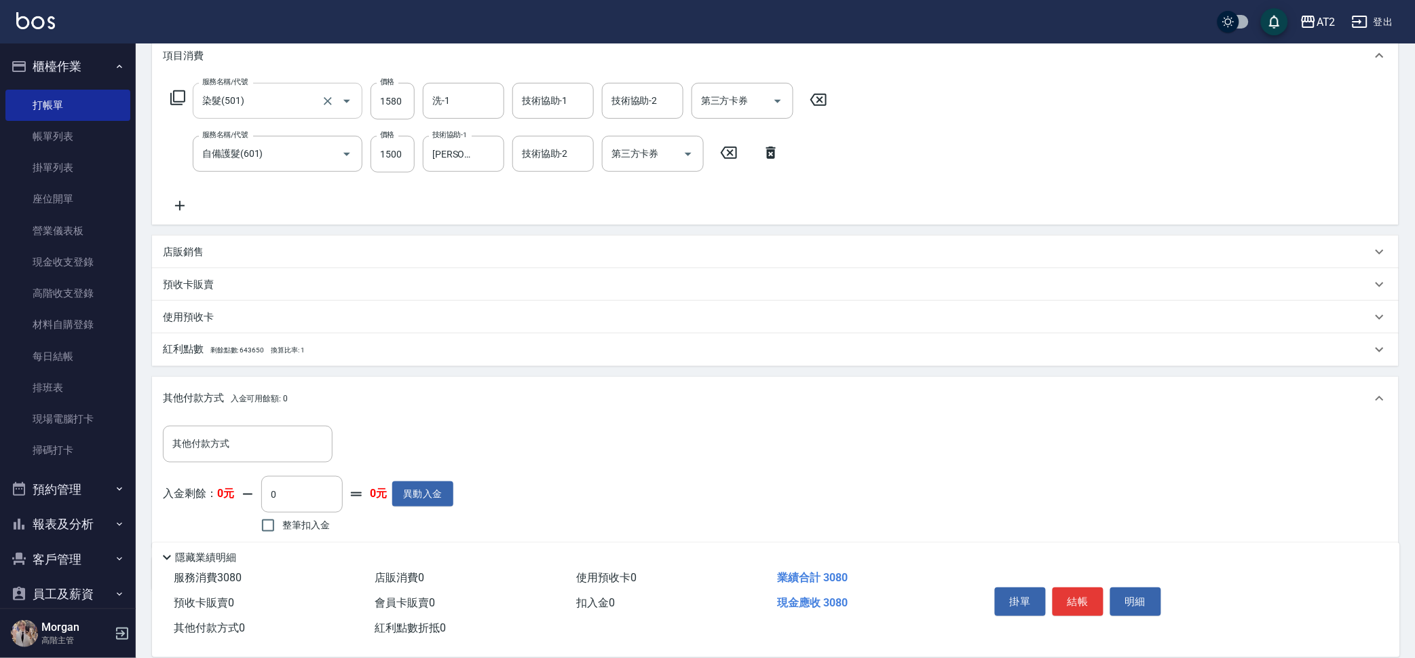
scroll to position [231, 0]
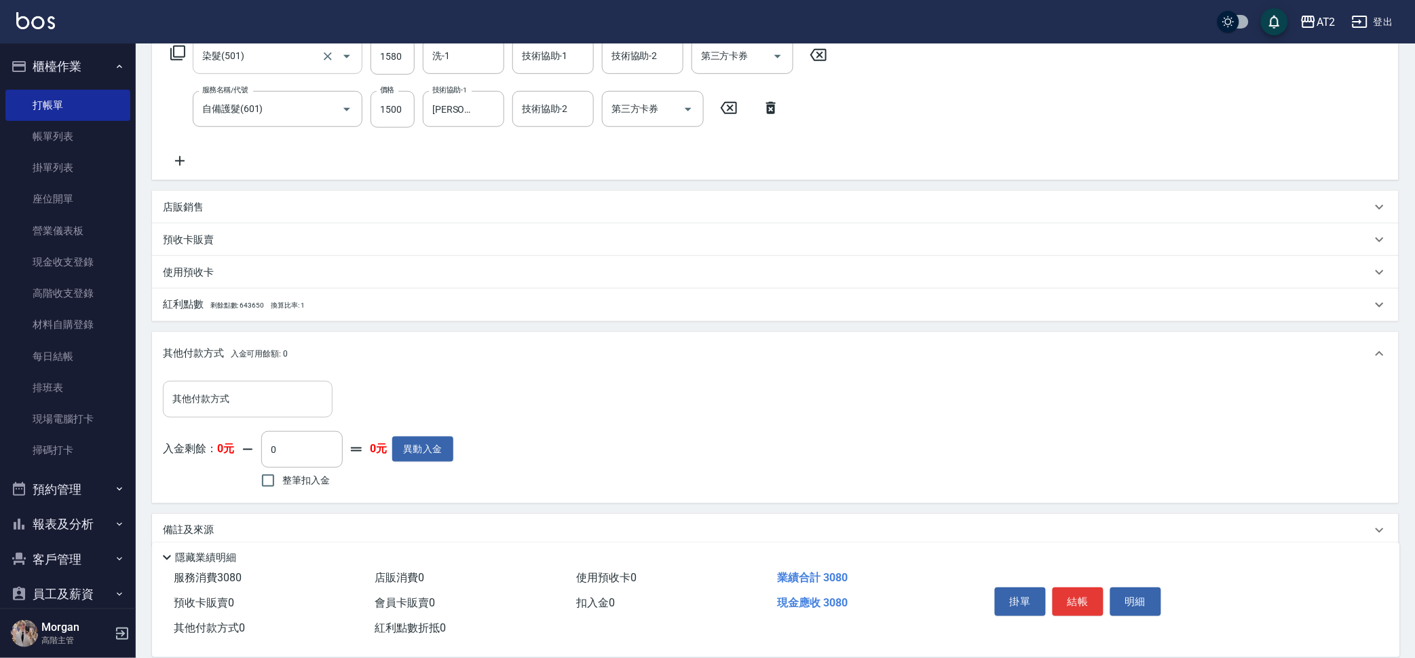
drag, startPoint x: 316, startPoint y: 482, endPoint x: 276, endPoint y: 390, distance: 100.3
click at [276, 390] on input "其他付款方式" at bounding box center [247, 399] width 157 height 24
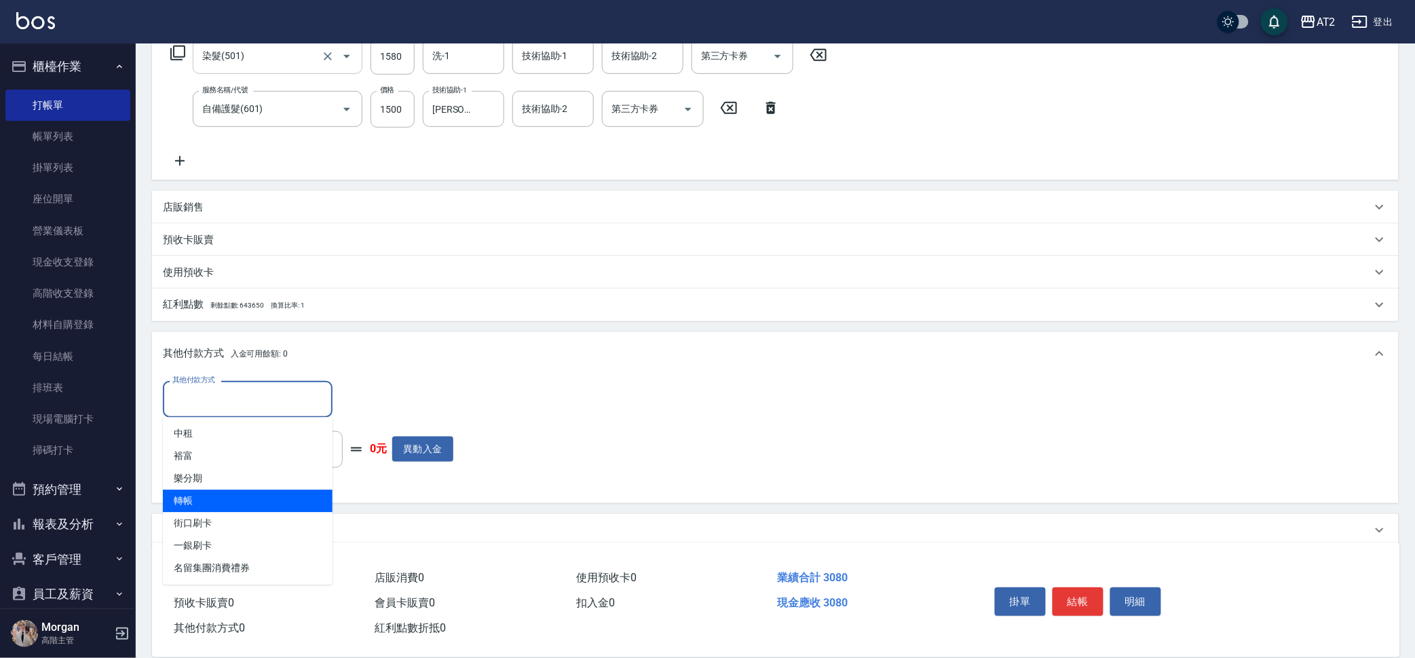
click at [250, 505] on span "轉帳" at bounding box center [248, 501] width 170 height 22
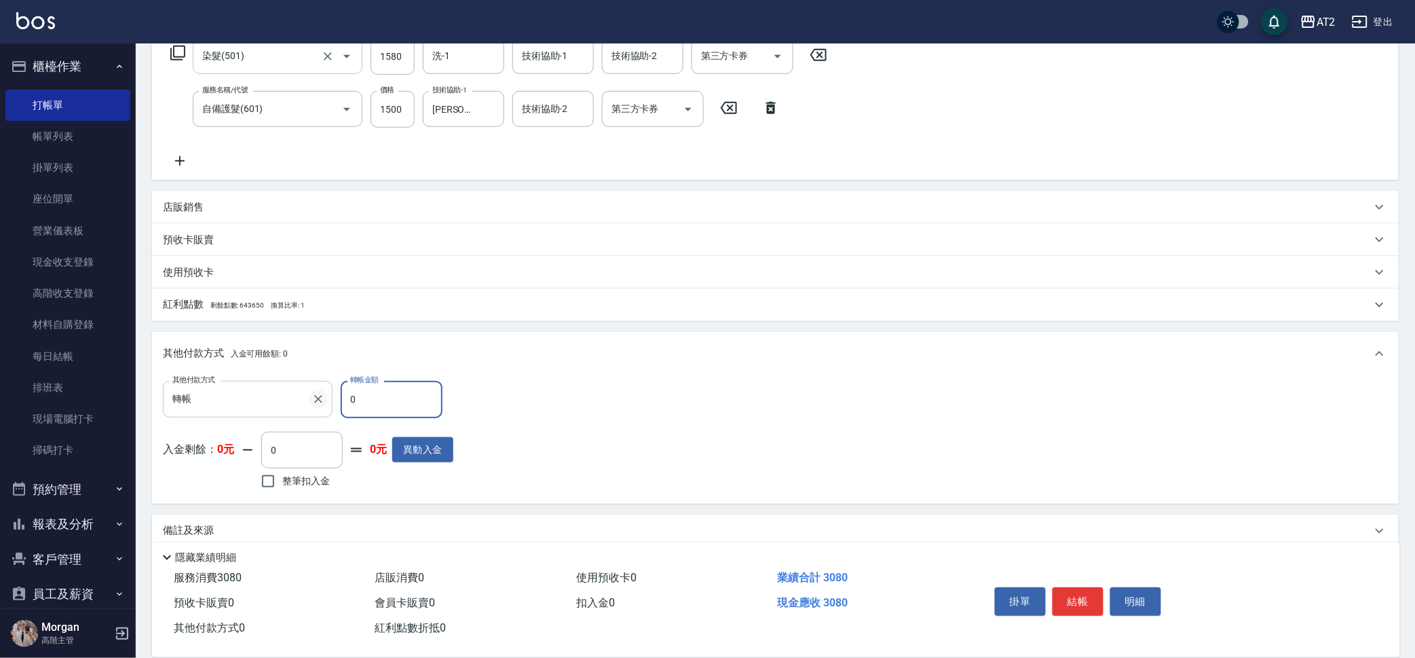
drag, startPoint x: 362, startPoint y: 397, endPoint x: 319, endPoint y: 397, distance: 43.4
click at [319, 397] on div "其他付款方式 轉帳 其他付款方式 轉帳金額 0 轉帳金額" at bounding box center [308, 399] width 290 height 37
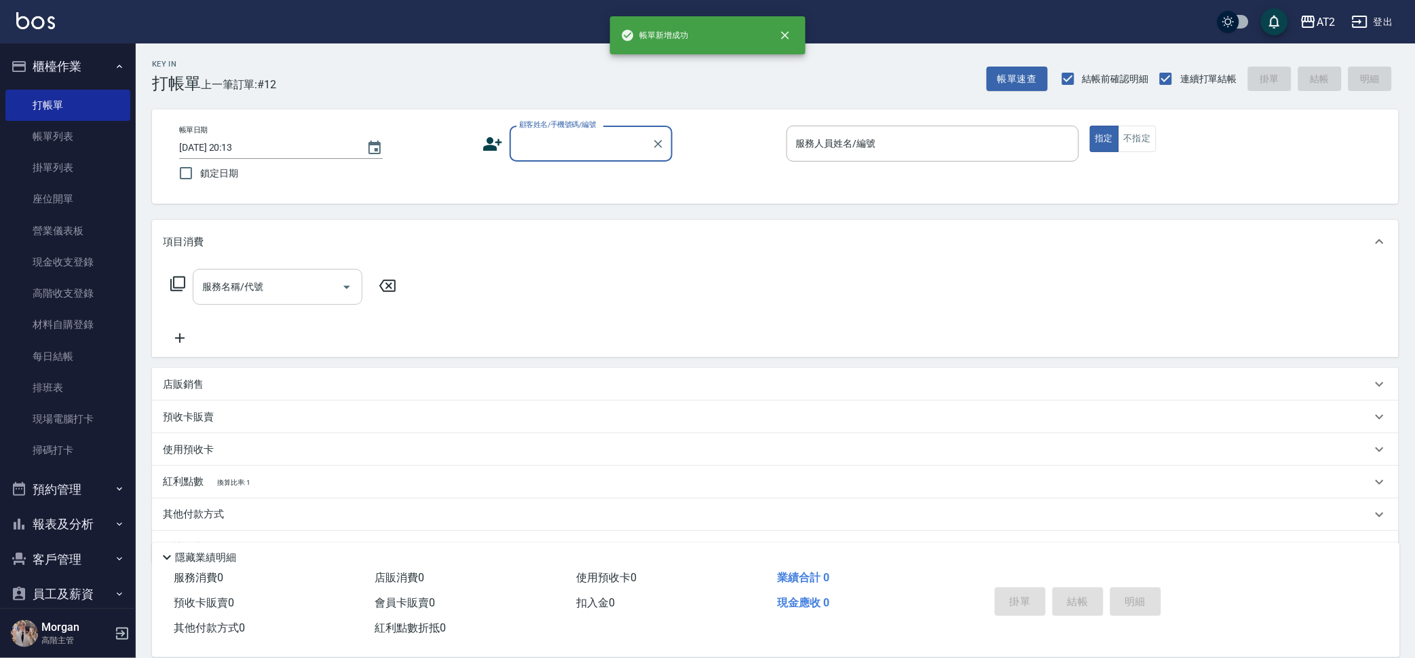
scroll to position [0, 0]
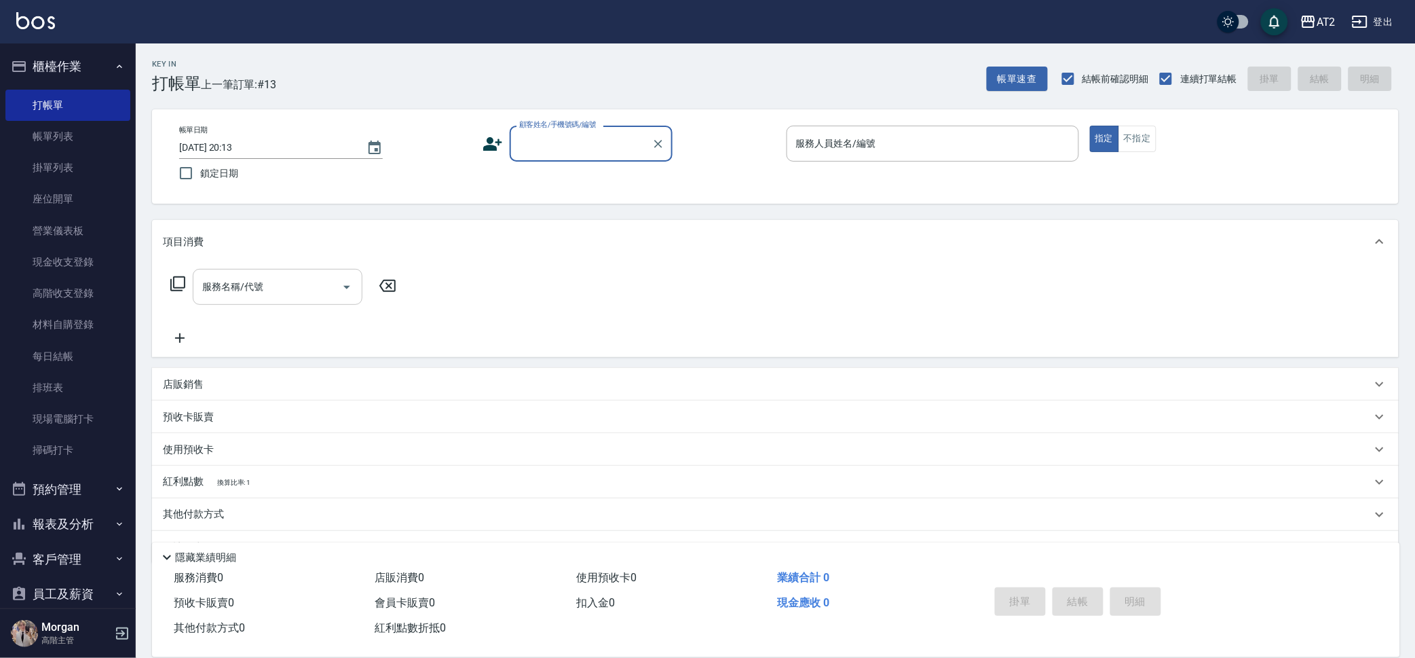
click at [565, 152] on input "顧客姓名/手機號碼/編號" at bounding box center [581, 144] width 130 height 24
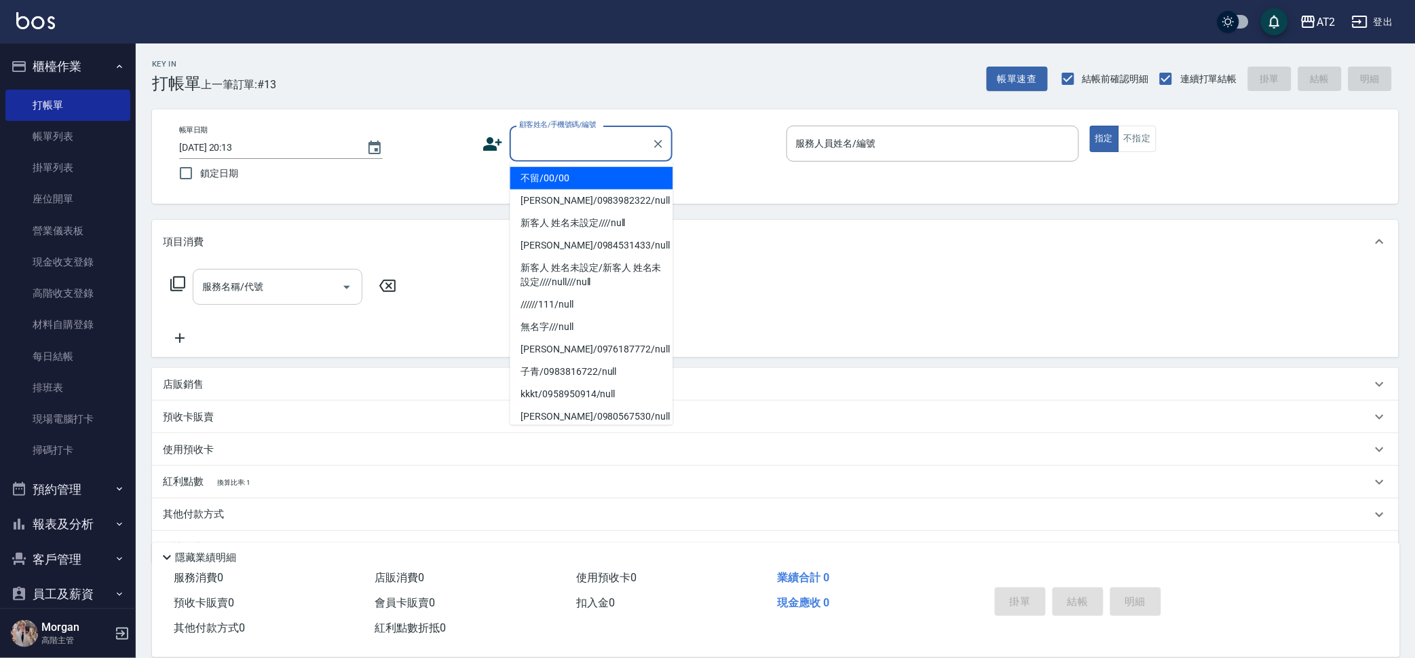
click at [565, 171] on li "不留/00/00" at bounding box center [591, 178] width 163 height 22
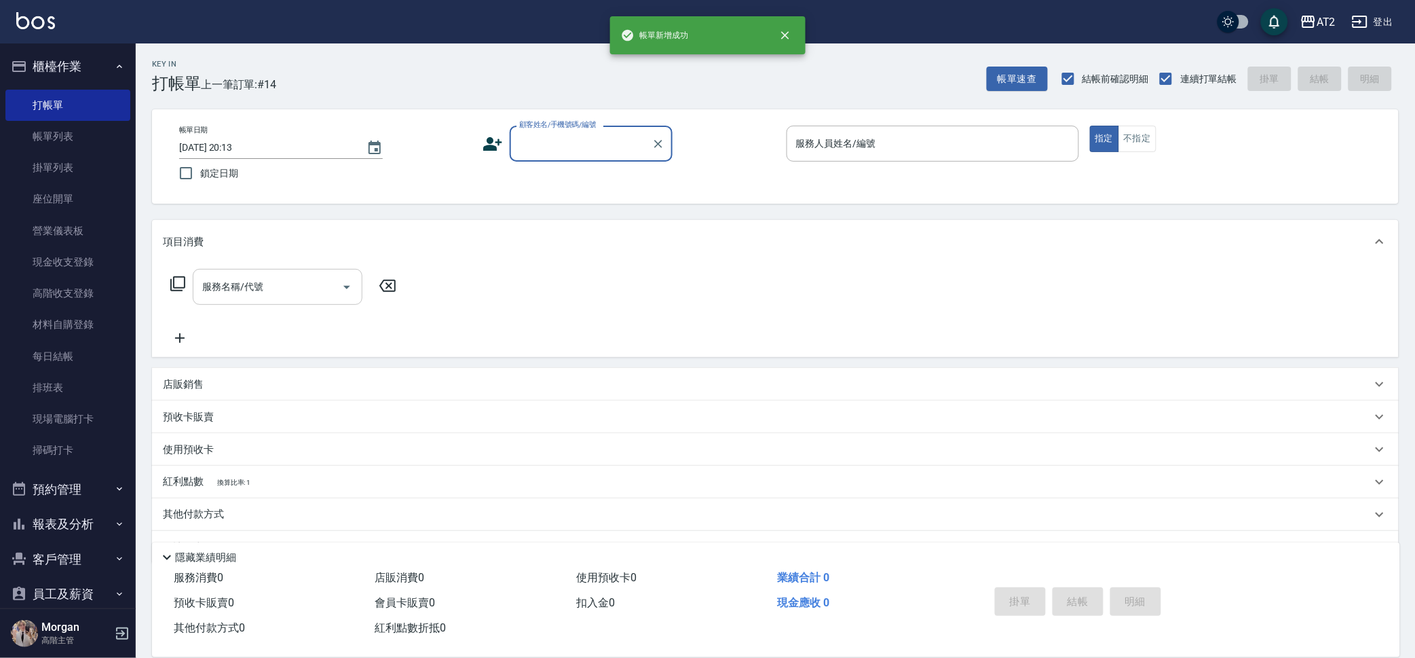
click at [606, 150] on input "顧客姓名/手機號碼/編號" at bounding box center [581, 144] width 130 height 24
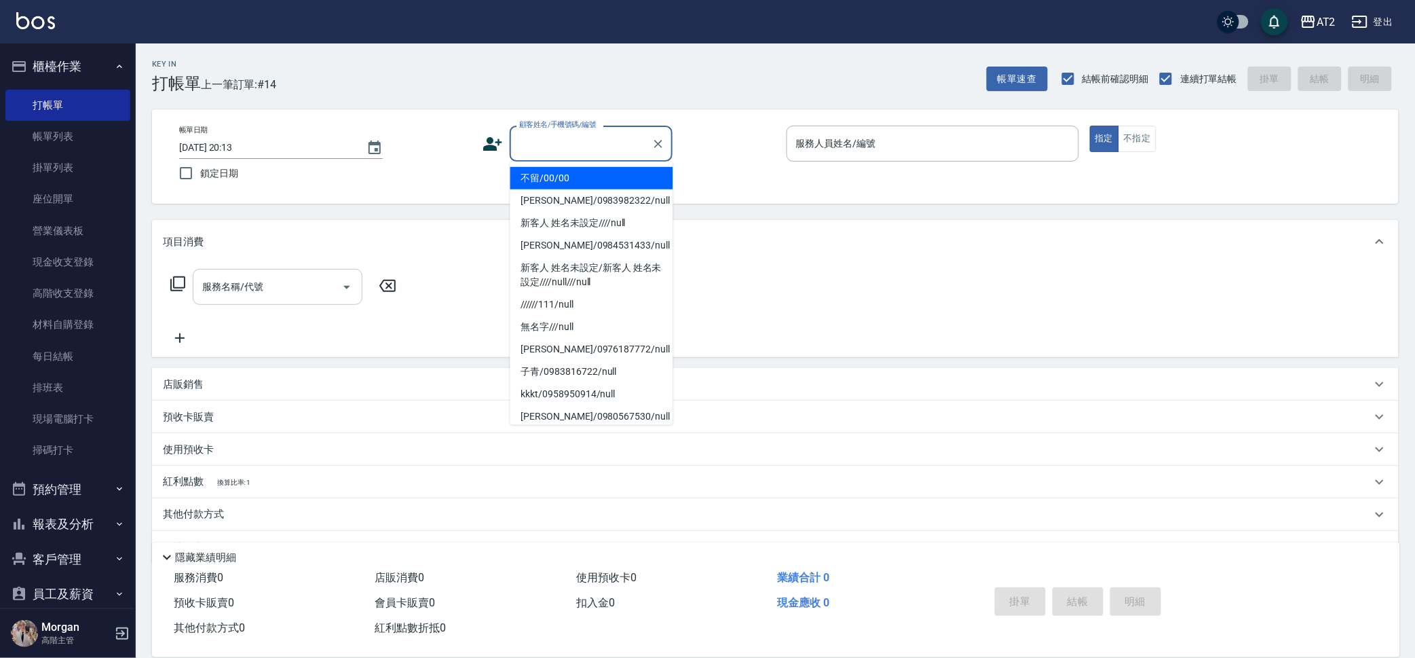
drag, startPoint x: 607, startPoint y: 157, endPoint x: 608, endPoint y: 166, distance: 8.8
click at [608, 167] on li "不留/00/00" at bounding box center [591, 178] width 163 height 22
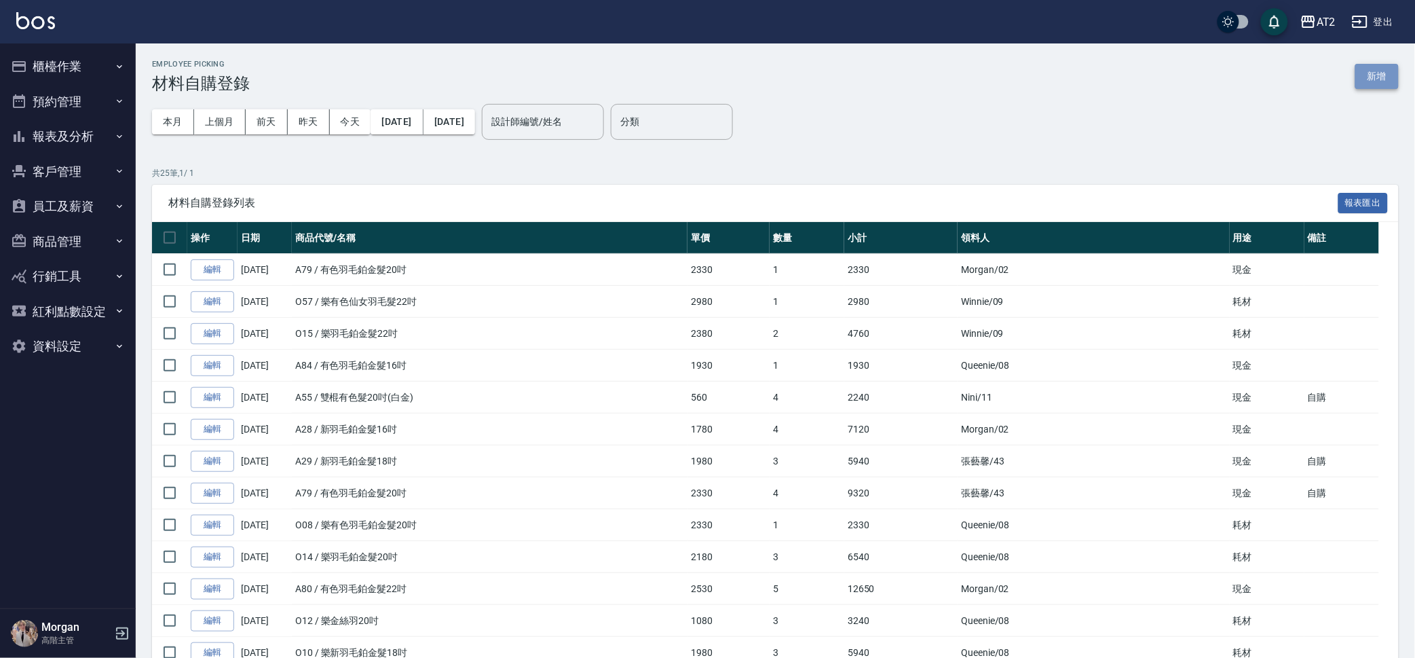
click at [1366, 68] on button "新增" at bounding box center [1376, 76] width 43 height 25
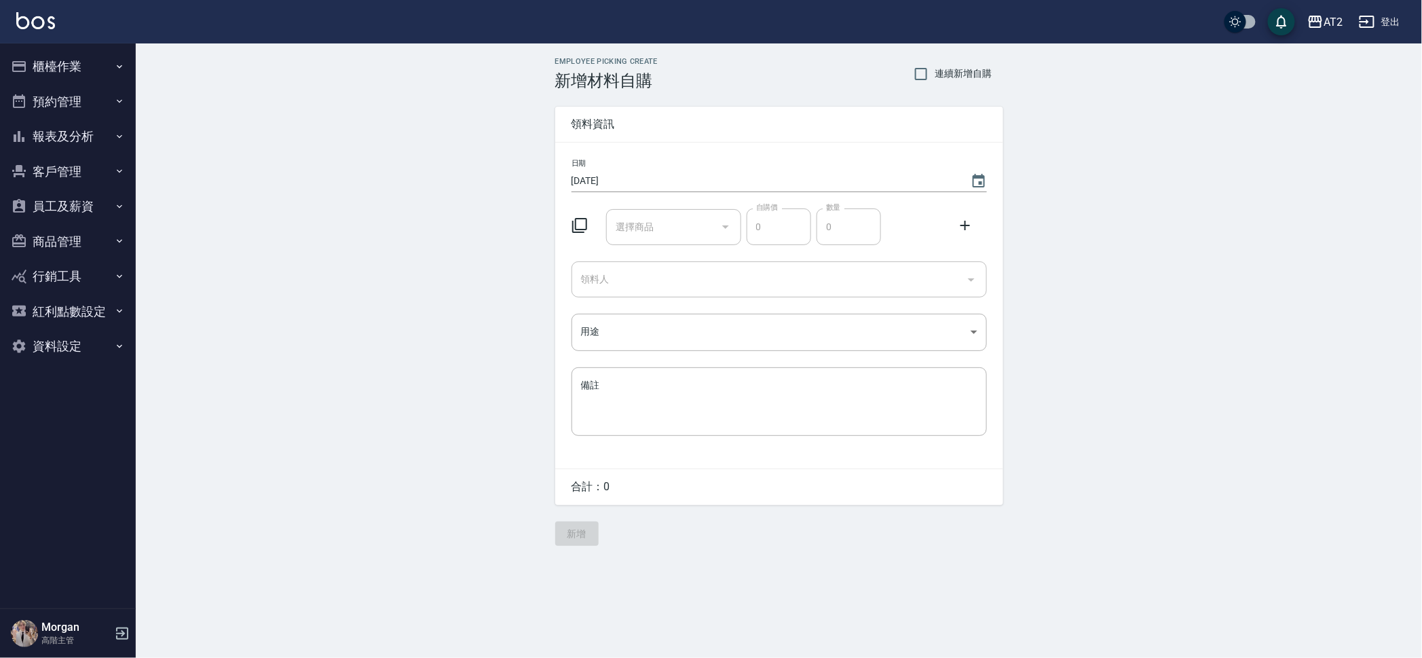
click at [960, 71] on span "連續新增自購" at bounding box center [963, 74] width 57 height 14
click at [935, 71] on input "連續新增自購" at bounding box center [921, 74] width 29 height 29
checkbox input "true"
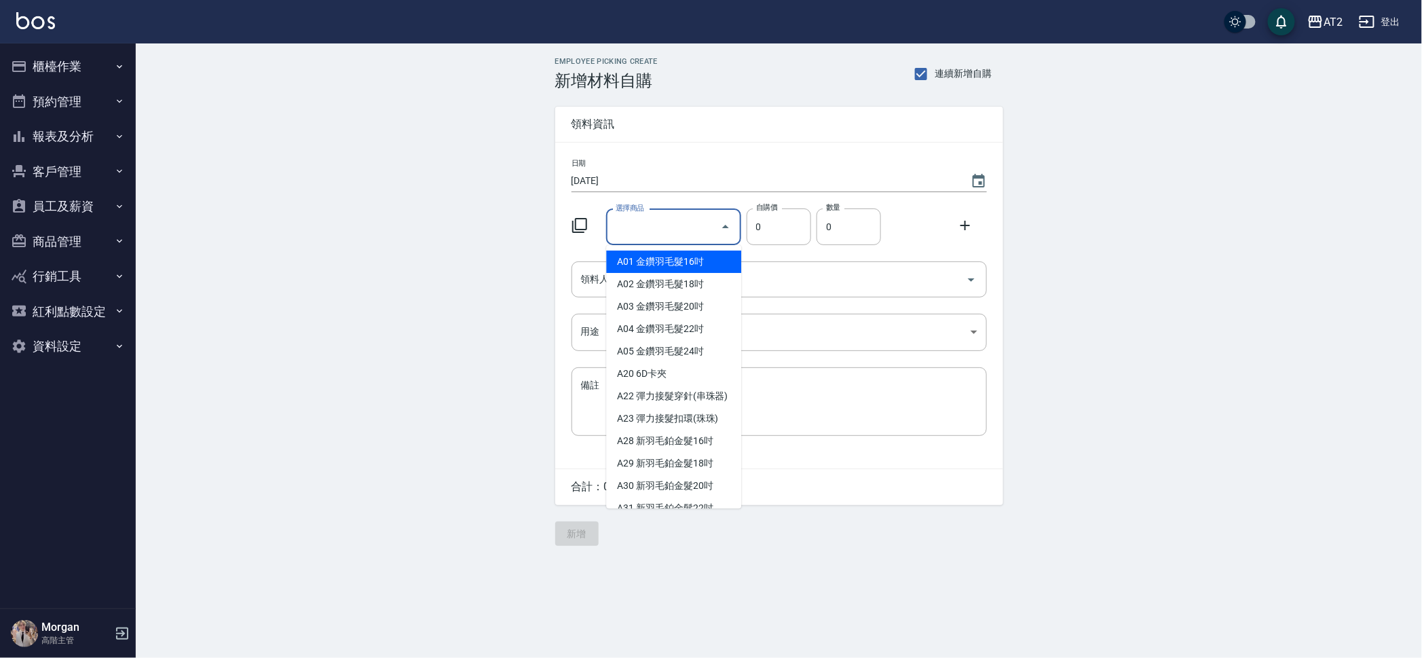
click at [695, 229] on input "選擇商品" at bounding box center [663, 227] width 102 height 24
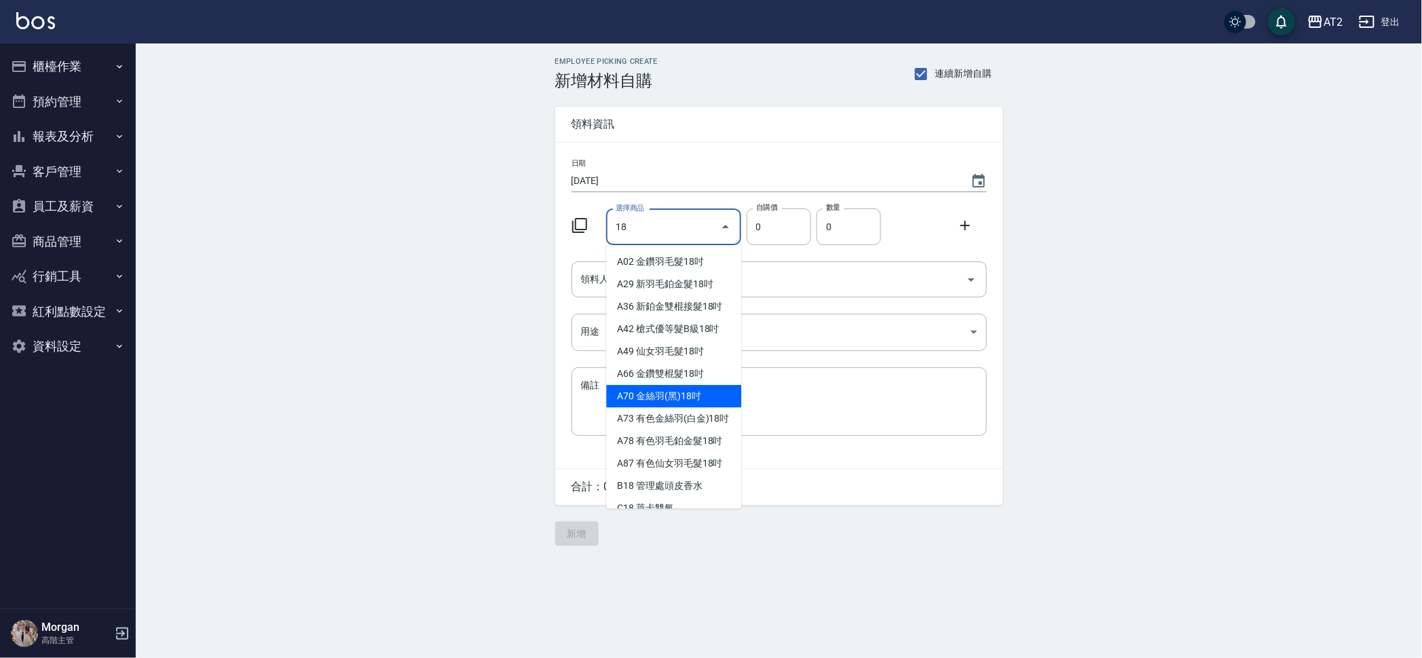
click at [689, 398] on li "A70 金絲羽(黑)18吋" at bounding box center [673, 396] width 135 height 22
type input "金絲羽(黑)18吋"
type input "1030"
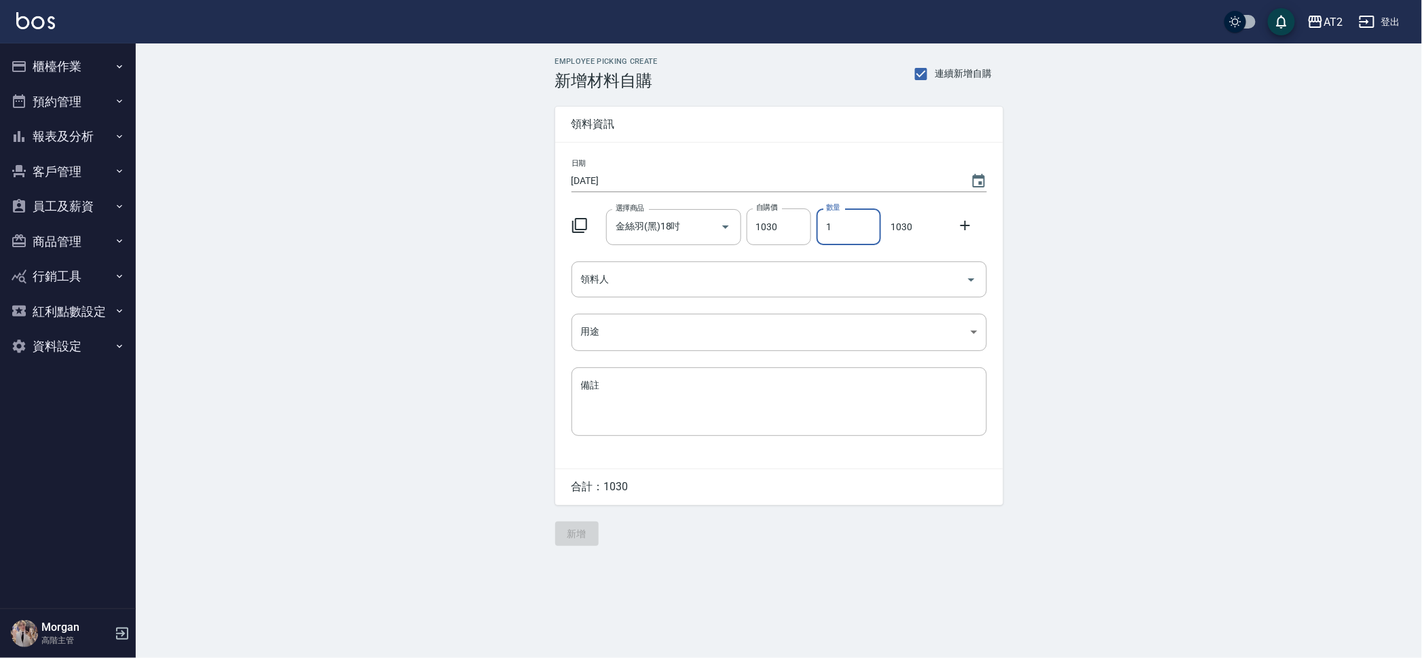
click at [829, 219] on input "1" at bounding box center [848, 226] width 64 height 37
click at [819, 219] on input "1" at bounding box center [848, 226] width 64 height 37
drag, startPoint x: 823, startPoint y: 221, endPoint x: 859, endPoint y: 222, distance: 36.0
click at [859, 222] on input "1" at bounding box center [848, 226] width 64 height 37
type input "2"
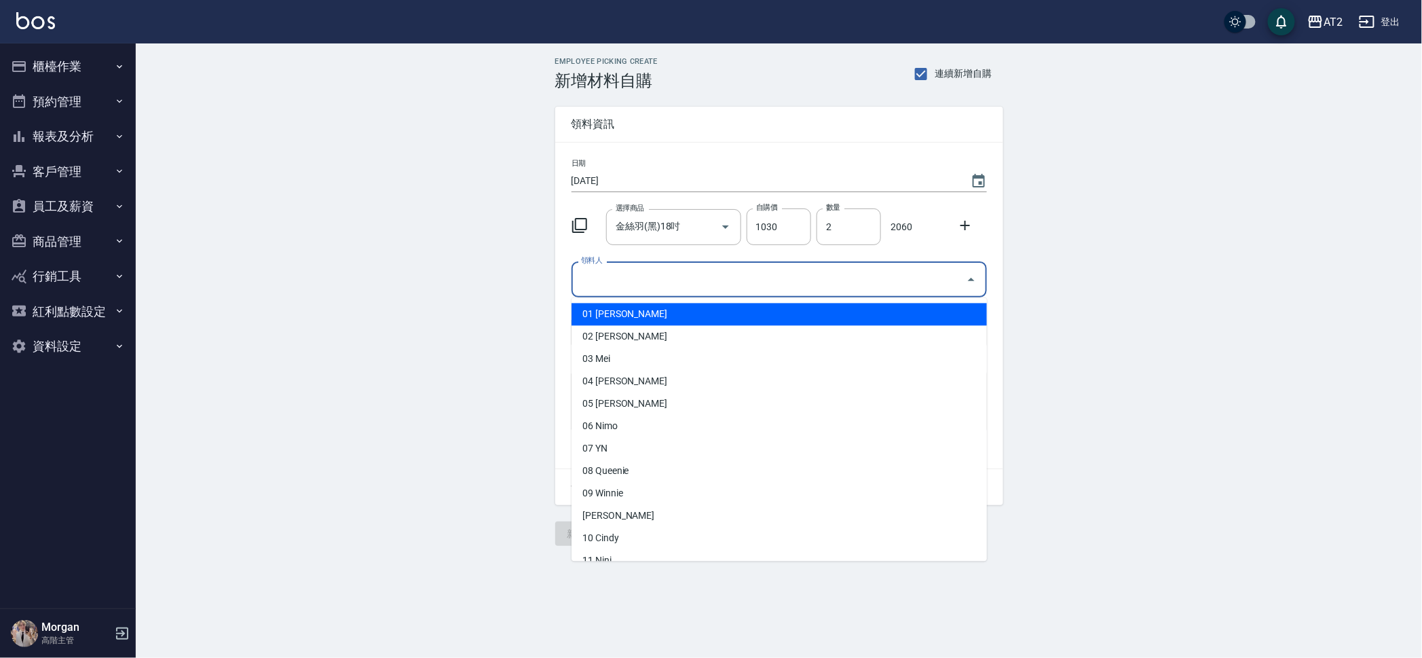
click at [778, 286] on input "領料人" at bounding box center [769, 279] width 383 height 24
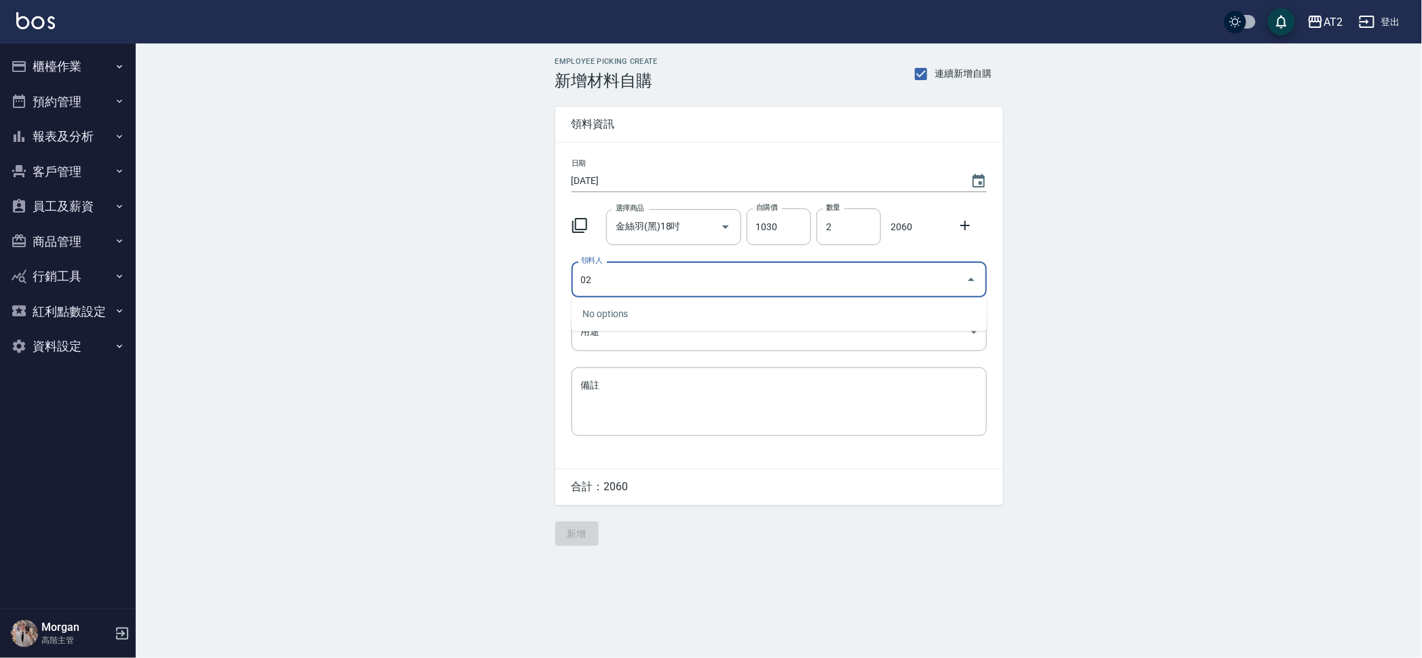
type input "02 Morgan"
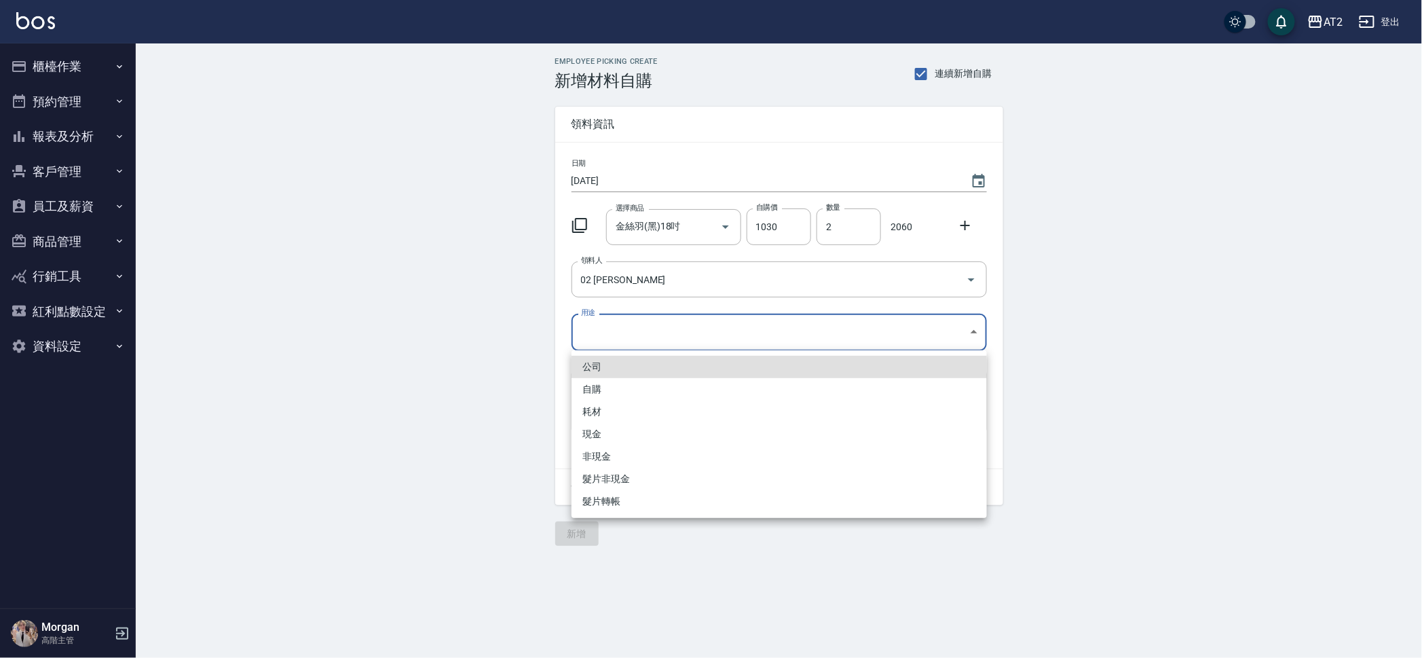
click at [739, 326] on body "AT2 登出 櫃檯作業 打帳單 帳單列表 掛單列表 座位開單 營業儀表板 現金收支登錄 高階收支登錄 材料自購登錄 每日結帳 排班表 現場電腦打卡 掃碼打卡 …" at bounding box center [711, 329] width 1422 height 658
drag, startPoint x: 594, startPoint y: 415, endPoint x: 387, endPoint y: 419, distance: 207.0
click at [594, 414] on li "耗材" at bounding box center [778, 411] width 415 height 22
type input "耗材"
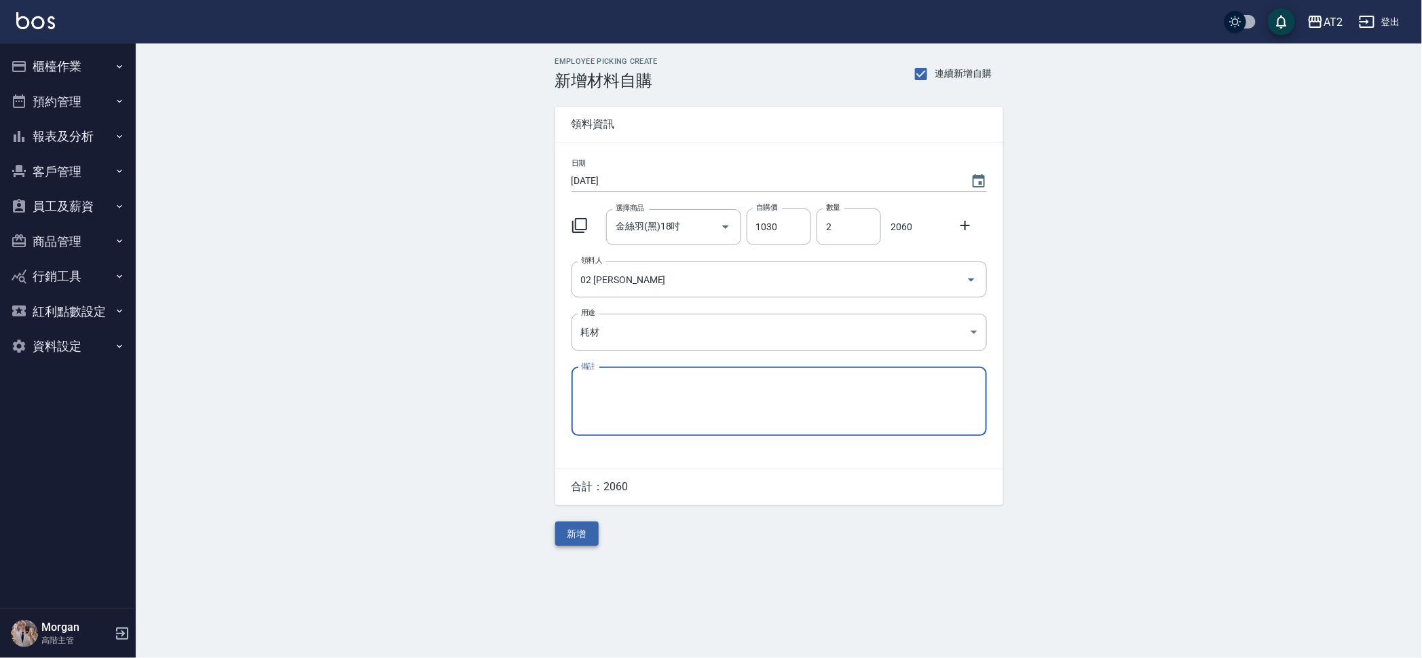
click at [575, 531] on button "新增" at bounding box center [576, 533] width 43 height 25
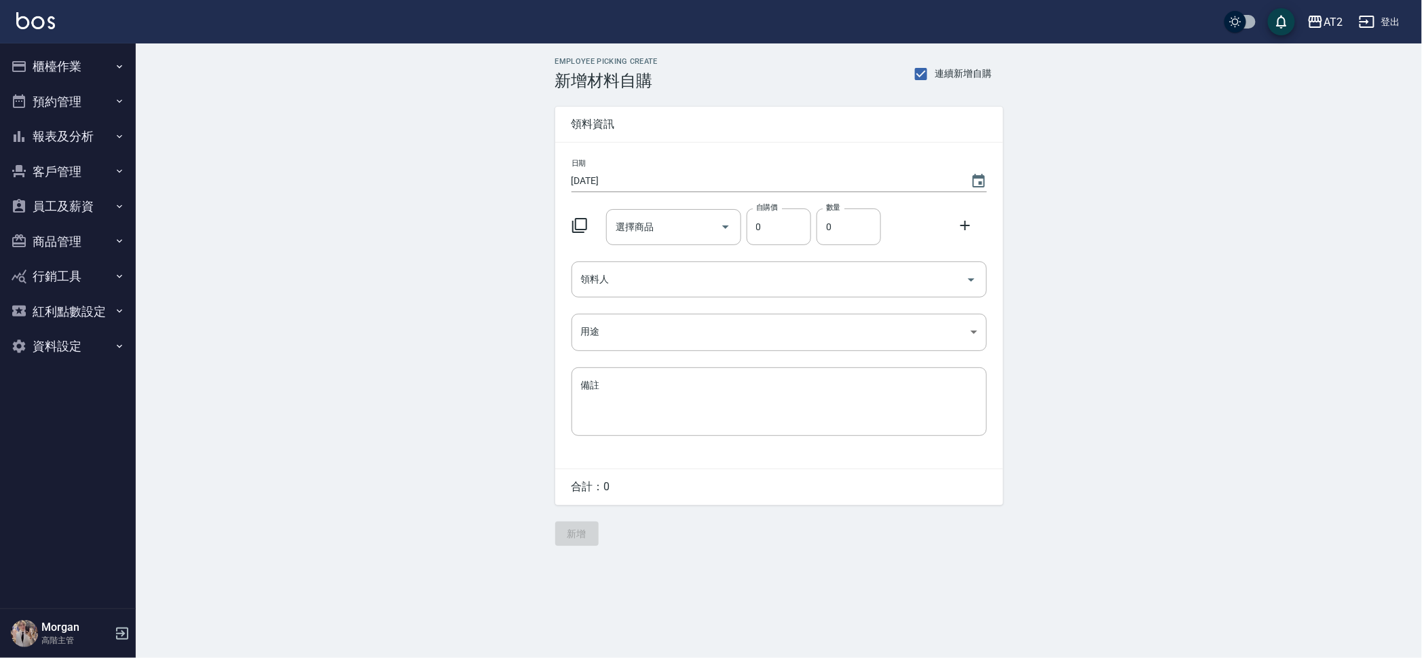
click at [82, 55] on button "櫃檯作業" at bounding box center [67, 66] width 125 height 35
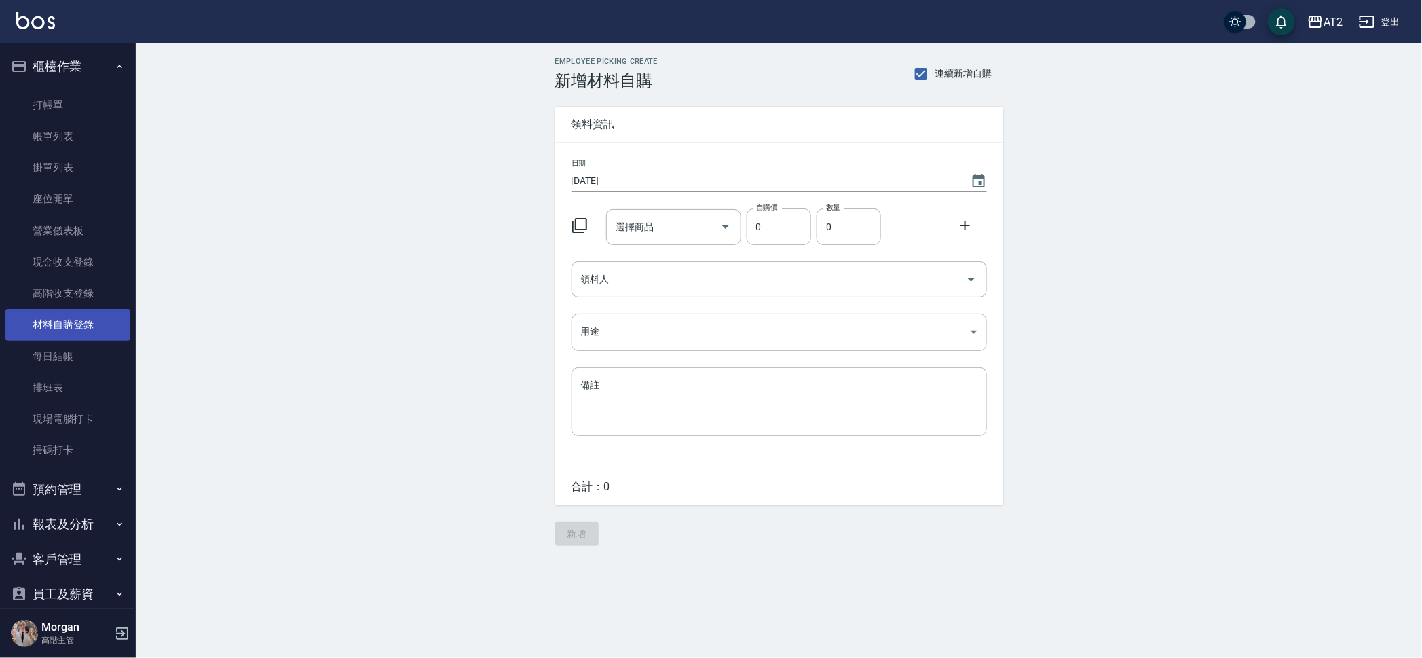
click at [108, 318] on link "材料自購登錄" at bounding box center [67, 324] width 125 height 31
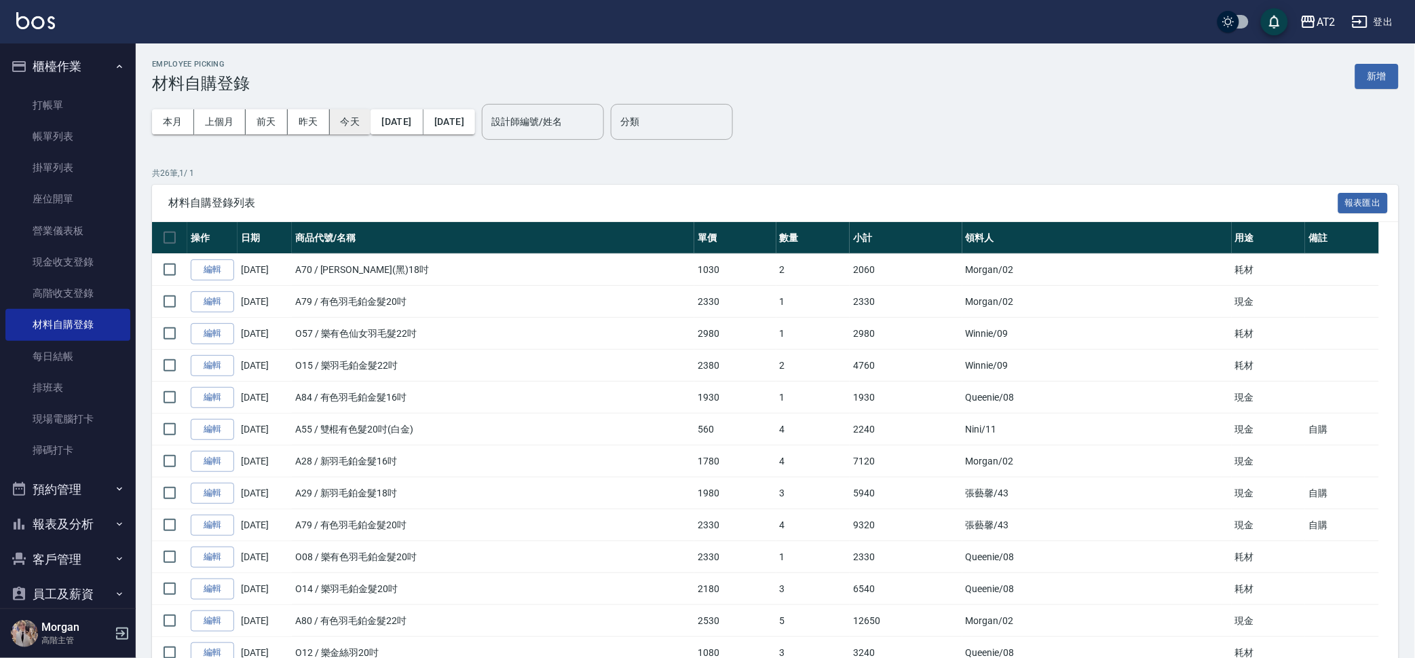
click at [349, 120] on button "今天" at bounding box center [350, 121] width 41 height 25
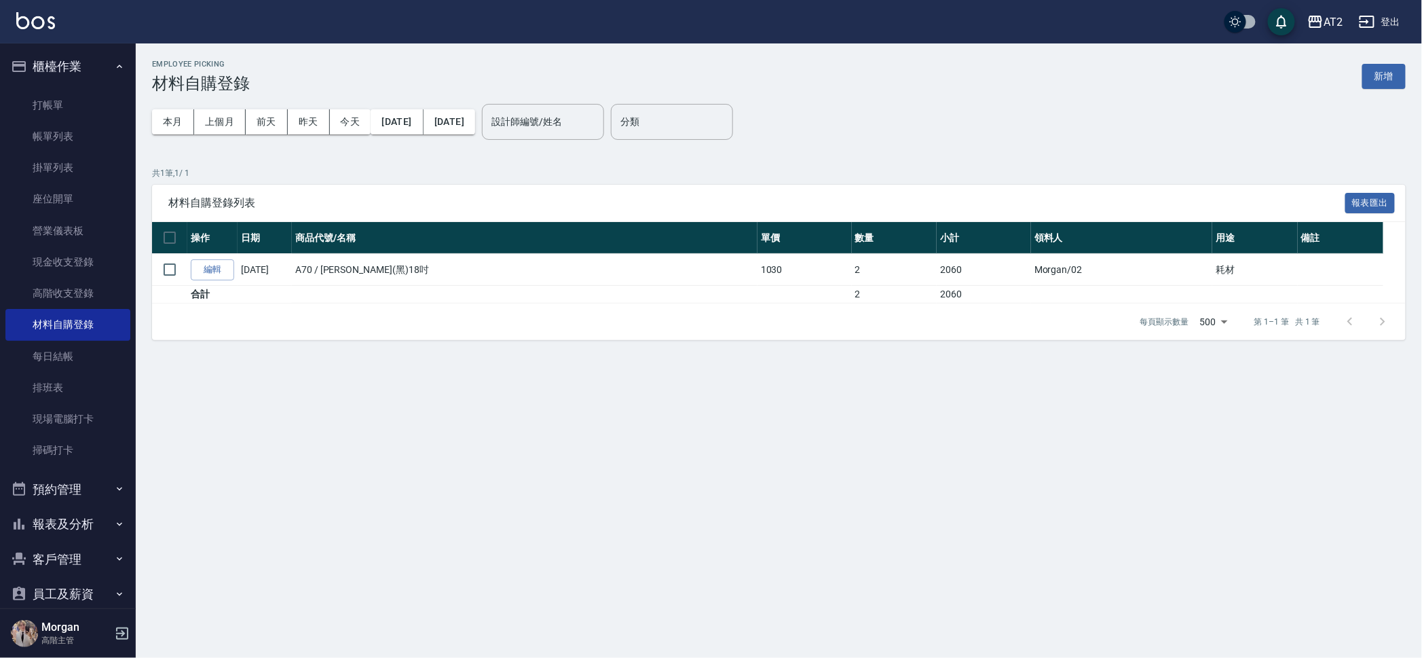
click at [1382, 58] on div "Employee Picking 材料自購登錄 新增 本月 上個月 前天 昨天 今天 2025/10/14 2025/10/14 設計師編號/姓名 設計師編號…" at bounding box center [779, 199] width 1286 height 313
click at [1396, 74] on button "新增" at bounding box center [1383, 76] width 43 height 25
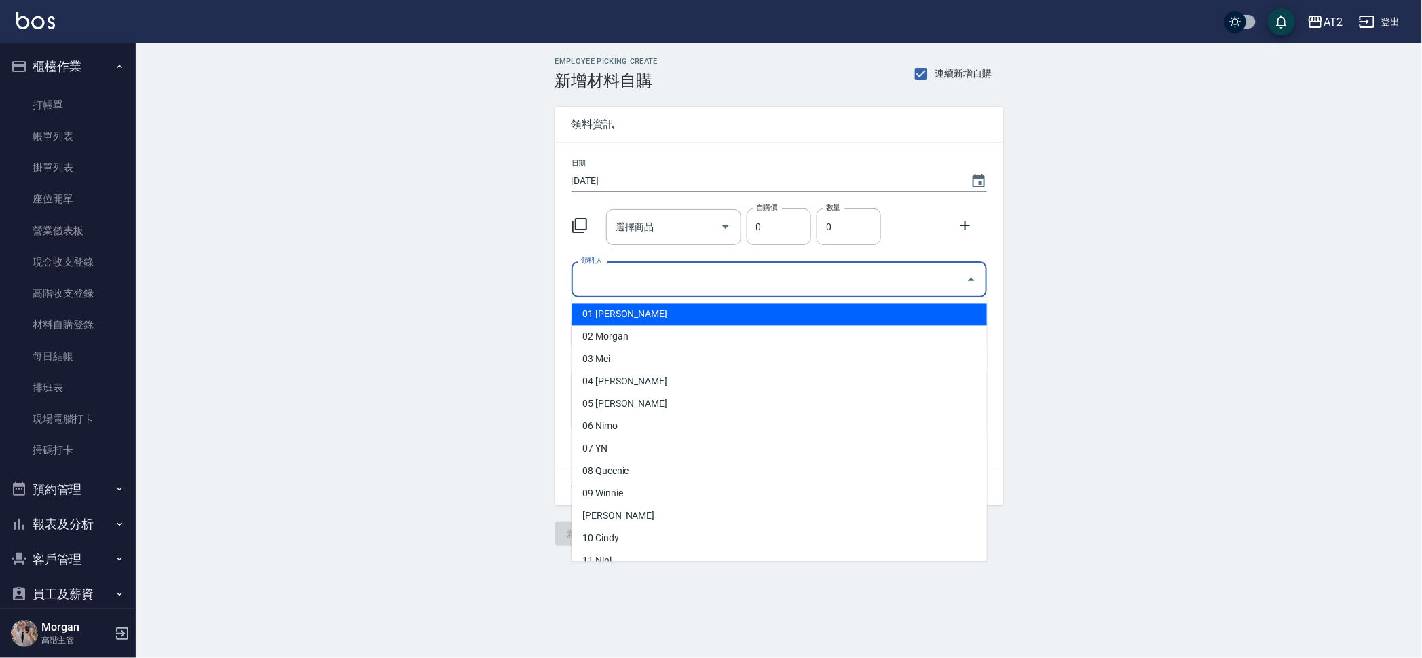
click at [685, 288] on input "領料人" at bounding box center [769, 279] width 383 height 24
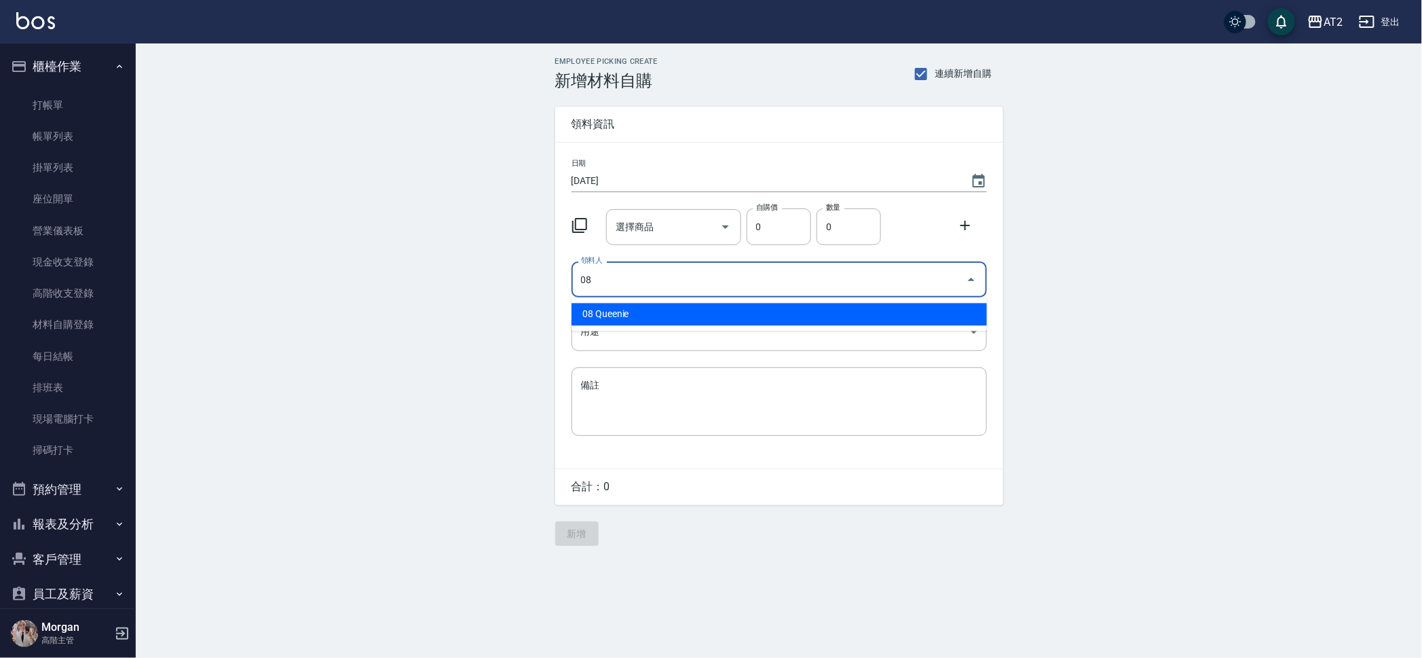
type input "08 Queenie"
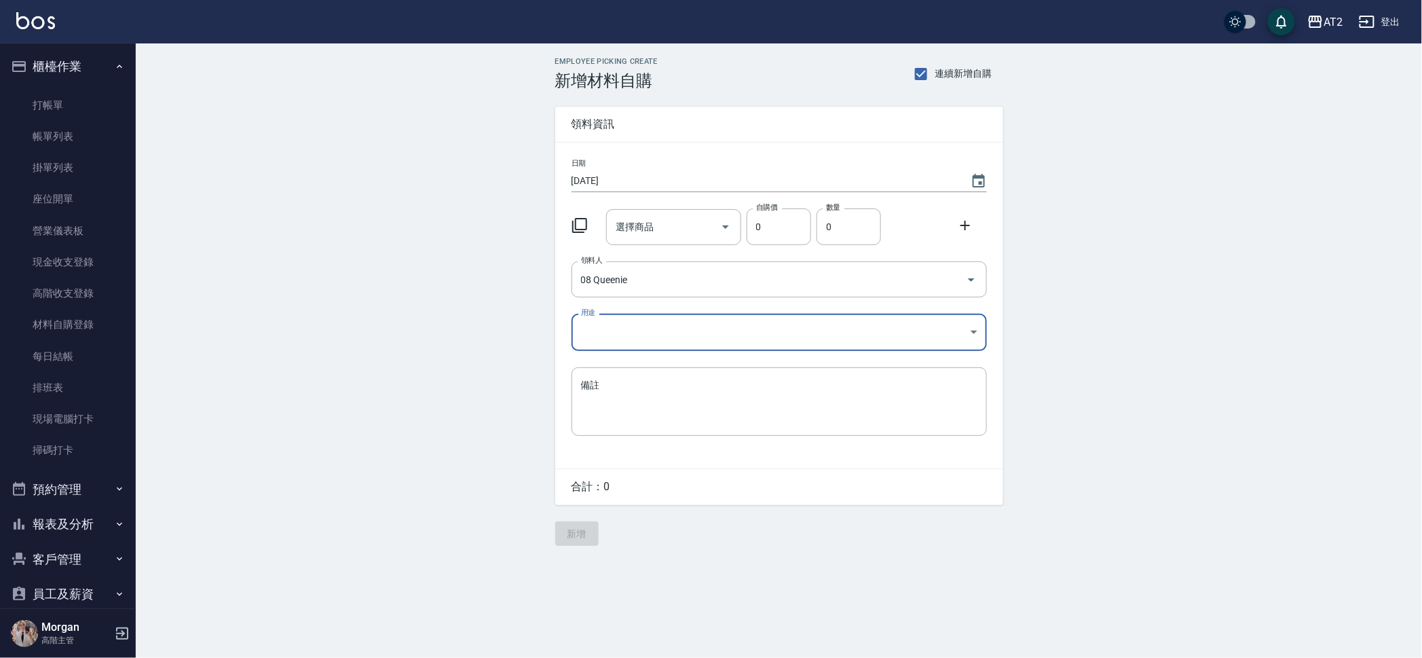
click at [652, 333] on body "AT2 登出 櫃檯作業 打帳單 帳單列表 掛單列表 座位開單 營業儀表板 現金收支登錄 高階收支登錄 材料自購登錄 每日結帳 排班表 現場電腦打卡 掃碼打卡 …" at bounding box center [711, 329] width 1422 height 658
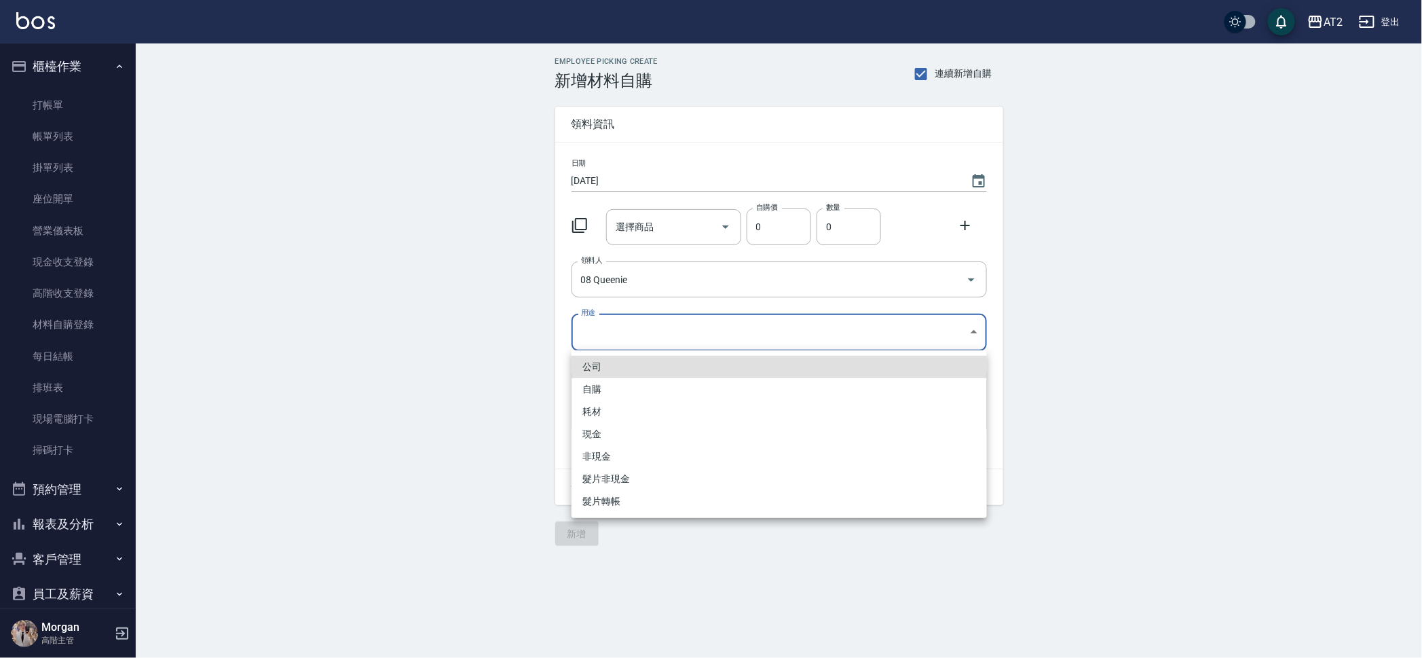
click at [616, 416] on li "耗材" at bounding box center [778, 411] width 415 height 22
type input "耗材"
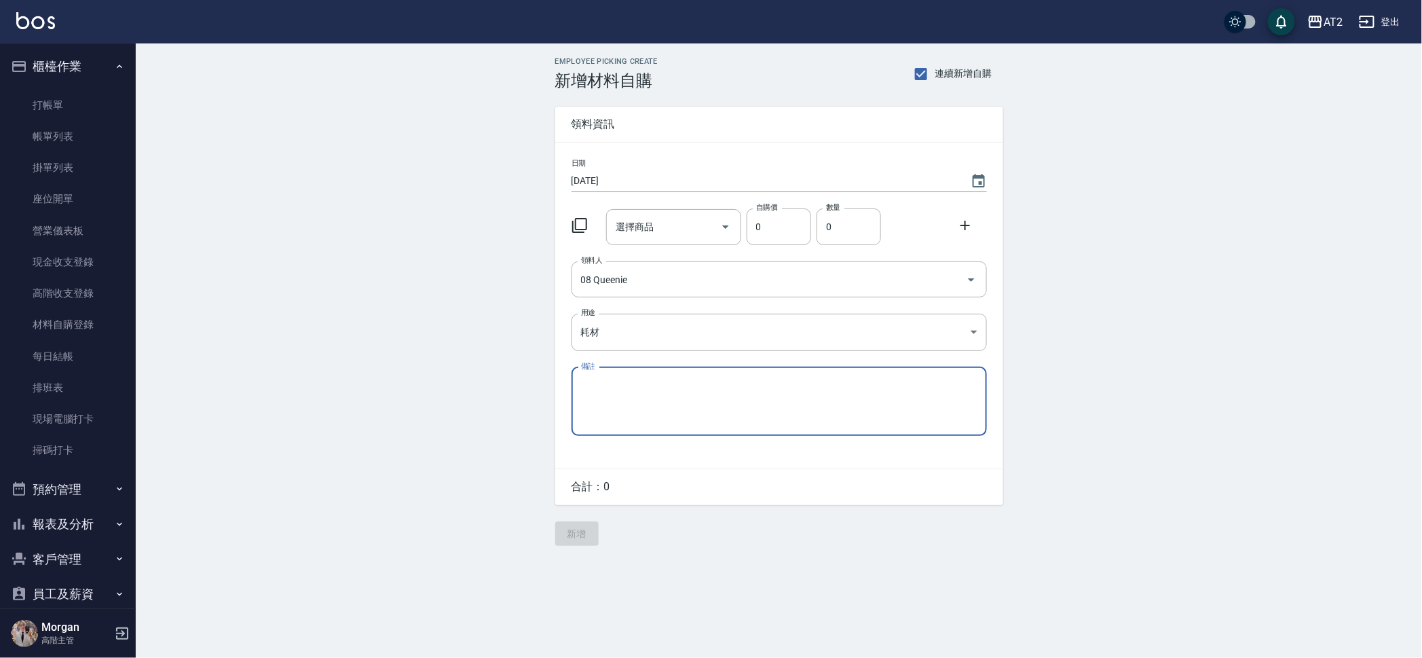
click at [578, 214] on div at bounding box center [583, 224] width 35 height 24
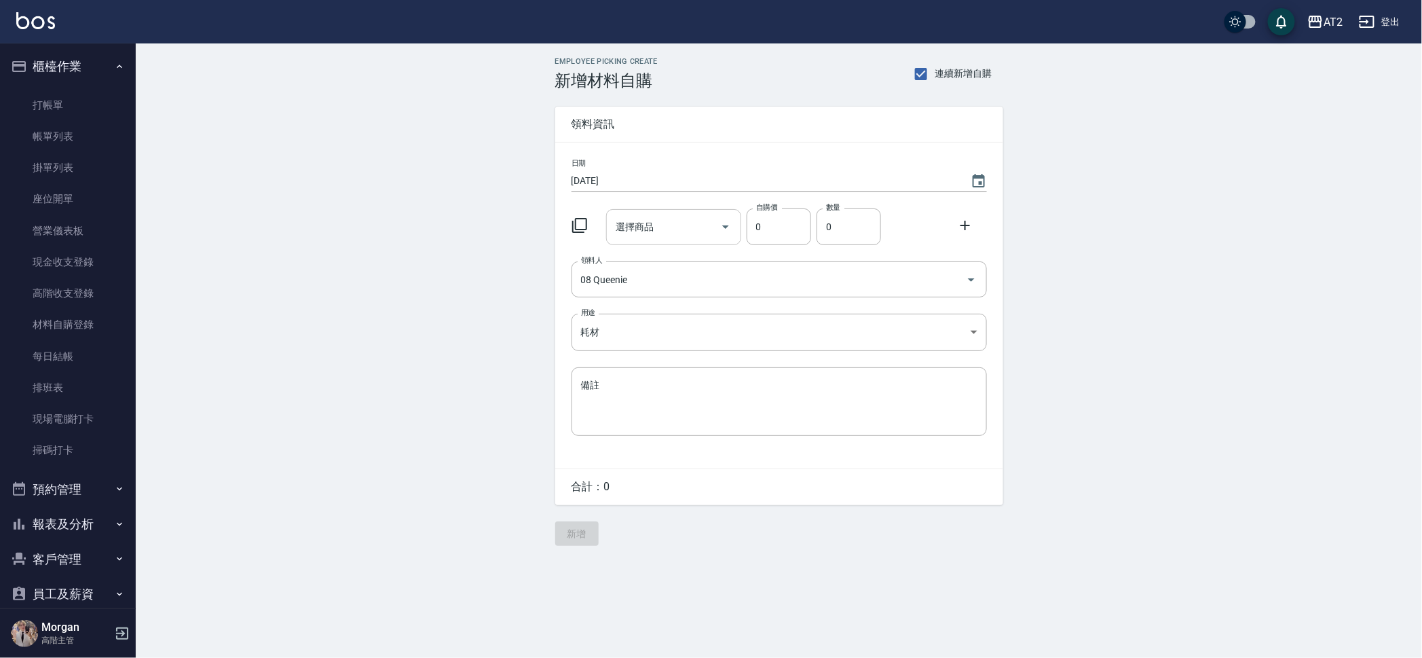
click at [652, 233] on input "選擇商品" at bounding box center [663, 227] width 102 height 24
type input "5"
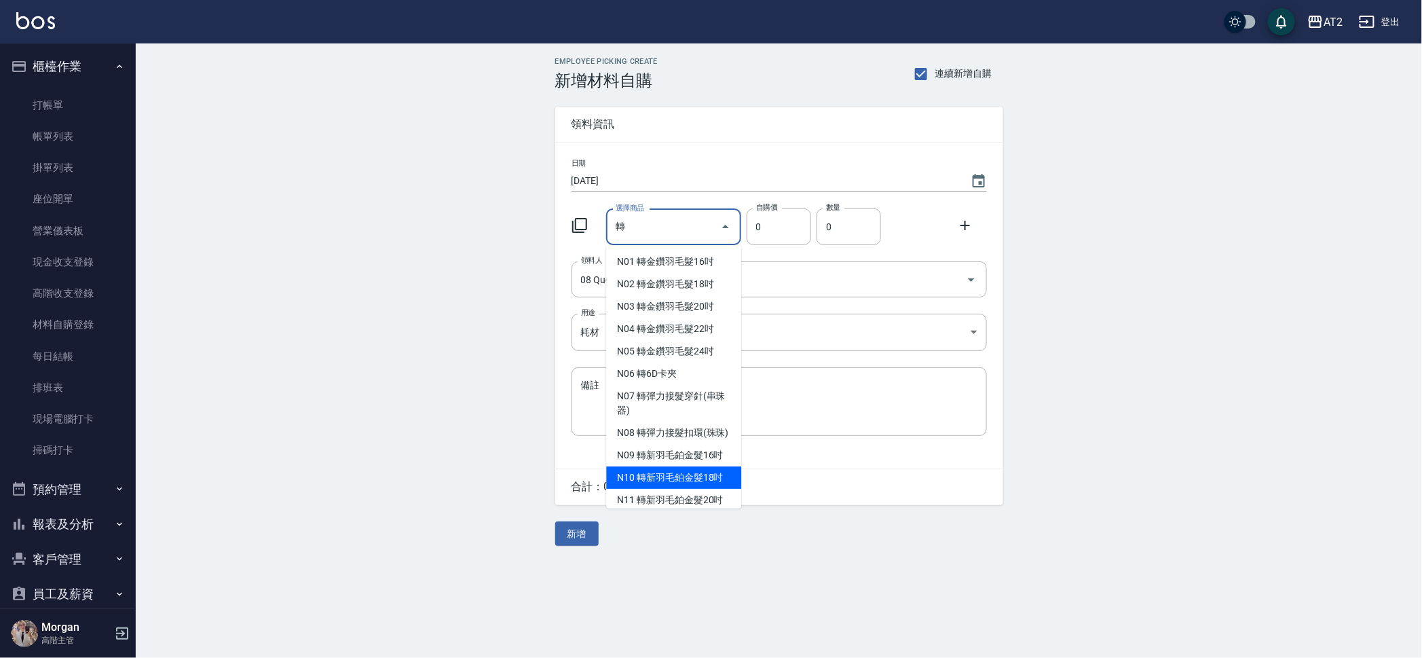
click at [710, 489] on li "N10 轉新羽毛鉑金髮18吋" at bounding box center [673, 477] width 135 height 22
type input "轉新羽毛鉑金髮18吋"
type input "1980"
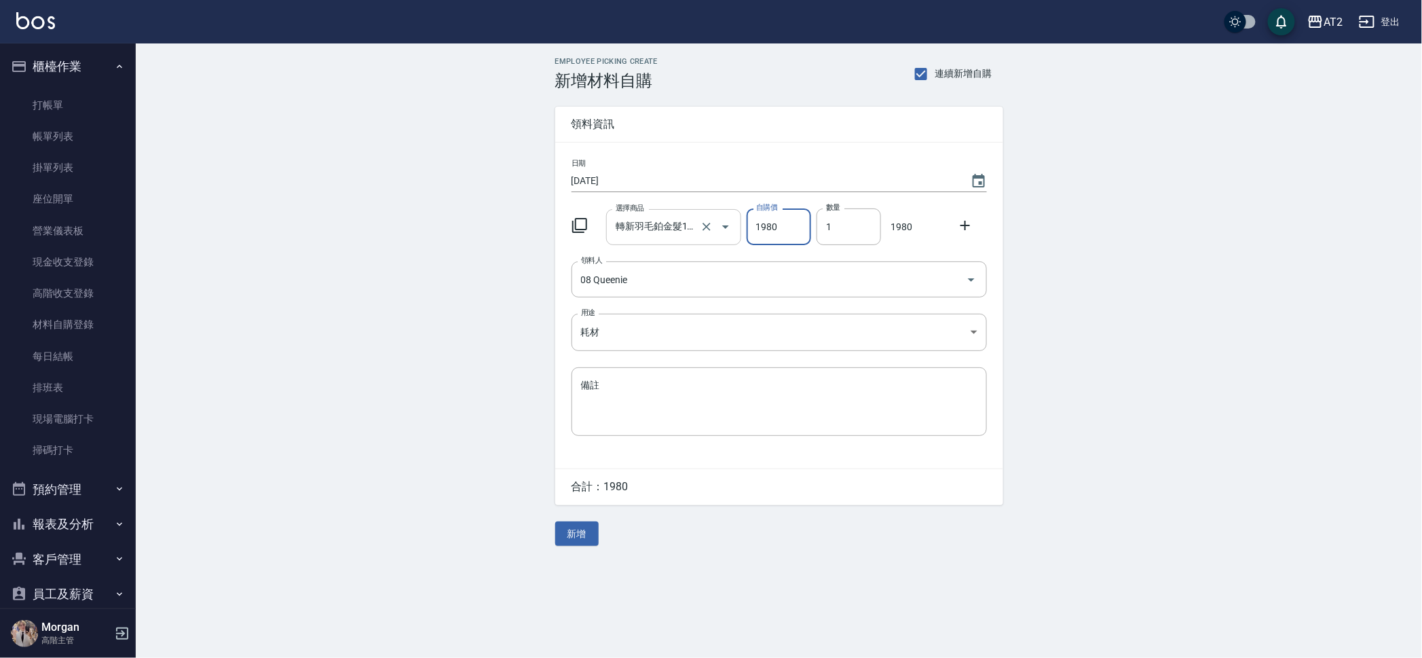
click at [664, 222] on input "轉新羽毛鉑金髮18吋" at bounding box center [654, 227] width 85 height 24
click at [664, 263] on li "N10 轉新羽毛鉑金髮18吋" at bounding box center [673, 261] width 135 height 22
drag, startPoint x: 852, startPoint y: 223, endPoint x: 835, endPoint y: 220, distance: 17.2
click at [837, 220] on input "1" at bounding box center [848, 226] width 64 height 37
drag, startPoint x: 833, startPoint y: 220, endPoint x: 802, endPoint y: 220, distance: 30.5
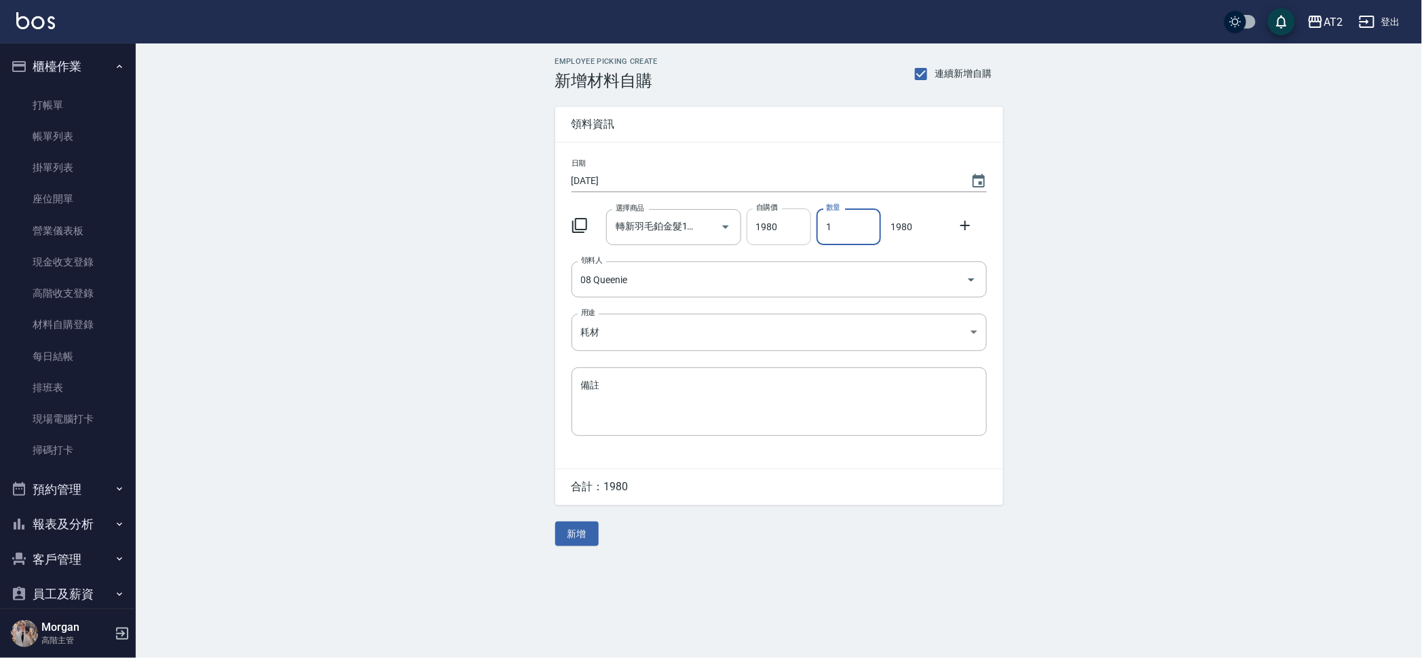
click at [802, 220] on div "選擇商品 轉新羽毛鉑金髮18吋 選擇商品 自購價 1980 自購價 數量 1 數量 1980" at bounding box center [776, 224] width 421 height 42
type input "2"
click at [967, 215] on div at bounding box center [968, 224] width 35 height 24
click at [966, 218] on icon at bounding box center [965, 225] width 16 height 16
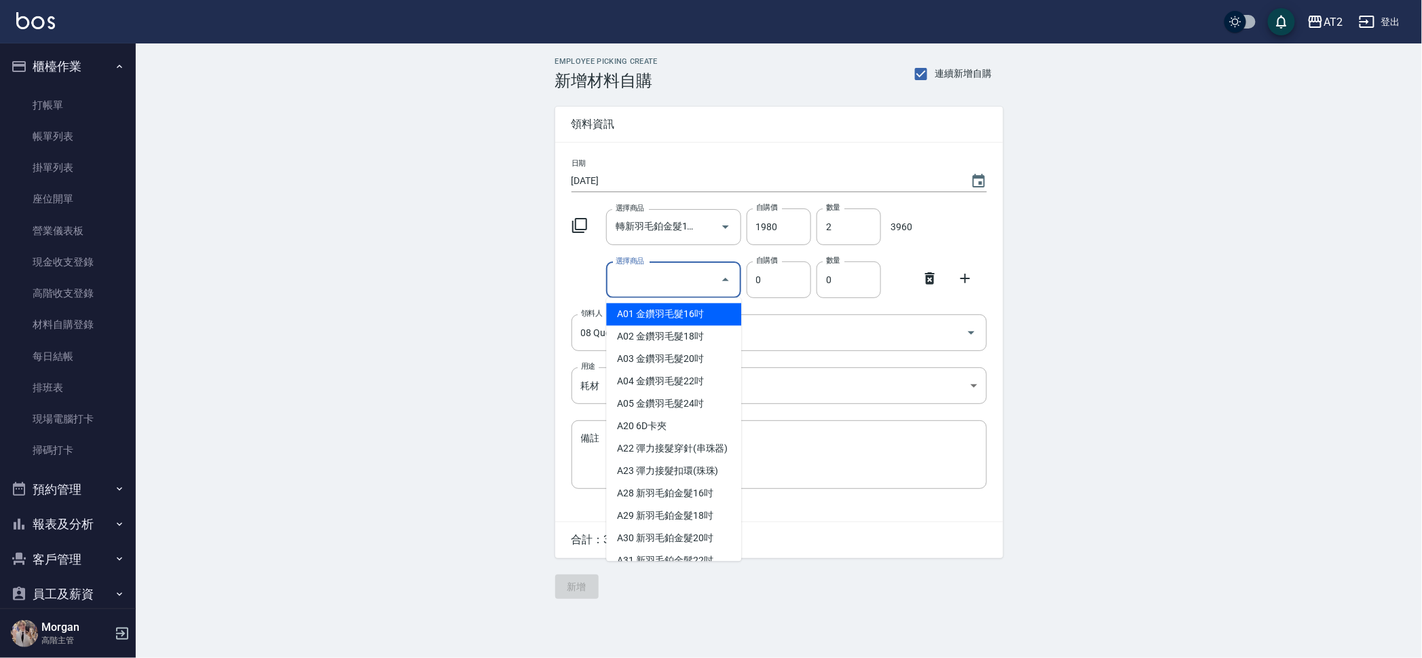
click at [685, 272] on input "選擇商品" at bounding box center [663, 280] width 102 height 24
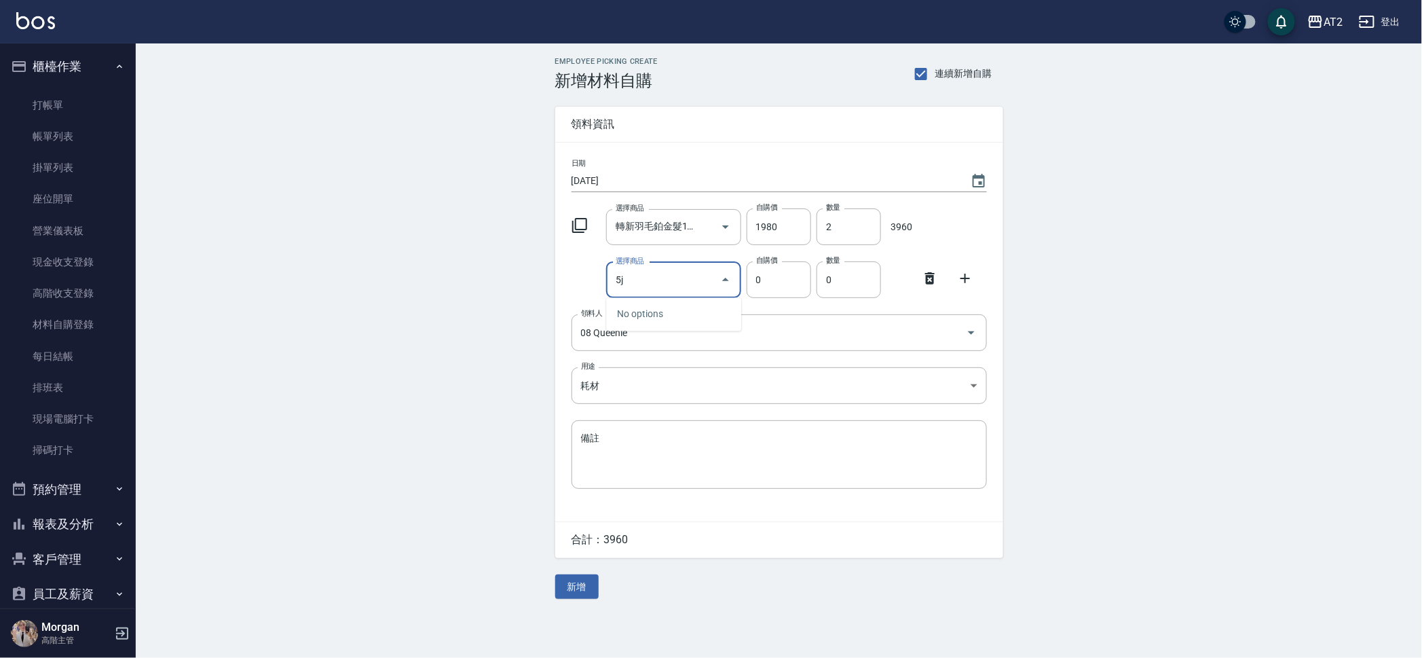
type input "5"
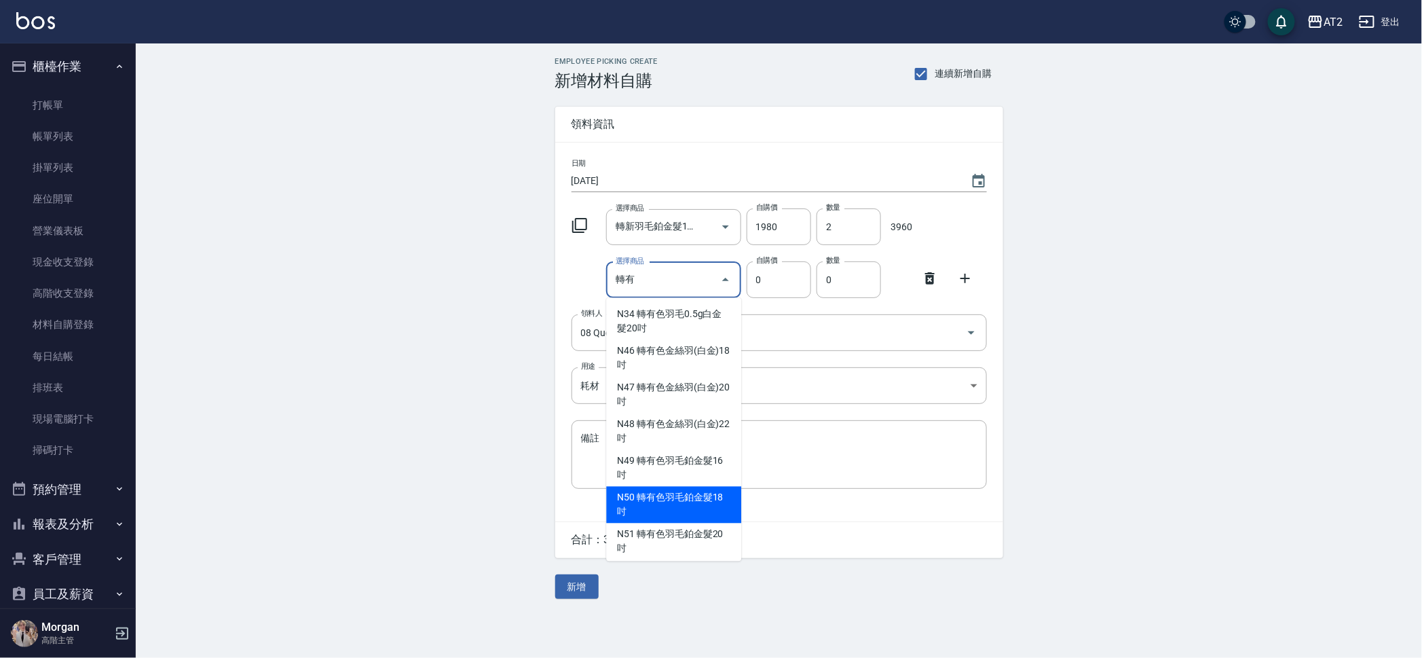
click at [715, 503] on li "N50 轉有色羽毛鉑金髮18吋" at bounding box center [673, 505] width 135 height 37
type input "轉有色羽毛鉑金髮18吋"
type input "2130"
type input "1"
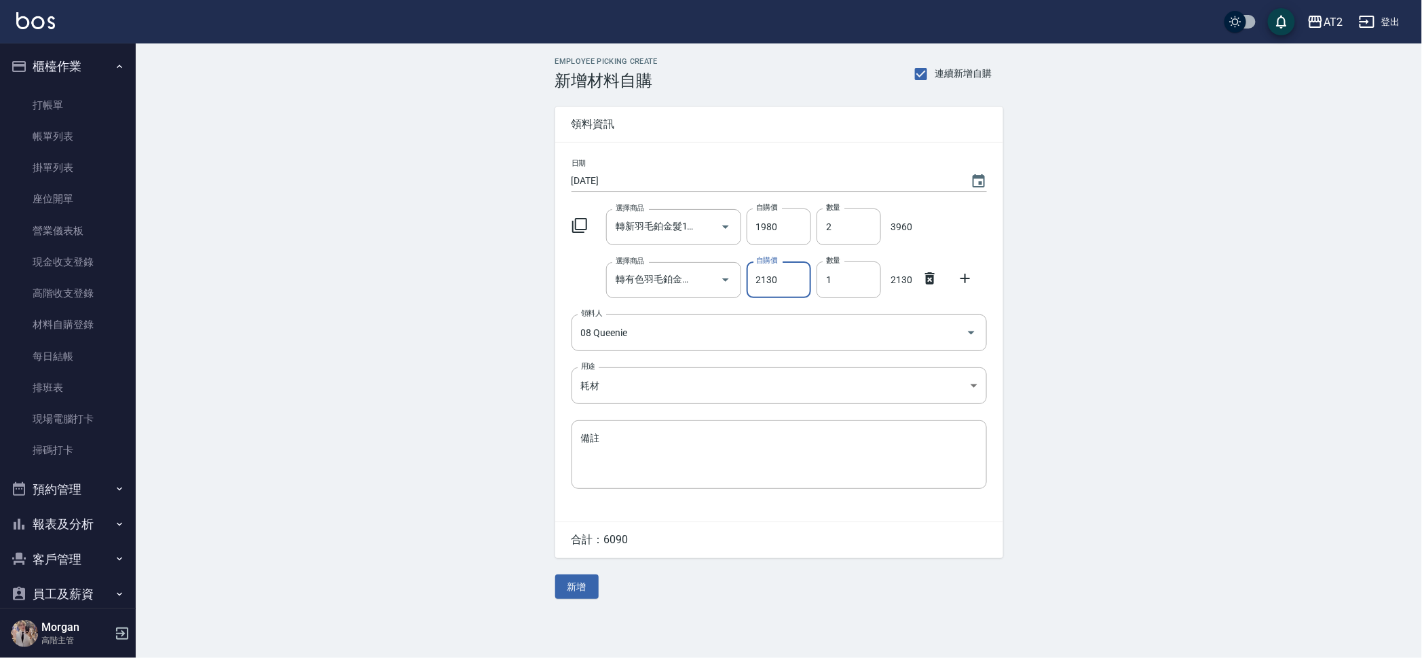
click at [1163, 292] on div "Employee Picking Create 新增材料自購 連續新增自購 領料資訊 日期 2025/10/14 選擇商品 轉新羽毛鉑金髮18吋 選擇商品 自…" at bounding box center [779, 327] width 1286 height 569
click at [644, 221] on input "轉新羽毛鉑金髮18吋" at bounding box center [654, 227] width 85 height 24
click at [656, 263] on li "N10 轉新羽毛鉑金髮18吋" at bounding box center [673, 261] width 135 height 22
click at [653, 276] on input "轉有色羽毛鉑金髮18吋" at bounding box center [654, 280] width 85 height 24
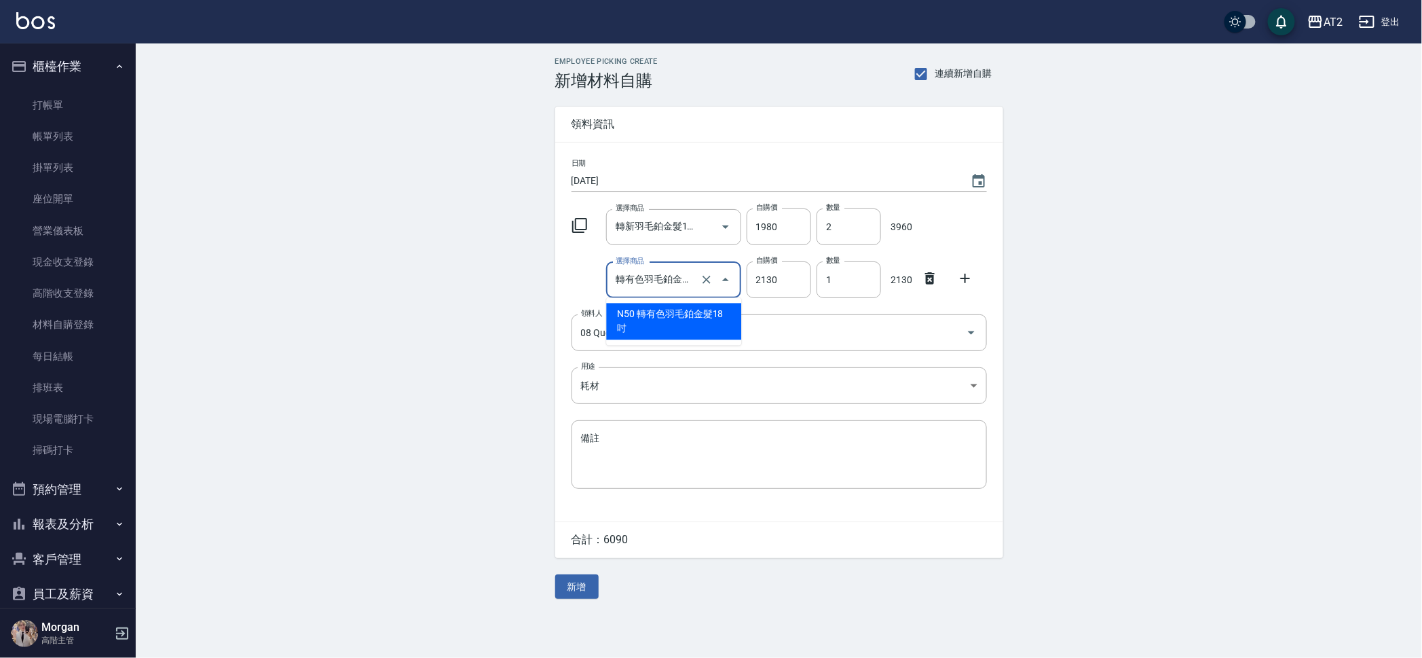
click at [662, 324] on li "N50 轉有色羽毛鉑金髮18吋" at bounding box center [673, 321] width 135 height 37
click at [1256, 322] on div "Employee Picking Create 新增材料自購 連續新增自購 領料資訊 日期 2025/10/14 選擇商品 轉新羽毛鉑金髮18吋 選擇商品 自…" at bounding box center [779, 327] width 1286 height 569
click at [563, 569] on div "Employee Picking Create 新增材料自購 連續新增自購 領料資訊 日期 2025/10/14 選擇商品 轉新羽毛鉑金髮18吋 選擇商品 自…" at bounding box center [779, 327] width 475 height 569
click at [565, 593] on button "新增" at bounding box center [576, 586] width 43 height 25
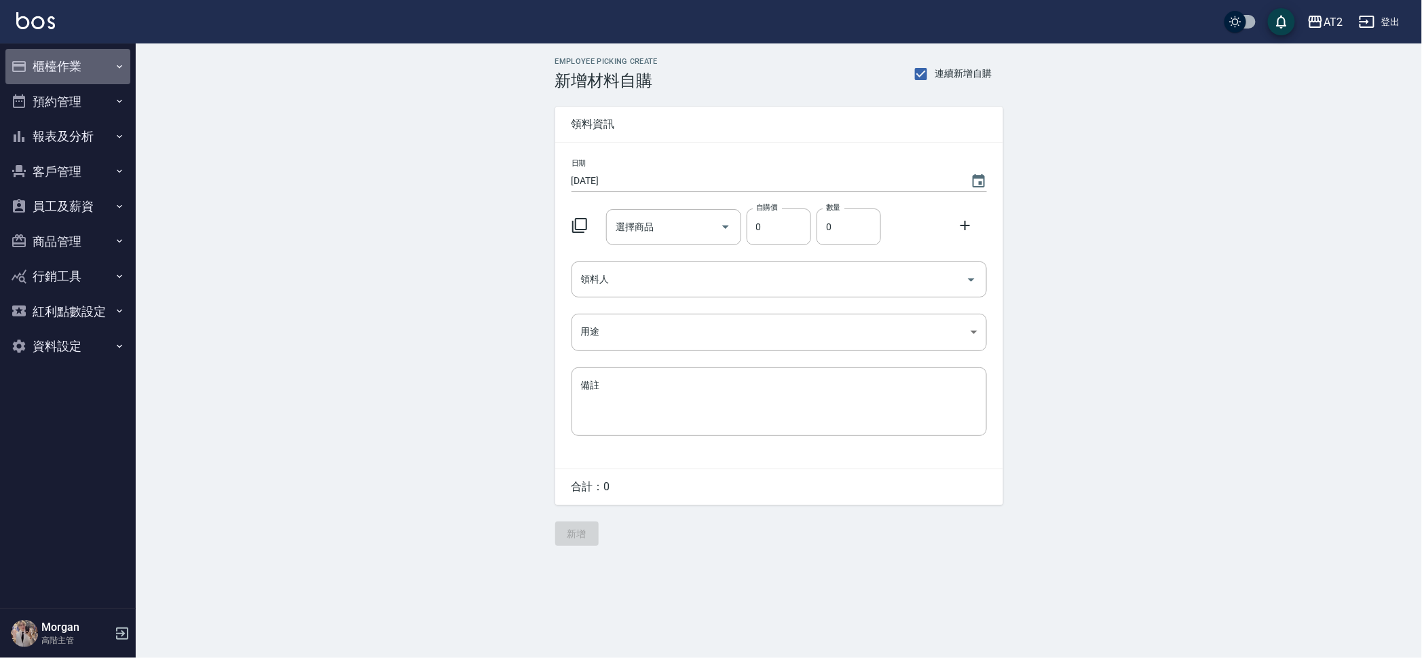
click at [50, 76] on button "櫃檯作業" at bounding box center [67, 66] width 125 height 35
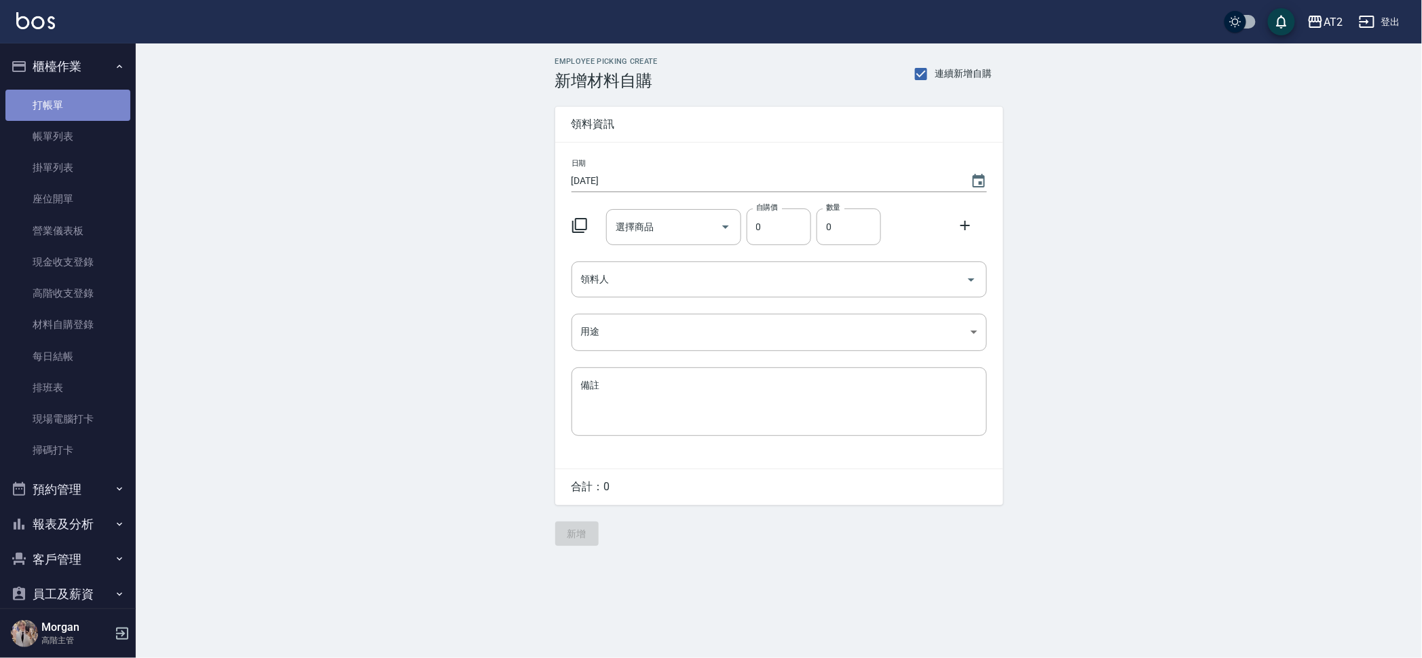
click at [69, 105] on link "打帳單" at bounding box center [67, 105] width 125 height 31
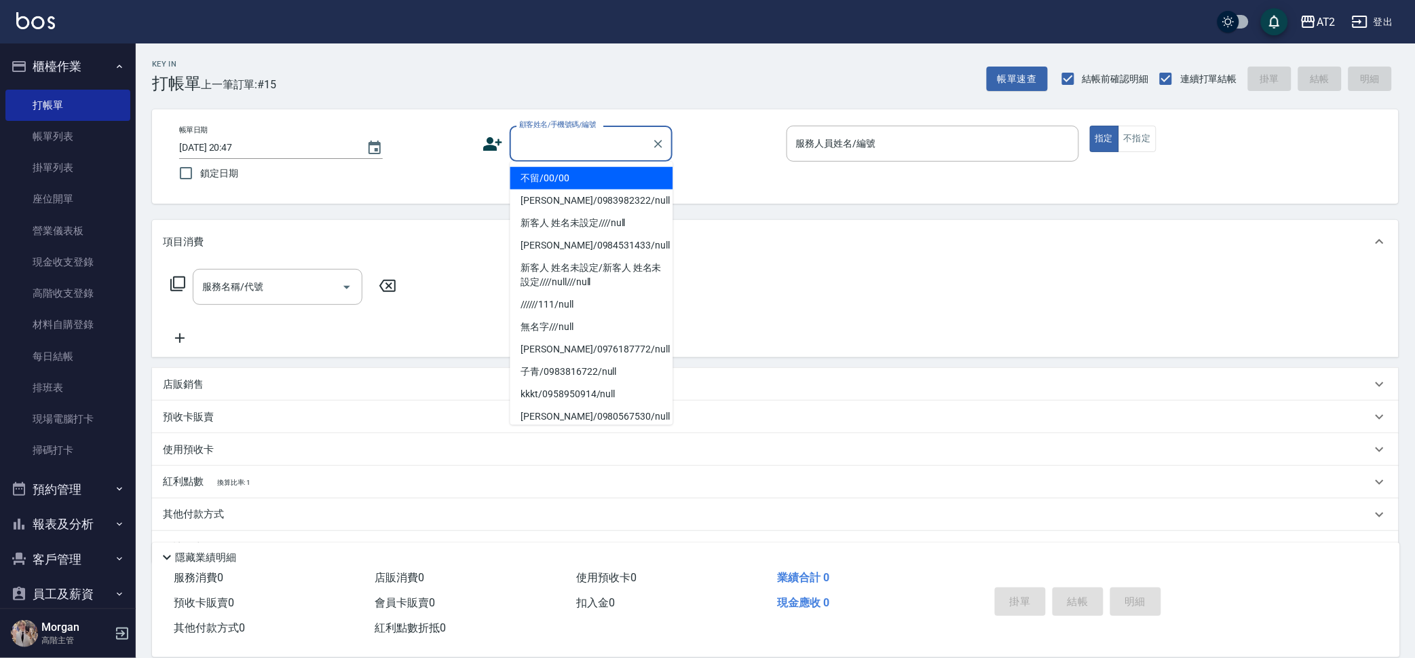
click at [565, 137] on input "顧客姓名/手機號碼/編號" at bounding box center [581, 144] width 130 height 24
click at [571, 181] on li "不留/00/00" at bounding box center [591, 178] width 163 height 22
type input "不留/00/00"
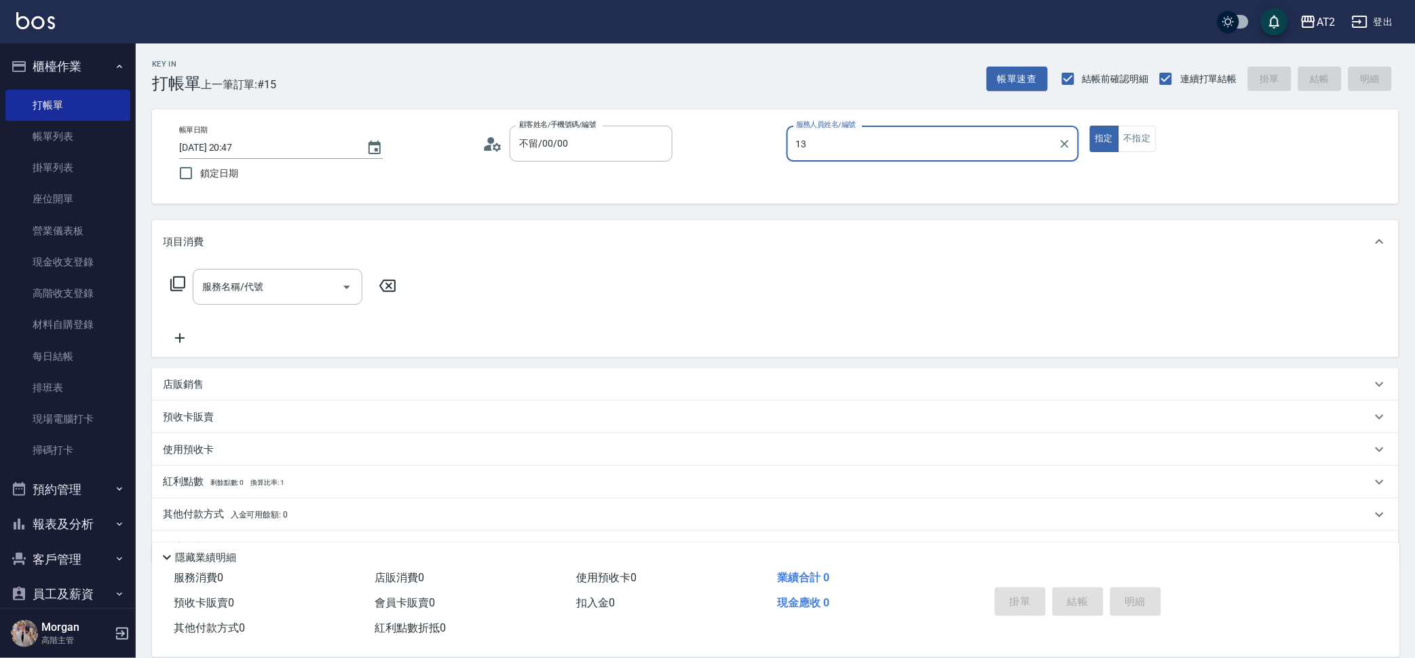
type input "13"
type button "true"
type input "Bella-13"
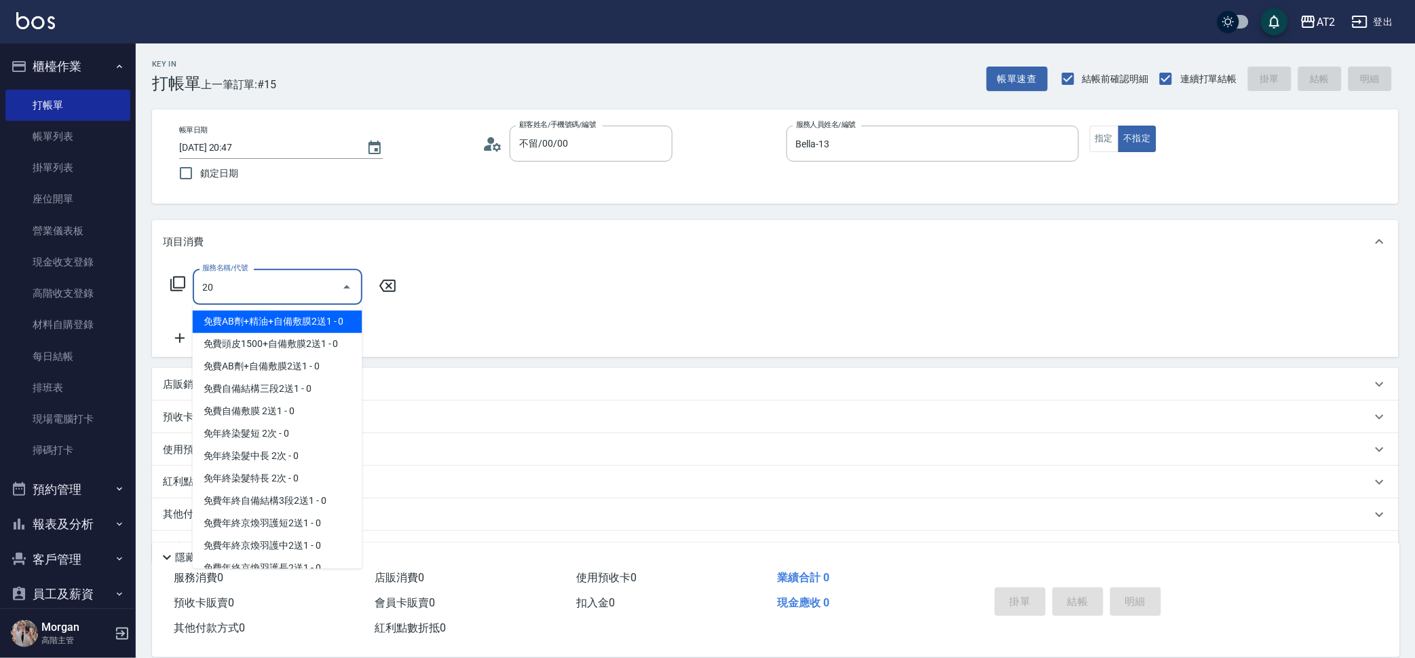
type input "201"
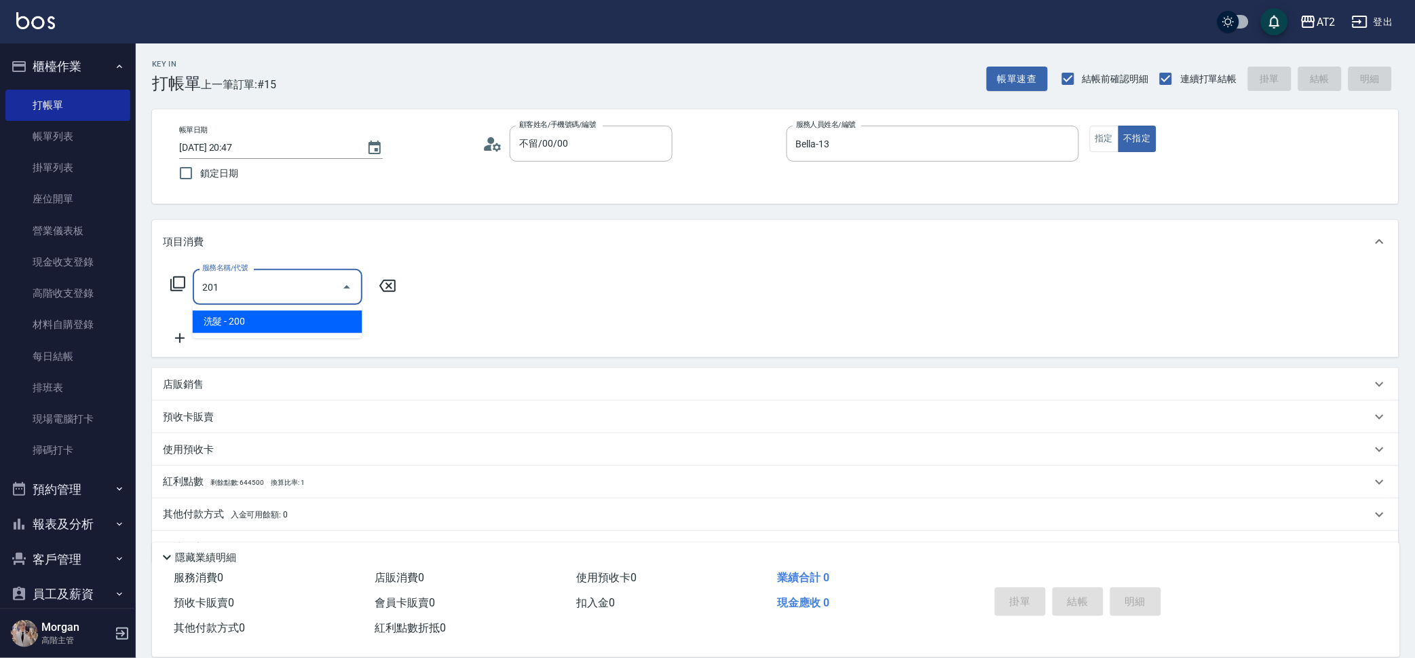
type input "20"
type input "洗髮(201)"
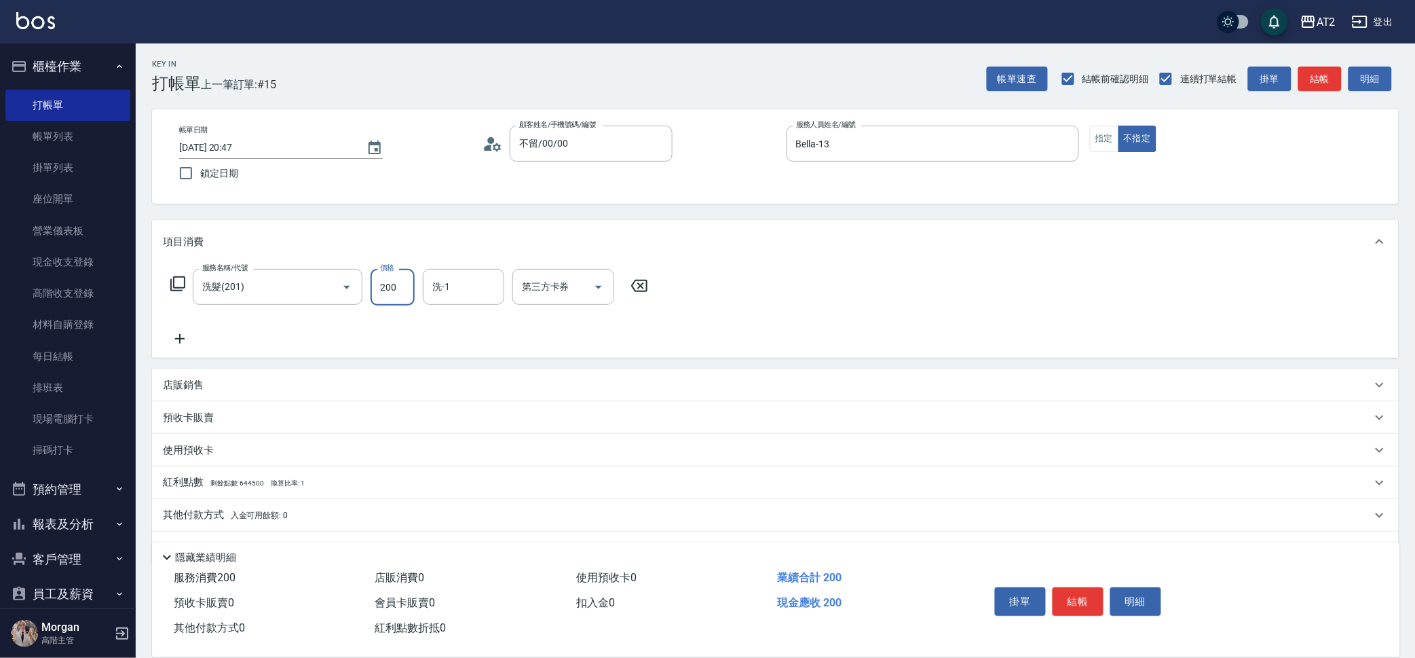
type input "0"
type input "30"
type input "300"
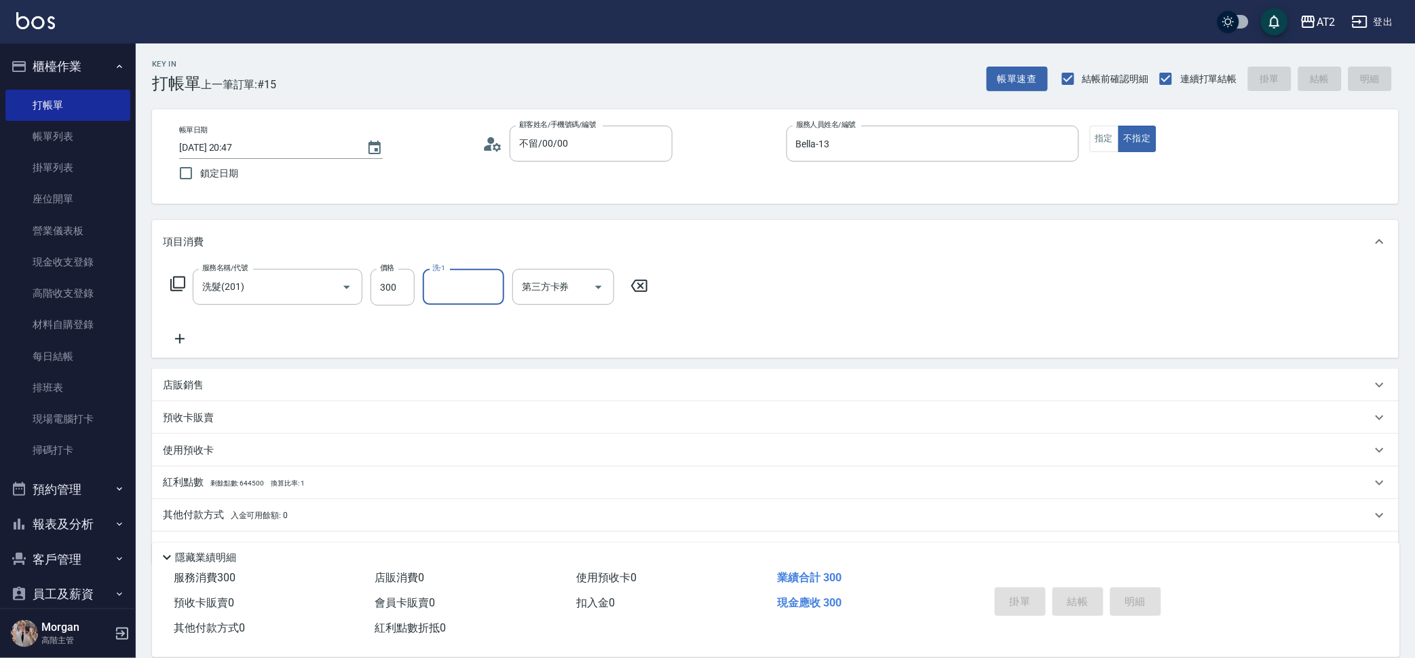
type input "0"
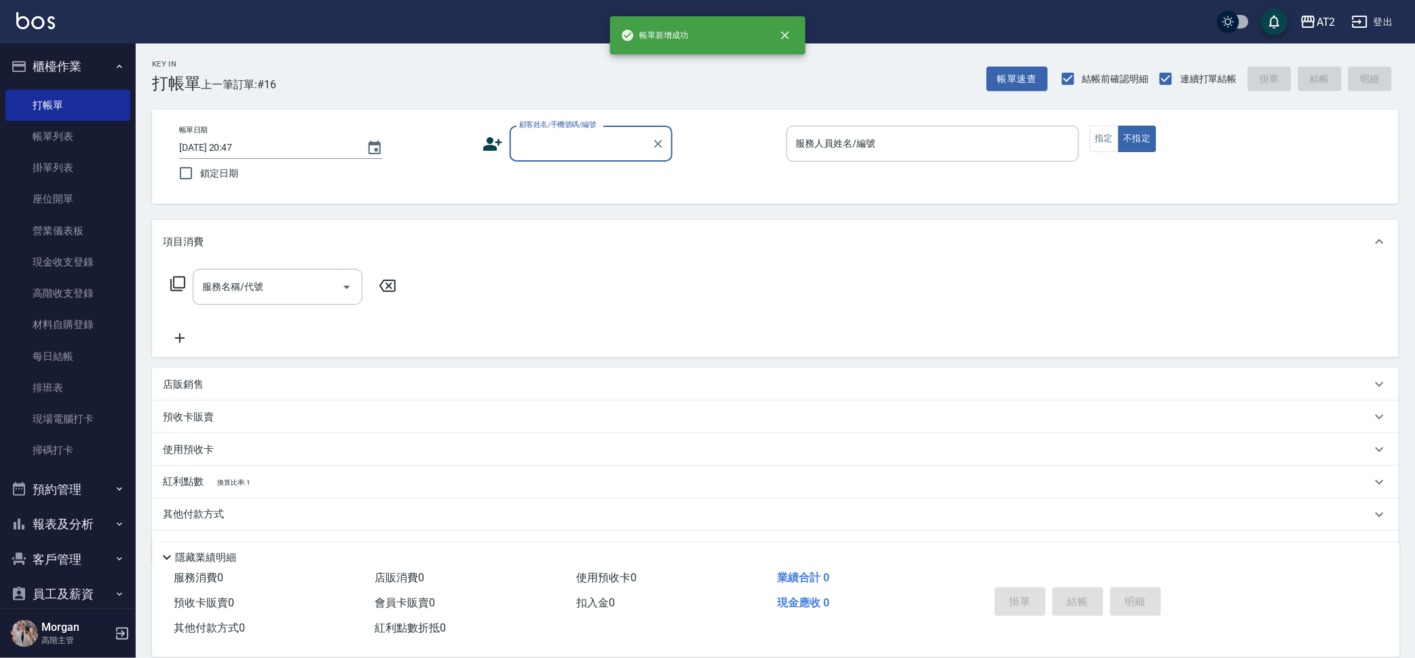
click at [587, 151] on input "顧客姓名/手機號碼/編號" at bounding box center [581, 144] width 130 height 24
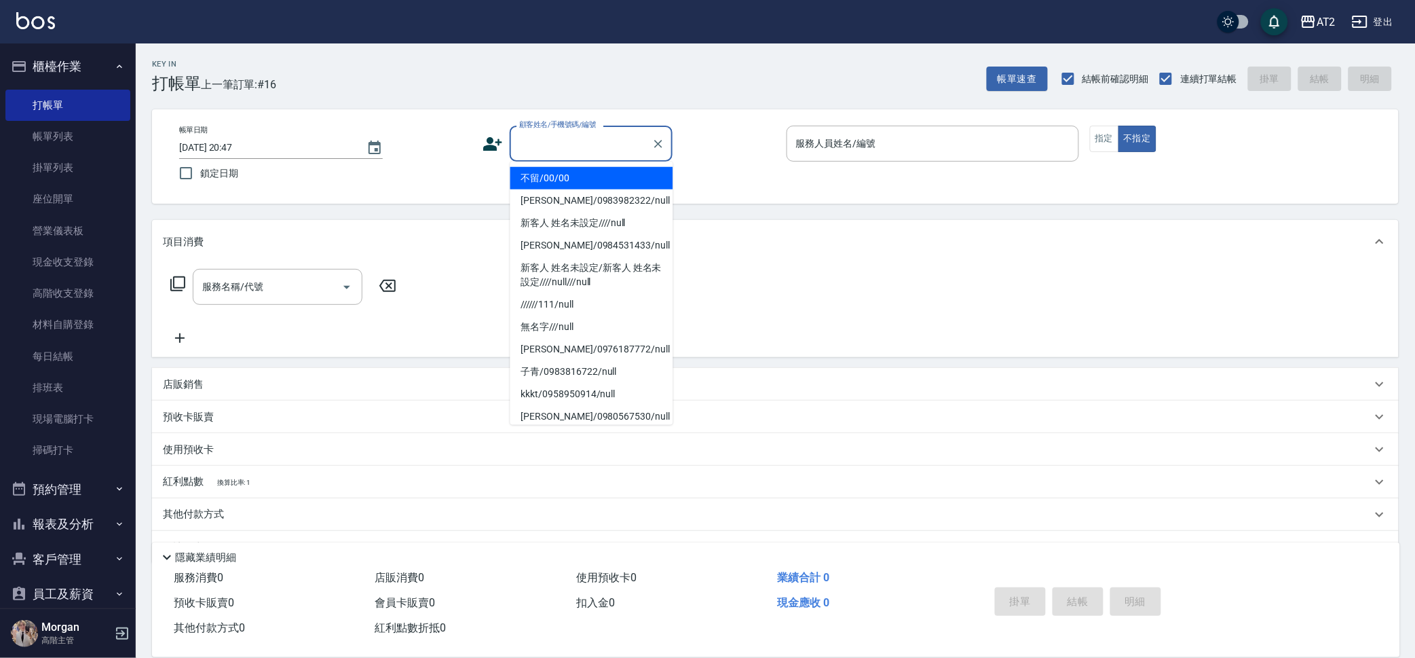
click at [567, 185] on li "不留/00/00" at bounding box center [591, 178] width 163 height 22
type input "不留/00/00"
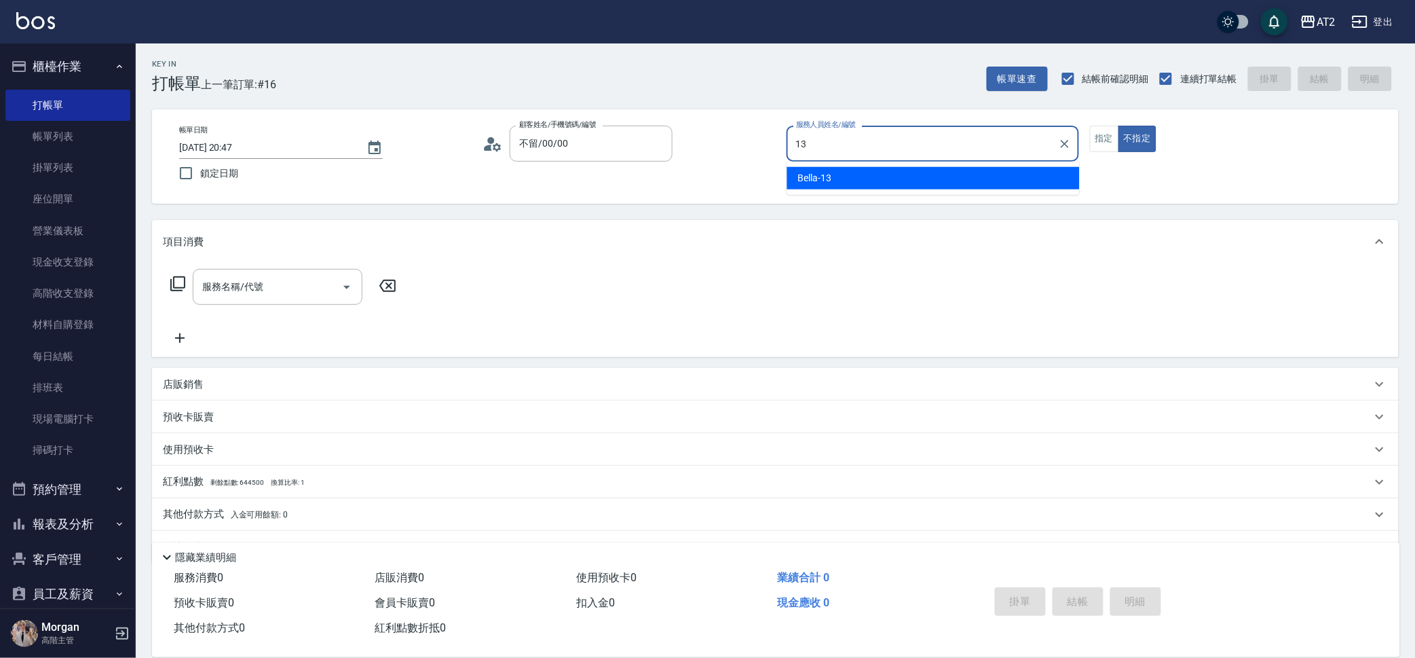
type input "Bella-13"
type button "false"
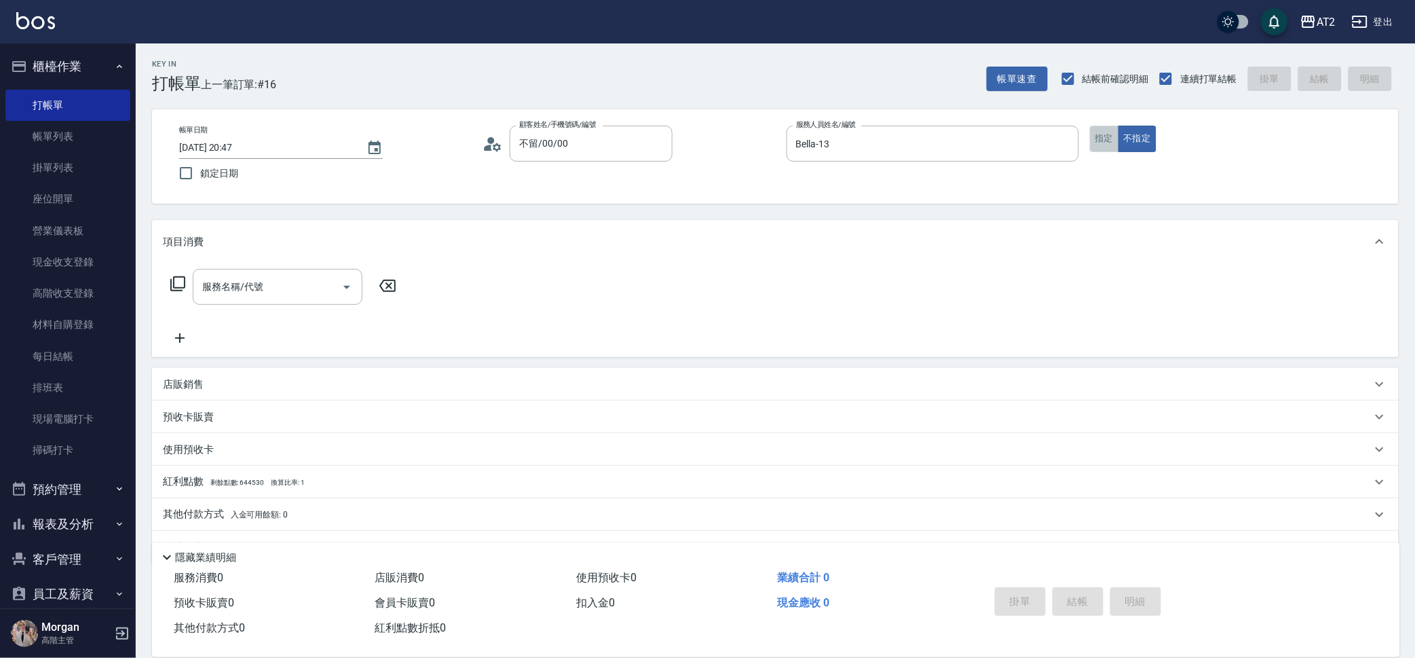
click at [1093, 139] on button "指定" at bounding box center [1104, 139] width 29 height 26
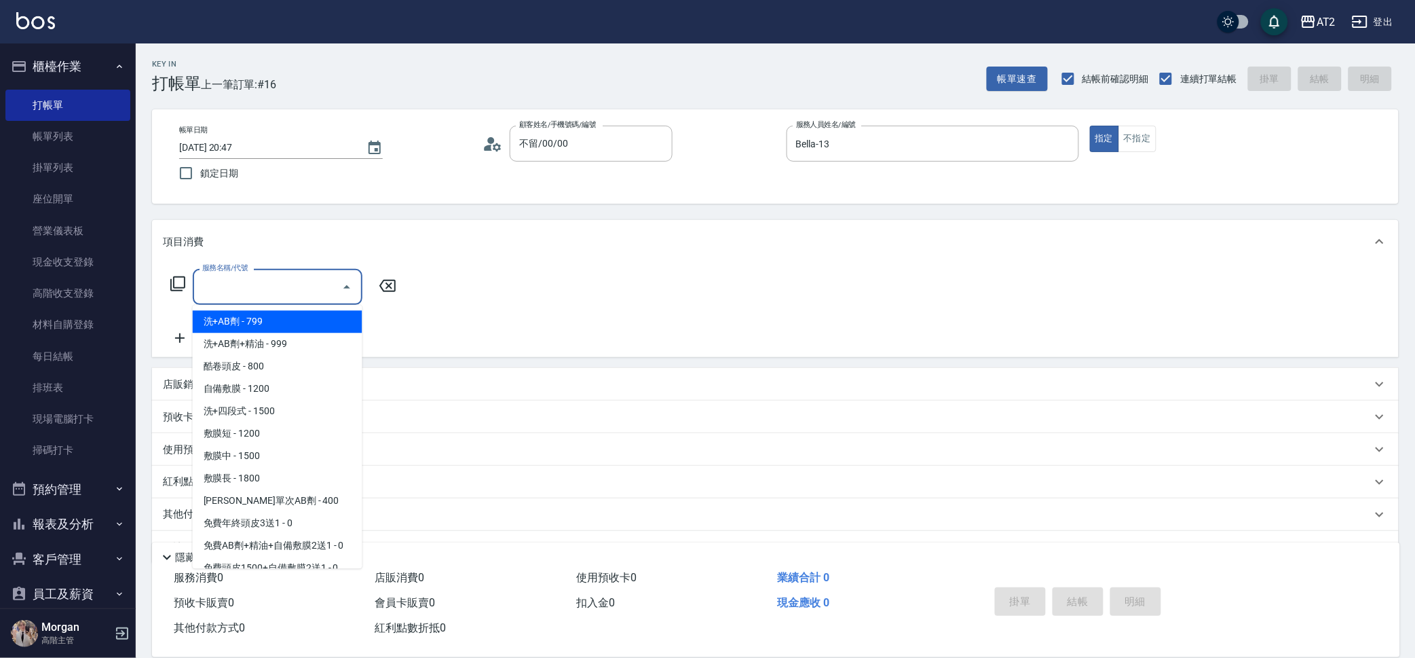
click at [223, 278] on div "服務名稱/代號 服務名稱/代號" at bounding box center [278, 287] width 170 height 36
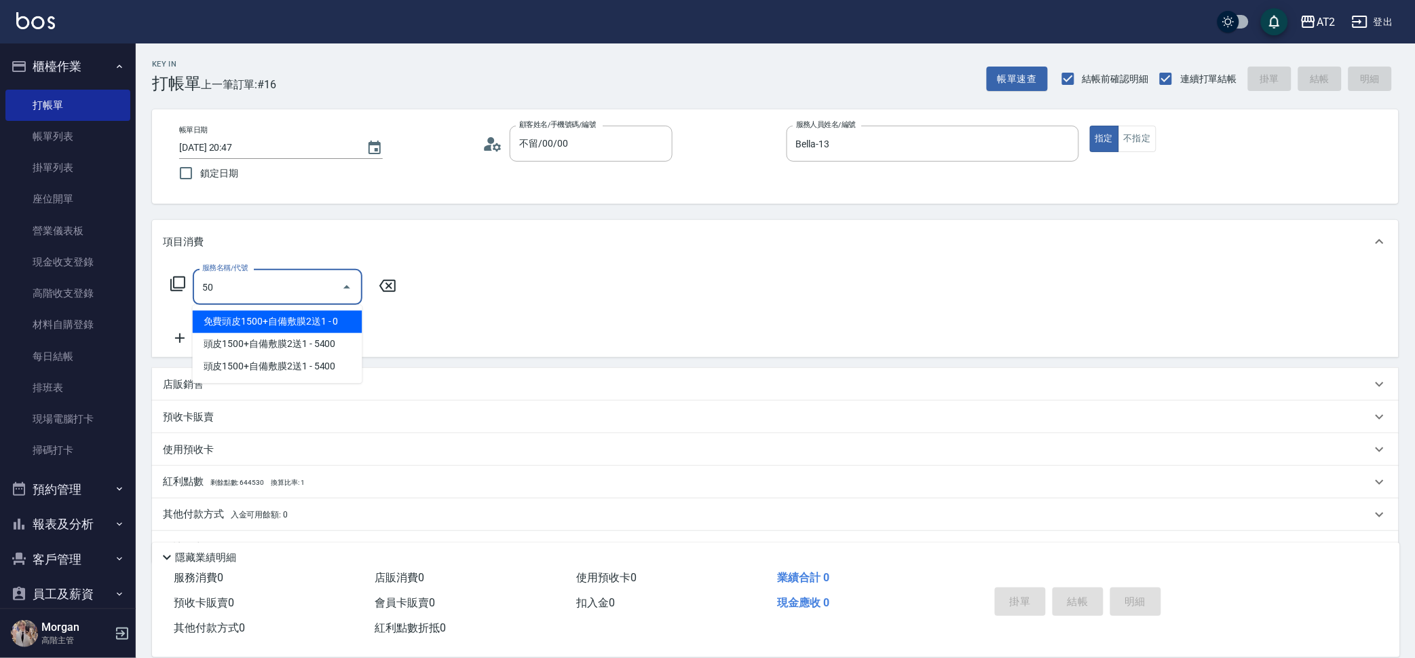
type input "501"
type input "100"
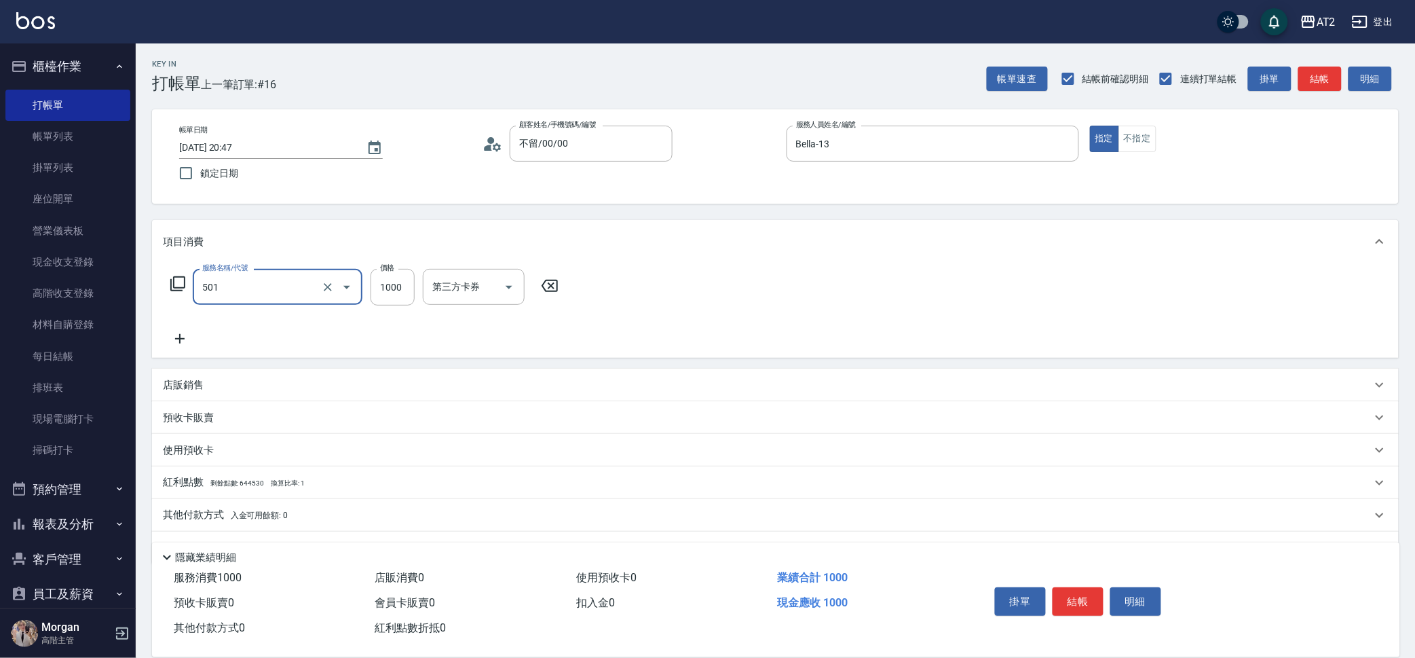
type input "染髮(501)"
type input "0"
type input "26"
type input "20"
type input "268"
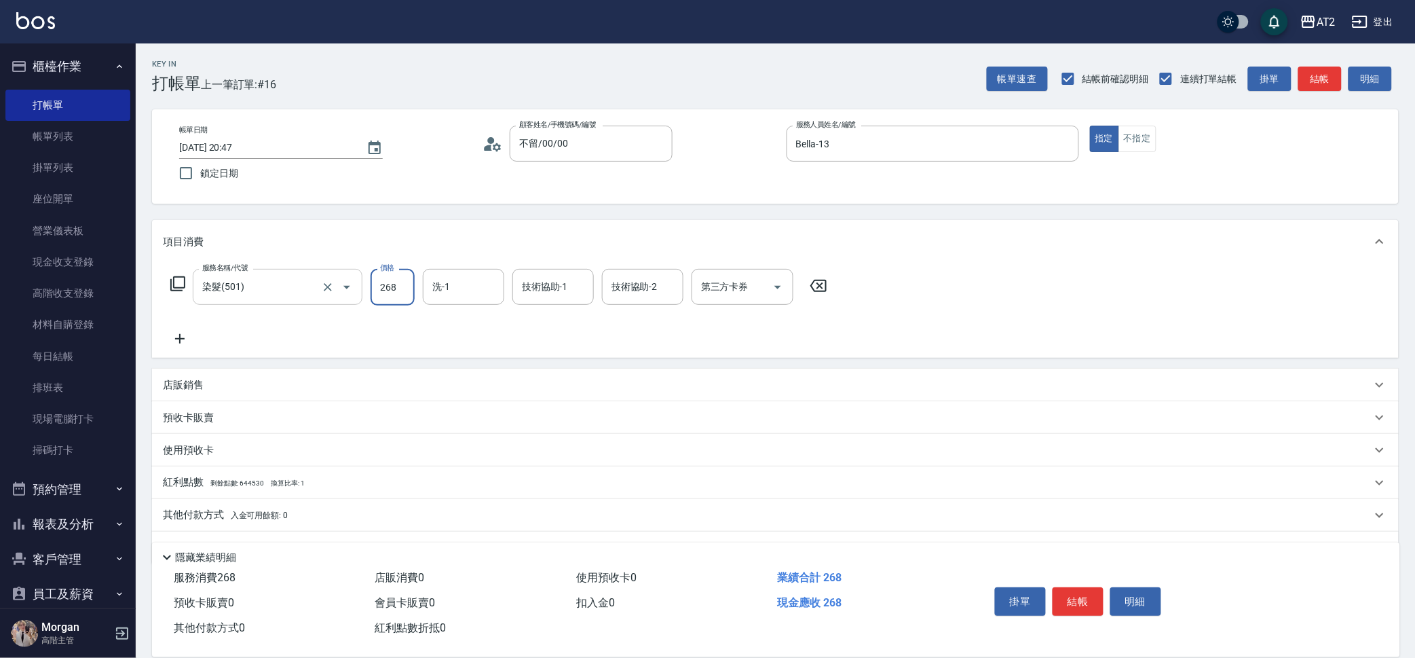
type input "260"
type input "2680"
type input "小妍-46"
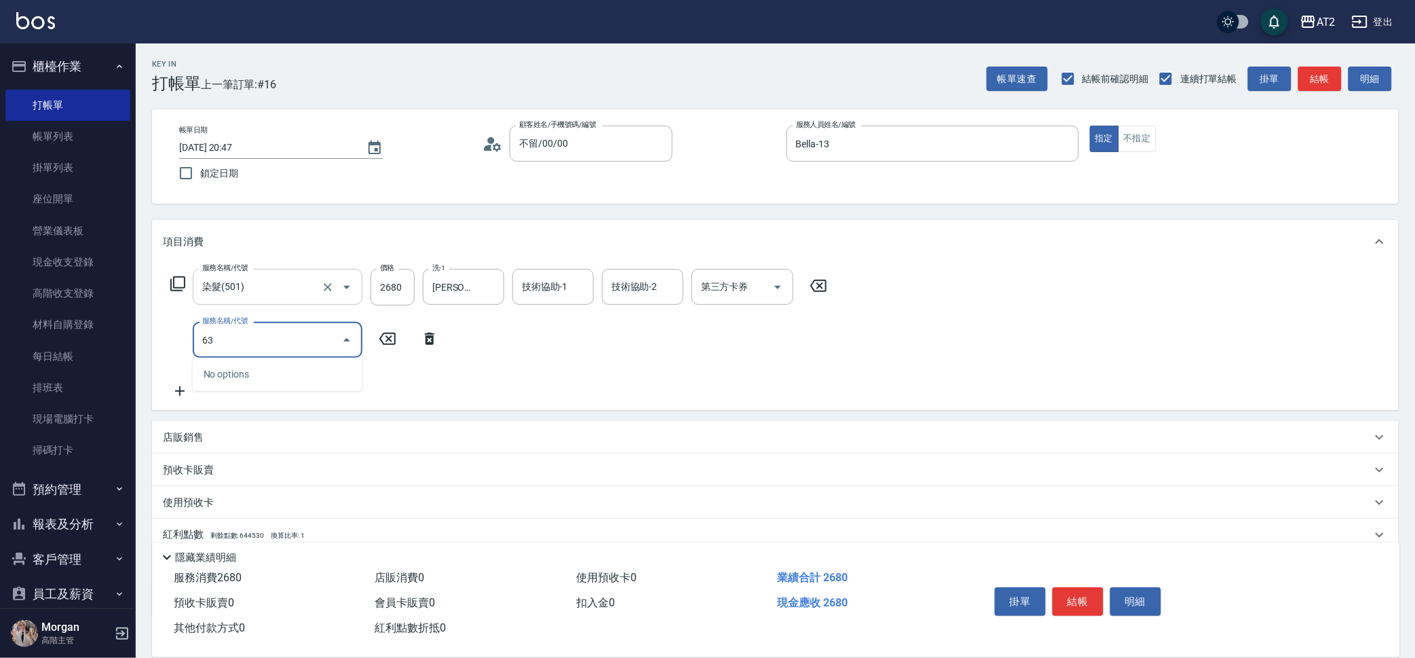
type input "630"
type input "760"
type input "京煥羽護髮長(630)"
type input "260"
type input "40"
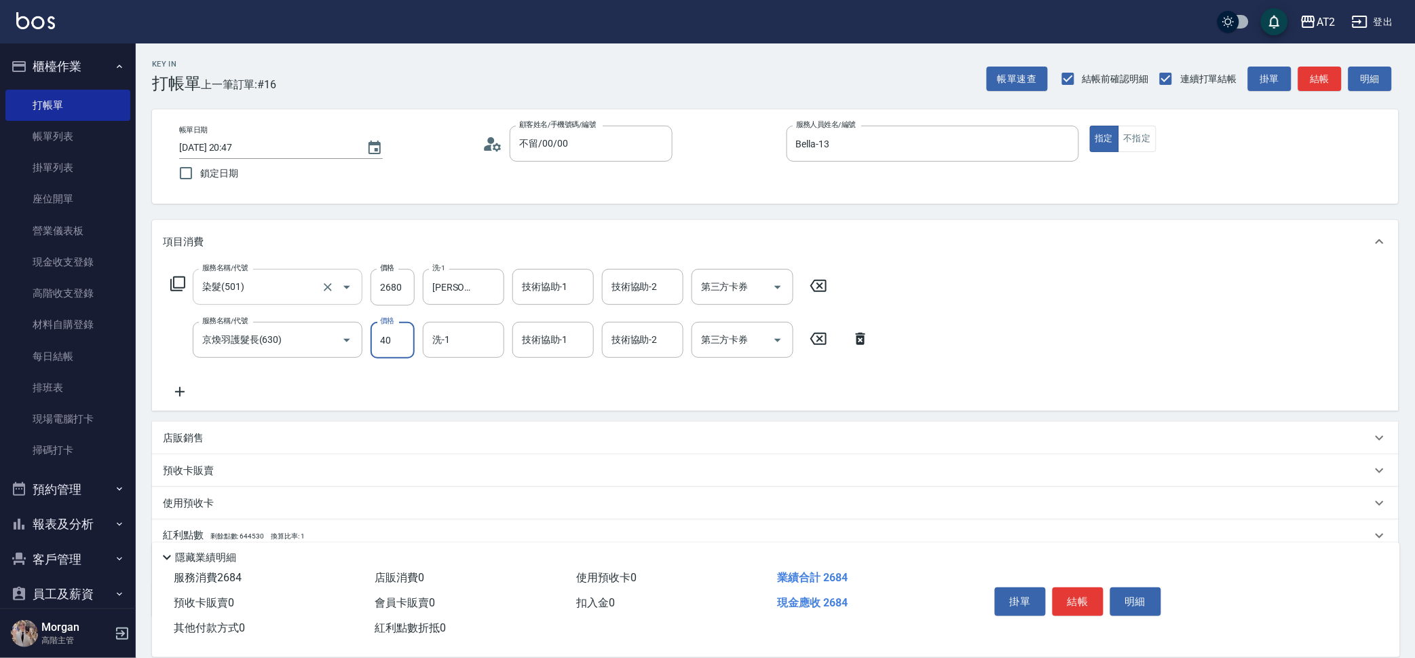
type input "300"
type input "400"
type input "660"
type input "4000"
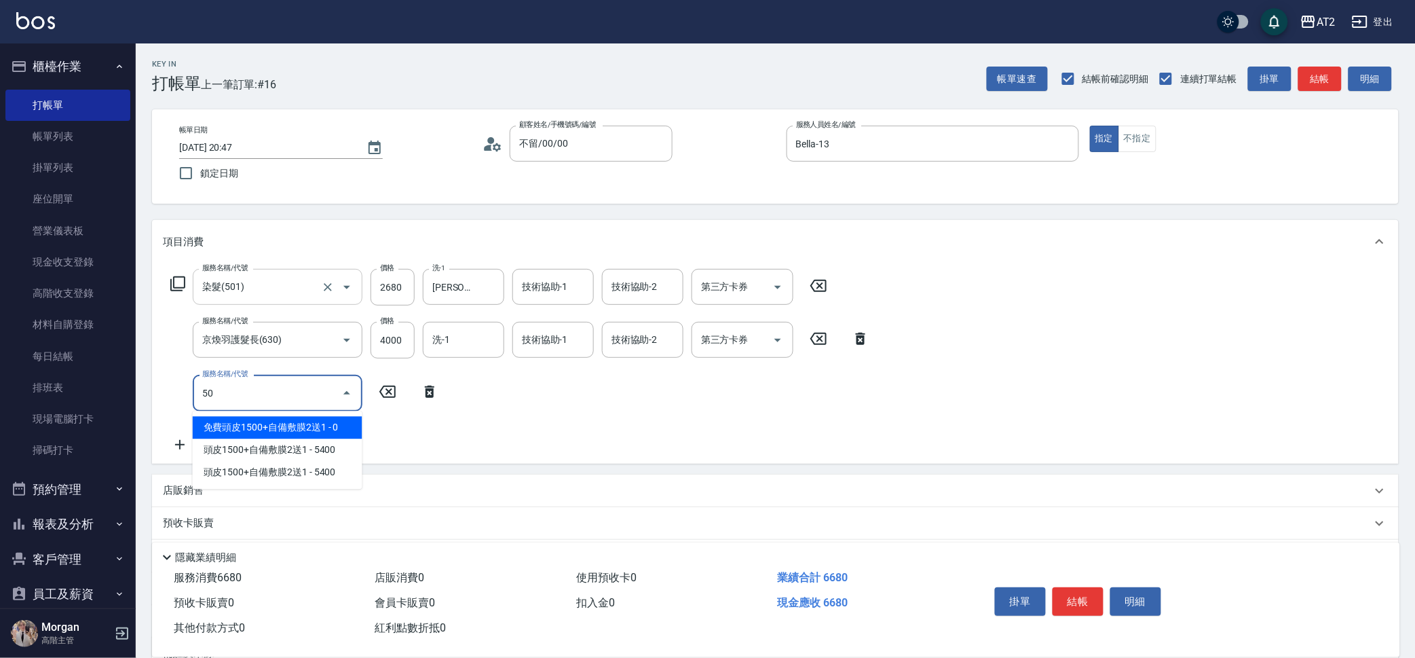
type input "502"
type input "710"
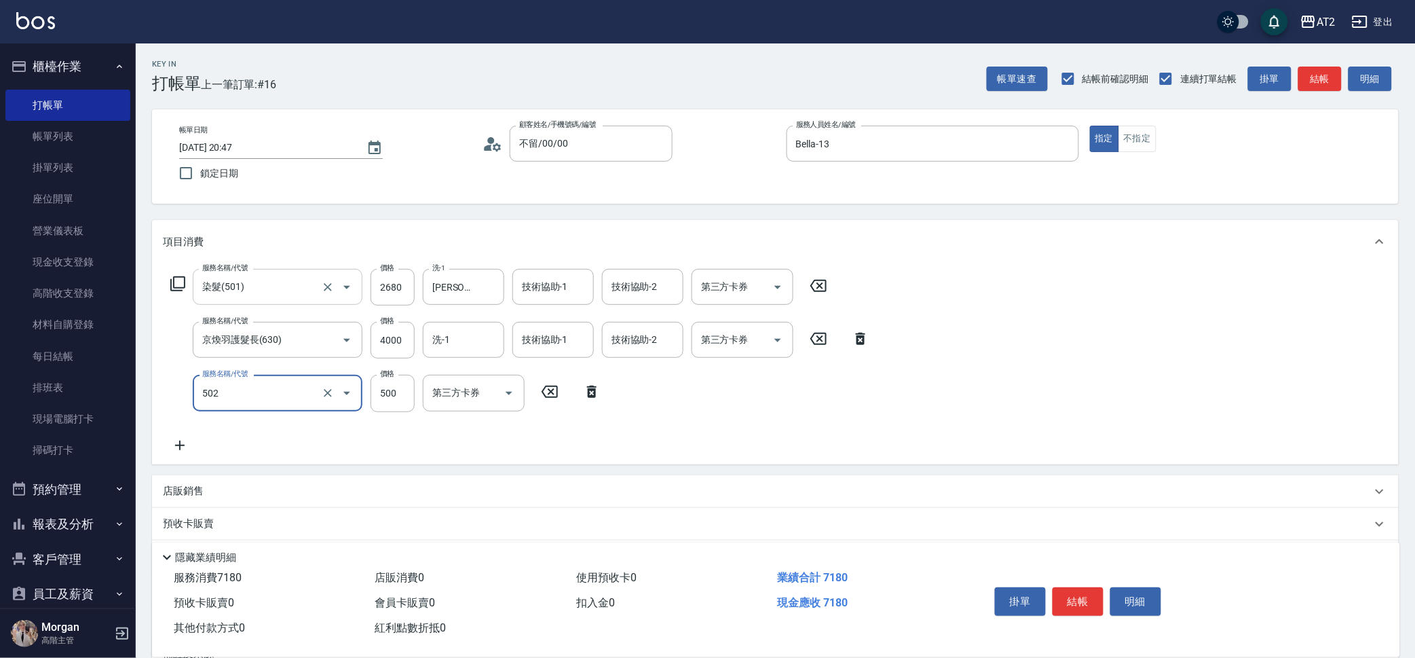
type input "漂髮(502)"
type input "0"
type input "660"
type input "0"
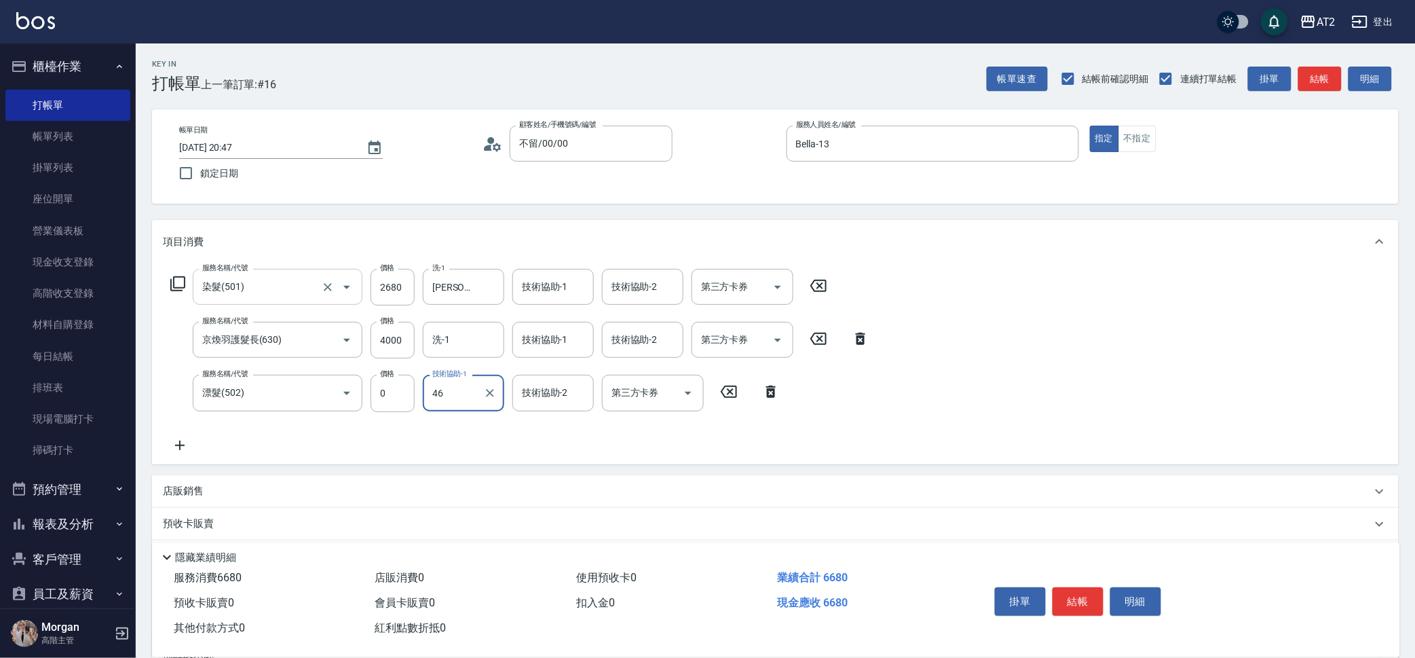
type input "小妍-46"
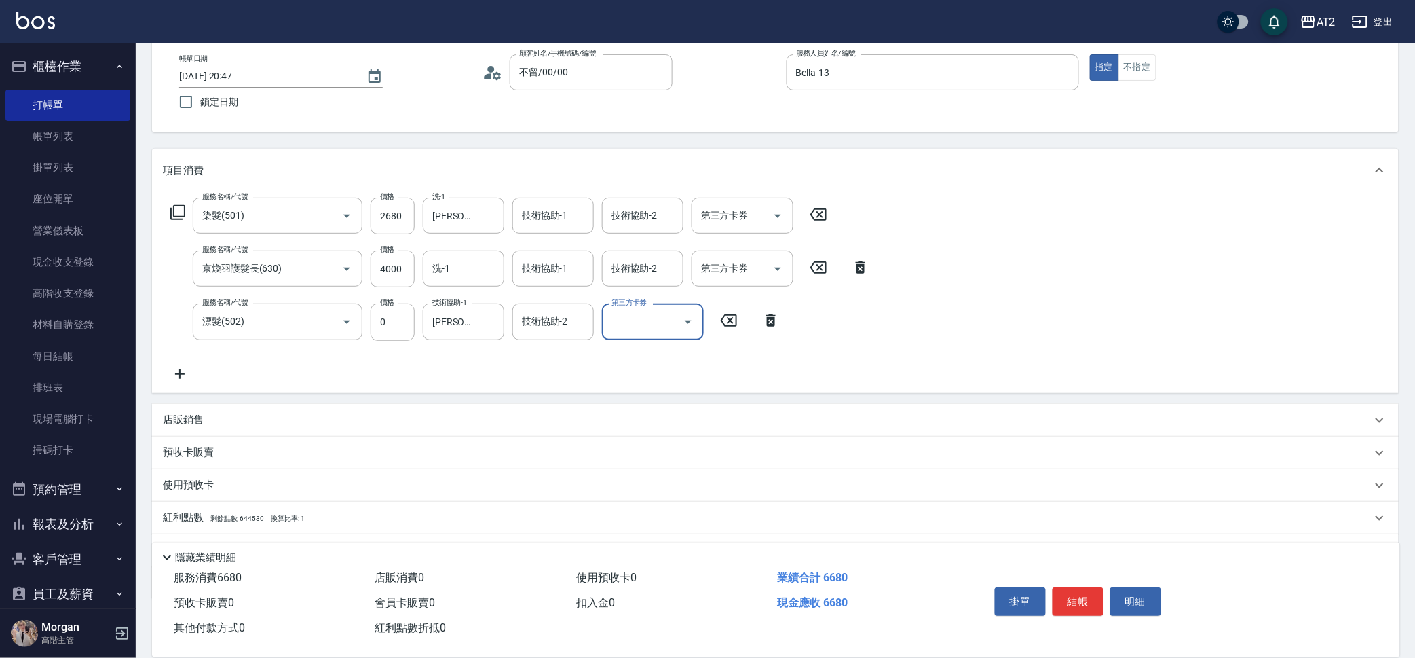
scroll to position [140, 0]
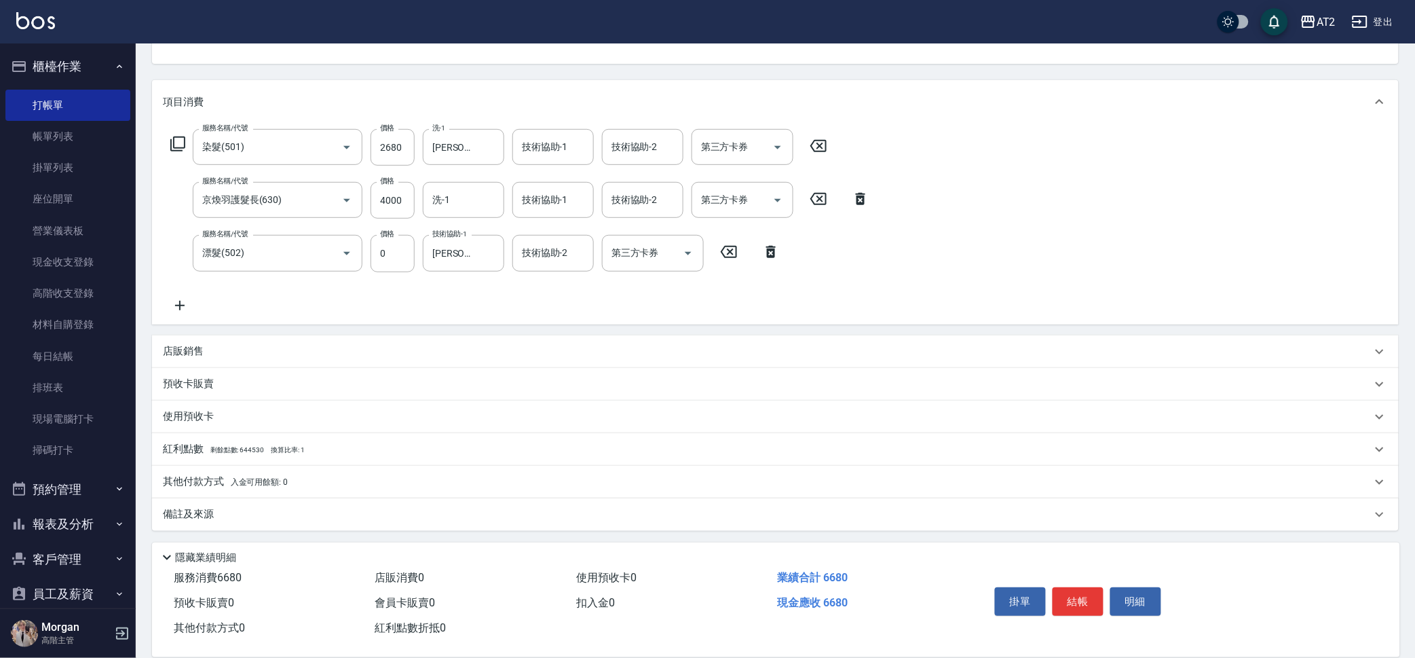
click at [264, 463] on div "紅利點數 剩餘點數: 644530 換算比率: 1" at bounding box center [775, 449] width 1247 height 33
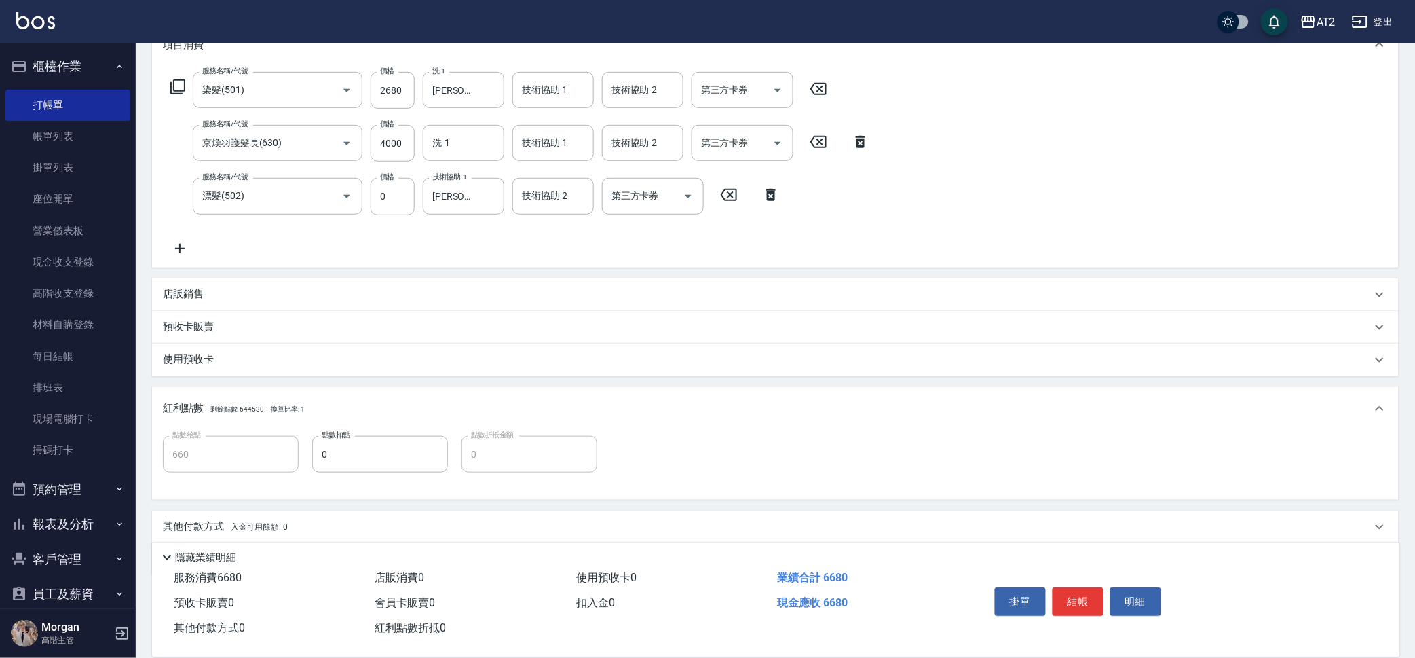
scroll to position [242, 0]
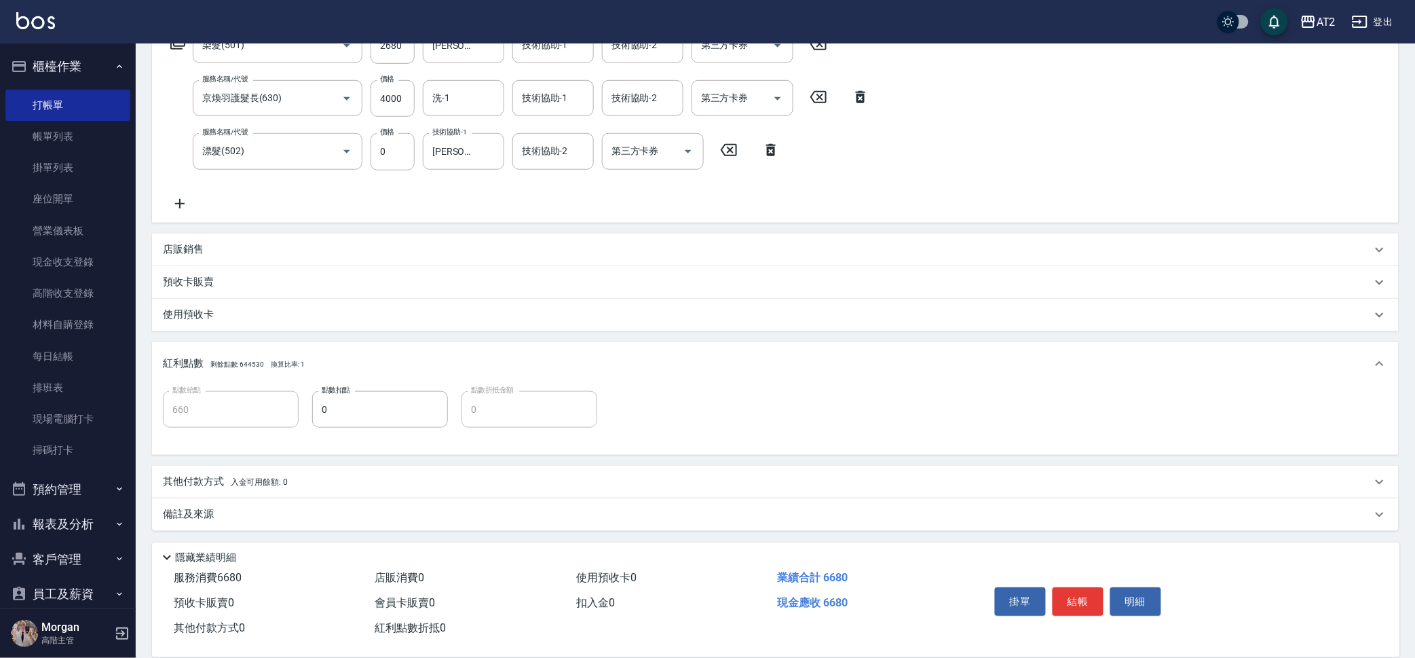
click at [242, 307] on div "使用預收卡" at bounding box center [767, 314] width 1209 height 14
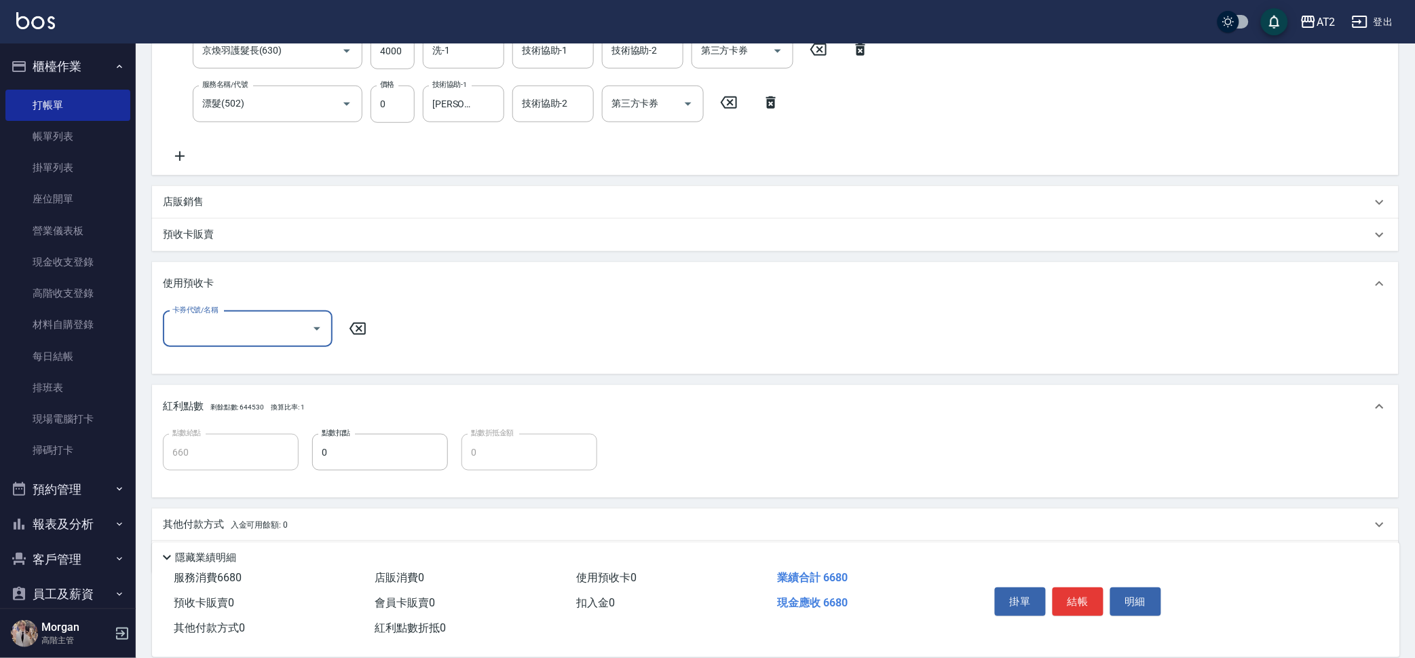
scroll to position [332, 0]
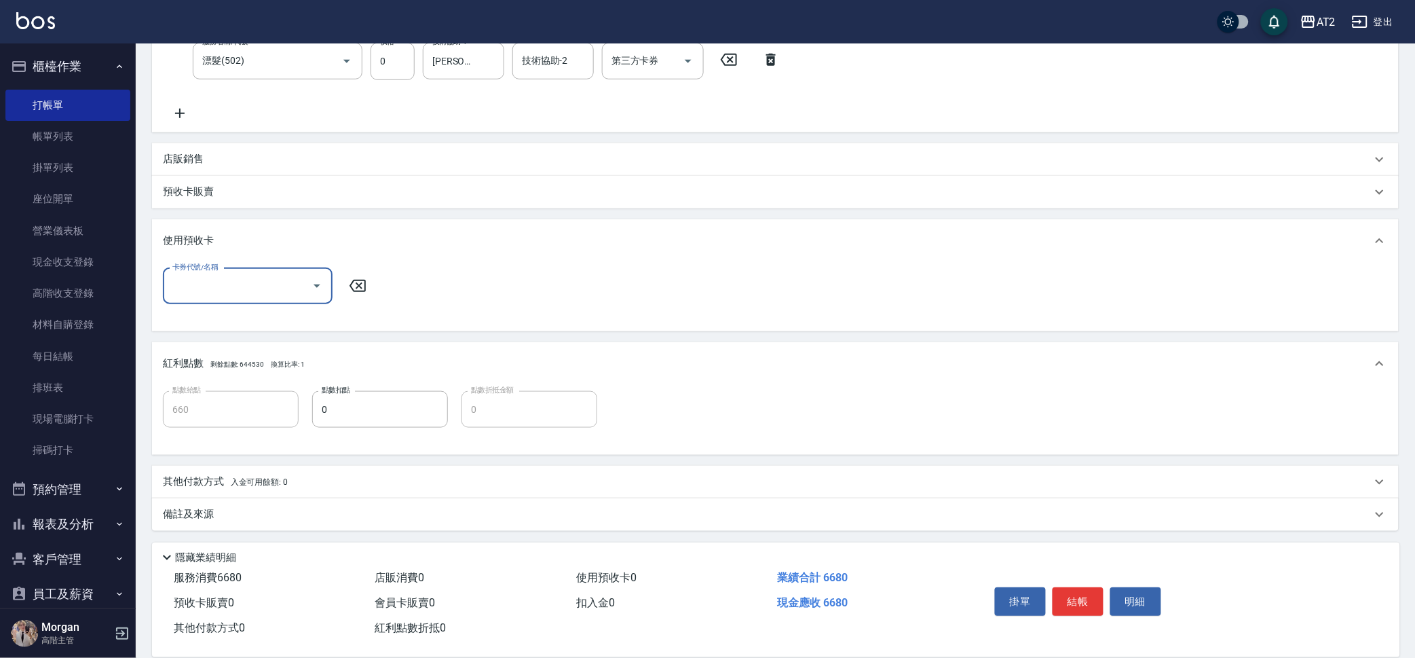
click at [242, 477] on span "入金可用餘額: 0" at bounding box center [260, 482] width 58 height 10
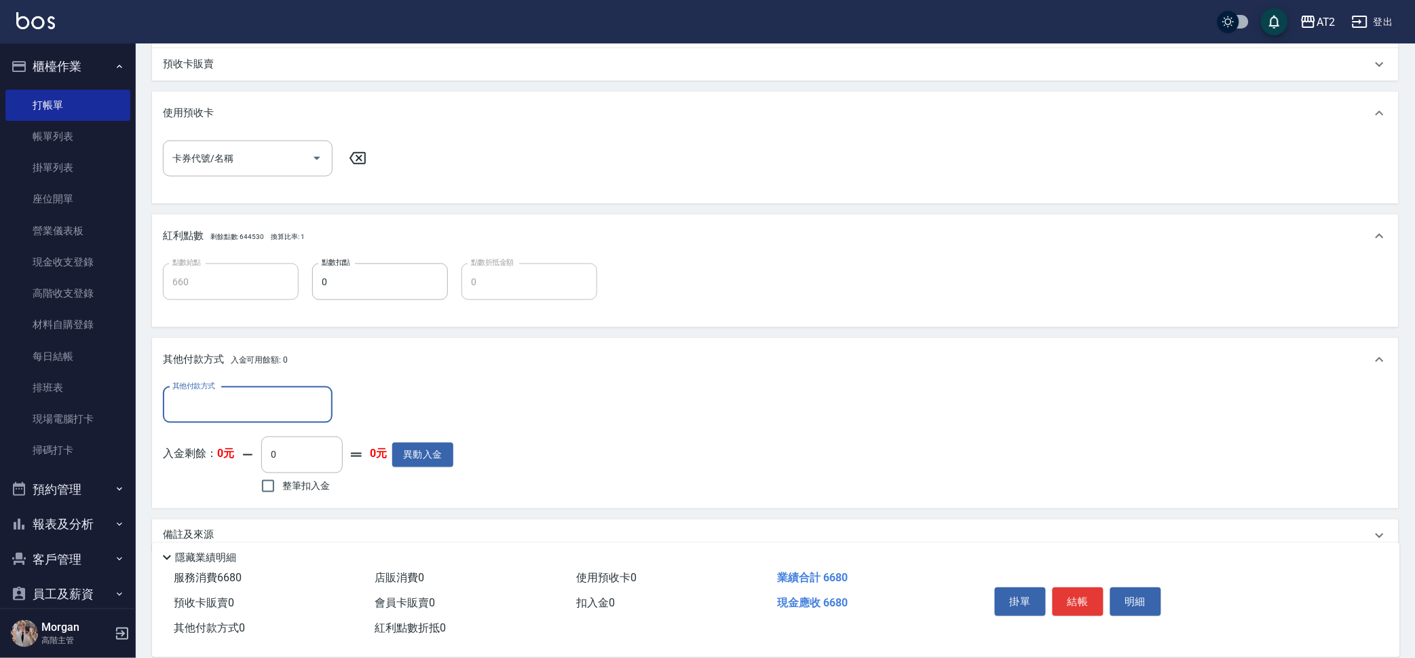
scroll to position [478, 0]
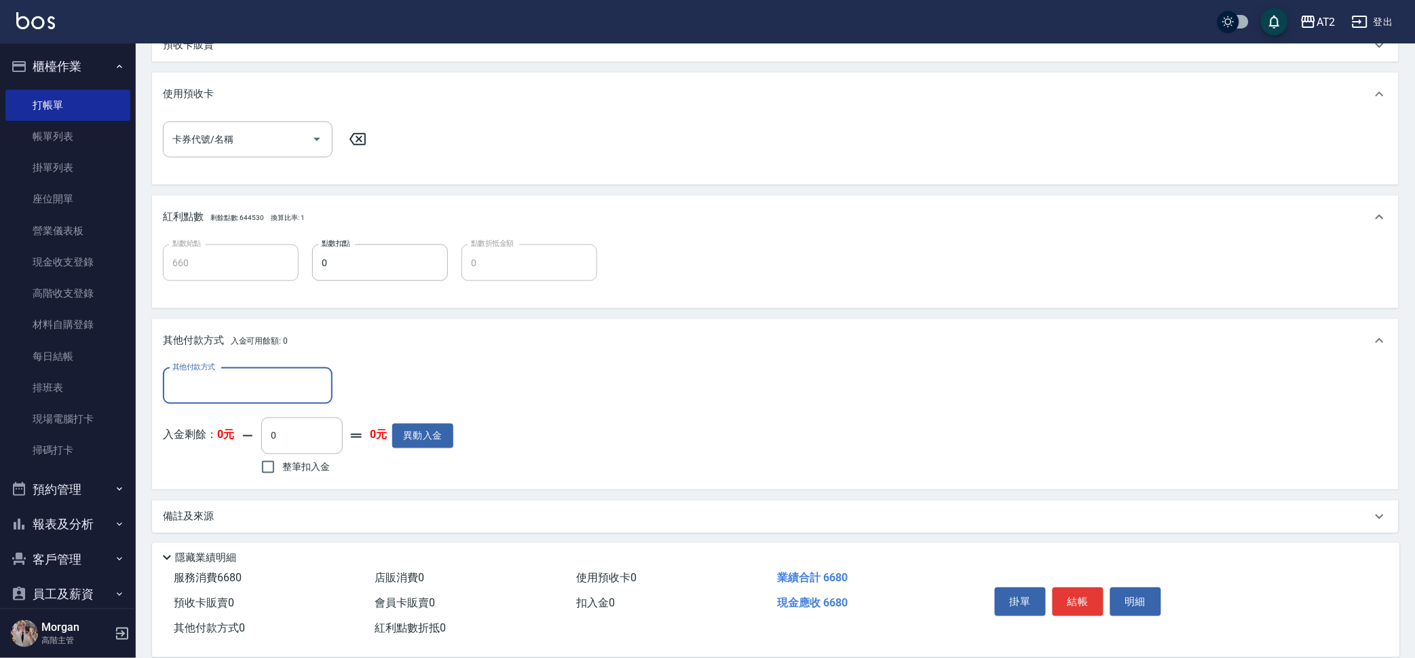
click at [280, 384] on input "其他付款方式" at bounding box center [247, 386] width 157 height 24
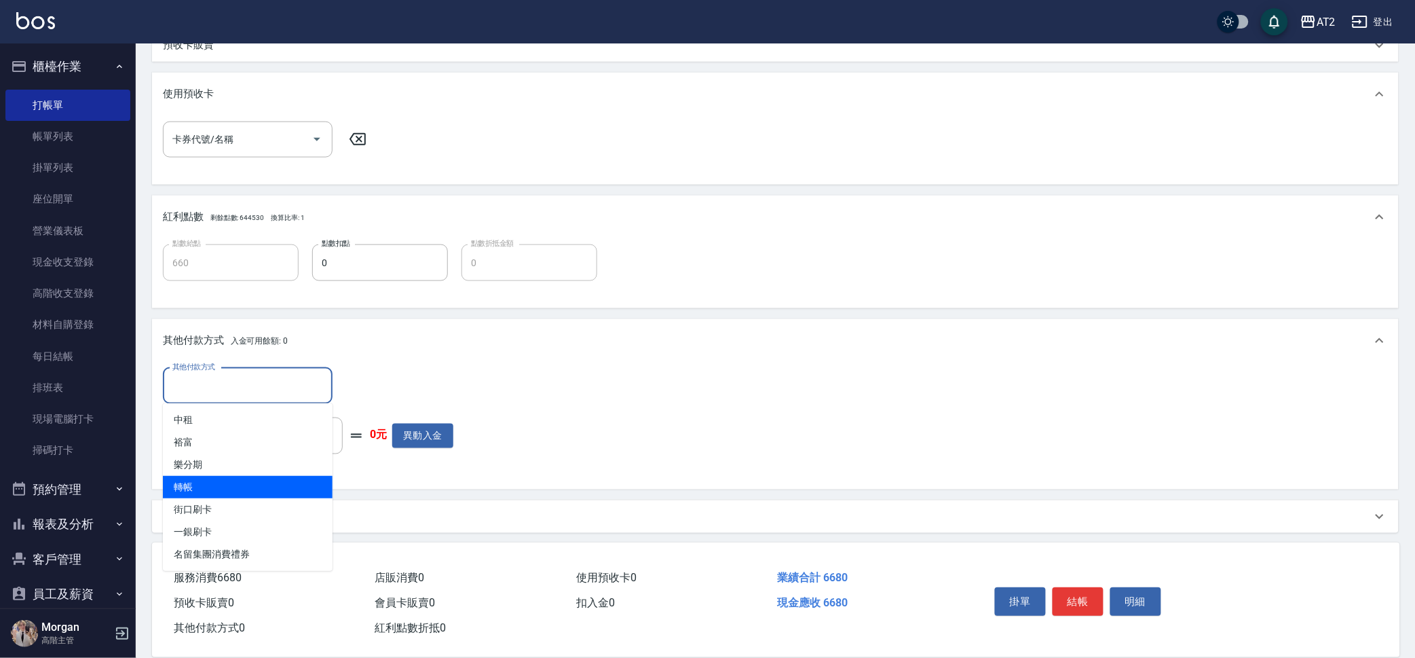
click at [259, 485] on span "轉帳" at bounding box center [248, 487] width 170 height 22
type input "轉帳"
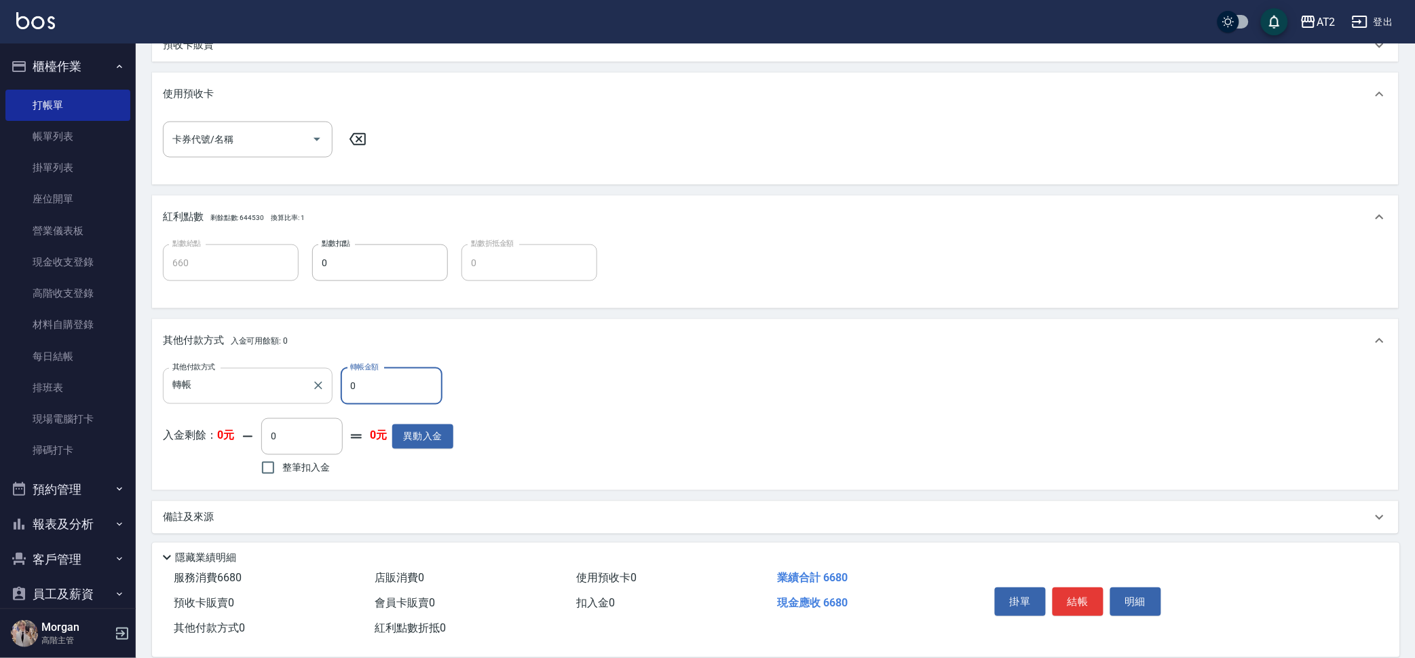
drag, startPoint x: 319, startPoint y: 387, endPoint x: 290, endPoint y: 389, distance: 28.6
click at [290, 388] on div "其他付款方式 轉帳 其他付款方式 轉帳金額 0 轉帳金額" at bounding box center [308, 386] width 290 height 37
type input "66"
type input "600"
type input "668"
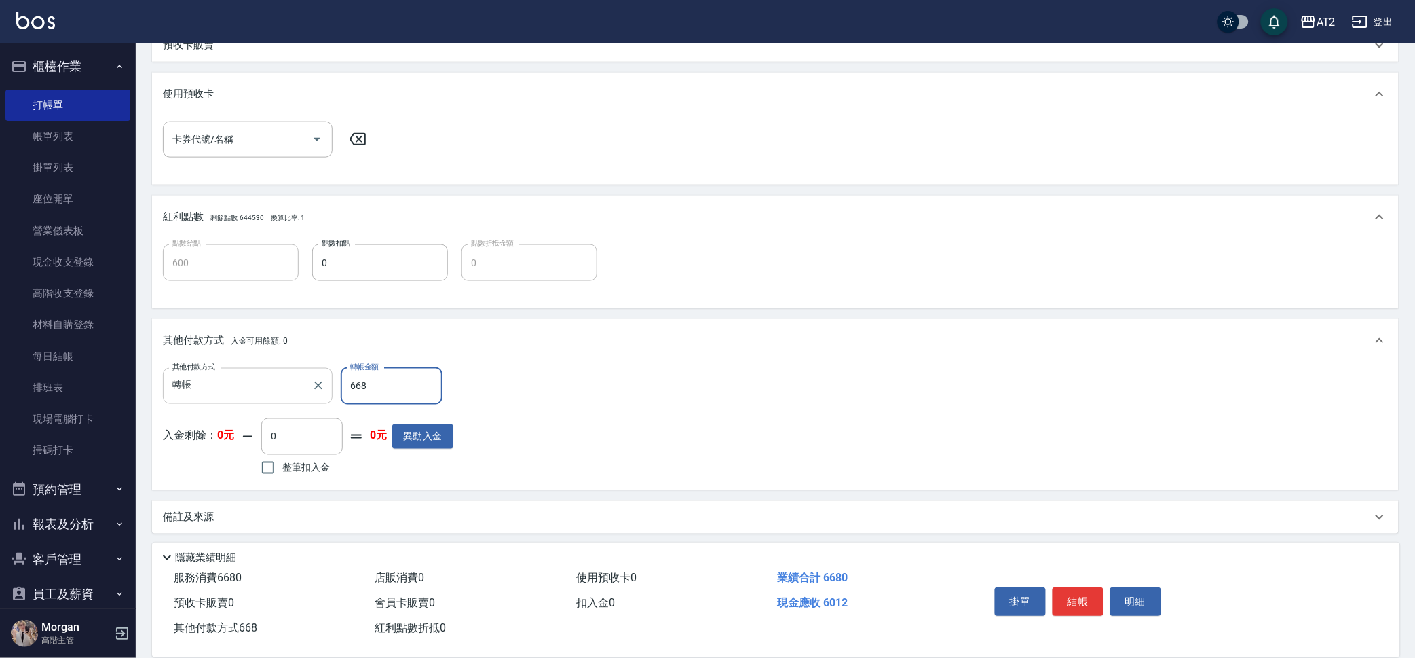
type input "0"
type input "6680"
type input "2025/10/14 20:48"
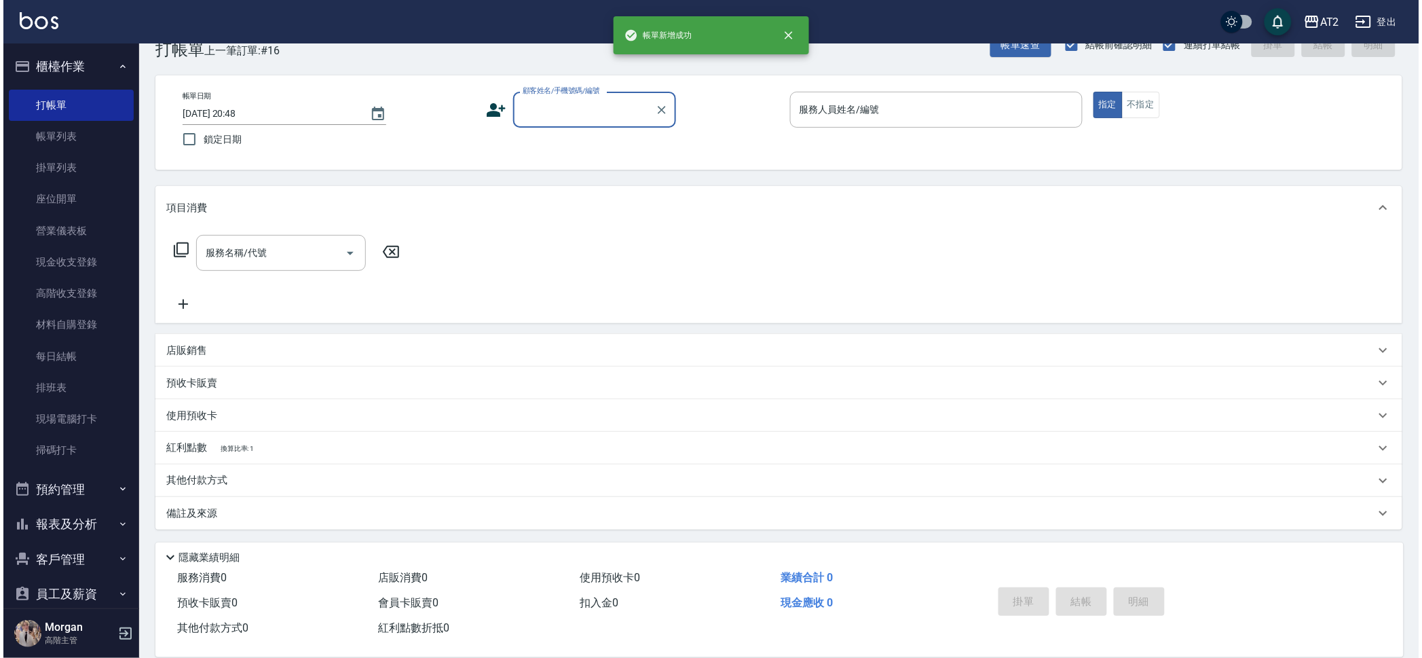
scroll to position [0, 0]
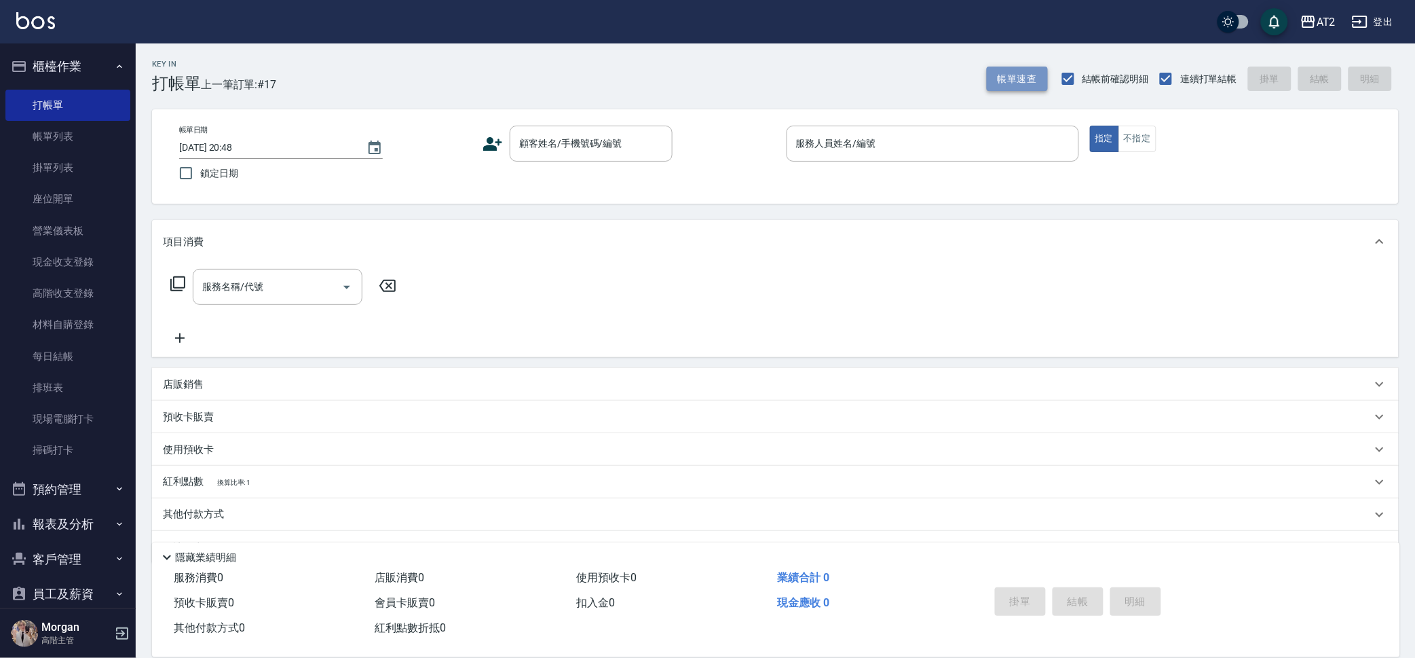
click at [1014, 79] on button "帳單速查" at bounding box center [1017, 79] width 61 height 25
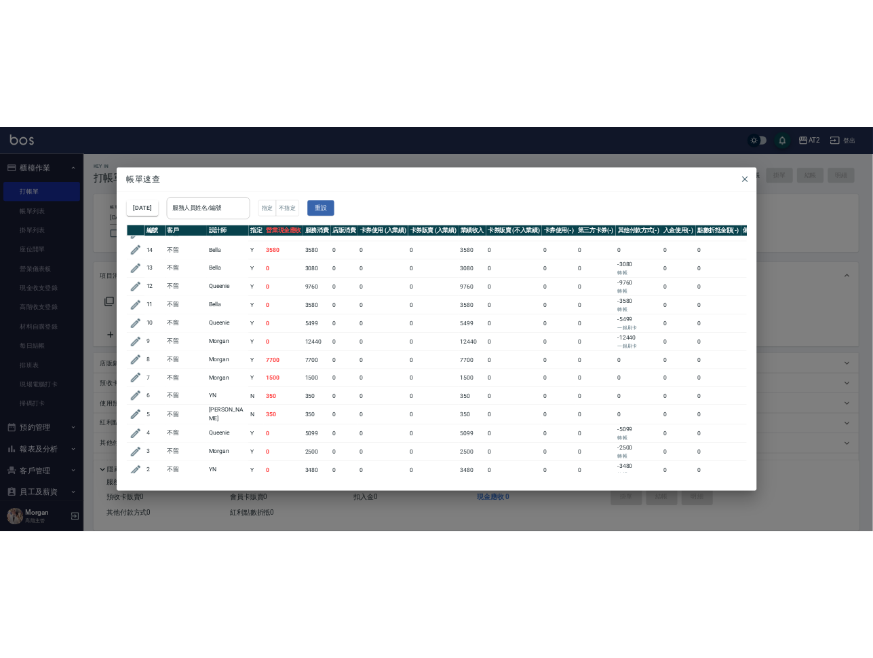
scroll to position [147, 0]
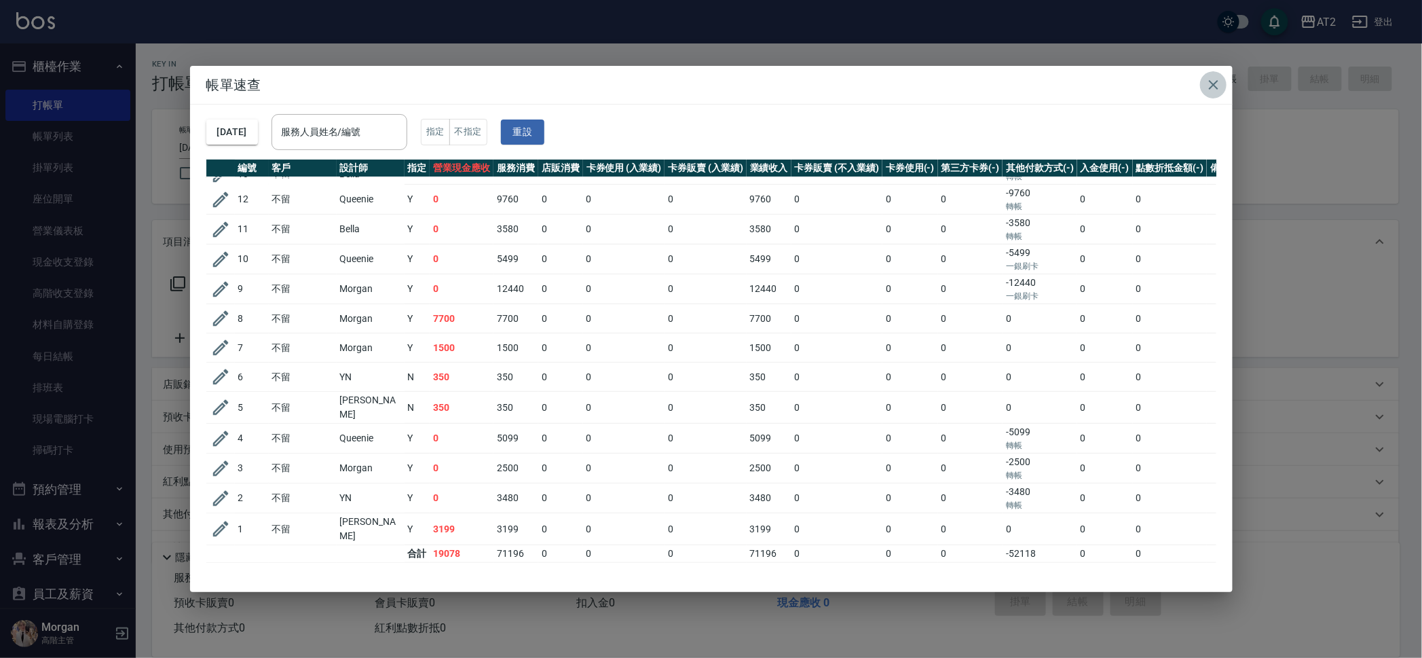
click at [1215, 83] on icon "button" at bounding box center [1213, 85] width 16 height 16
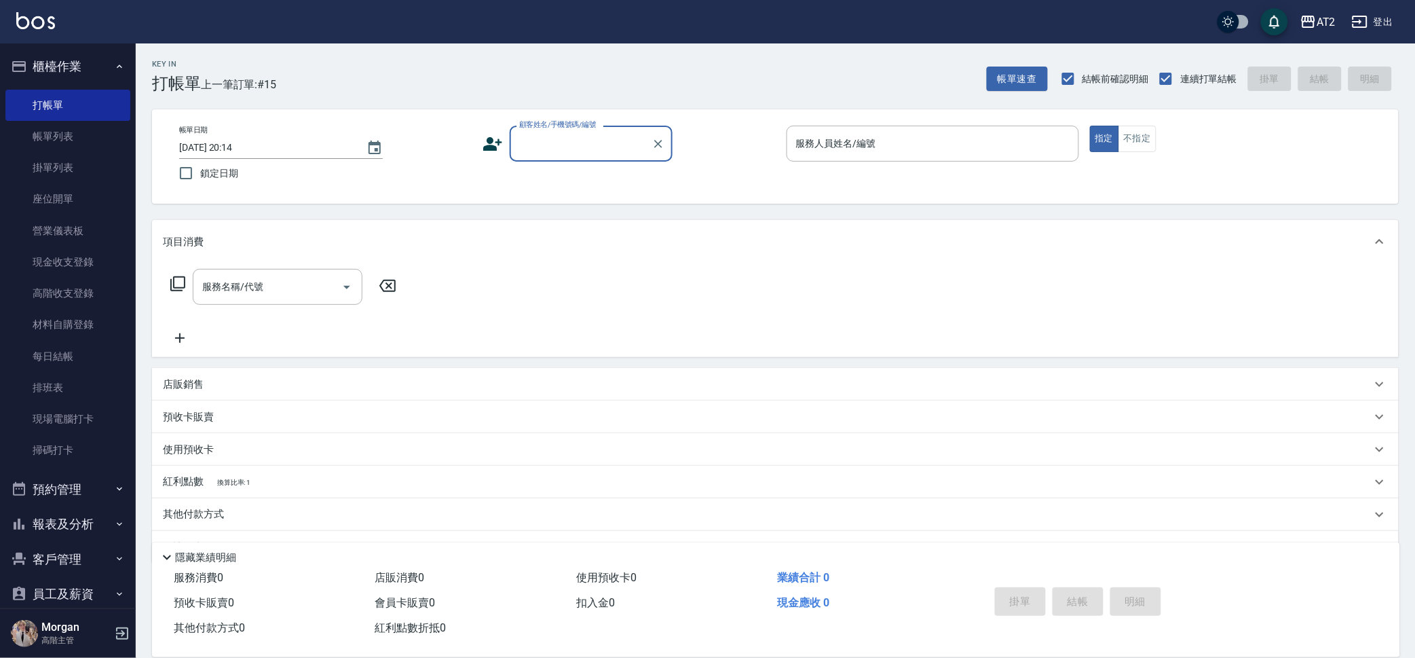
click at [70, 531] on button "報表及分析" at bounding box center [67, 523] width 125 height 35
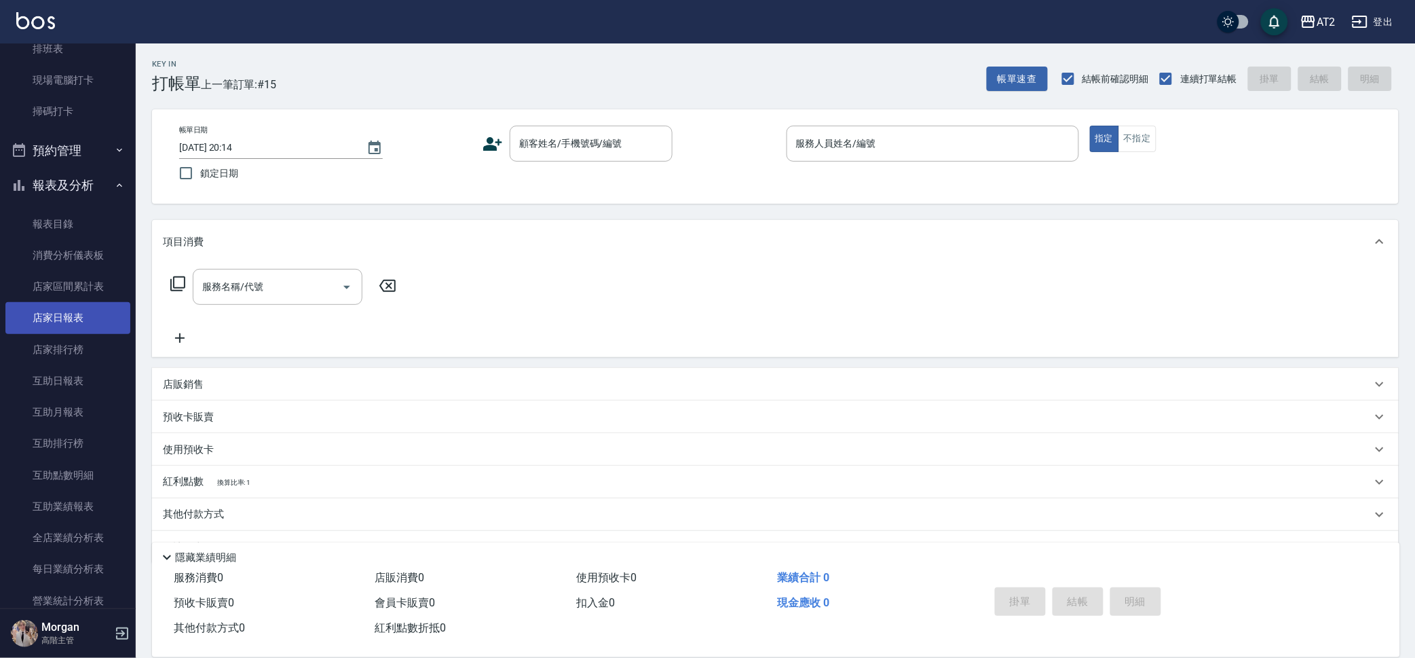
click at [71, 322] on link "店家日報表" at bounding box center [67, 317] width 125 height 31
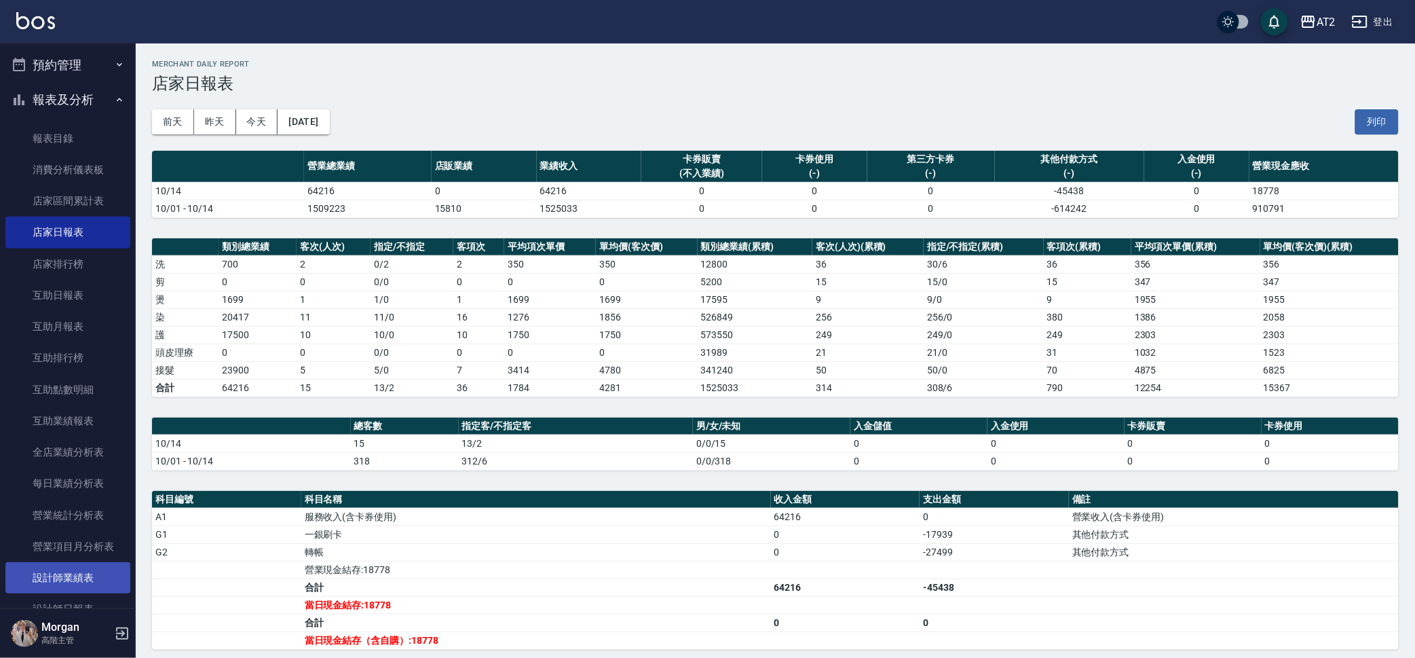
scroll to position [593, 0]
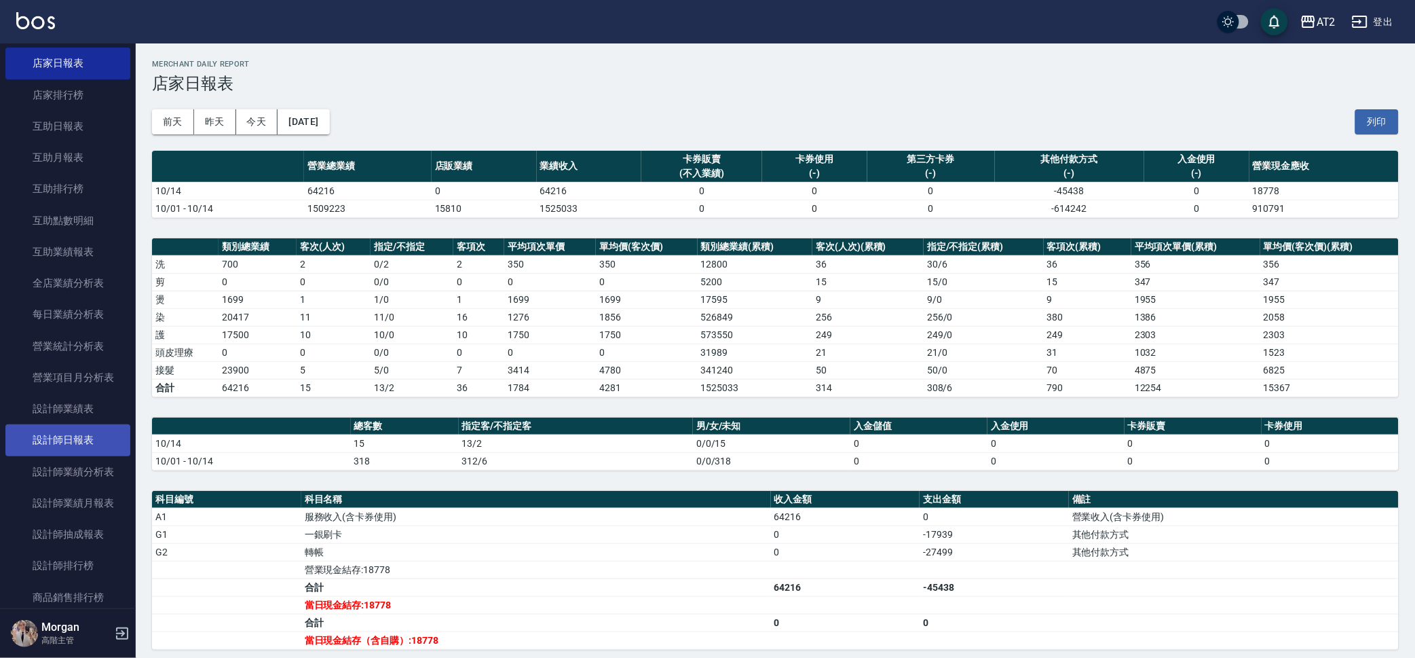
drag, startPoint x: 96, startPoint y: 589, endPoint x: 70, endPoint y: 443, distance: 148.3
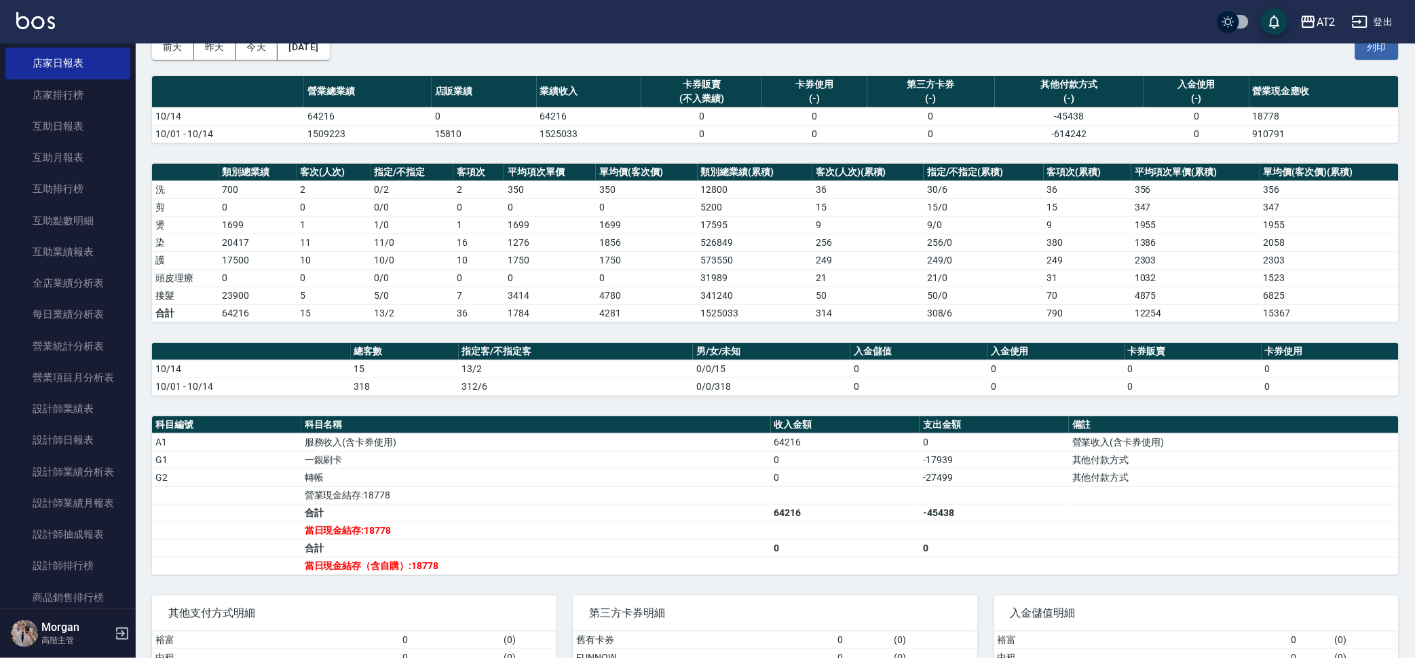
scroll to position [169, 0]
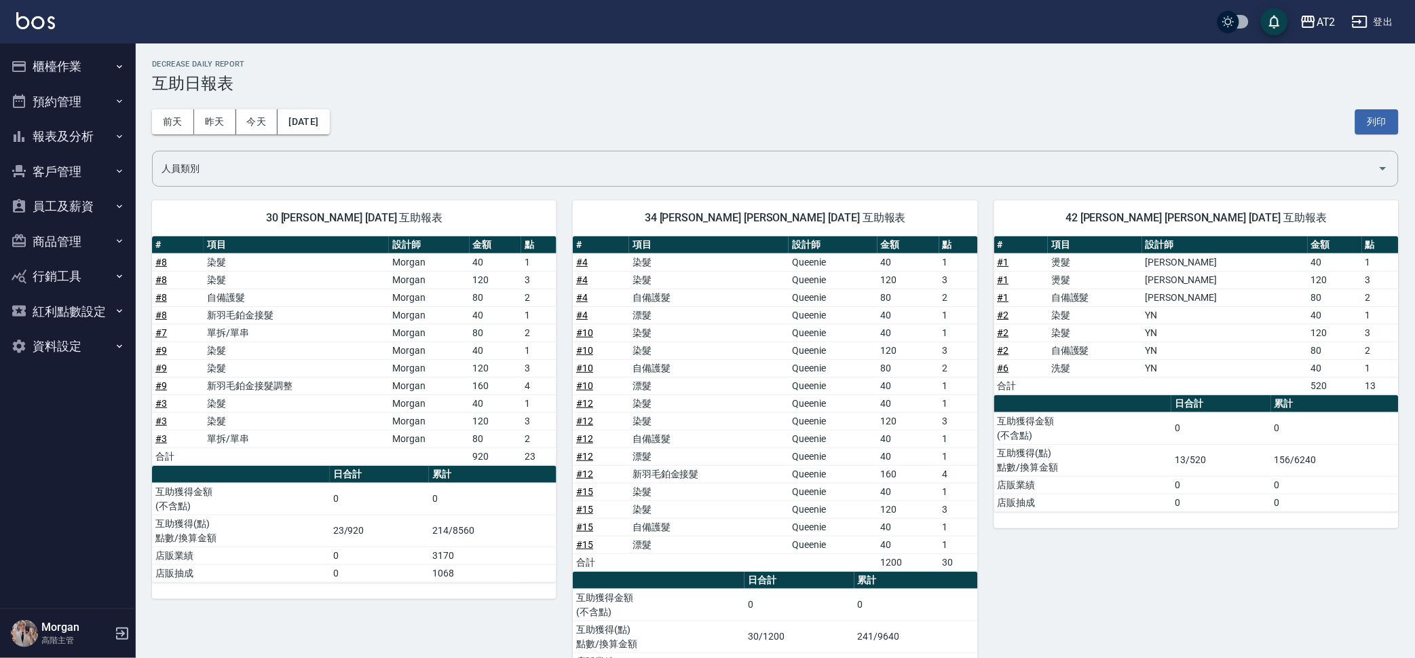
click at [689, 219] on span "34 [PERSON_NAME] [PERSON_NAME] [DATE] 互助報表" at bounding box center [775, 218] width 372 height 14
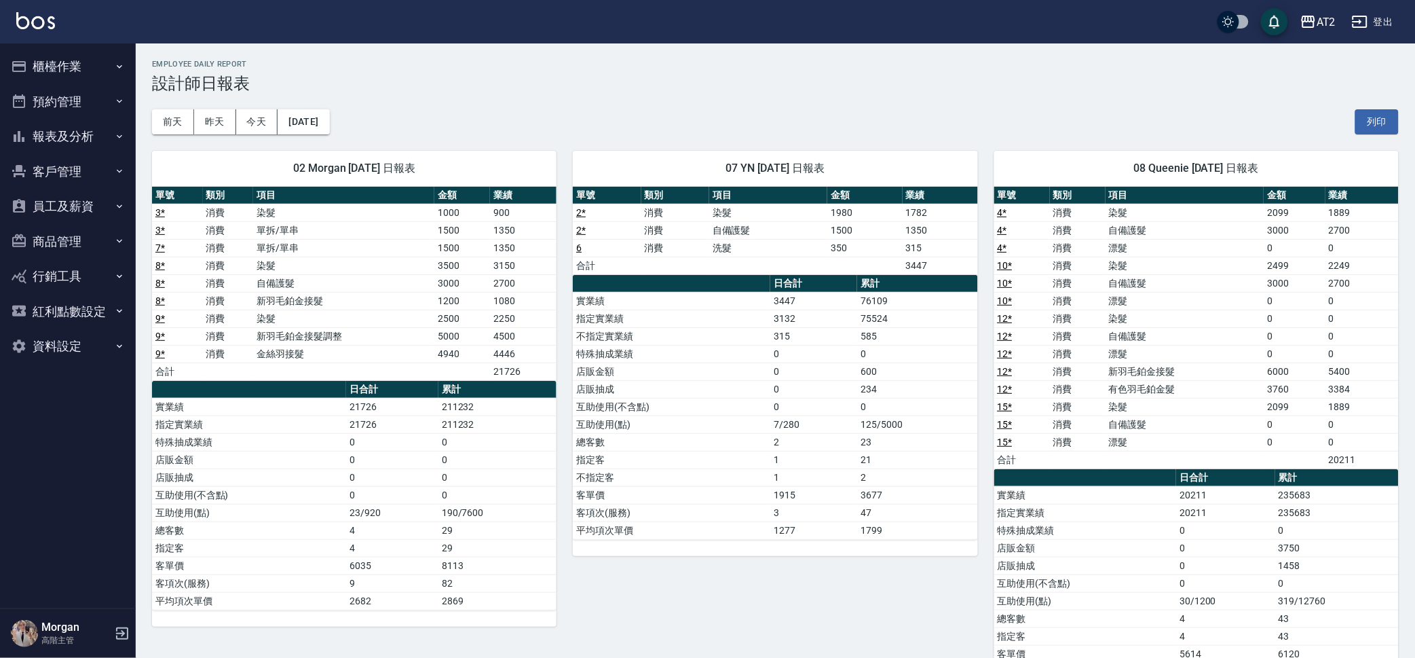
click at [910, 333] on td "585" at bounding box center [917, 336] width 120 height 18
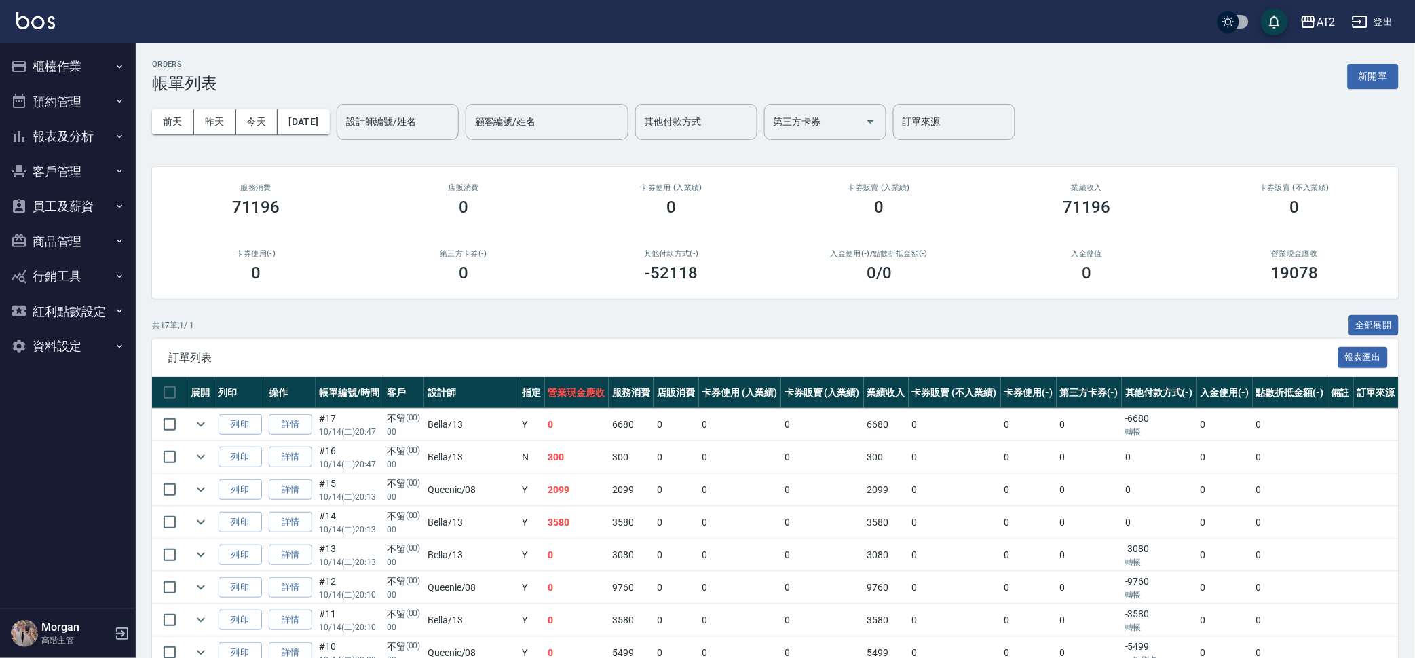
click at [681, 126] on input "其他付款方式" at bounding box center [696, 122] width 110 height 24
click at [747, 217] on span "轉帳" at bounding box center [719, 223] width 122 height 22
type input "轉帳"
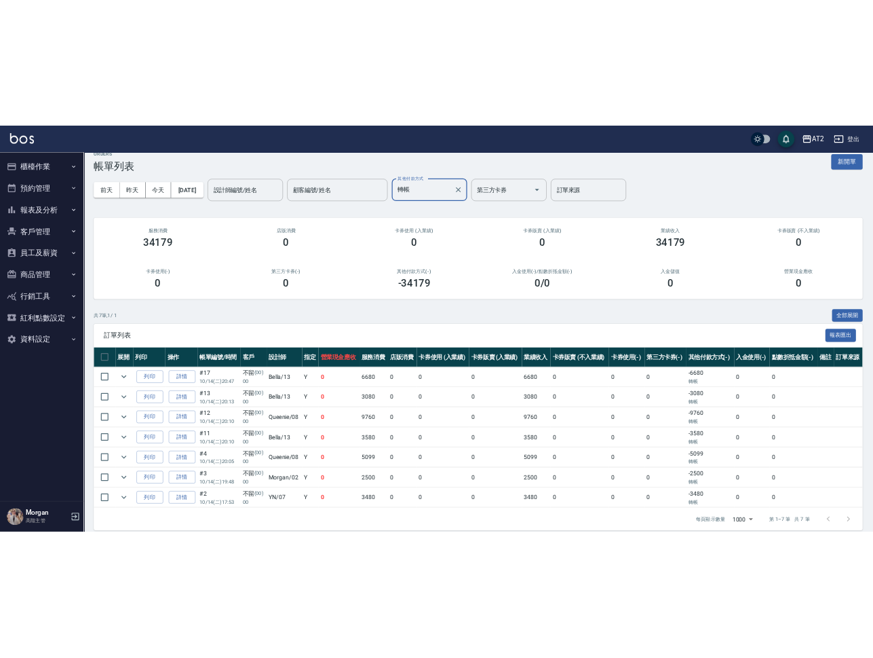
scroll to position [33, 0]
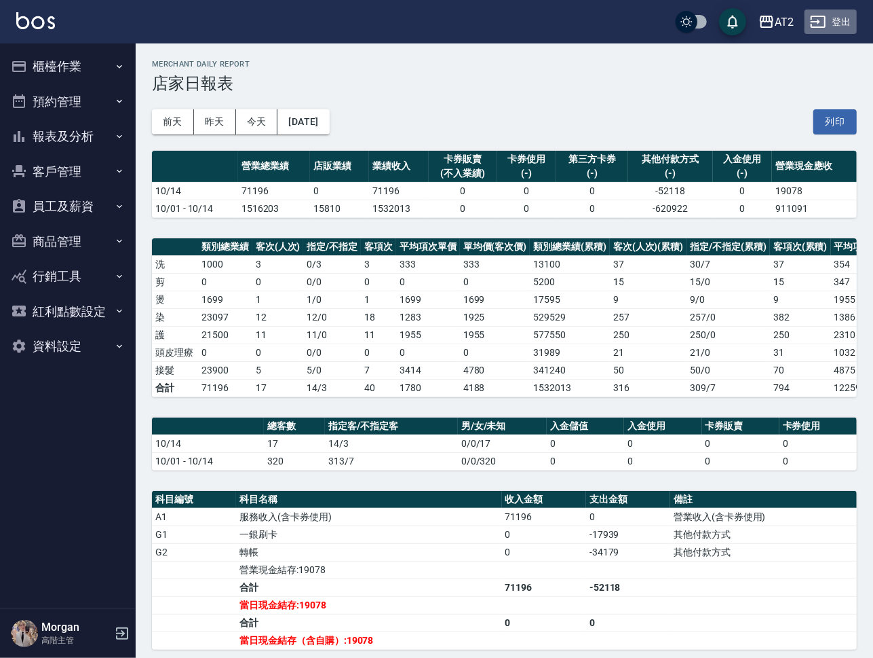
click at [834, 16] on button "登出" at bounding box center [831, 22] width 52 height 25
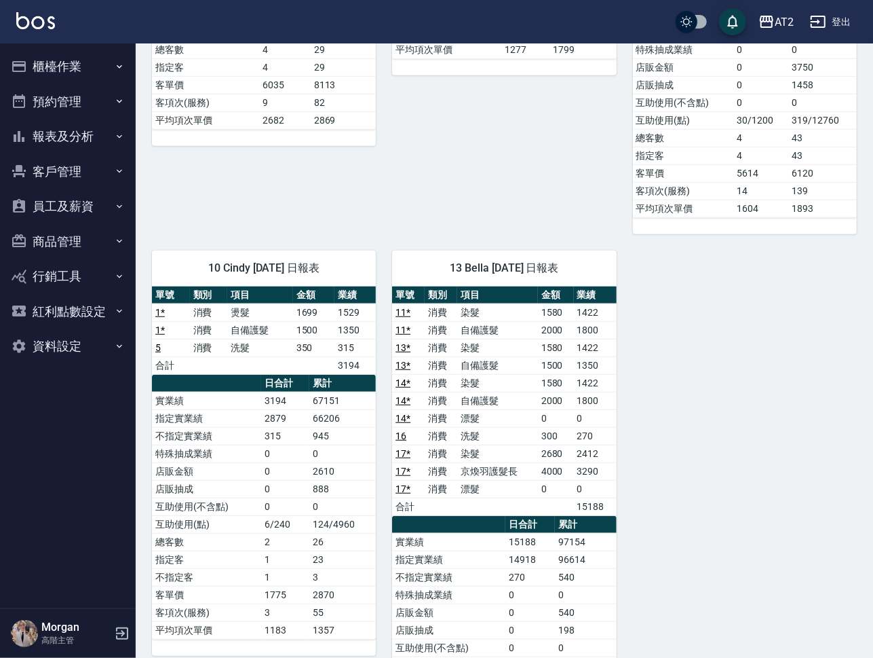
scroll to position [509, 0]
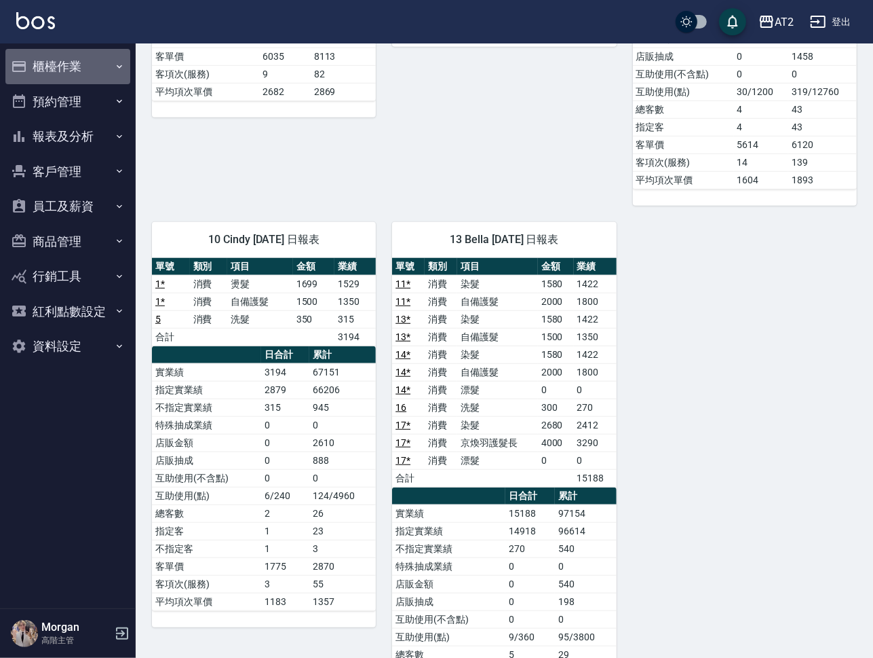
click at [37, 58] on button "櫃檯作業" at bounding box center [67, 66] width 125 height 35
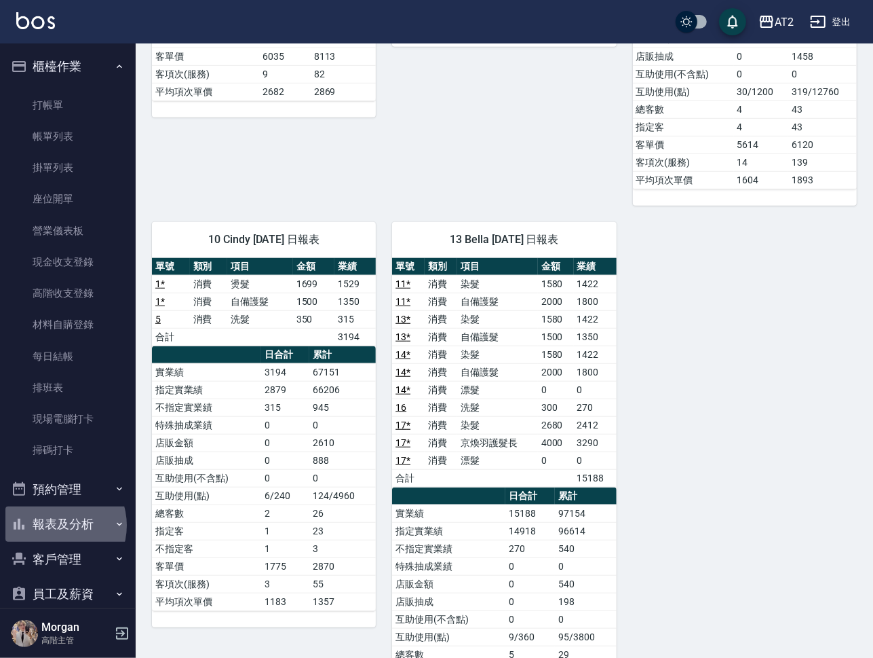
click at [55, 525] on button "報表及分析" at bounding box center [67, 523] width 125 height 35
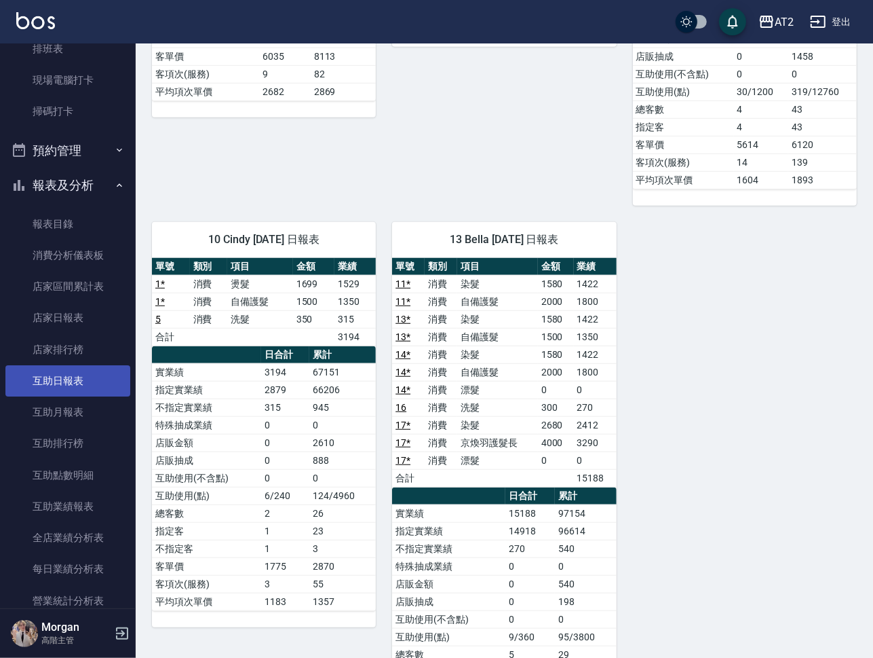
click at [73, 383] on link "互助日報表" at bounding box center [67, 380] width 125 height 31
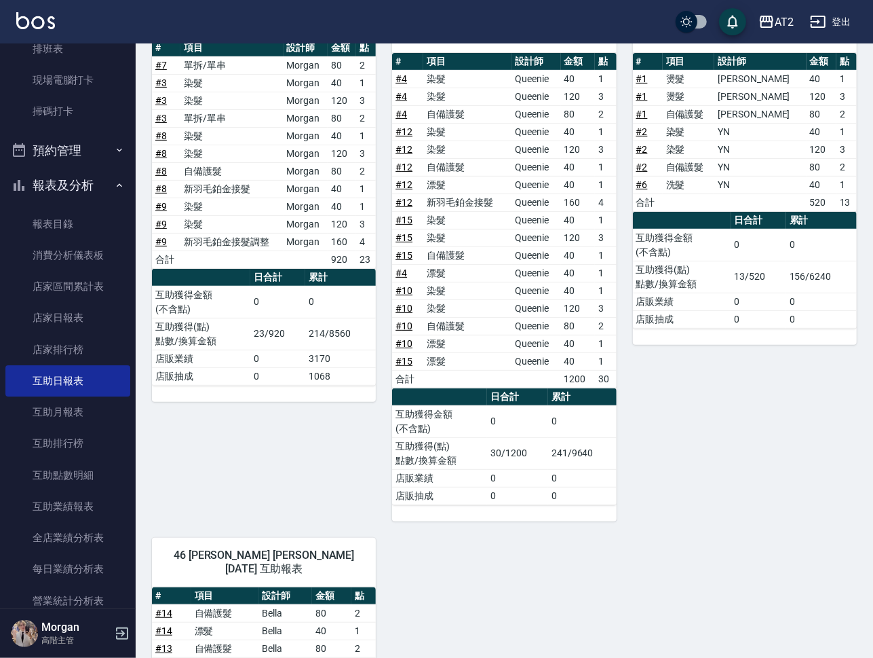
scroll to position [391, 0]
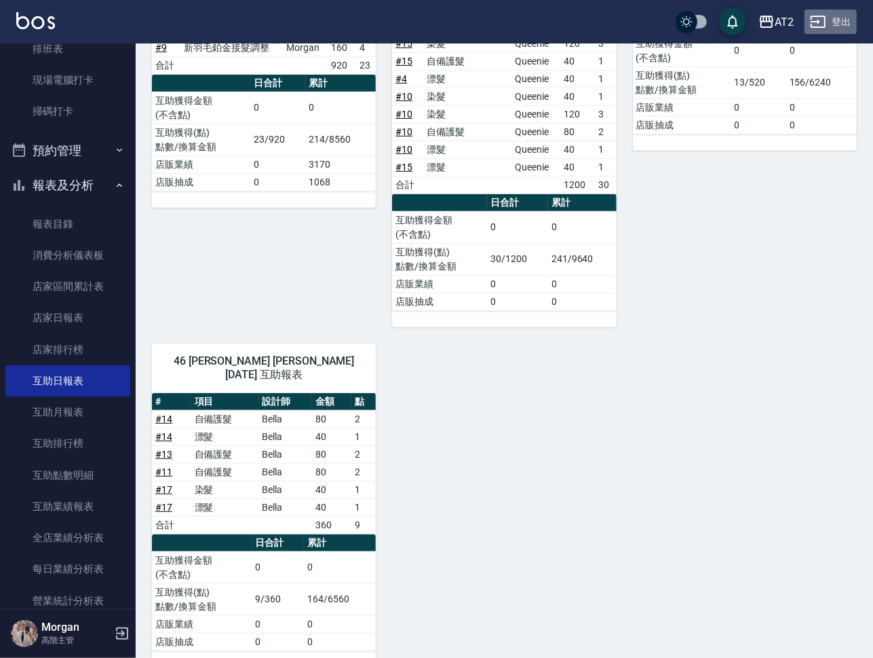
click at [840, 14] on button "登出" at bounding box center [831, 22] width 52 height 25
